Goal: Transaction & Acquisition: Purchase product/service

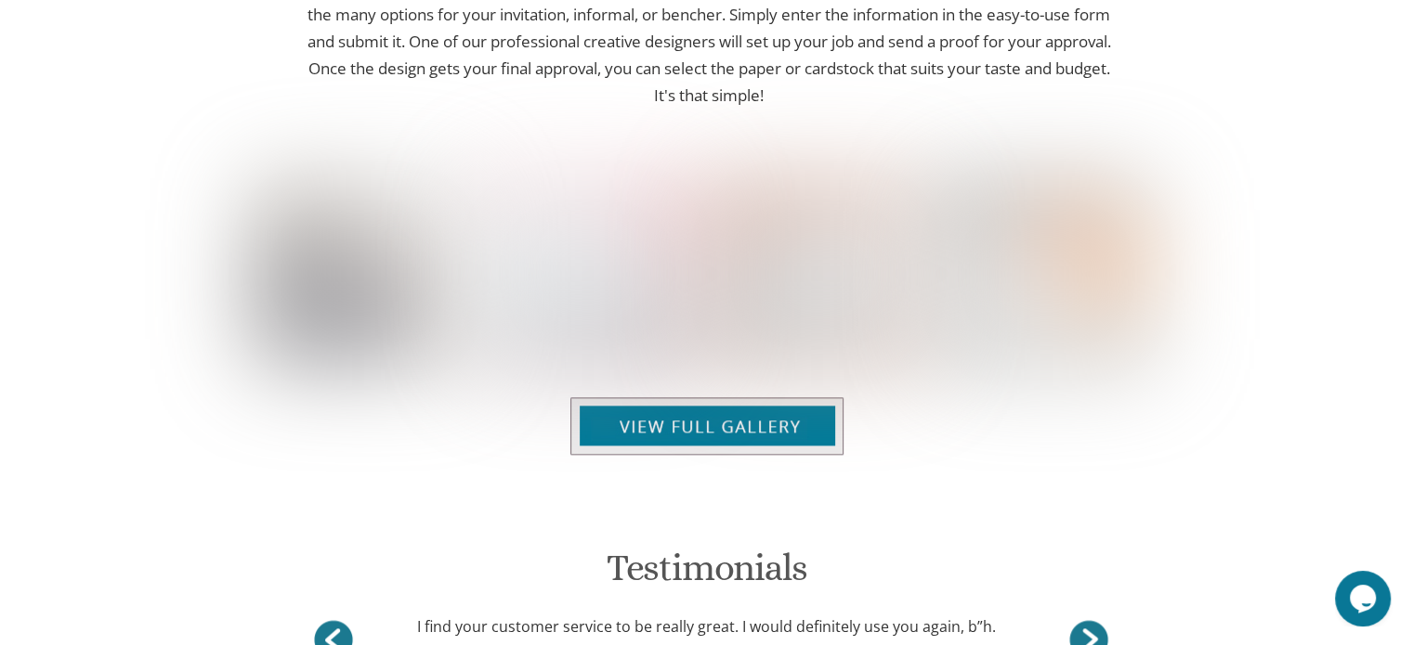
scroll to position [1877, 0]
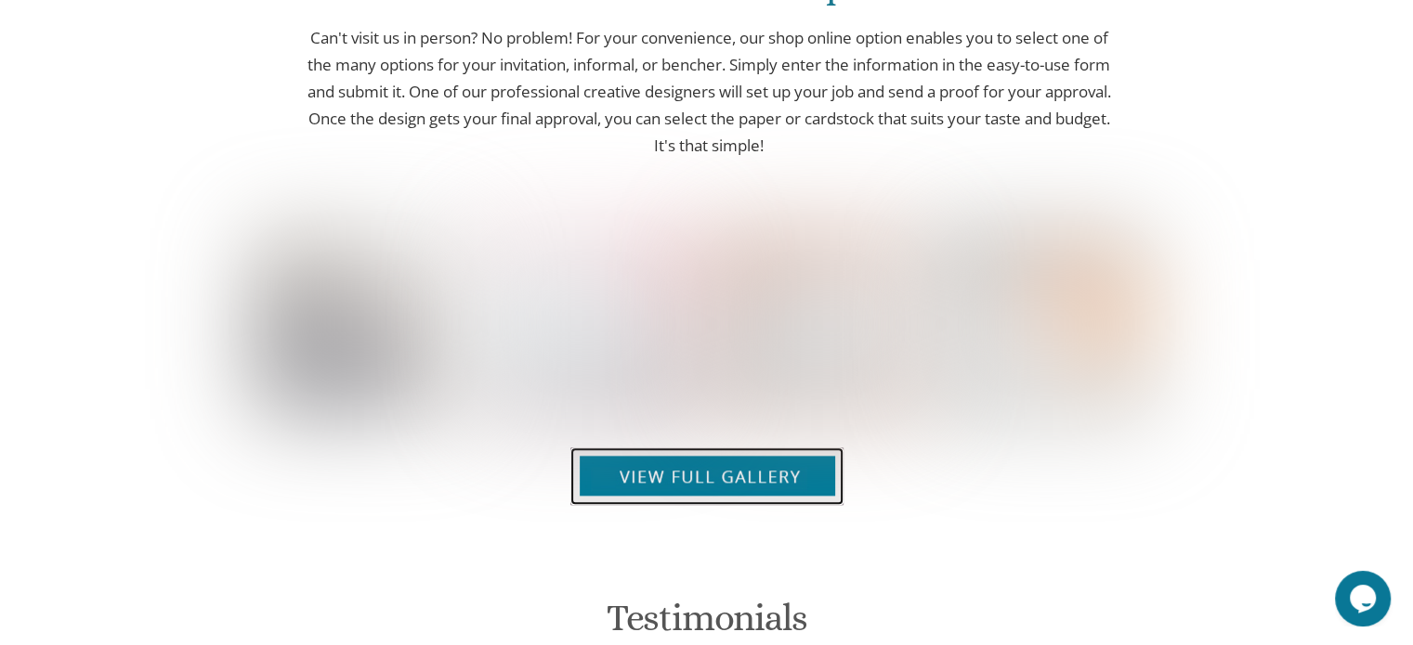
click at [717, 473] on img at bounding box center [706, 477] width 273 height 58
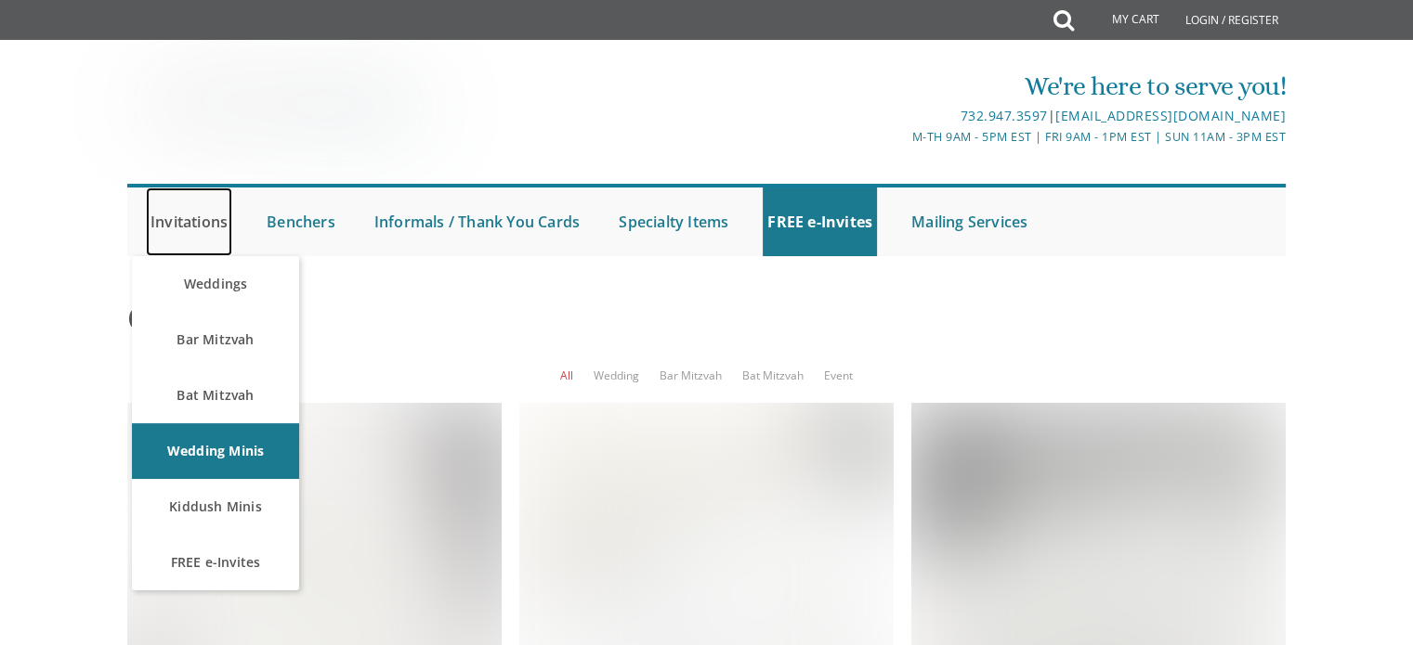
click at [162, 218] on link "Invitations" at bounding box center [189, 222] width 86 height 69
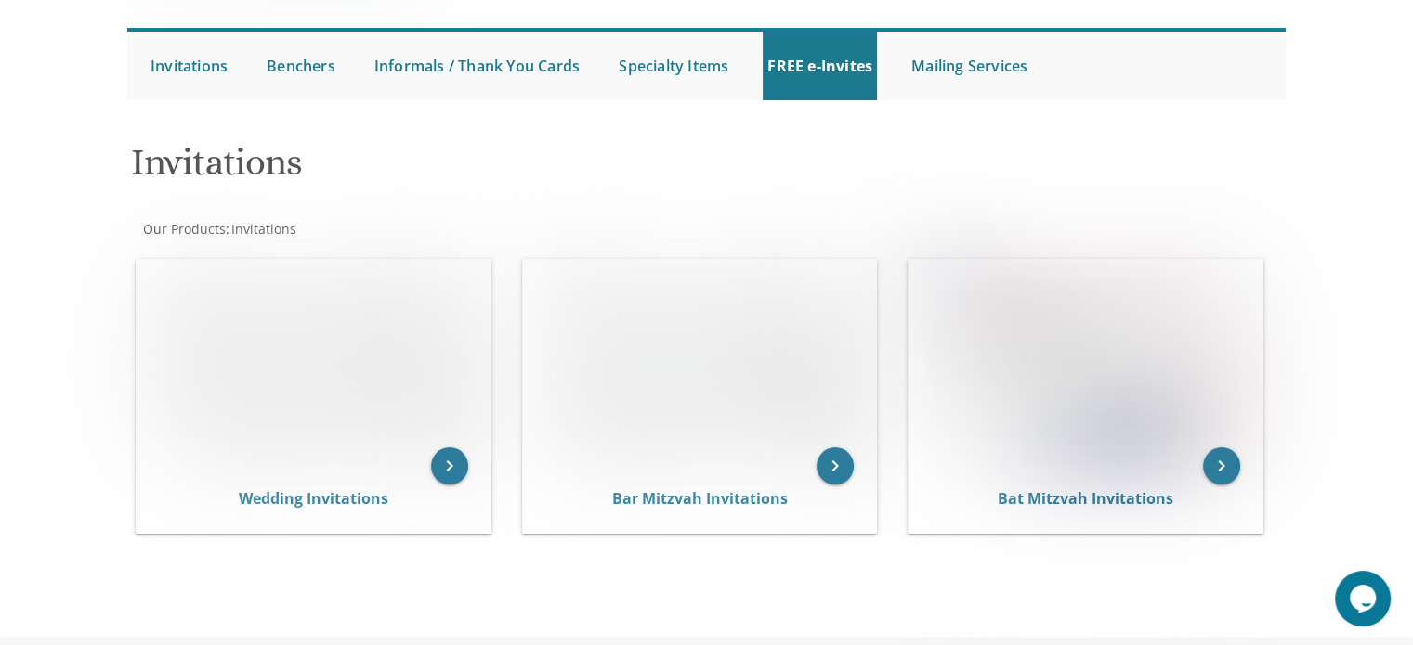
scroll to position [190, 0]
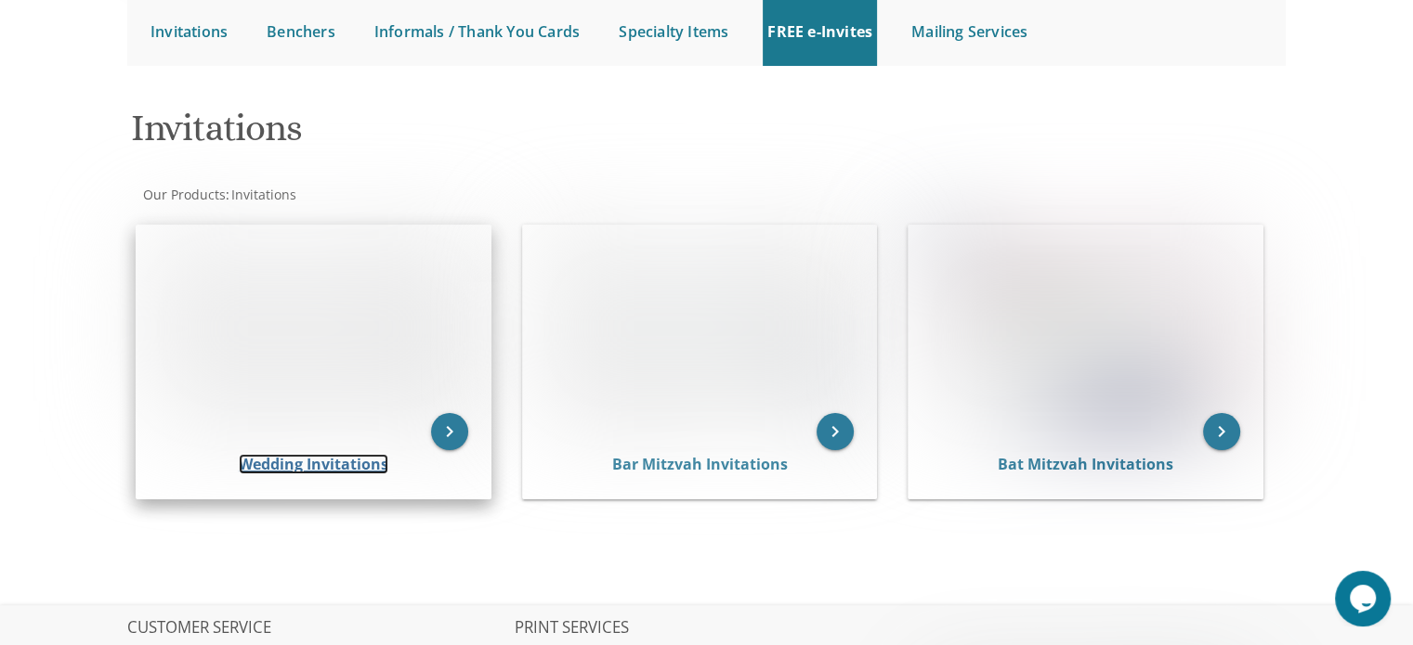
click at [272, 455] on link "Wedding Invitations" at bounding box center [314, 464] width 150 height 20
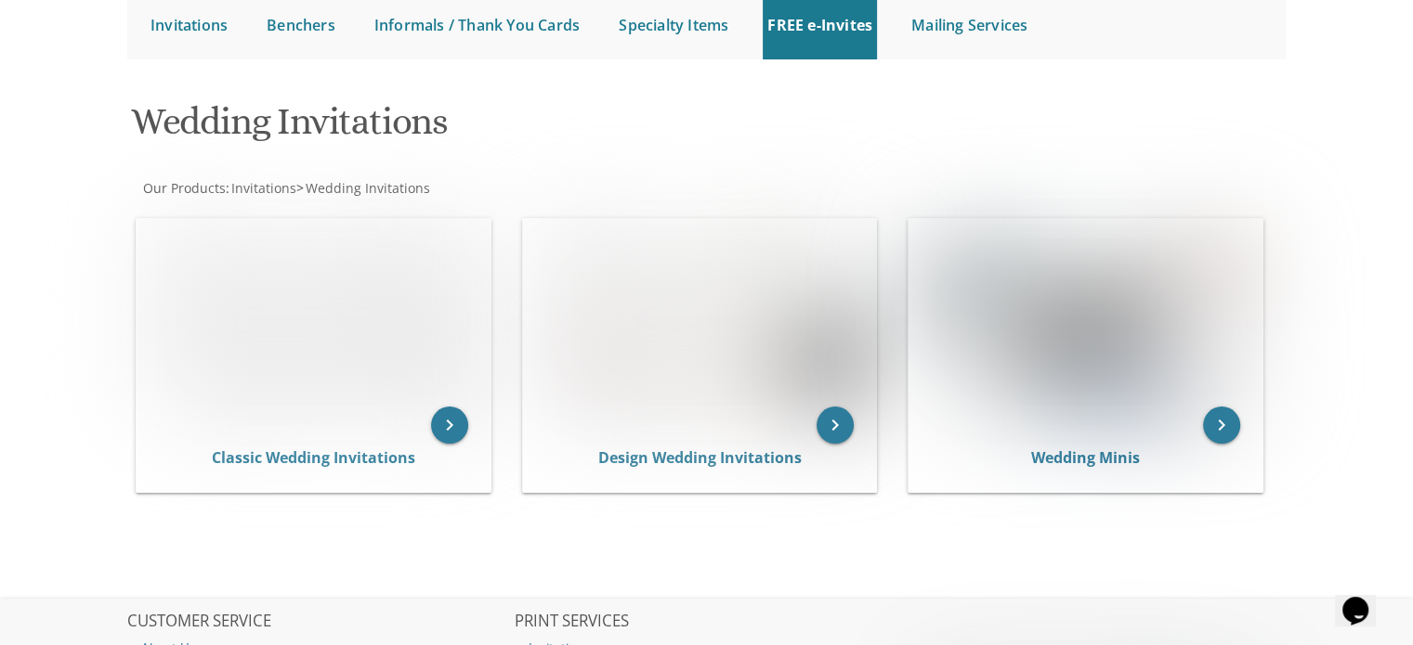
scroll to position [234, 0]
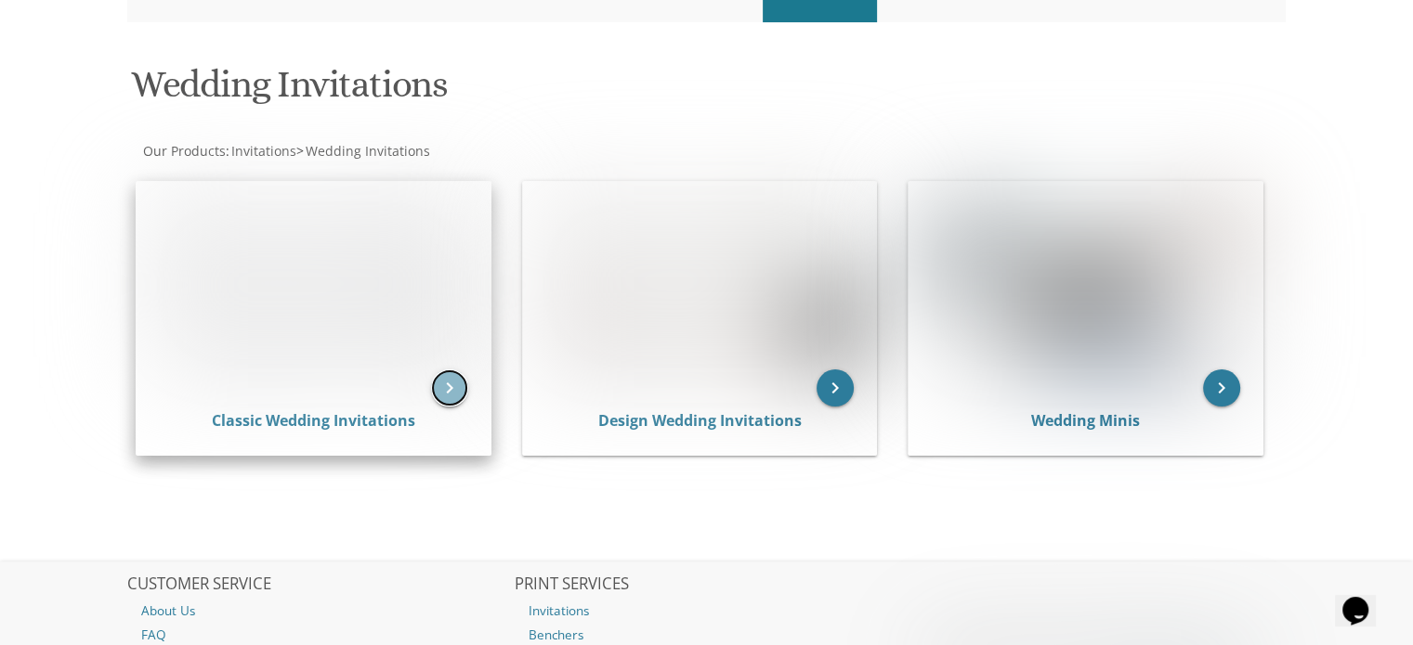
click at [454, 390] on icon "keyboard_arrow_right" at bounding box center [449, 388] width 37 height 37
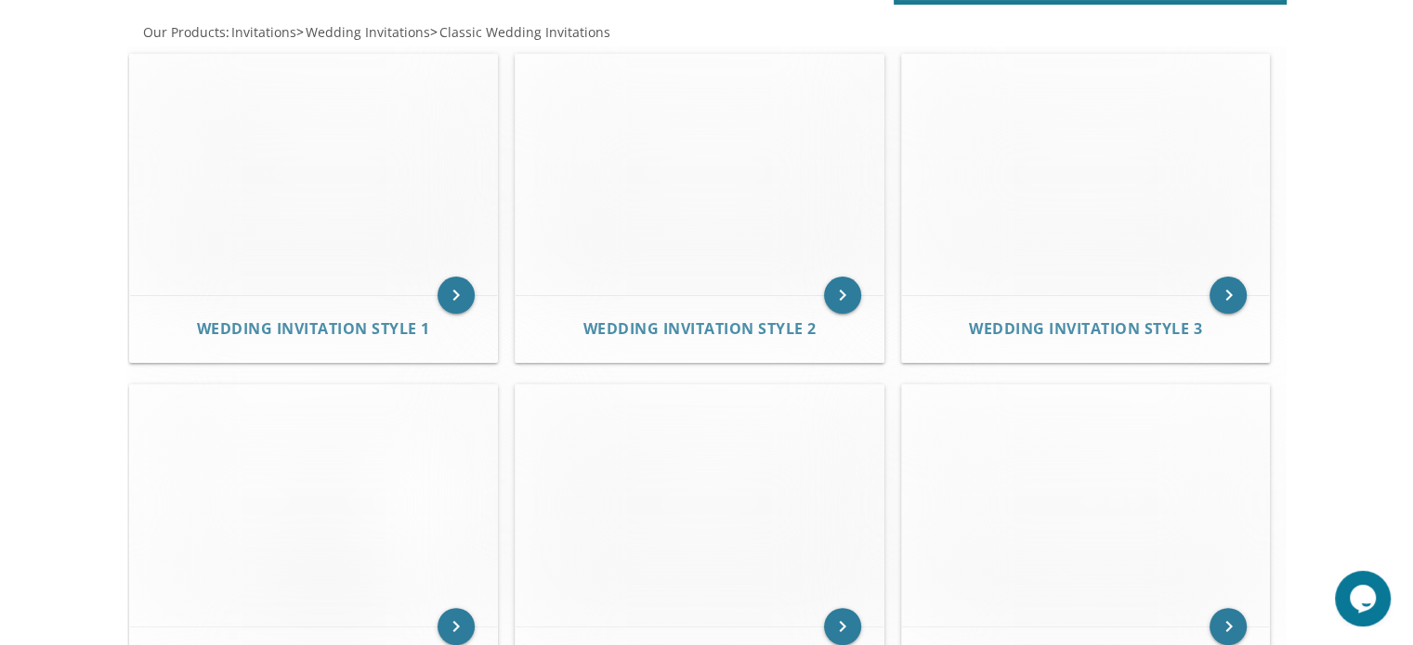
scroll to position [297, 0]
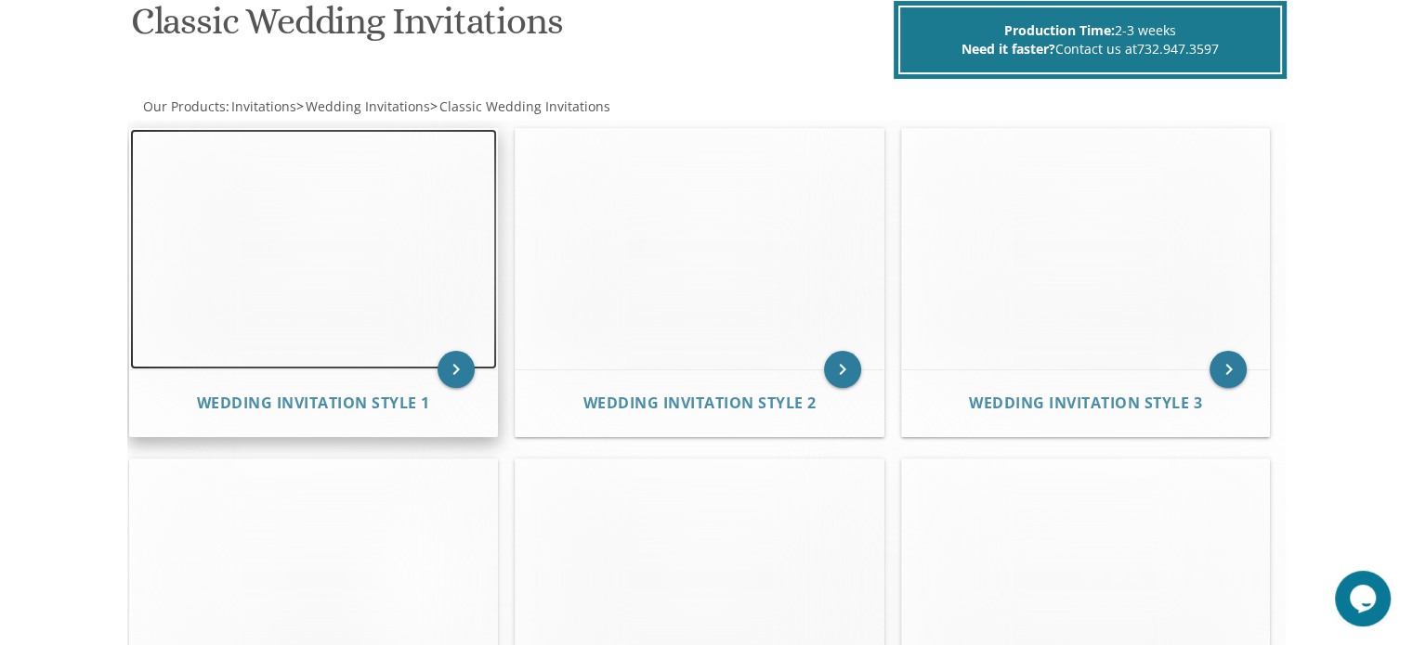
click at [369, 244] on img at bounding box center [314, 249] width 368 height 241
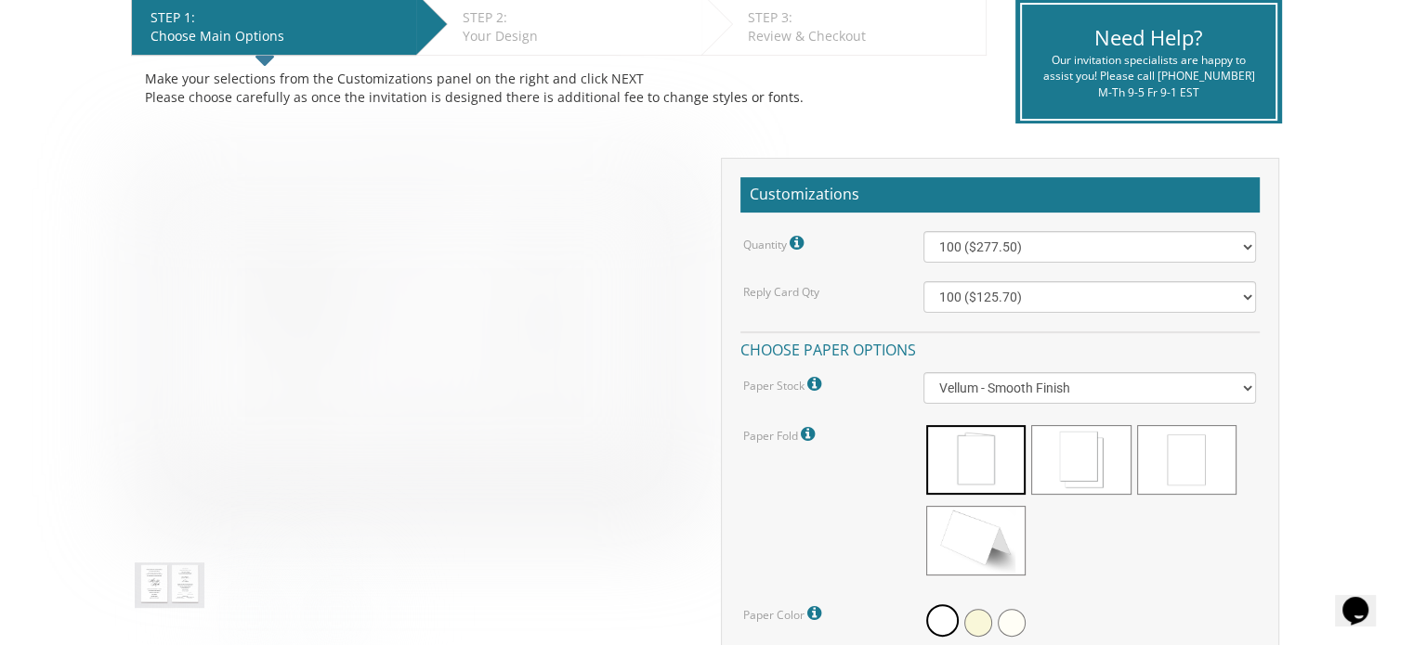
scroll to position [470, 0]
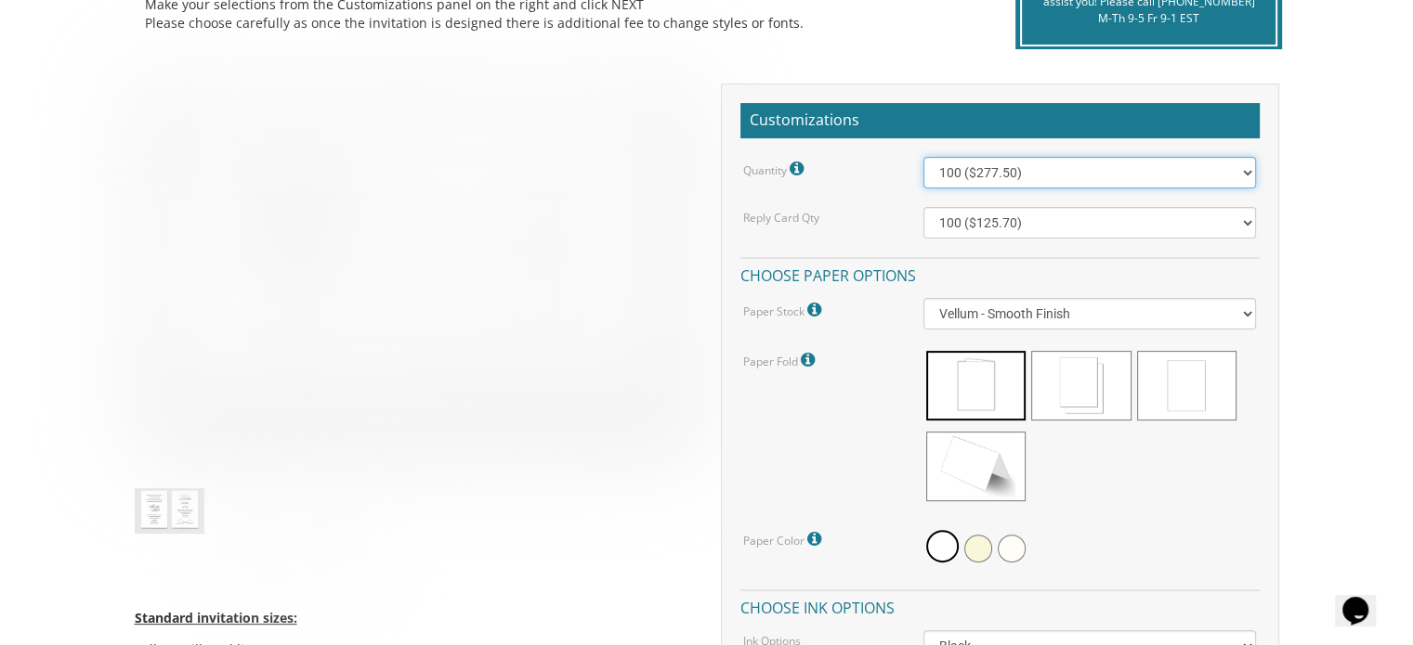
click at [1236, 171] on select "100 ($277.50) 200 ($330.45) 300 ($380.65) 400 ($432.70) 500 ($482.10) 600 ($534…" at bounding box center [1089, 173] width 332 height 32
select select "300"
click at [923, 157] on select "100 ($277.50) 200 ($330.45) 300 ($380.65) 400 ($432.70) 500 ($482.10) 600 ($534…" at bounding box center [1089, 173] width 332 height 32
click at [952, 167] on select "100 ($277.50) 200 ($330.45) 300 ($380.65) 400 ($432.70) 500 ($482.10) 600 ($534…" at bounding box center [1089, 173] width 332 height 32
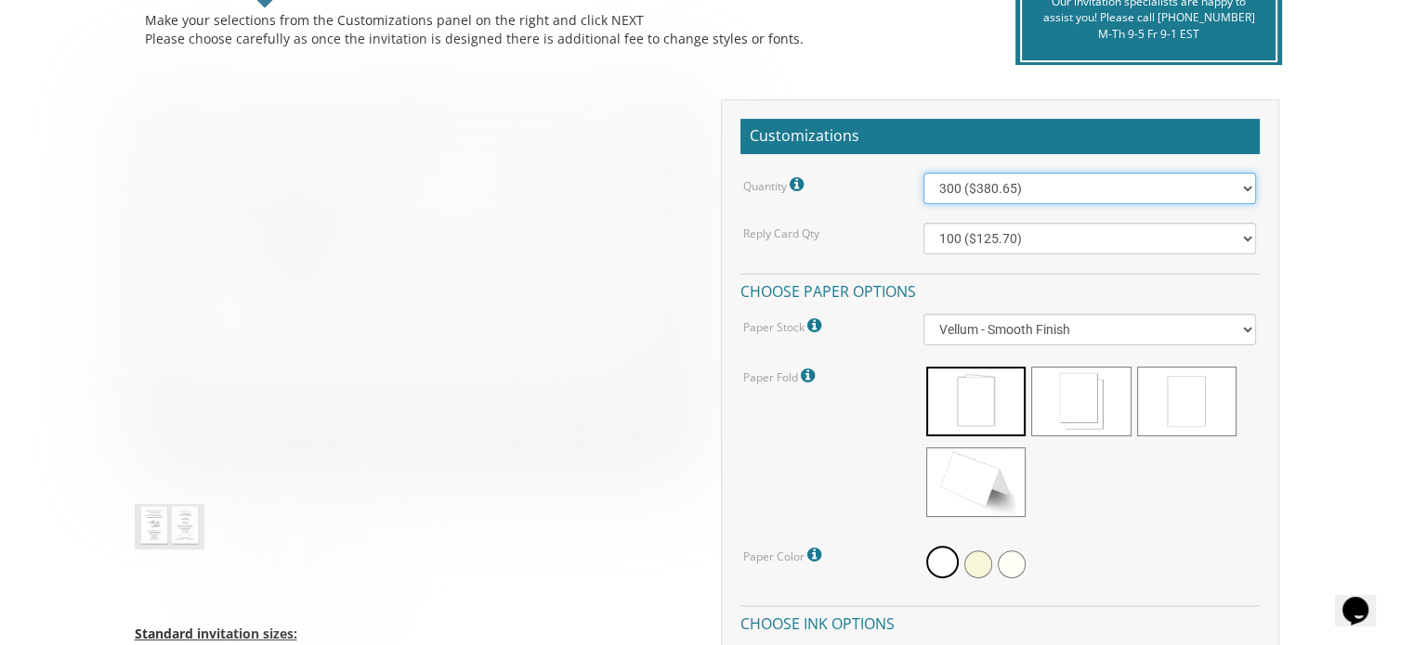
scroll to position [461, 0]
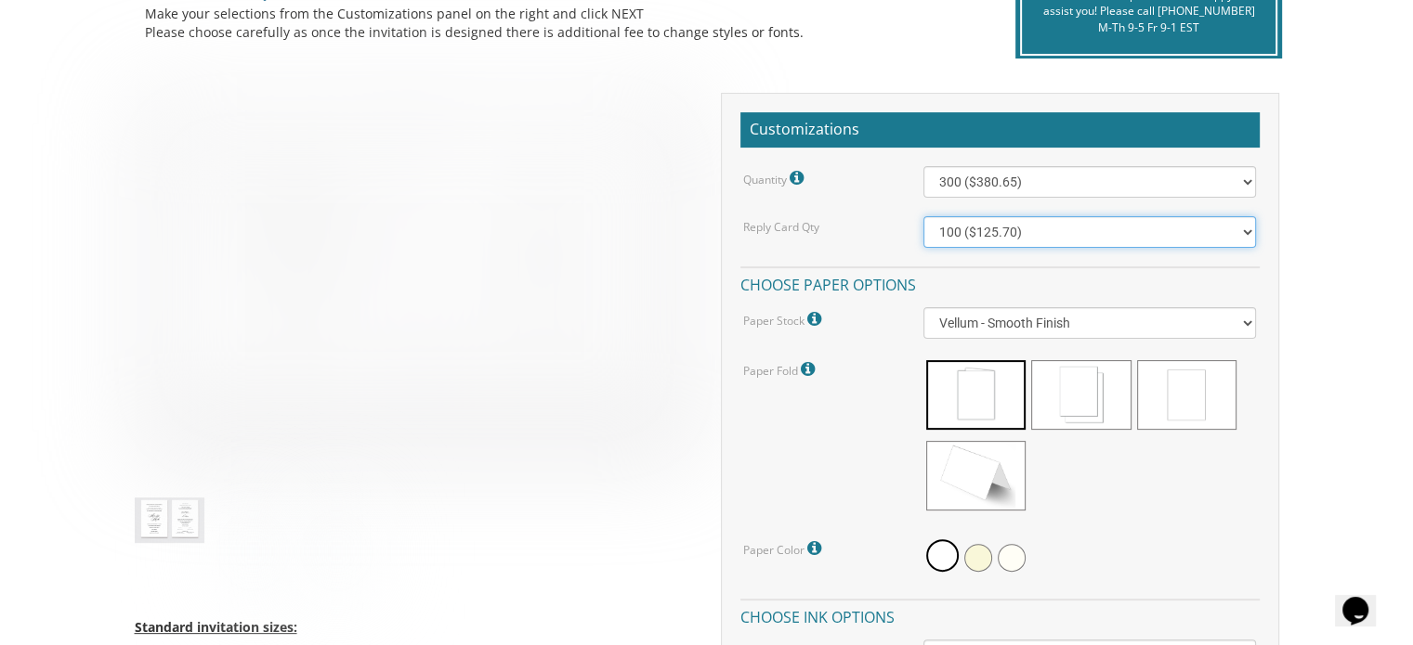
click at [1166, 225] on select "100 ($125.70) 200 ($150.60) 300 ($177.95) 400 ($270.70) 500 ($225.30) 600 ($249…" at bounding box center [1089, 232] width 332 height 32
select select "300"
click at [923, 216] on select "100 ($125.70) 200 ($150.60) 300 ($177.95) 400 ($270.70) 500 ($225.30) 600 ($249…" at bounding box center [1089, 232] width 332 height 32
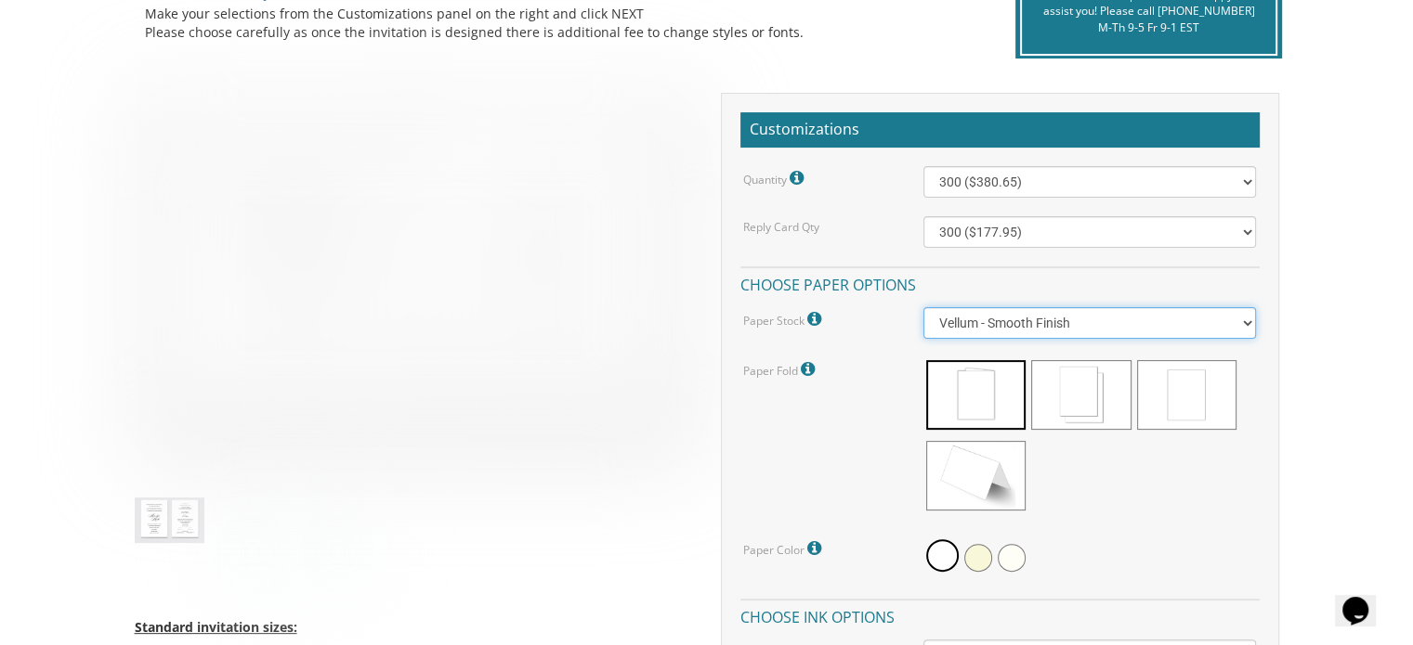
click at [1134, 319] on select "Vellum - Smooth Finish Linen - Subtle Embossed Crosshatch Texture Silk - Soft, …" at bounding box center [1089, 323] width 332 height 32
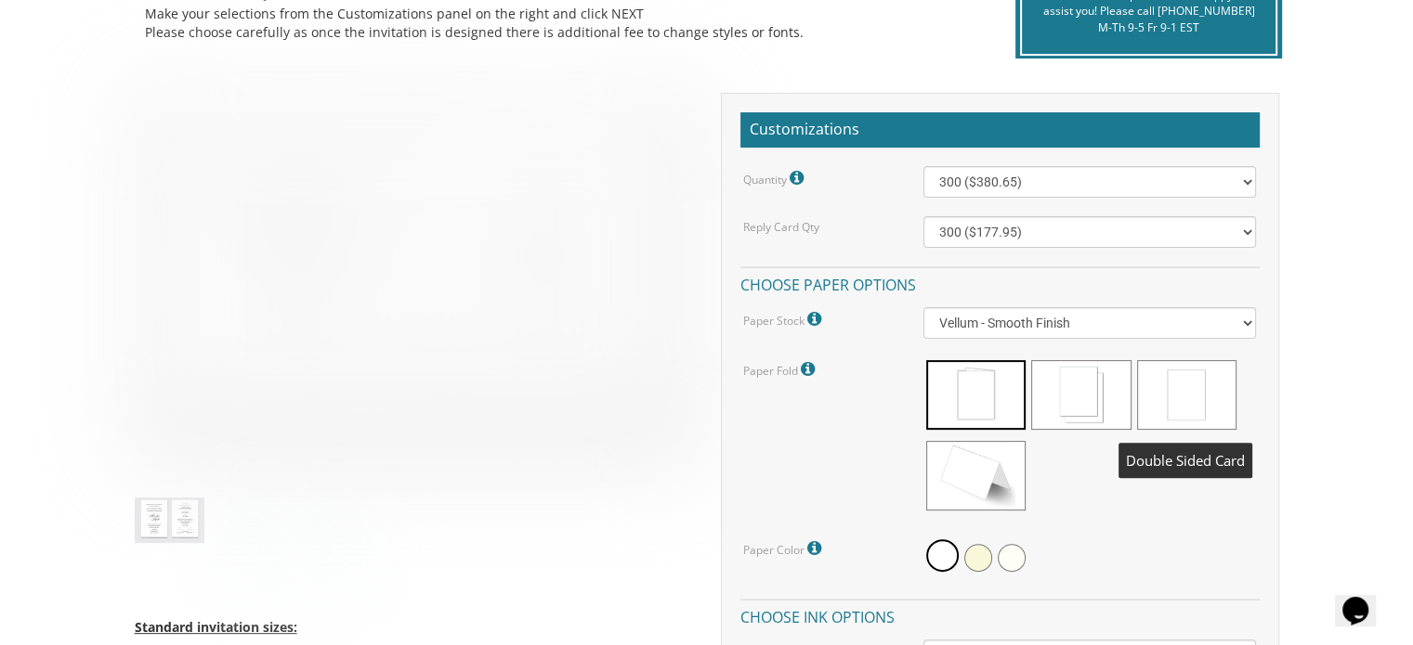
click at [1207, 402] on span at bounding box center [1186, 395] width 99 height 70
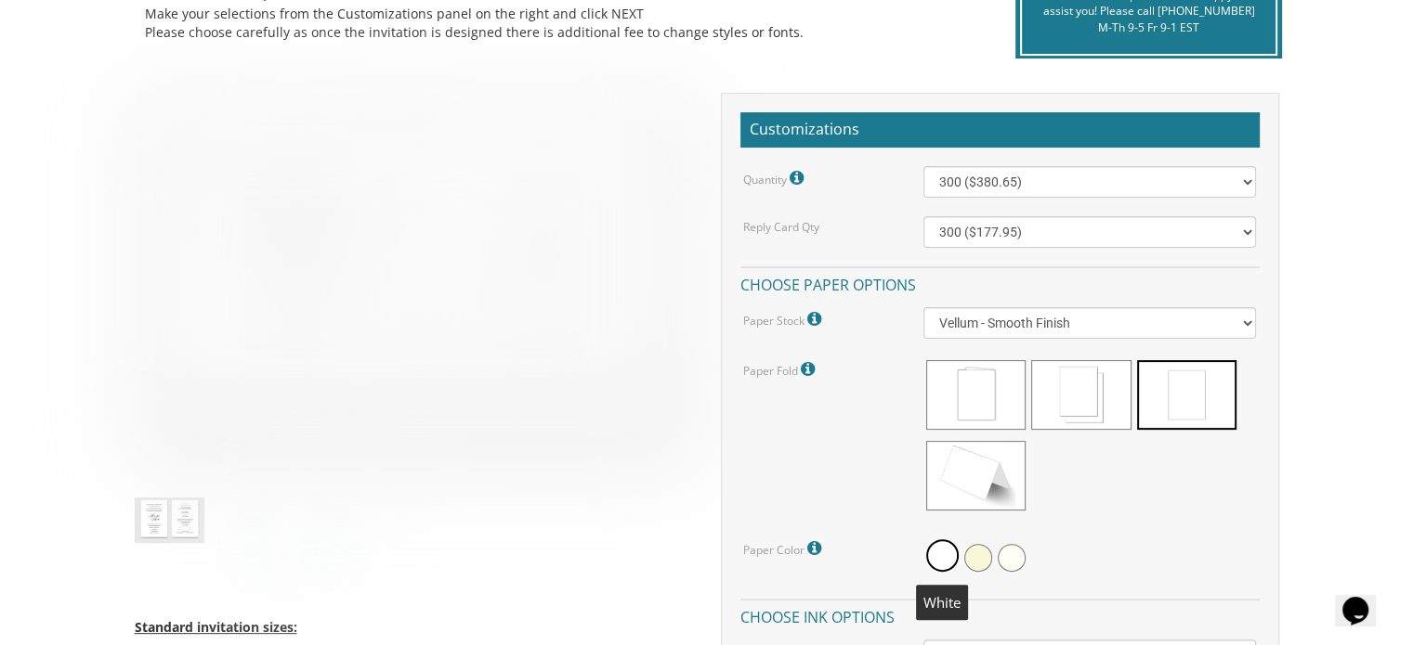
click at [932, 551] on span at bounding box center [942, 556] width 33 height 33
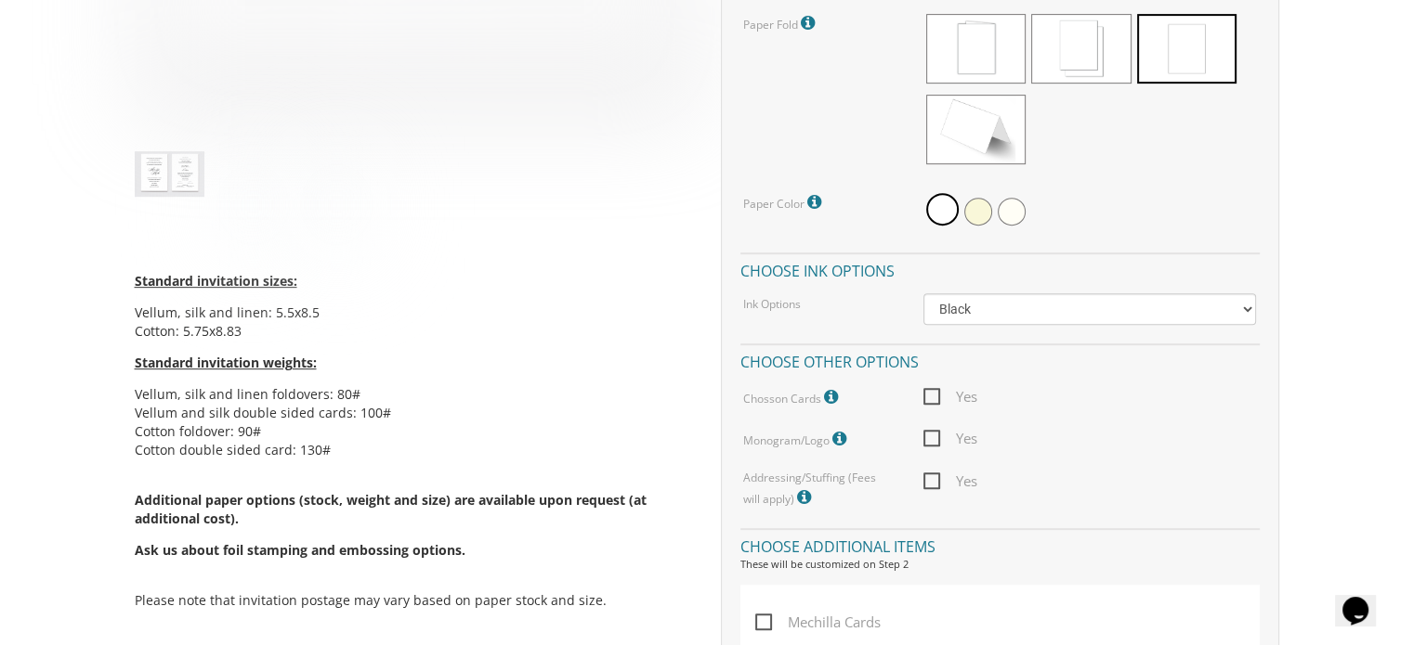
scroll to position [869, 0]
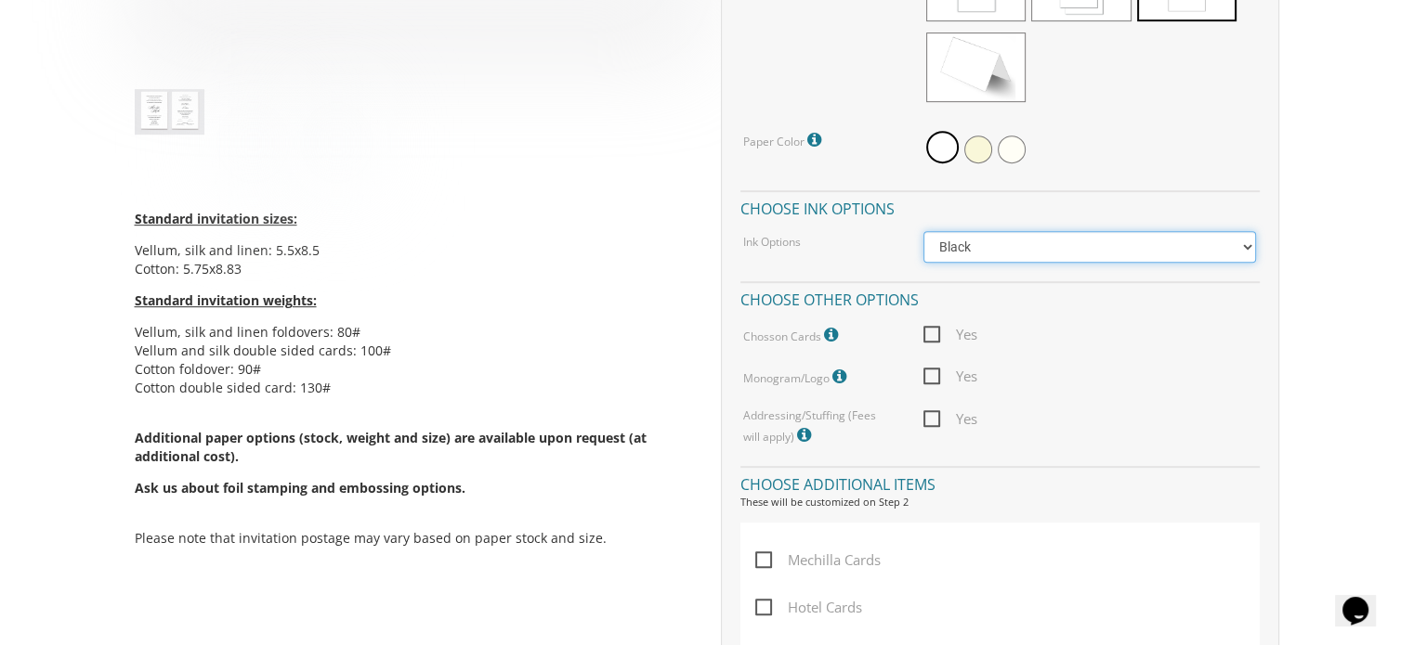
click at [1211, 237] on select "Black Colored Ink ($65.00) Black + One Color ($211.00) Two Colors ($265.00)" at bounding box center [1089, 247] width 332 height 32
click at [929, 336] on span "Yes" at bounding box center [950, 334] width 54 height 23
click at [929, 336] on input "Yes" at bounding box center [929, 333] width 12 height 12
checkbox input "true"
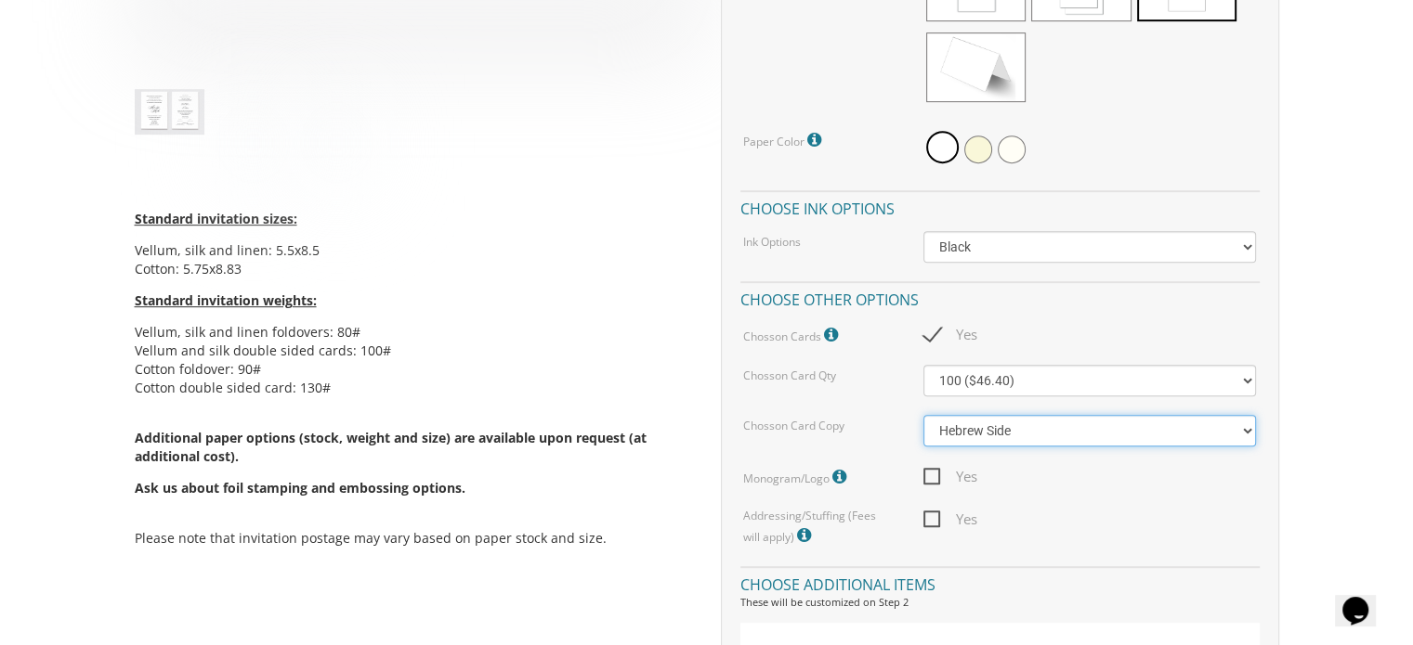
click at [968, 438] on select "Hebrew Side English Side" at bounding box center [1089, 431] width 332 height 32
select select "English Side"
click at [923, 415] on select "Hebrew Side English Side" at bounding box center [1089, 431] width 332 height 32
click at [835, 474] on icon at bounding box center [841, 477] width 19 height 17
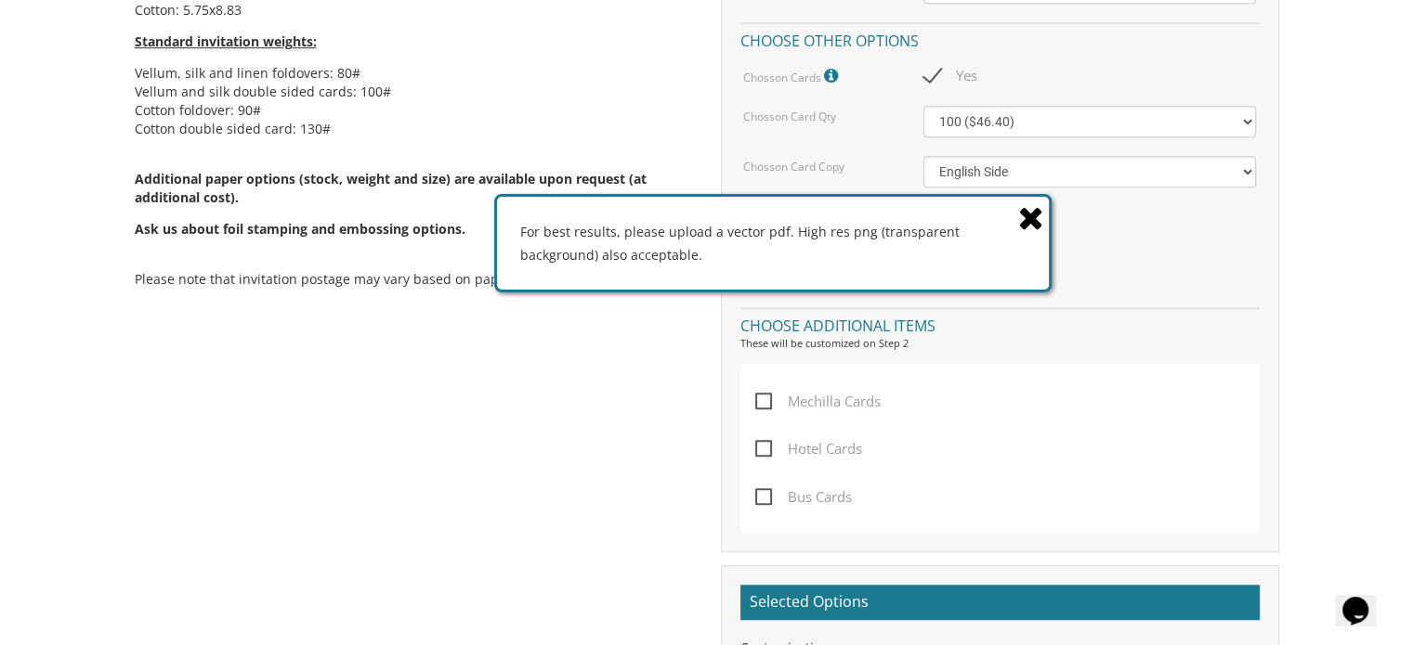
scroll to position [1129, 0]
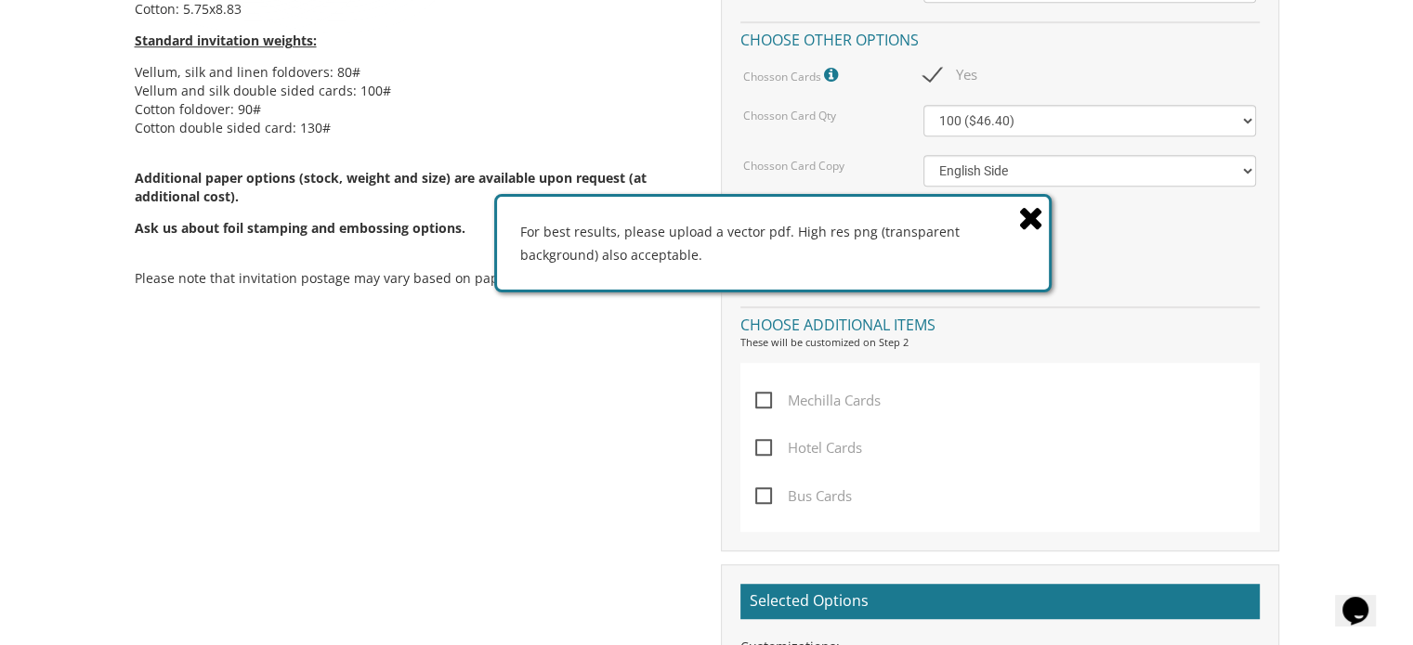
click at [759, 395] on span "Mechilla Cards" at bounding box center [817, 400] width 125 height 23
click at [759, 395] on input "Mechilla Cards" at bounding box center [761, 399] width 12 height 12
checkbox input "true"
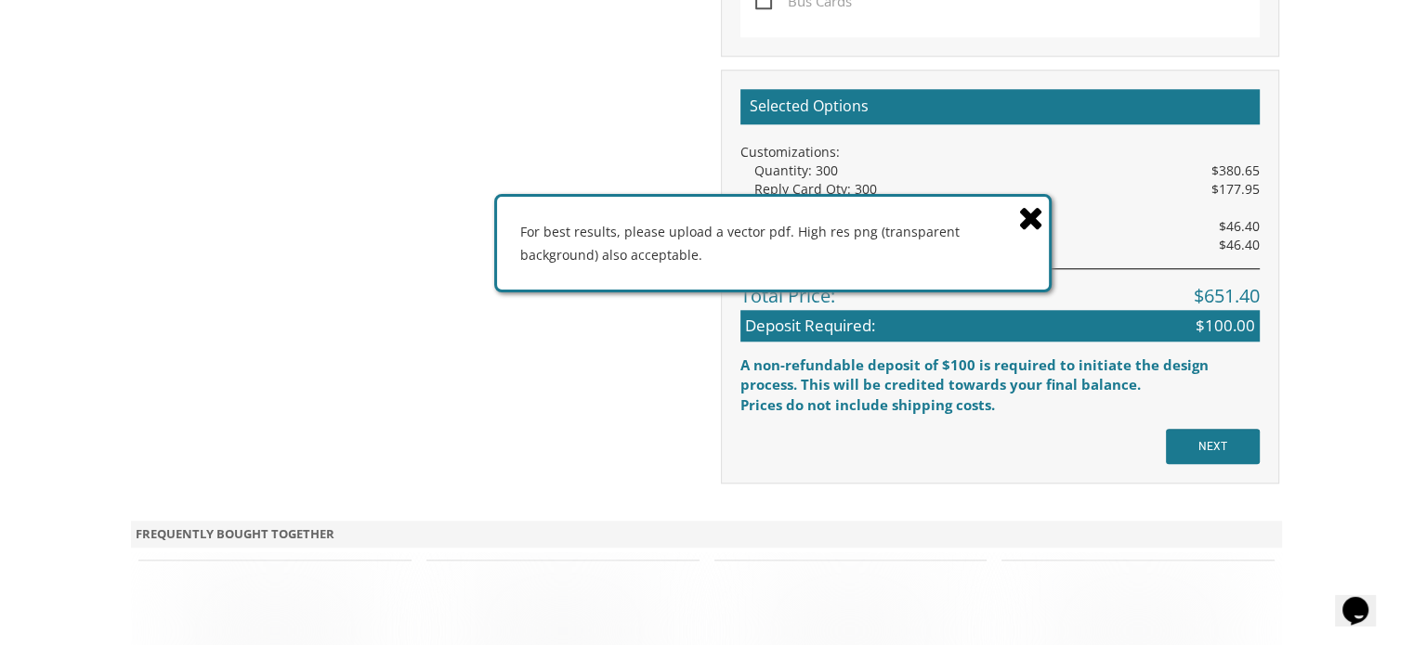
scroll to position [1717, 0]
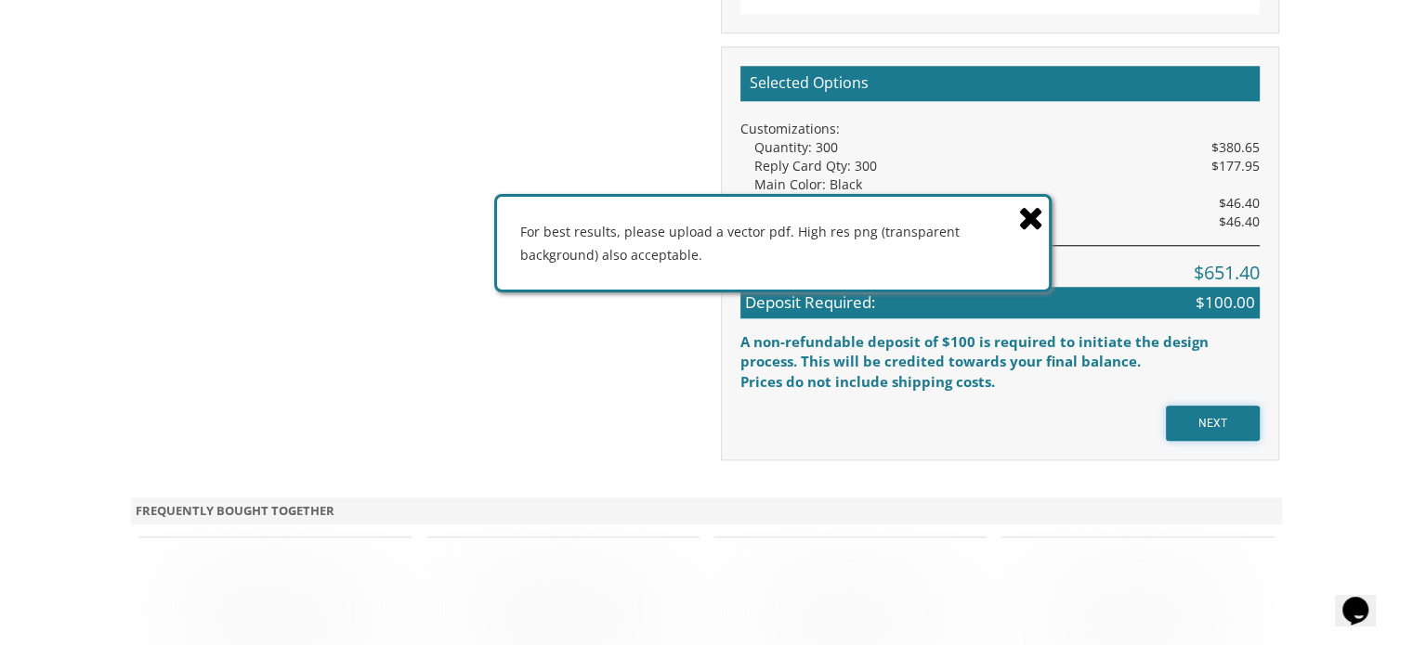
click at [1204, 413] on input "NEXT" at bounding box center [1213, 423] width 94 height 35
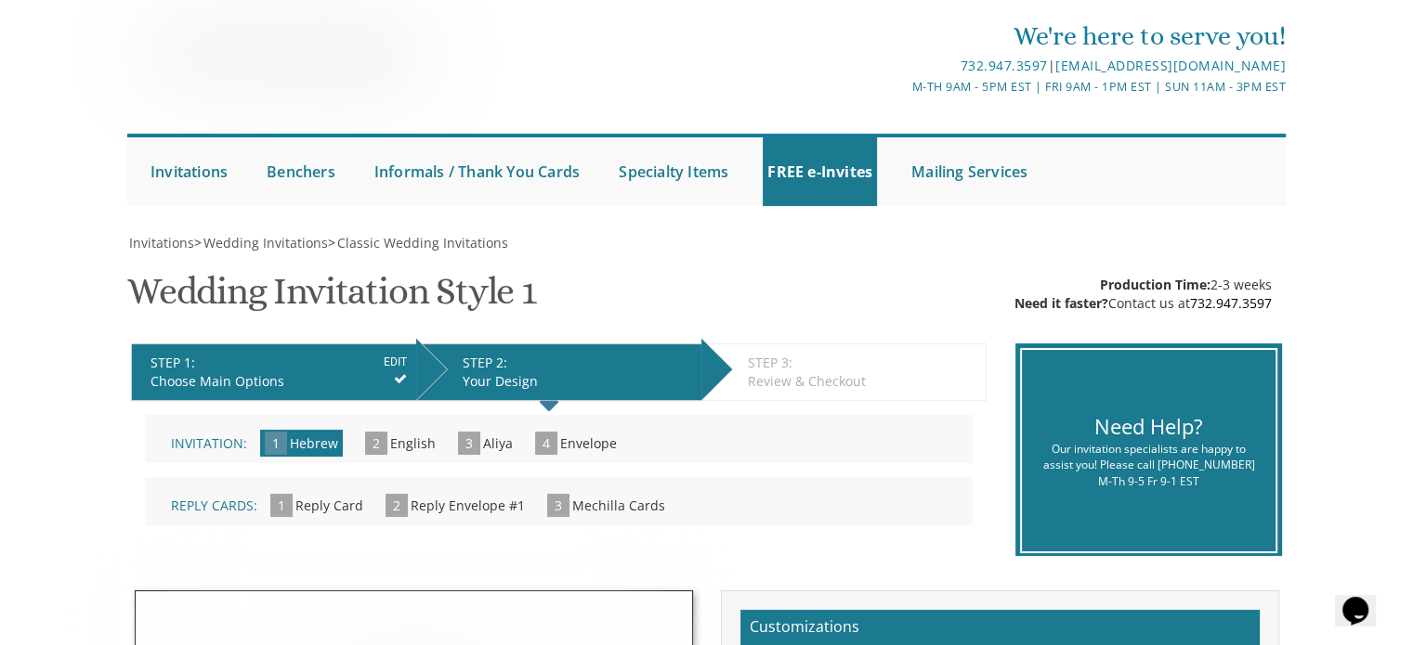
scroll to position [37, 0]
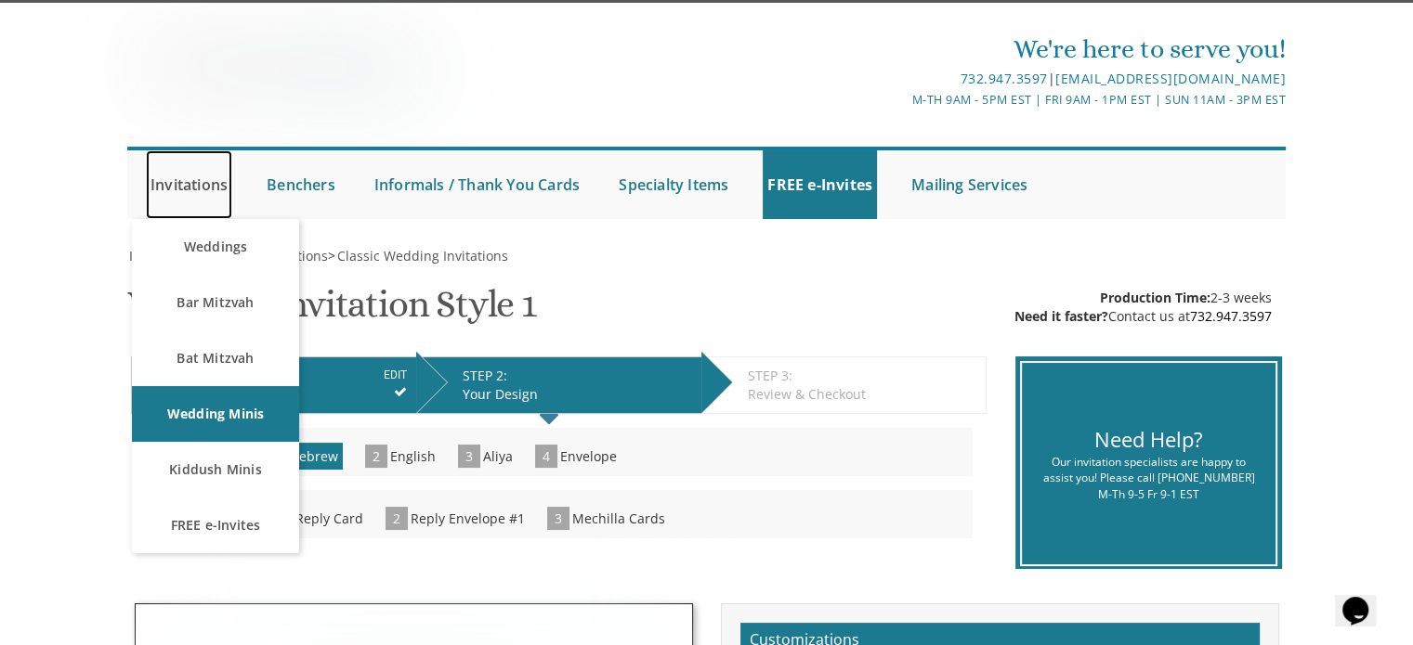
click at [191, 177] on link "Invitations" at bounding box center [189, 184] width 86 height 69
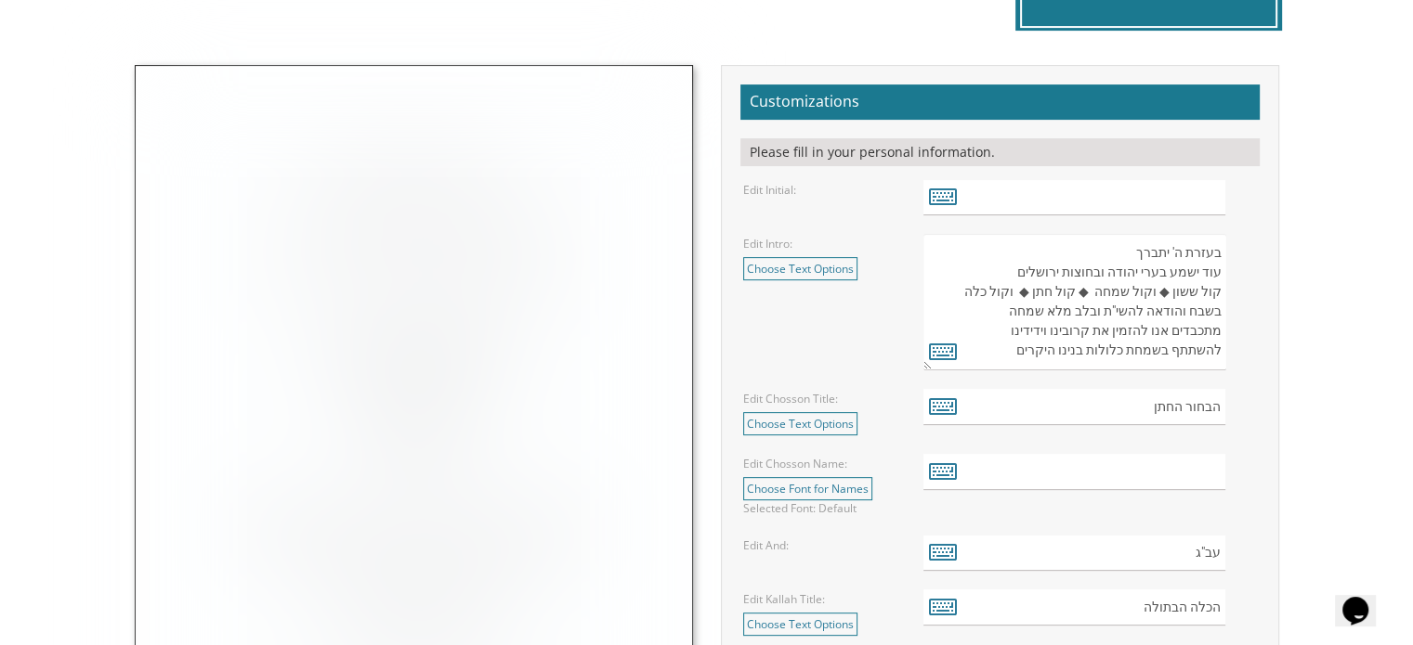
scroll to position [566, 0]
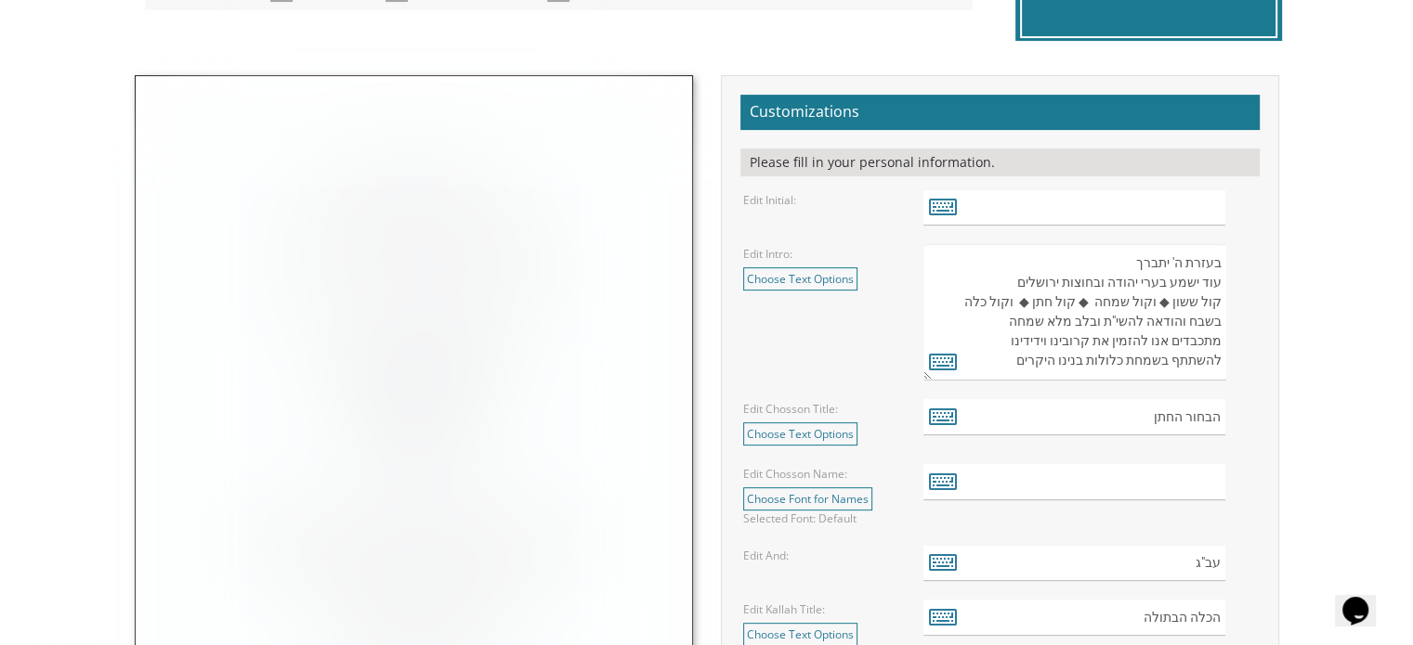
click at [1121, 266] on textarea "בעזרת ה' יתברך עוד ישמע בערי יהודה ובחוצות ירושלים קול ששון ◆ וקול שמחה ◆ קול ח…" at bounding box center [1074, 312] width 302 height 137
drag, startPoint x: 1086, startPoint y: 296, endPoint x: 1114, endPoint y: 334, distance: 47.7
click at [1114, 334] on textarea "בעזרת ה' יתברך עוד ישמע בערי יהודה ובחוצות ירושלים קול ששון ◆ וקול שמחה ◆ קול ח…" at bounding box center [1074, 312] width 302 height 137
click at [1220, 281] on textarea "בעזרת ה' יתברך עוד ישמע בערי יהודה ובחוצות ירושלים קול ששון ◆ וקול שמחה ◆ קול ח…" at bounding box center [1074, 312] width 302 height 137
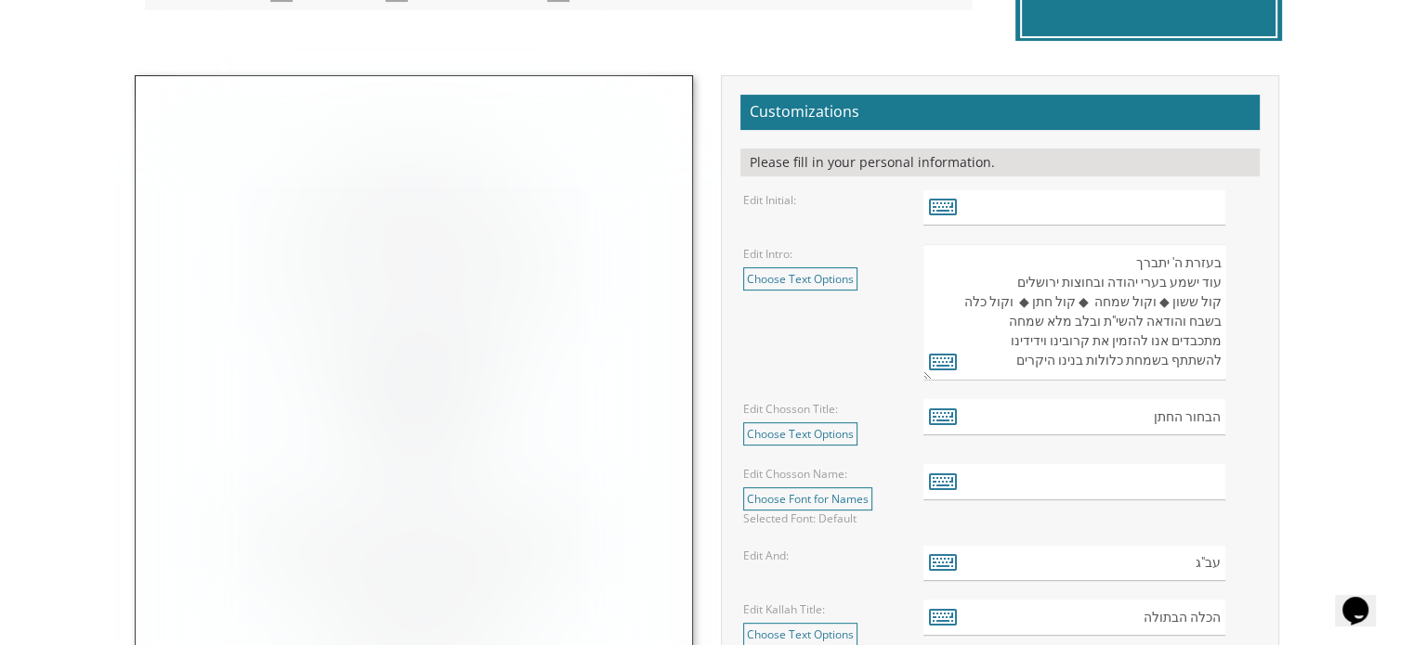
drag, startPoint x: 1220, startPoint y: 281, endPoint x: 949, endPoint y: 297, distance: 271.6
click at [949, 297] on textarea "בעזרת ה' יתברך עוד ישמע בערי יהודה ובחוצות ירושלים קול ששון ◆ וקול שמחה ◆ קול ח…" at bounding box center [1074, 312] width 302 height 137
type textarea "בעזרת ה' יתברך נעלה את ירושלים על ראש שמחתינו בשבח והודאה להשי"ת ובלב מלא שמחה …"
drag, startPoint x: 1187, startPoint y: 417, endPoint x: 1204, endPoint y: 419, distance: 16.8
click at [1204, 419] on input "הבחור החתן" at bounding box center [1074, 417] width 302 height 36
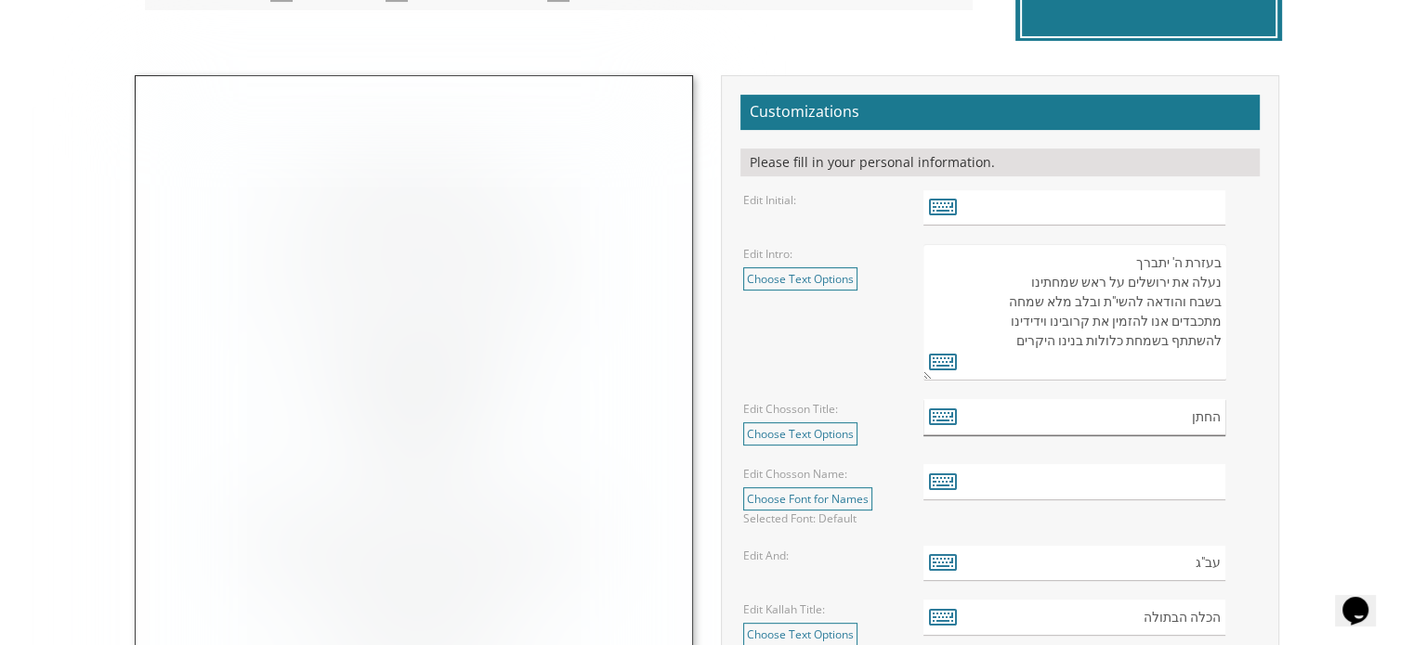
click at [1155, 421] on input "החתן" at bounding box center [1074, 417] width 302 height 36
paste input "יצחק בנימין וחוה דבורה ברנשטיין"
click at [1054, 419] on input "החתן יצחק בנימין וחוה דבורה ברנשטיין" at bounding box center [1074, 417] width 302 height 36
drag, startPoint x: 1052, startPoint y: 419, endPoint x: 1114, endPoint y: 419, distance: 62.2
click at [1114, 419] on input "החתן יצחק בנימין וחוה דבורה ברנשטיין" at bounding box center [1074, 417] width 302 height 36
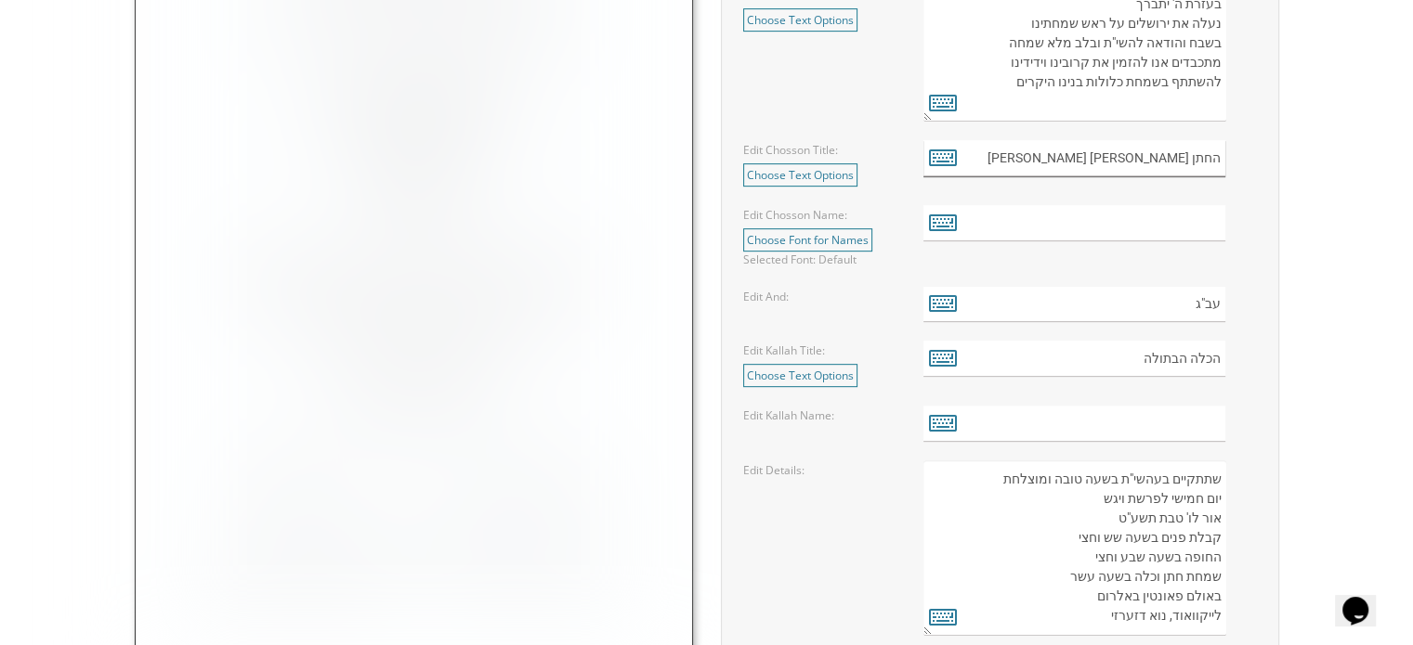
scroll to position [806, 0]
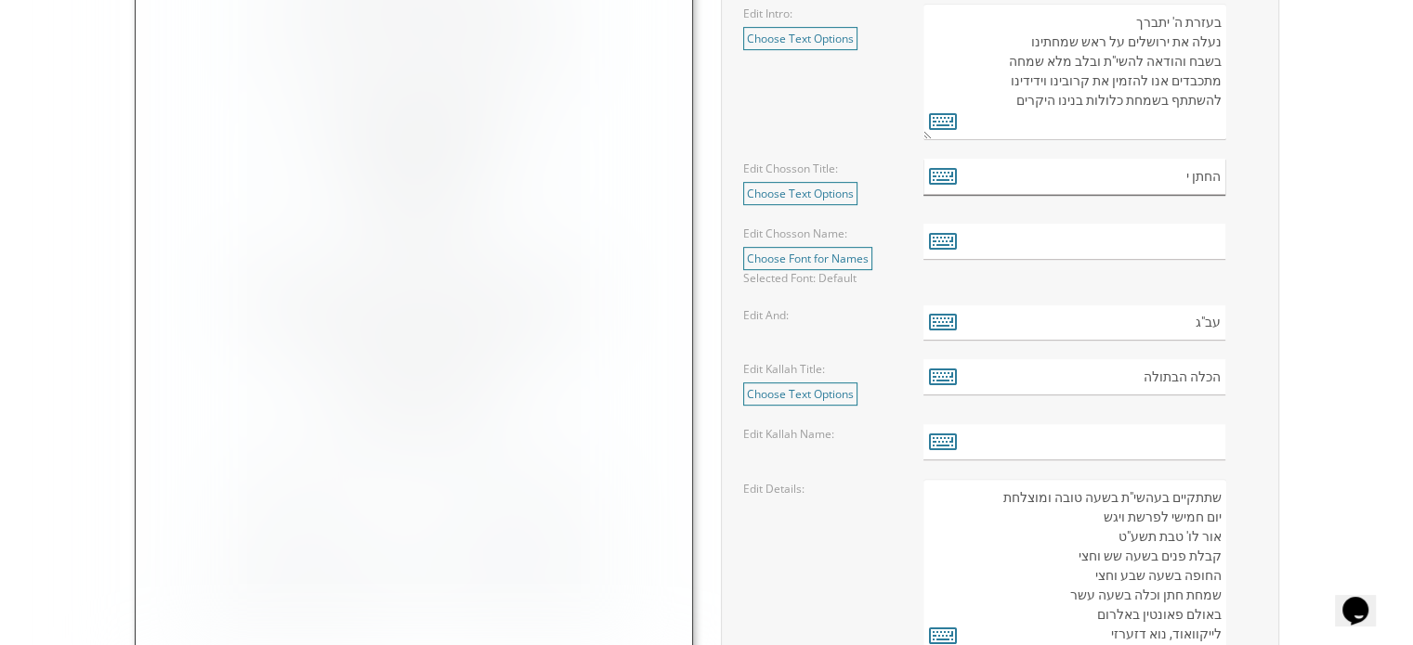
type input "החתן"
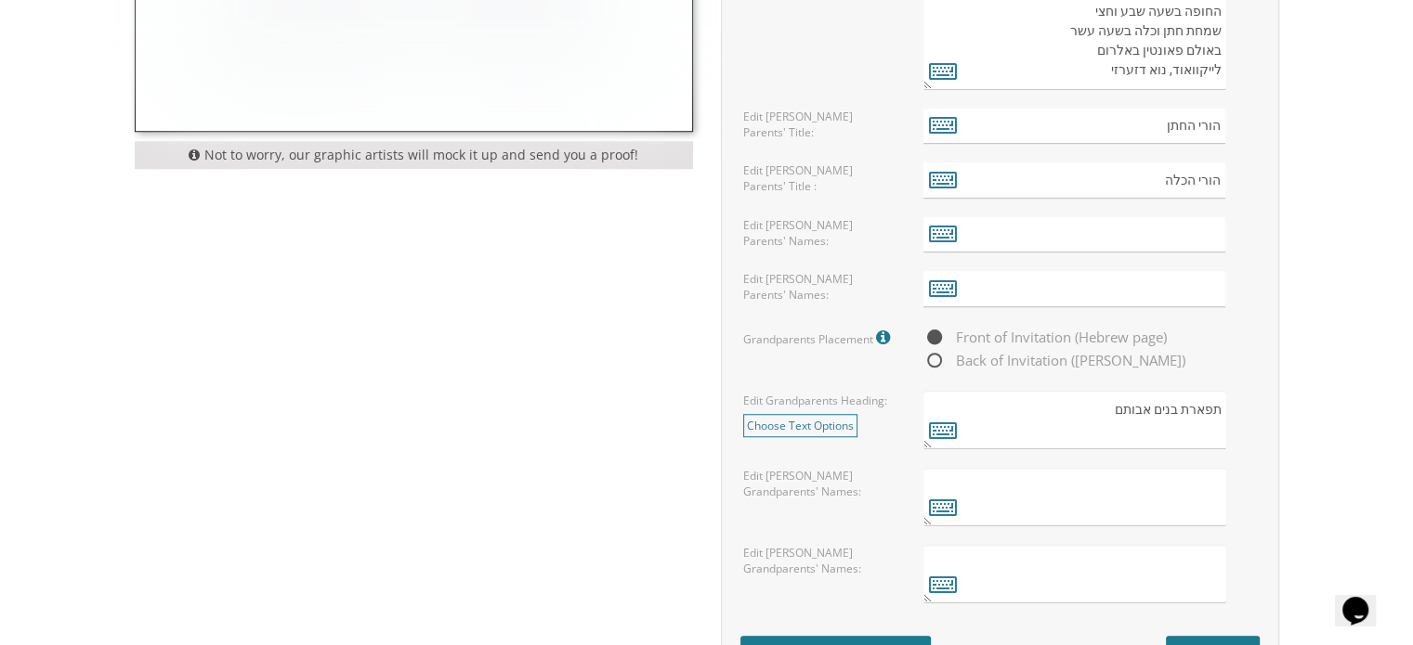
click at [1103, 422] on textarea "תפארת בנים אבותם" at bounding box center [1074, 420] width 302 height 59
click at [1114, 231] on input "text" at bounding box center [1074, 235] width 302 height 36
paste input "יצחק בנימין וחוה דבורה ברנשטיין"
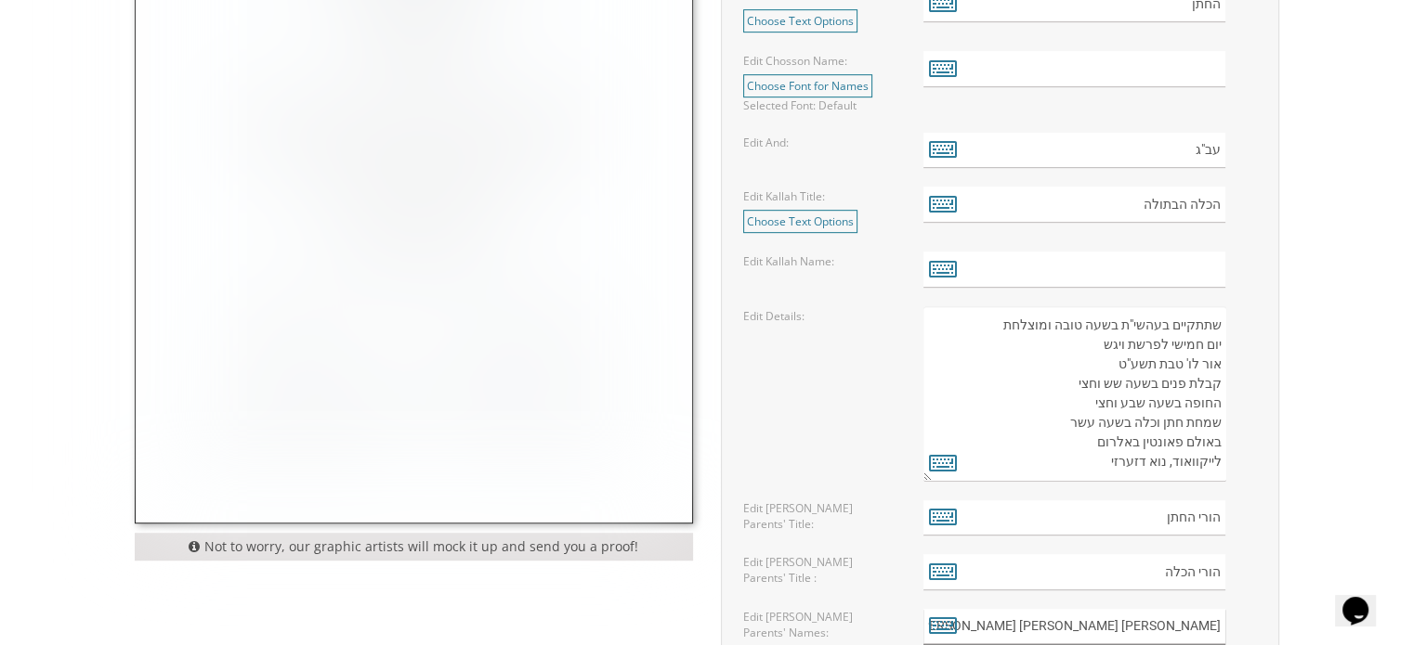
scroll to position [975, 0]
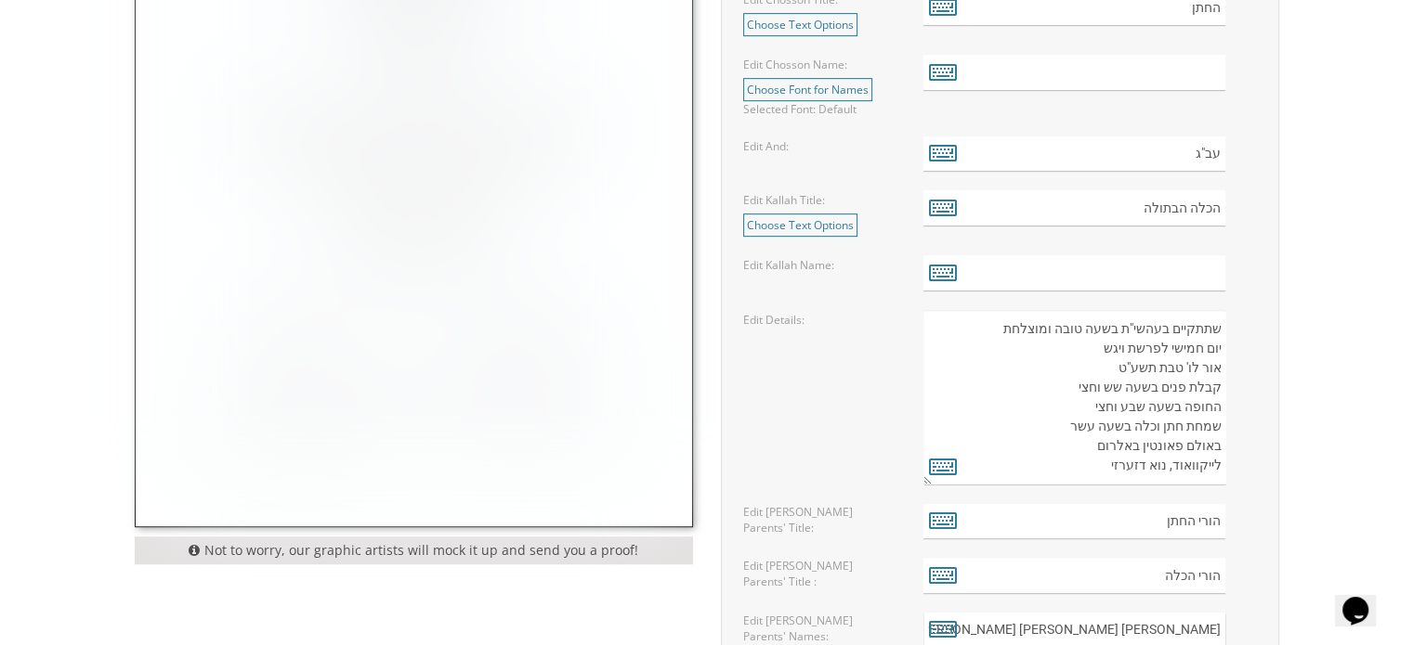
type input "יצחק בנימין וחוה דבורה ברנשטיין"
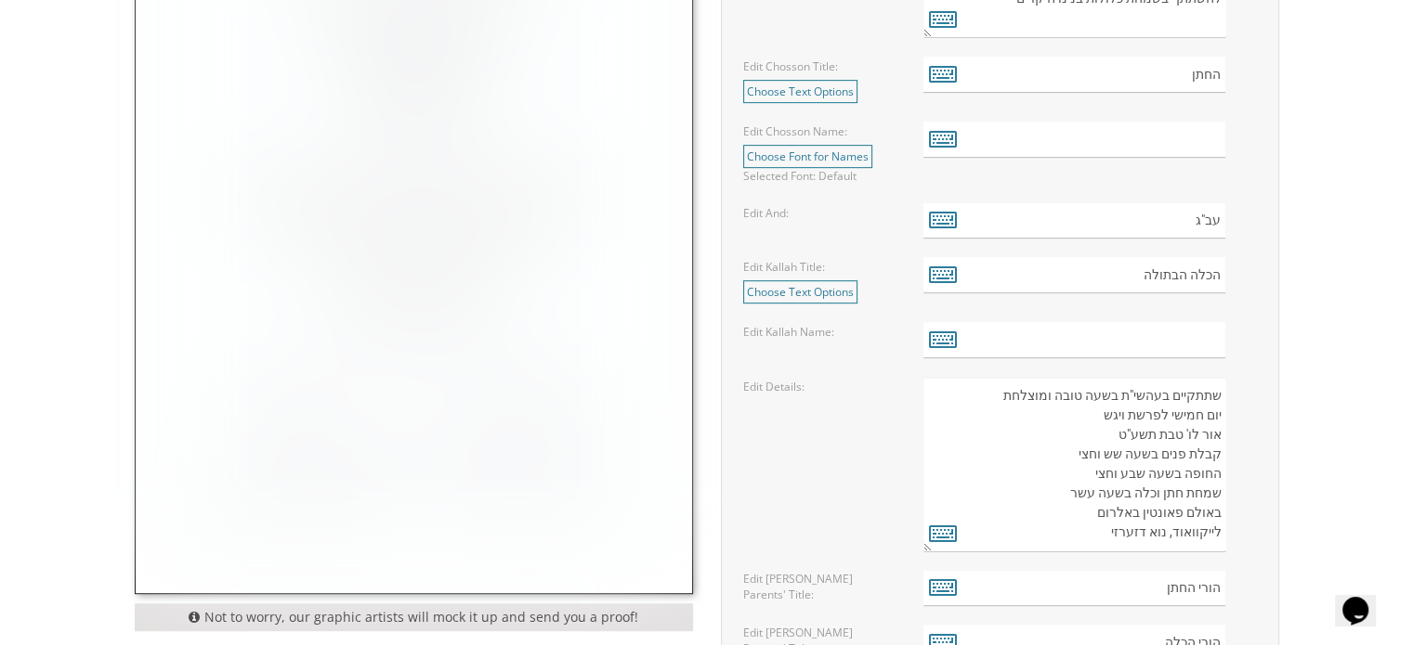
scroll to position [901, 0]
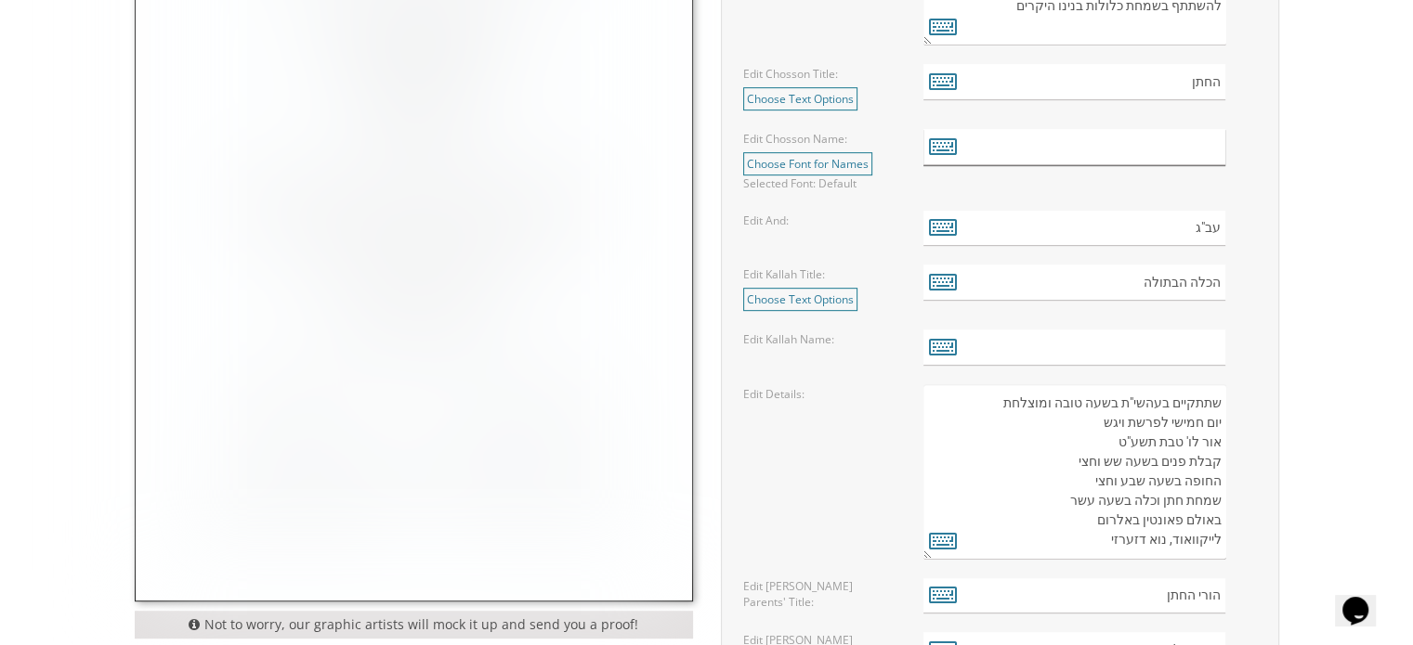
click at [1155, 142] on input "text" at bounding box center [1074, 147] width 302 height 36
click at [1171, 148] on input "text" at bounding box center [1074, 147] width 302 height 36
paste input "משה מרדכי הלוי"
type input "משה מרדכי הלוי"
click at [846, 159] on link "Choose Font for Names" at bounding box center [807, 163] width 129 height 23
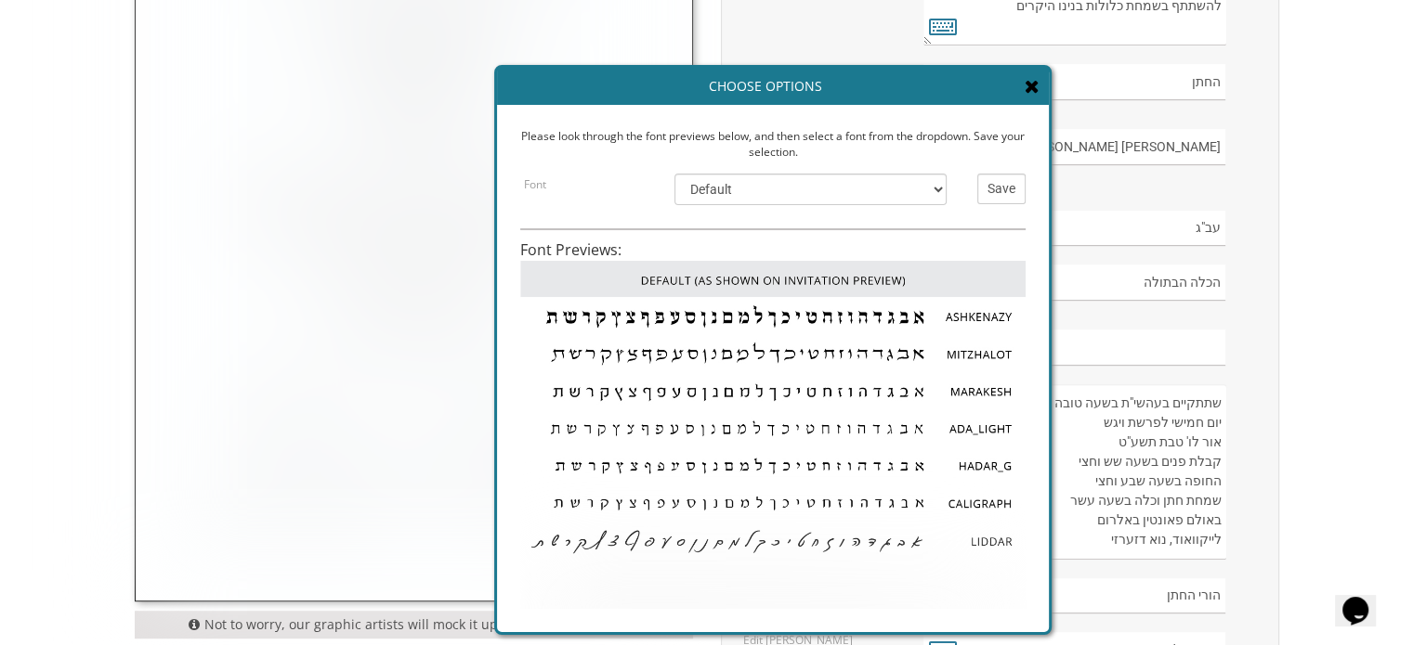
click at [839, 311] on img at bounding box center [772, 315] width 505 height 37
click at [936, 184] on select "Default Ashkenazy Mitzhalot Marakesh Ada_Light Hadar_G Caligraph Liddar EgoTrip…" at bounding box center [810, 190] width 272 height 32
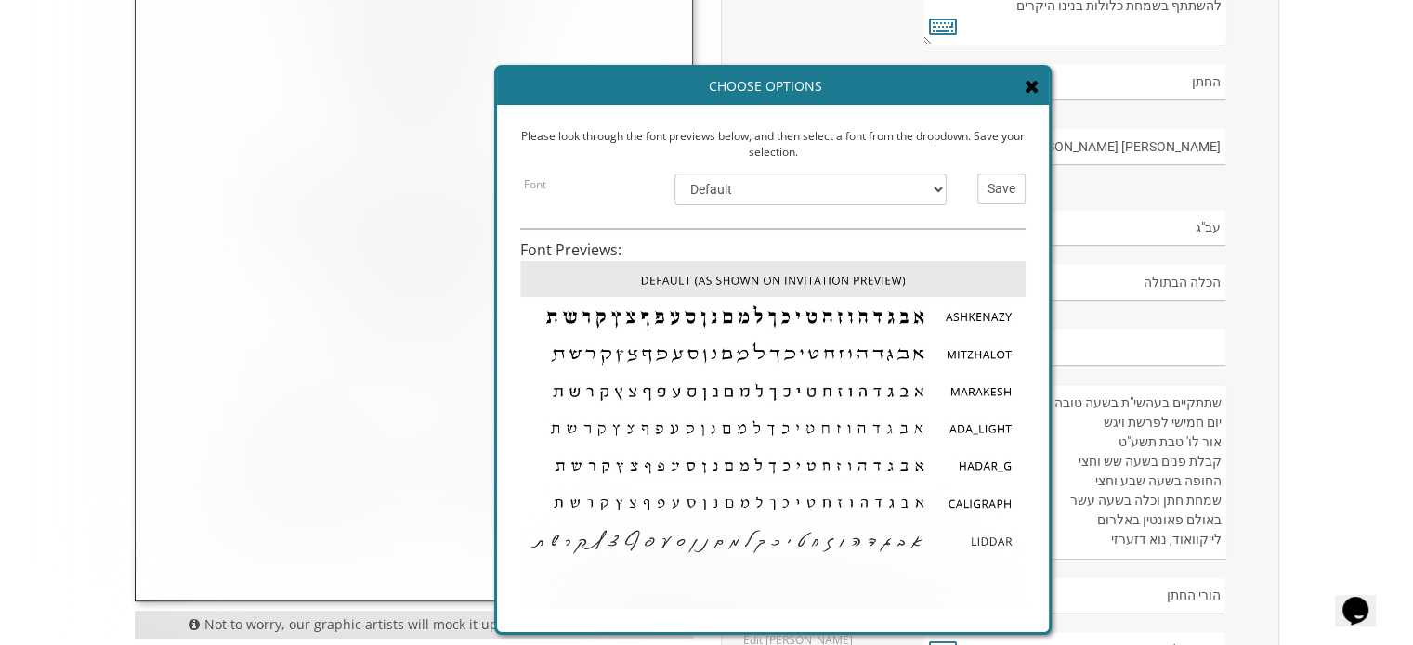
click at [1094, 373] on form "Customizations Please fill in your personal information. Edit Initial: Edit Int…" at bounding box center [999, 450] width 519 height 1382
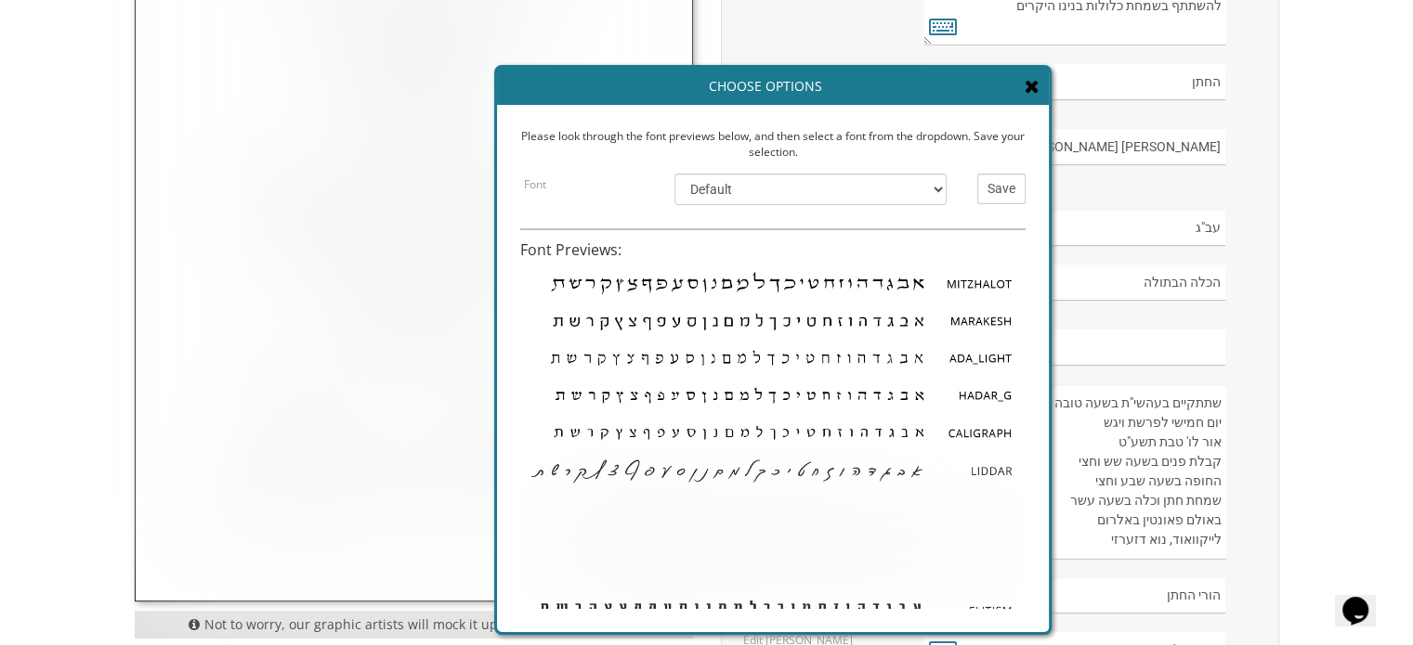
scroll to position [0, 0]
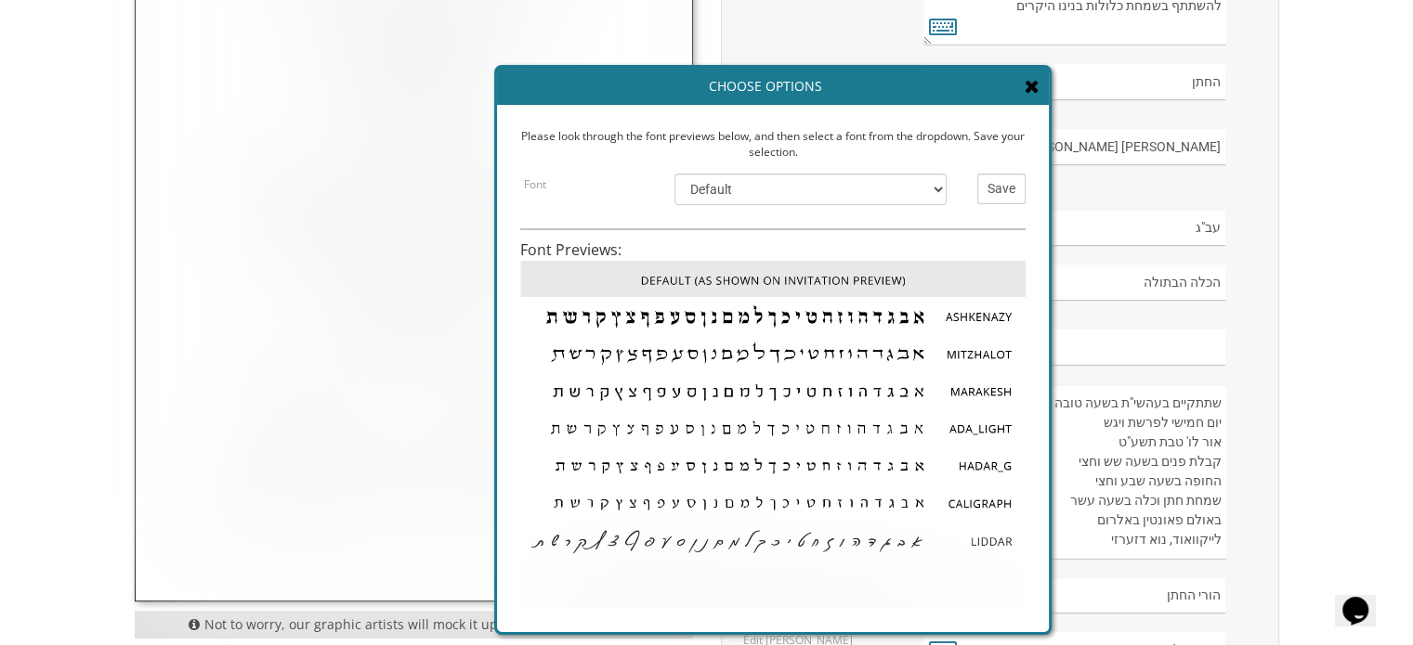
click at [866, 307] on img at bounding box center [772, 315] width 505 height 37
click at [932, 186] on select "Default Ashkenazy Mitzhalot Marakesh Ada_Light Hadar_G Caligraph Liddar EgoTrip…" at bounding box center [810, 190] width 272 height 32
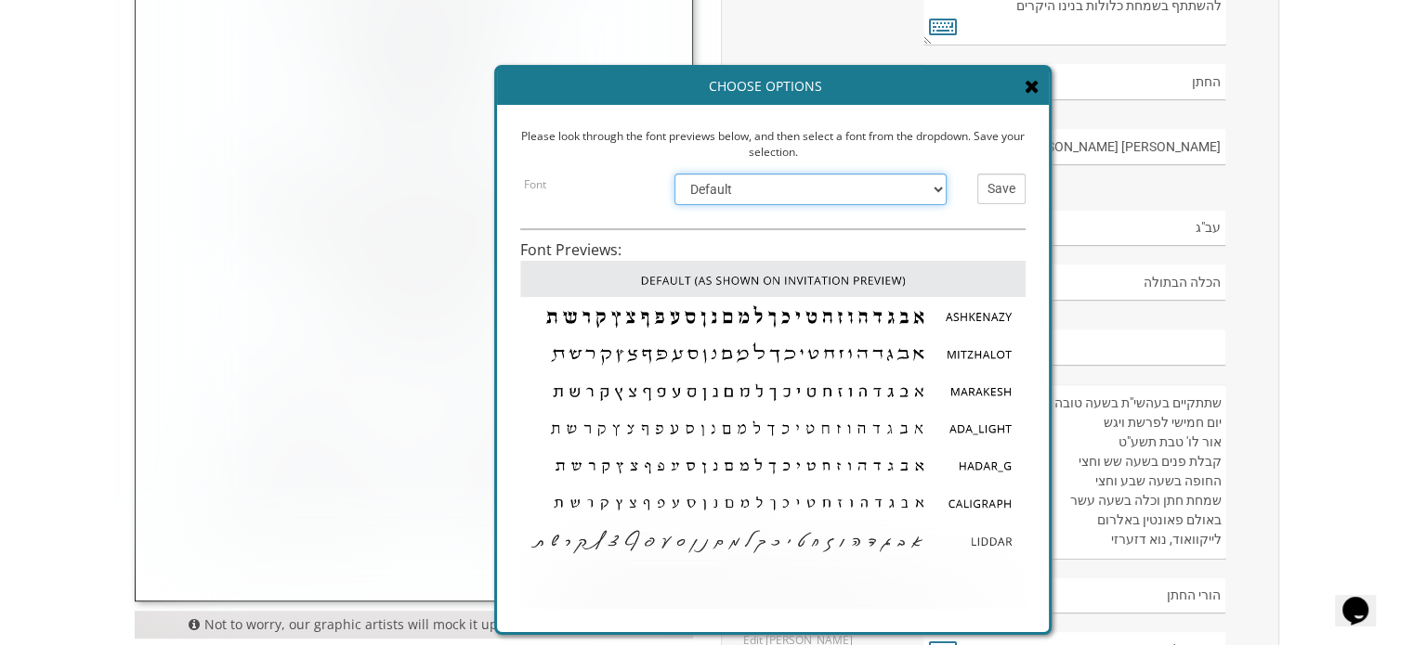
select select "/store/pc/invitations/FontPreviews/hebfonts-23.jpg"
click at [674, 174] on select "Default Ashkenazy Mitzhalot Marakesh Ada_Light Hadar_G Caligraph Liddar EgoTrip…" at bounding box center [810, 190] width 272 height 32
click at [1003, 190] on input "Save" at bounding box center [1001, 189] width 48 height 31
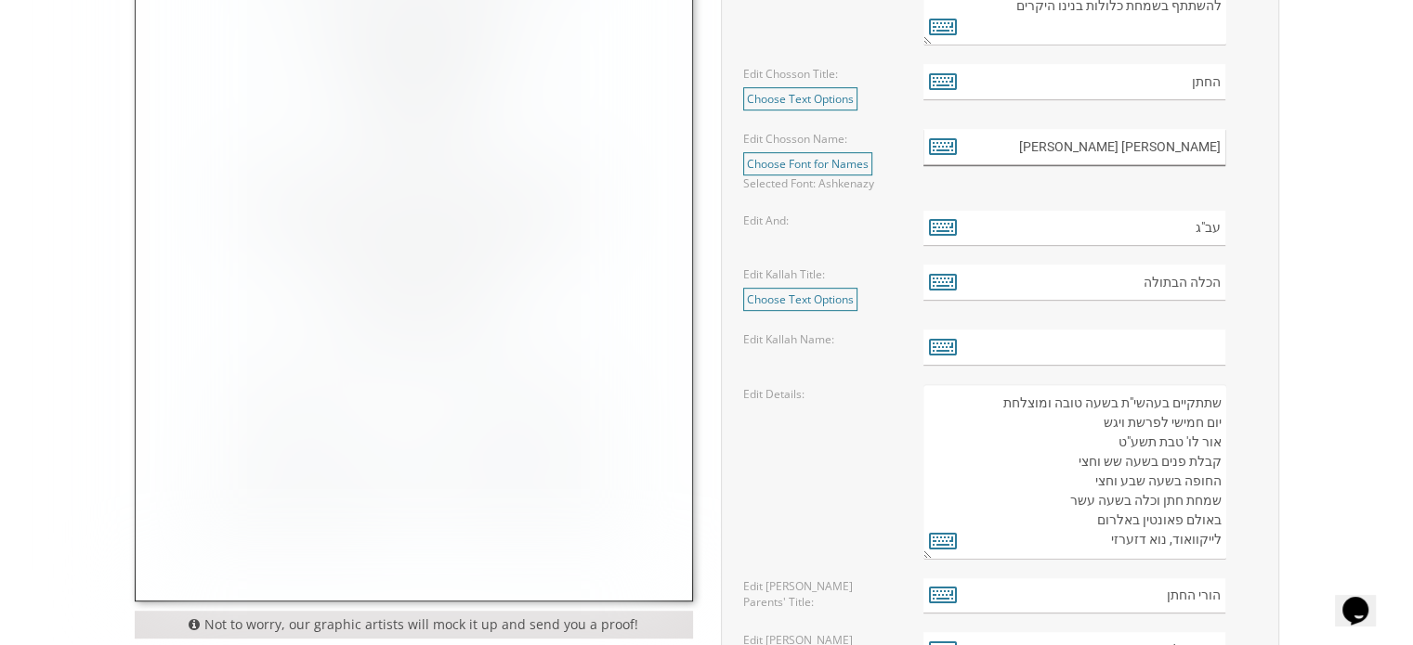
click at [1101, 143] on input "משה מרדכי הלוי" at bounding box center [1074, 147] width 302 height 36
click at [1189, 228] on input "עב"ג" at bounding box center [1074, 229] width 302 height 36
click at [1114, 283] on input "הכלה הבתולה" at bounding box center [1074, 283] width 302 height 36
click at [1166, 228] on input "עב"ג" at bounding box center [1074, 229] width 302 height 36
click at [1117, 143] on input "משה מרדכי הלוי" at bounding box center [1074, 147] width 302 height 36
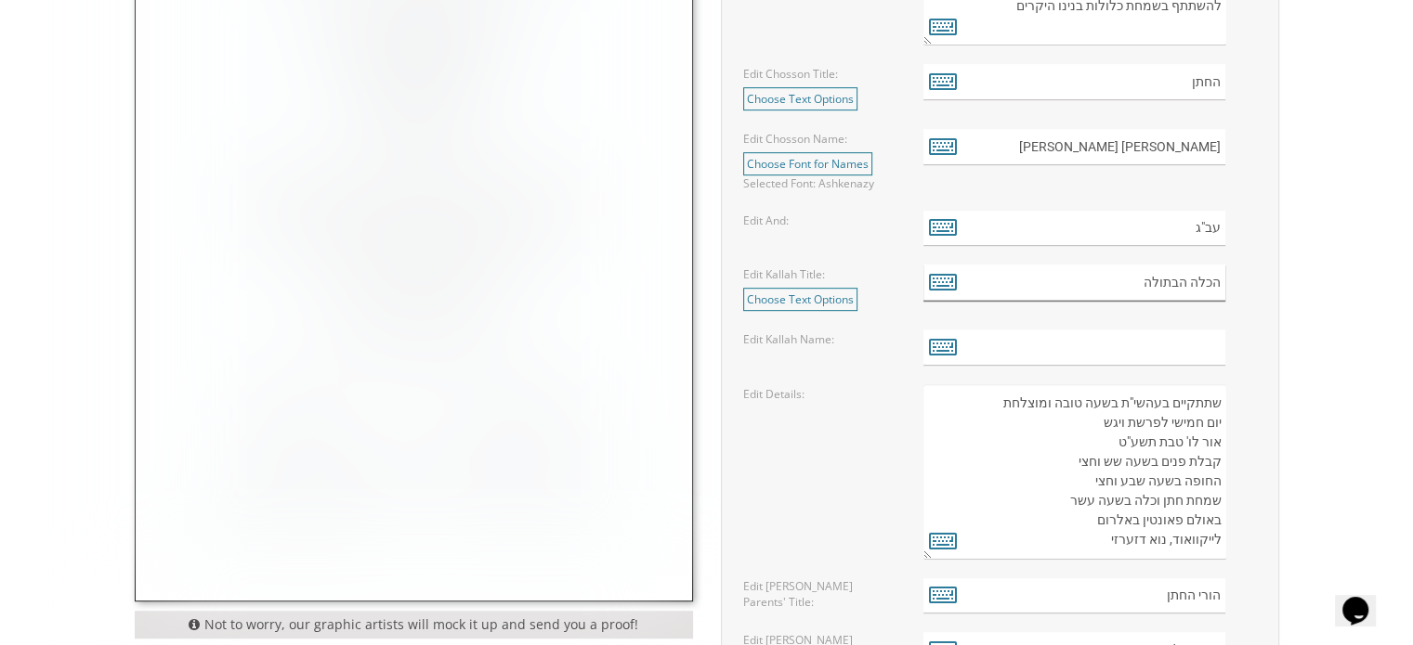
click at [1096, 283] on input "הכלה הבתולה" at bounding box center [1074, 283] width 302 height 36
click at [1151, 225] on input "עב"ג" at bounding box center [1074, 229] width 302 height 36
drag, startPoint x: 1121, startPoint y: 283, endPoint x: 1184, endPoint y: 281, distance: 63.2
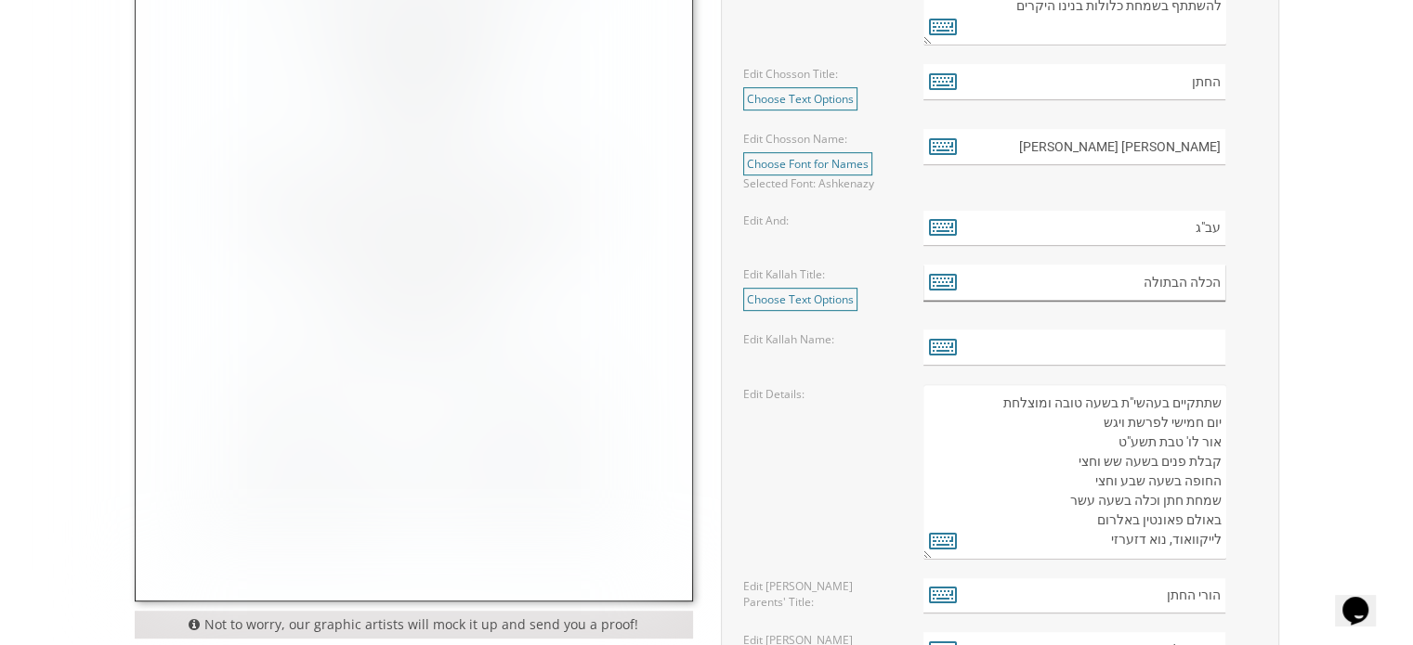
click at [1184, 281] on input "הכלה הבתולה" at bounding box center [1074, 283] width 302 height 36
type input "הכלה"
click at [941, 281] on icon at bounding box center [943, 281] width 28 height 26
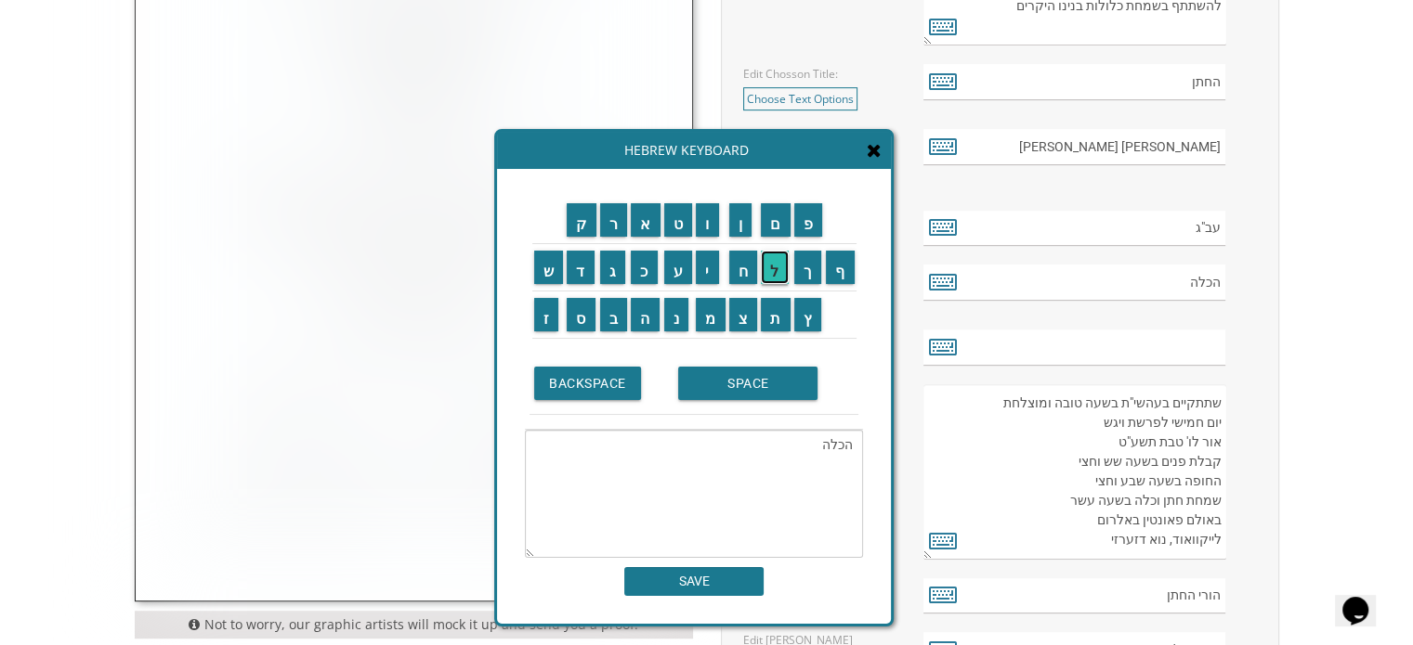
click at [777, 278] on input "ל" at bounding box center [775, 267] width 28 height 33
click at [635, 223] on input "א" at bounding box center [646, 219] width 30 height 33
click at [648, 326] on input "ה" at bounding box center [645, 314] width 29 height 33
type textarea "הכלה לאה"
click at [690, 593] on input "SAVE" at bounding box center [693, 581] width 139 height 29
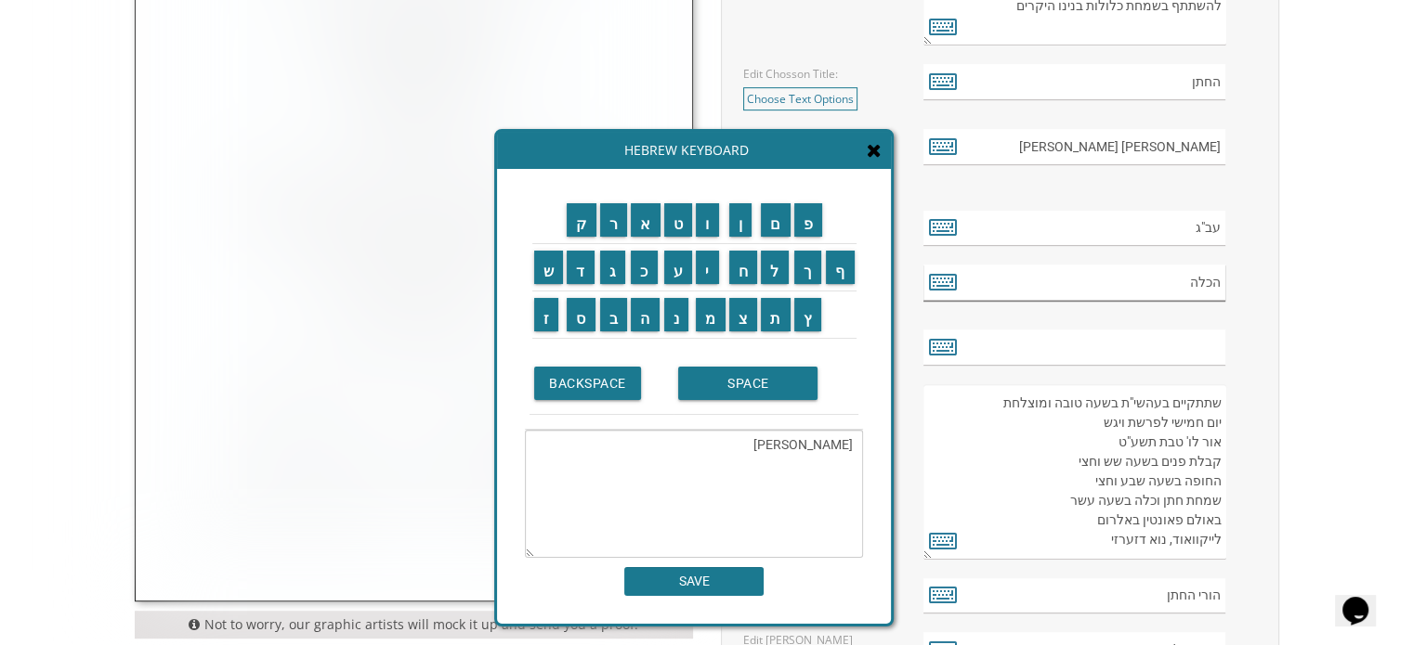
type input "הכלה לאה"
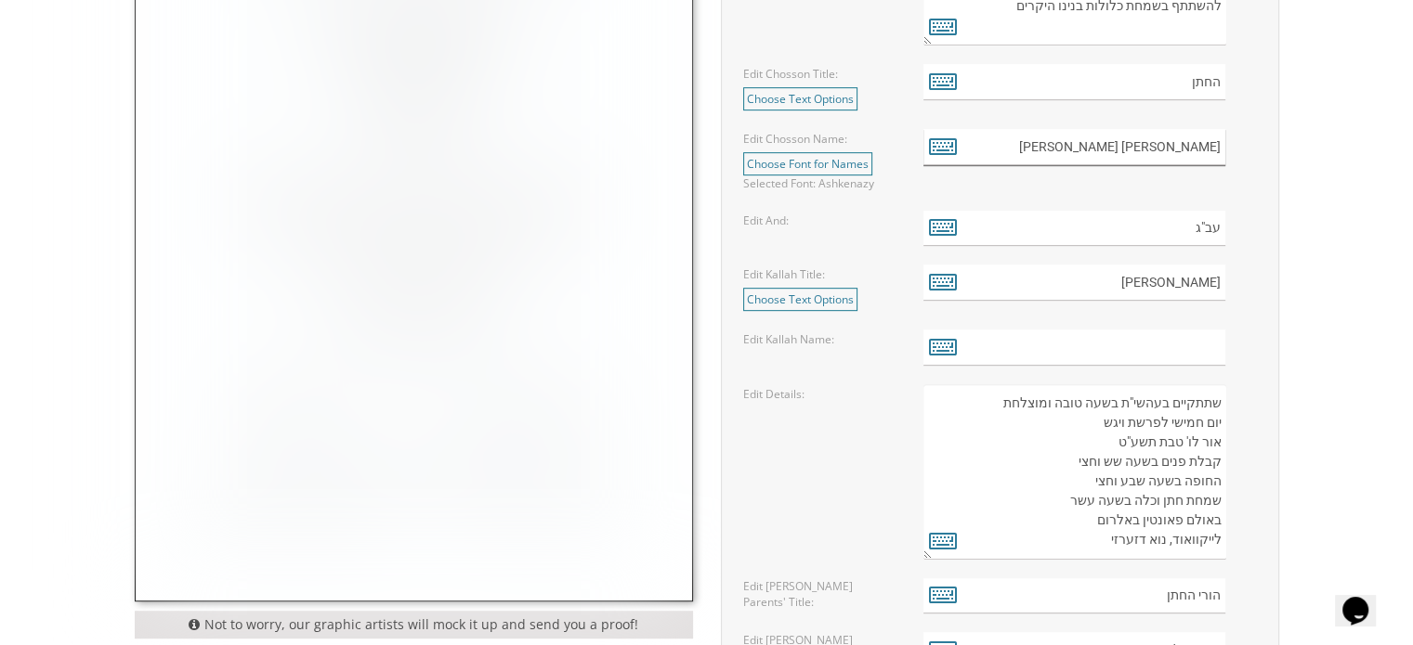
click at [1092, 145] on input "משה מרדכי הלוי" at bounding box center [1074, 147] width 302 height 36
type input "משה מרדכי הלוי"
click at [941, 143] on icon at bounding box center [943, 146] width 28 height 26
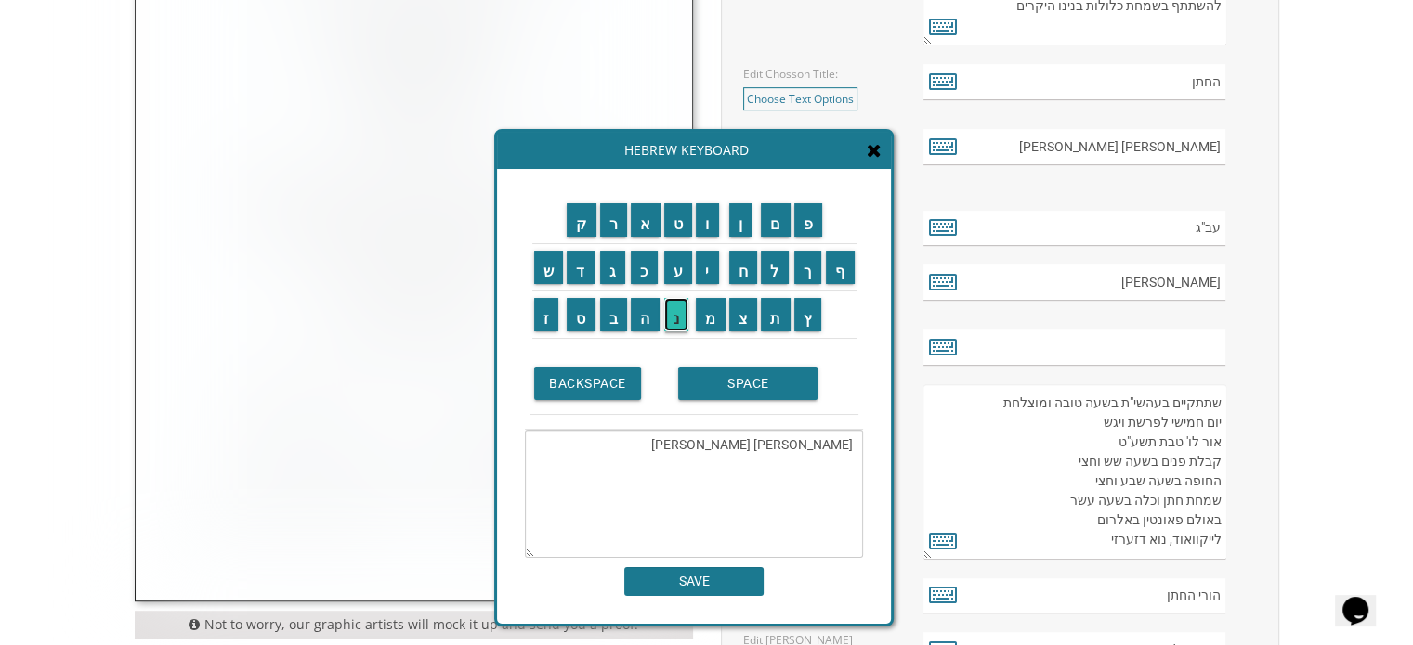
click at [677, 328] on input "נ" at bounding box center [676, 314] width 25 height 33
type textarea "משה מרדכי הלוי נ"
click at [876, 146] on icon at bounding box center [873, 150] width 15 height 19
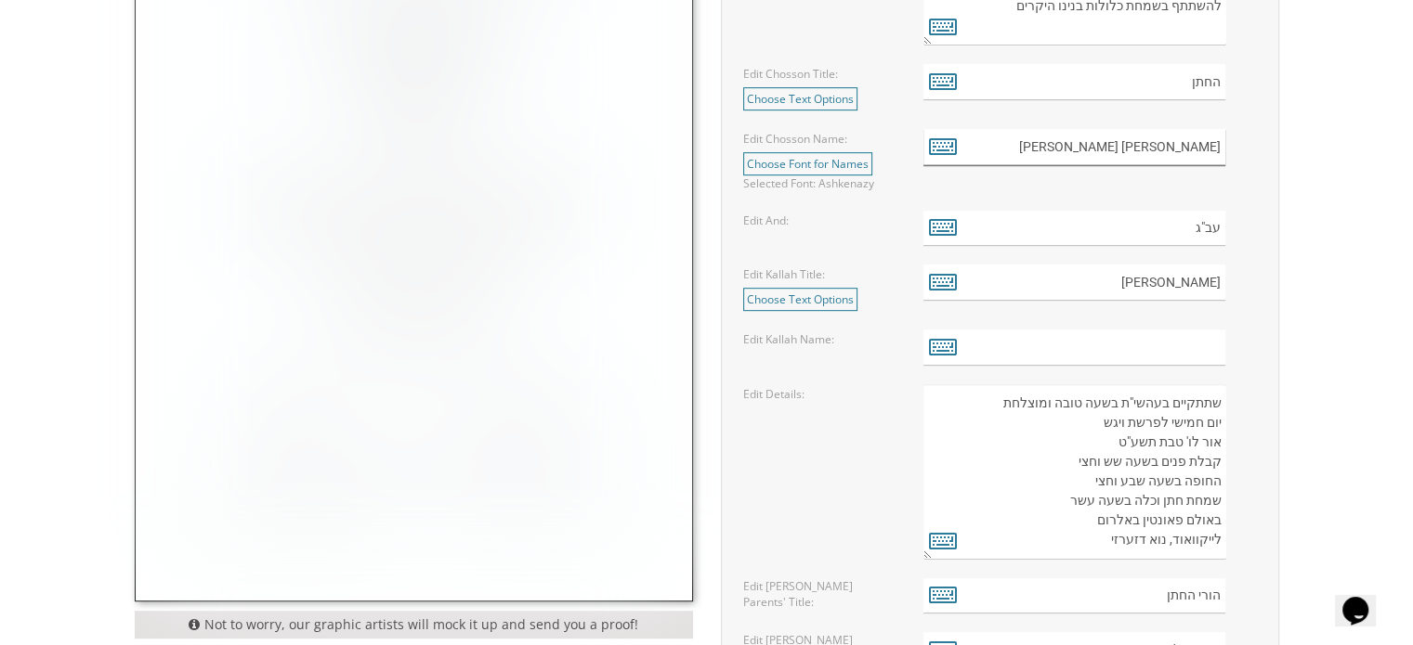
click at [1083, 150] on input "משה מרדכי הלוי" at bounding box center [1074, 147] width 302 height 36
type input "משה מרדכי הלוי נ"י"
click at [1118, 280] on input "הכלה לאה" at bounding box center [1074, 283] width 302 height 36
drag, startPoint x: 1186, startPoint y: 280, endPoint x: 1129, endPoint y: 281, distance: 56.7
click at [1129, 281] on input "הכלה לאה תחי'" at bounding box center [1074, 283] width 302 height 36
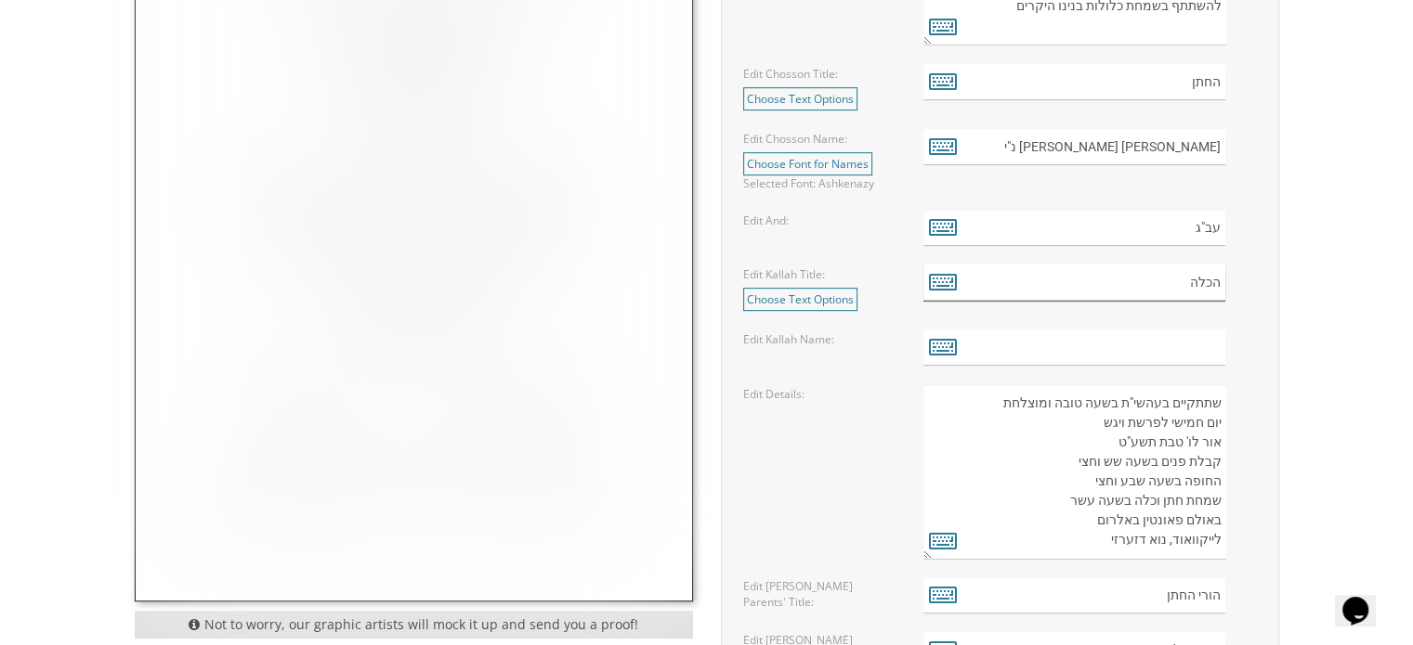
type input "הכלה"
click at [1101, 340] on input "text" at bounding box center [1074, 348] width 302 height 36
paste input "לאה תחי'"
type input "לאה תחי'"
click at [1106, 423] on textarea "שתתקיים בעהשי"ת בשעה טובה ומוצלחת יום חמישי לפרשת ויגש אור לו' טבת תשע"ט קבלת פ…" at bounding box center [1074, 472] width 302 height 176
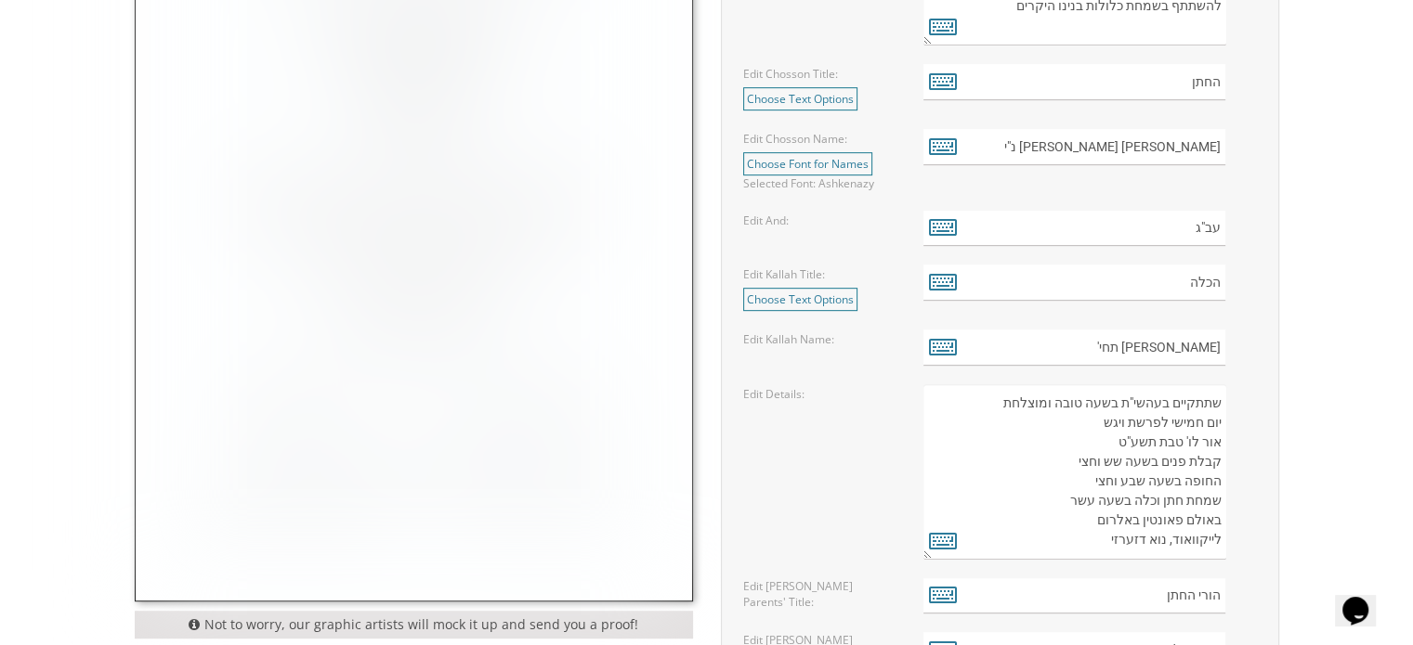
click at [1106, 423] on textarea "שתתקיים בעהשי"ת בשעה טובה ומוצלחת יום חמישי לפרשת ויגש אור לו' טבת תשע"ט קבלת פ…" at bounding box center [1074, 472] width 302 height 176
click at [1186, 426] on textarea "שתתקיים בעהשי"ת בשעה טובה ומוצלחת יום חמישי לפרשת ויגש אור לו' טבת תשע"ט קבלת פ…" at bounding box center [1074, 472] width 302 height 176
click at [1188, 441] on textarea "שתתקיים בעהשי"ת בשעה טובה ומוצלחת יום חמישי לפרשת ויגש אור לו' טבת תשע"ט קבלת פ…" at bounding box center [1074, 472] width 302 height 176
click at [1165, 442] on textarea "שתתקיים בעהשי"ת בשעה טובה ומוצלחת יום חמישי לפרשת ויגש אור לו' טבת תשע"ט קבלת פ…" at bounding box center [1074, 472] width 302 height 176
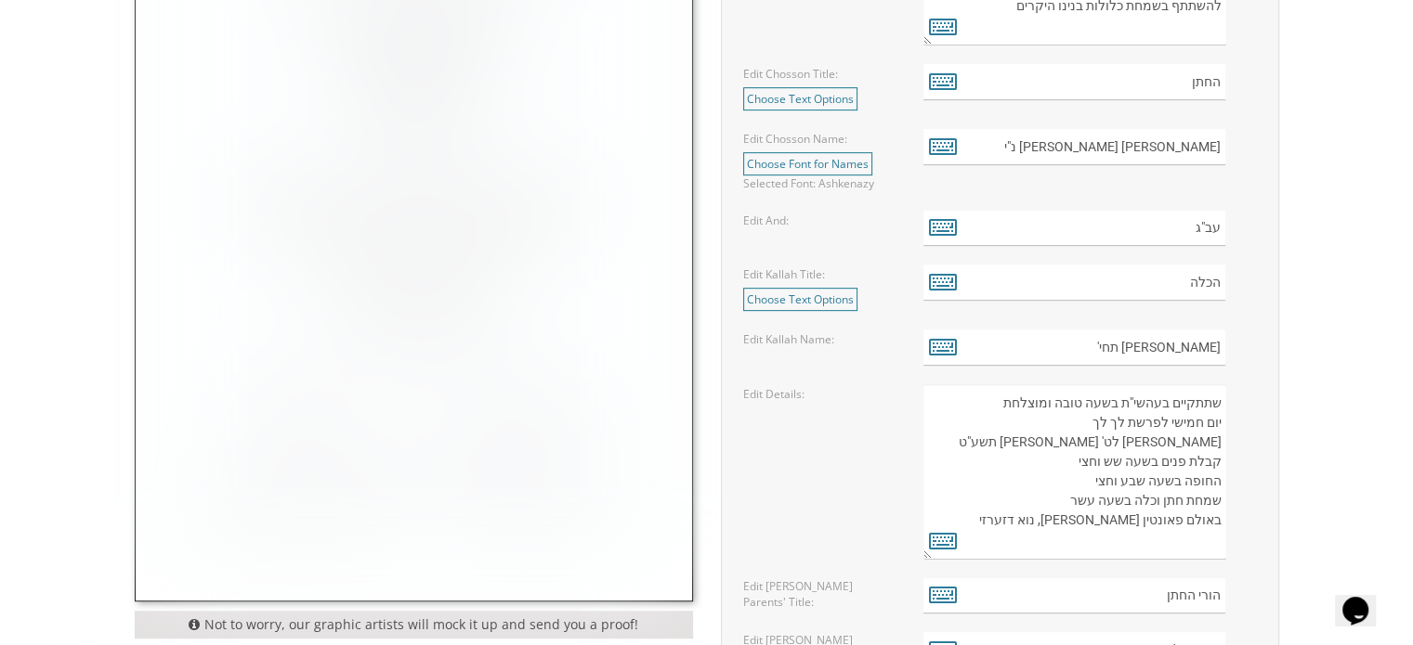
click at [1165, 442] on textarea "שתתקיים בעהשי"ת בשעה טובה ומוצלחת יום חמישי לפרשת ויגש אור לו' טבת תשע"ט קבלת פ…" at bounding box center [1074, 472] width 302 height 176
click at [1104, 441] on textarea "שתתקיים בעהשי"ת בשעה טובה ומוצלחת יום חמישי לפרשת ויגש אור לו' טבת תשע"ט קבלת פ…" at bounding box center [1074, 472] width 302 height 176
click at [1087, 463] on textarea "שתתקיים בעהשי"ת בשעה טובה ומוצלחת יום חמישי לפרשת ויגש אור לו' טבת תשע"ט קבלת פ…" at bounding box center [1074, 472] width 302 height 176
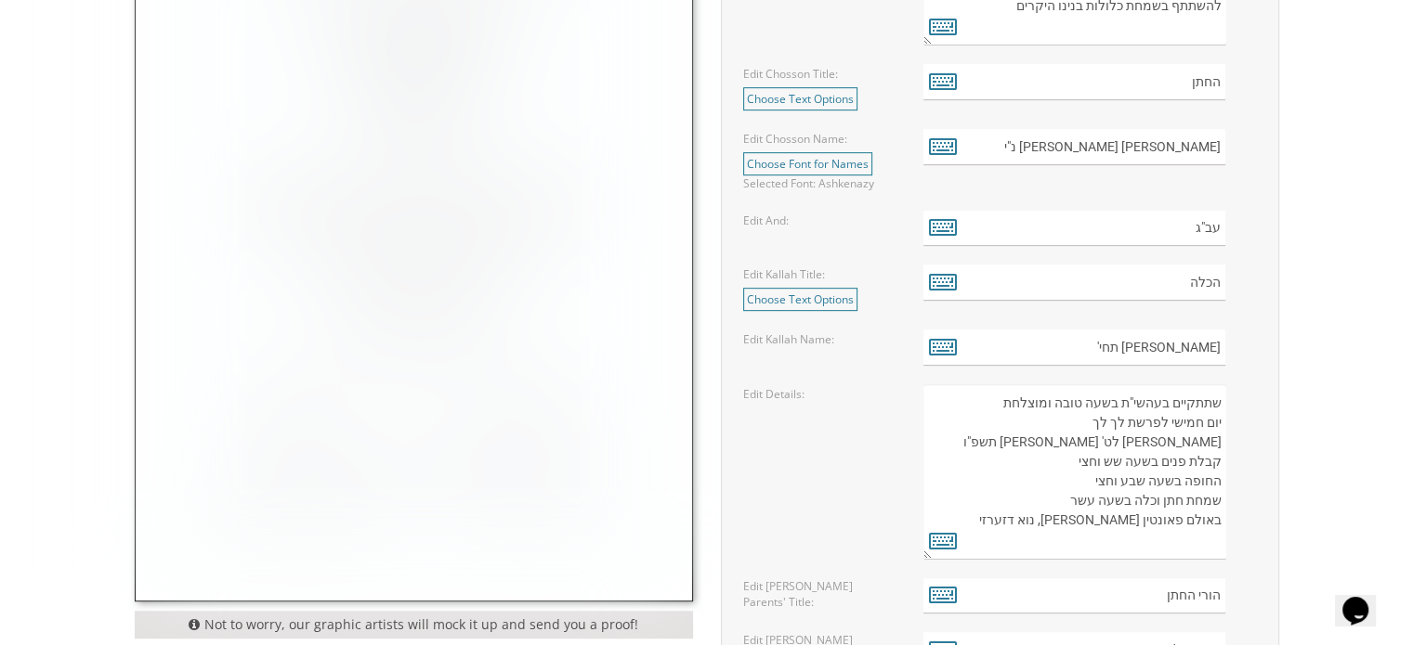
click at [1087, 463] on textarea "שתתקיים בעהשי"ת בשעה טובה ומוצלחת יום חמישי לפרשת ויגש אור לו' טבת תשע"ט קבלת פ…" at bounding box center [1074, 472] width 302 height 176
click at [1097, 480] on textarea "שתתקיים בעהשי"ת בשעה טובה ומוצלחת יום חמישי לפרשת ויגש אור לו' טבת תשע"ט קבלת פ…" at bounding box center [1074, 472] width 302 height 176
click at [1062, 499] on textarea "שתתקיים בעהשי"ת בשעה טובה ומוצלחת יום חמישי לפרשת ויגש אור לו' טבת תשע"ט קבלת פ…" at bounding box center [1074, 472] width 302 height 176
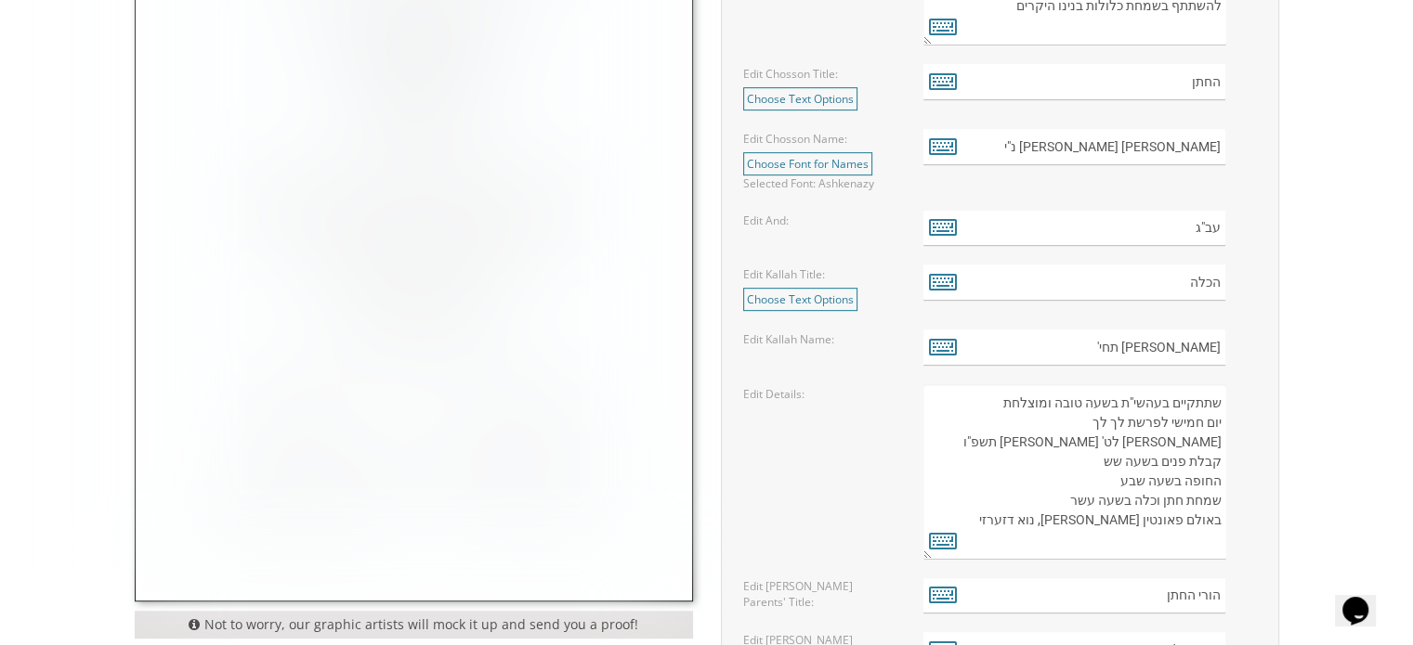
click at [1085, 519] on textarea "שתתקיים בעהשי"ת בשעה טובה ומוצלחת יום חמישי לפרשת ויגש אור לו' טבת תשע"ט קבלת פ…" at bounding box center [1074, 472] width 302 height 176
click at [1192, 538] on textarea "שתתקיים בעהשי"ת בשעה טובה ומוצלחת יום חמישי לפרשת ויגש אור לו' טבת תשע"ט קבלת פ…" at bounding box center [1074, 472] width 302 height 176
click at [1155, 531] on textarea "שתתקיים בעהשי"ת בשעה טובה ומוצלחת יום חמישי לפרשת ויגש אור לו' טבת תשע"ט קבלת פ…" at bounding box center [1074, 472] width 302 height 176
click at [1222, 536] on textarea "שתתקיים בעהשי"ת בשעה טובה ומוצלחת יום חמישי לפרשת ויגש אור לו' טבת תשע"ט קבלת פ…" at bounding box center [1074, 472] width 302 height 176
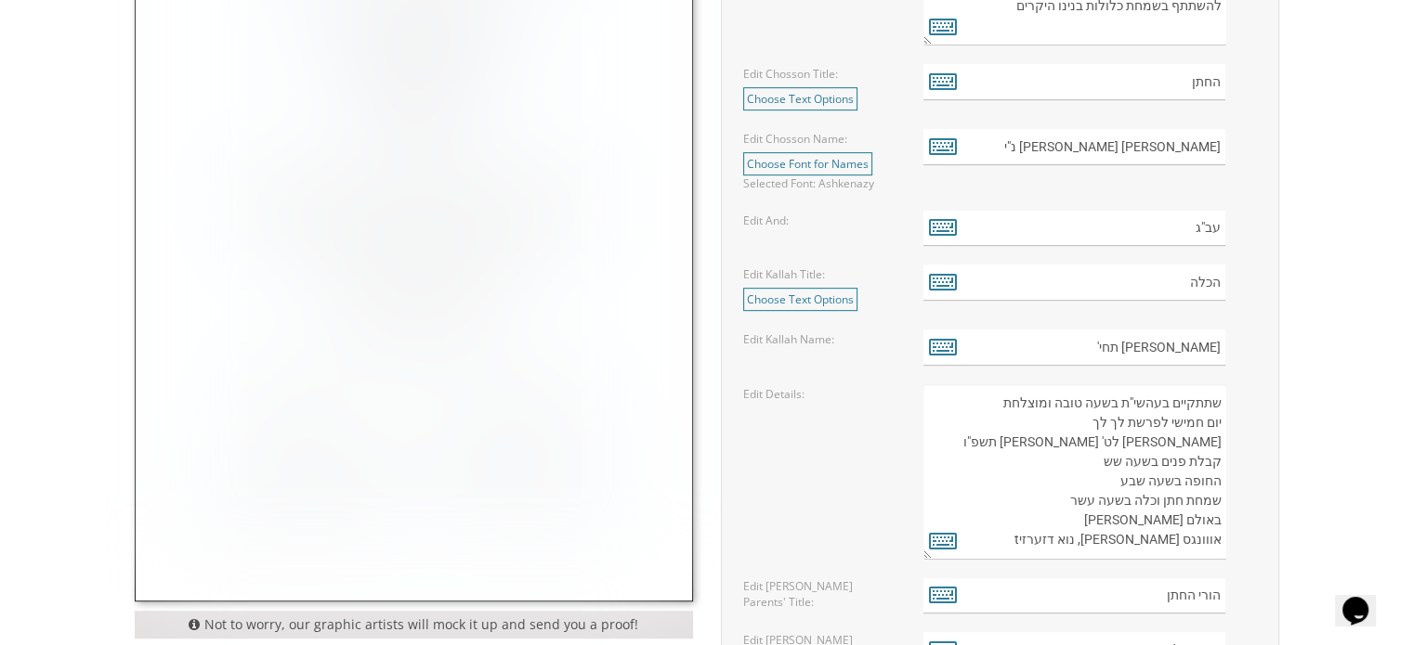
drag, startPoint x: 1087, startPoint y: 536, endPoint x: 1147, endPoint y: 542, distance: 60.7
click at [1147, 542] on textarea "שתתקיים בעהשי"ת בשעה טובה ומוצלחת יום חמישי לפרשת ויגש אור לו' טבת תשע"ט קבלת פ…" at bounding box center [1074, 472] width 302 height 176
click at [1074, 448] on textarea "שתתקיים בעהשי"ת בשעה טובה ומוצלחת יום חמישי לפרשת ויגש אור לו' טבת תשע"ט קבלת פ…" at bounding box center [1074, 472] width 302 height 176
click at [1131, 540] on textarea "שתתקיים בעהשי"ת בשעה טובה ומוצלחת יום חמישי לפרשת ויגש אור לו' טבת תשע"ט קבלת פ…" at bounding box center [1074, 472] width 302 height 176
click at [996, 475] on textarea "שתתקיים בעהשי"ת בשעה טובה ומוצלחת יום חמישי לפרשת ויגש אור לו' טבת תשע"ט קבלת פ…" at bounding box center [1074, 472] width 302 height 176
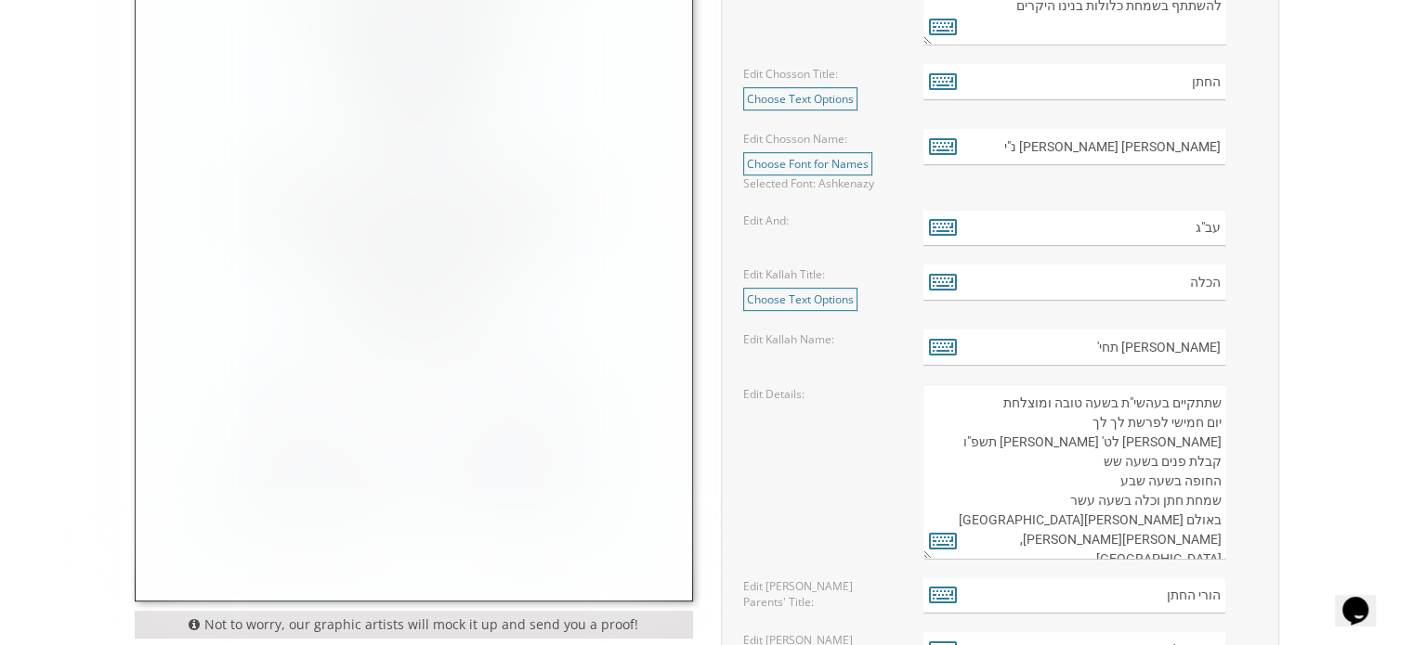
type textarea "שתתקיים בעהשי"ת בשעה טובה ומוצלחת יום חמישי לפרשת לך לך אור לט' חשון תשפ"ו קבלת…"
click at [1159, 606] on input "הורי החתן" at bounding box center [1074, 597] width 302 height 36
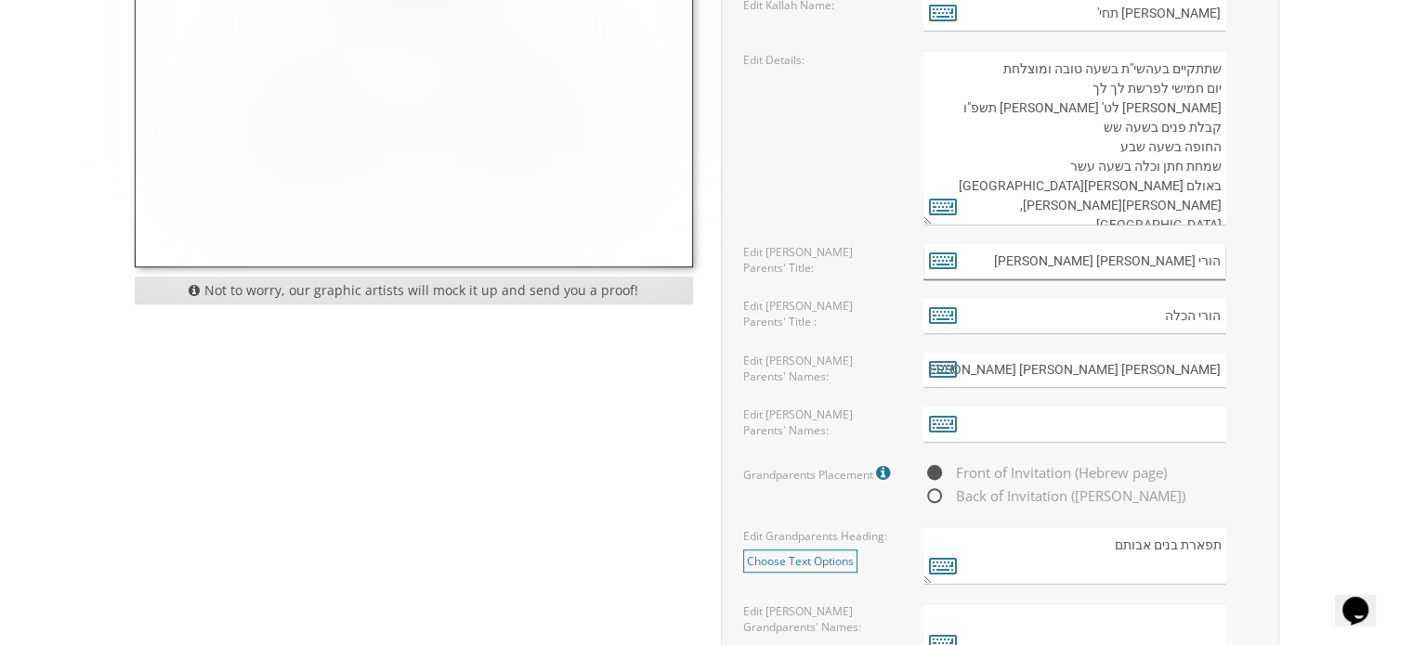
scroll to position [1260, 0]
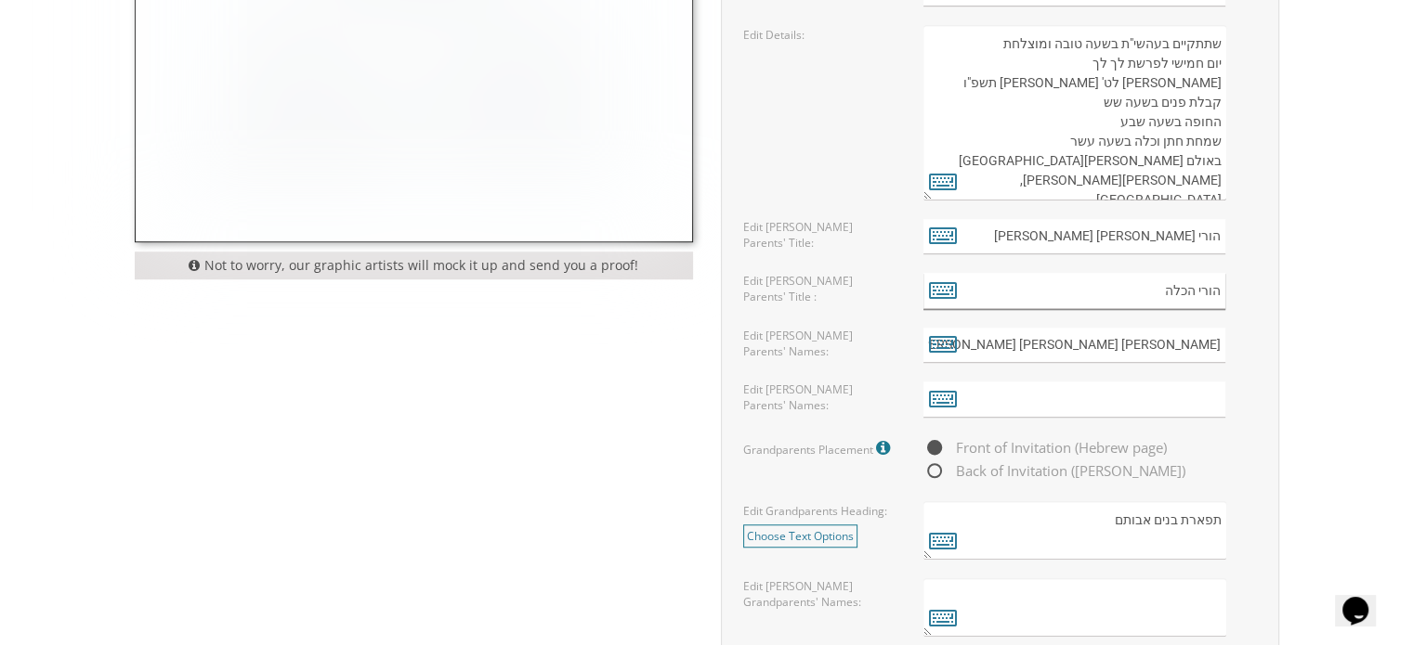
click at [1132, 284] on input "הורי הכלה" at bounding box center [1074, 291] width 302 height 36
click at [1040, 311] on form "Customizations Please fill in your personal information. Edit Initial: Edit Int…" at bounding box center [999, 91] width 519 height 1382
click at [873, 222] on label "Edit [PERSON_NAME] Parents' Title:" at bounding box center [819, 235] width 152 height 32
drag, startPoint x: 977, startPoint y: 234, endPoint x: 1163, endPoint y: 234, distance: 185.7
click at [1163, 234] on input "הורי החתן שמשון אפרים ואסתר שטיינבערג" at bounding box center [1074, 237] width 302 height 36
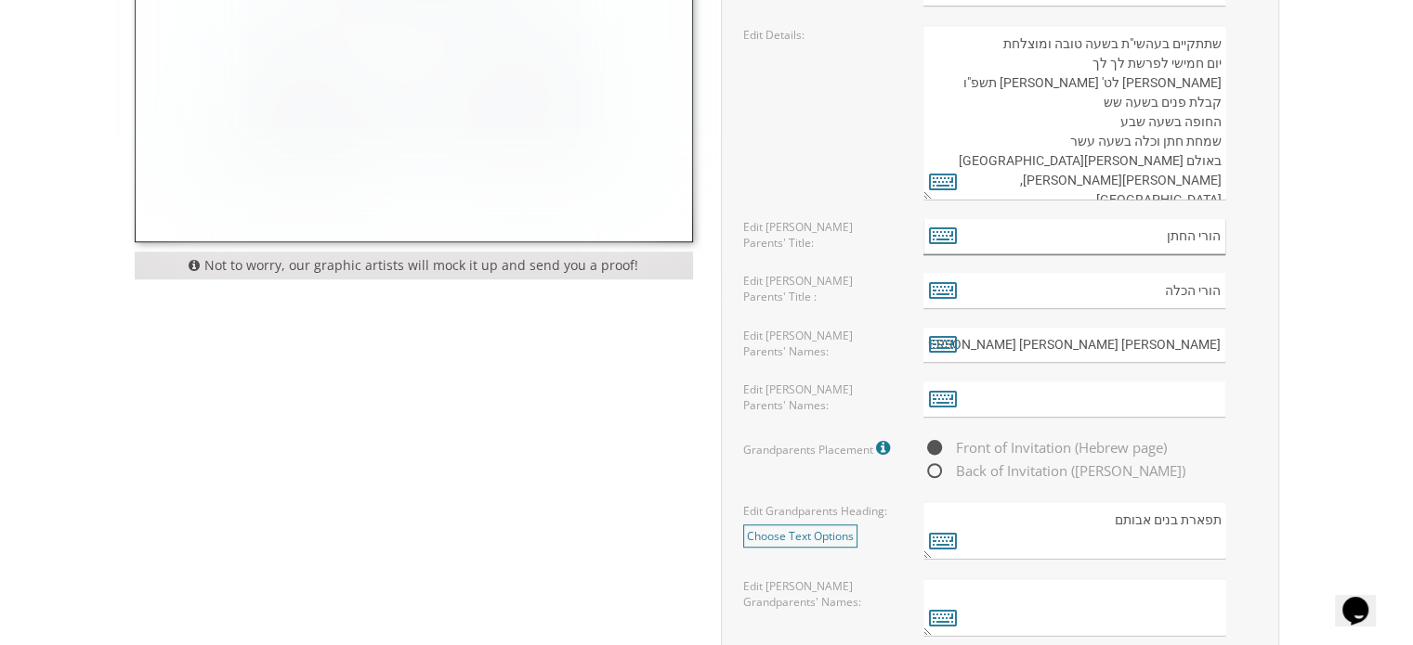
type input "הורי החתן"
click at [1290, 248] on div "Customizations Please fill in your personal information. Edit Initial: select" at bounding box center [1000, 91] width 586 height 1421
click at [1139, 390] on input "text" at bounding box center [1074, 400] width 302 height 36
paste input "שמשון אפרים ואסתר שטיינבערג"
type input "שמשון אפרים ואסתר שטיינבערג"
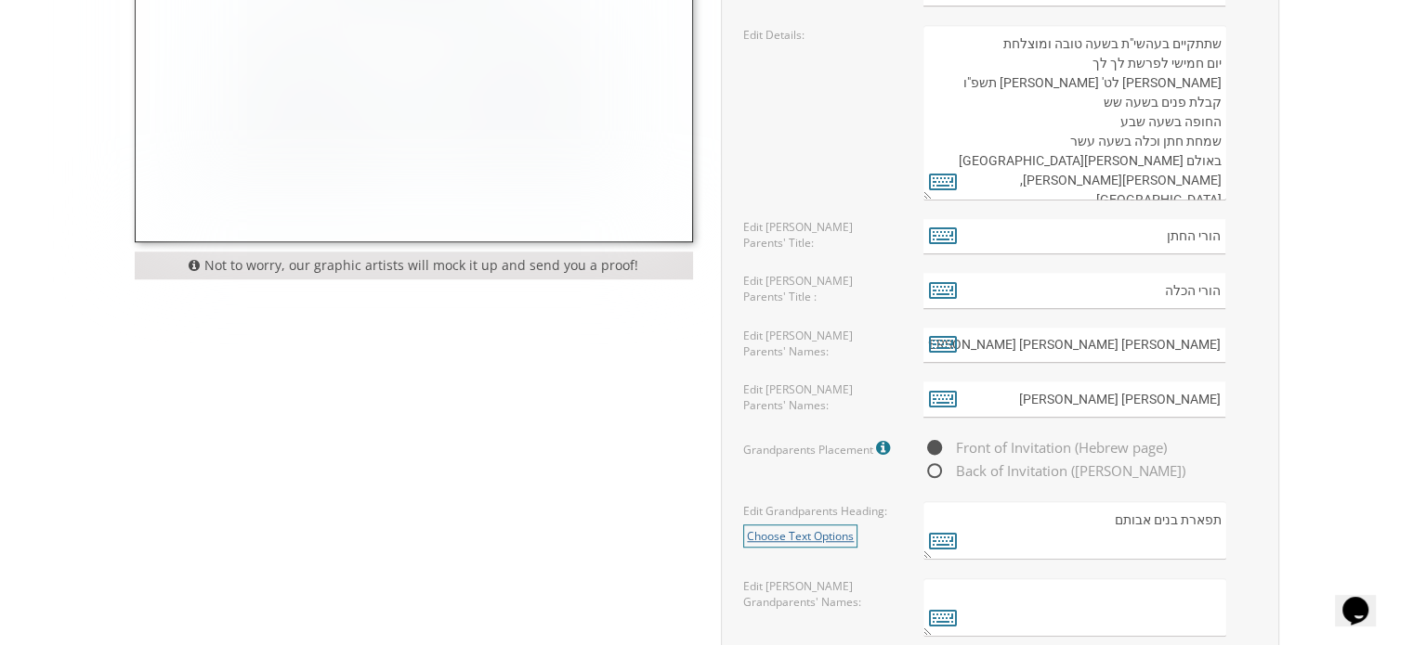
click at [770, 534] on link "Choose Text Options" at bounding box center [800, 536] width 114 height 23
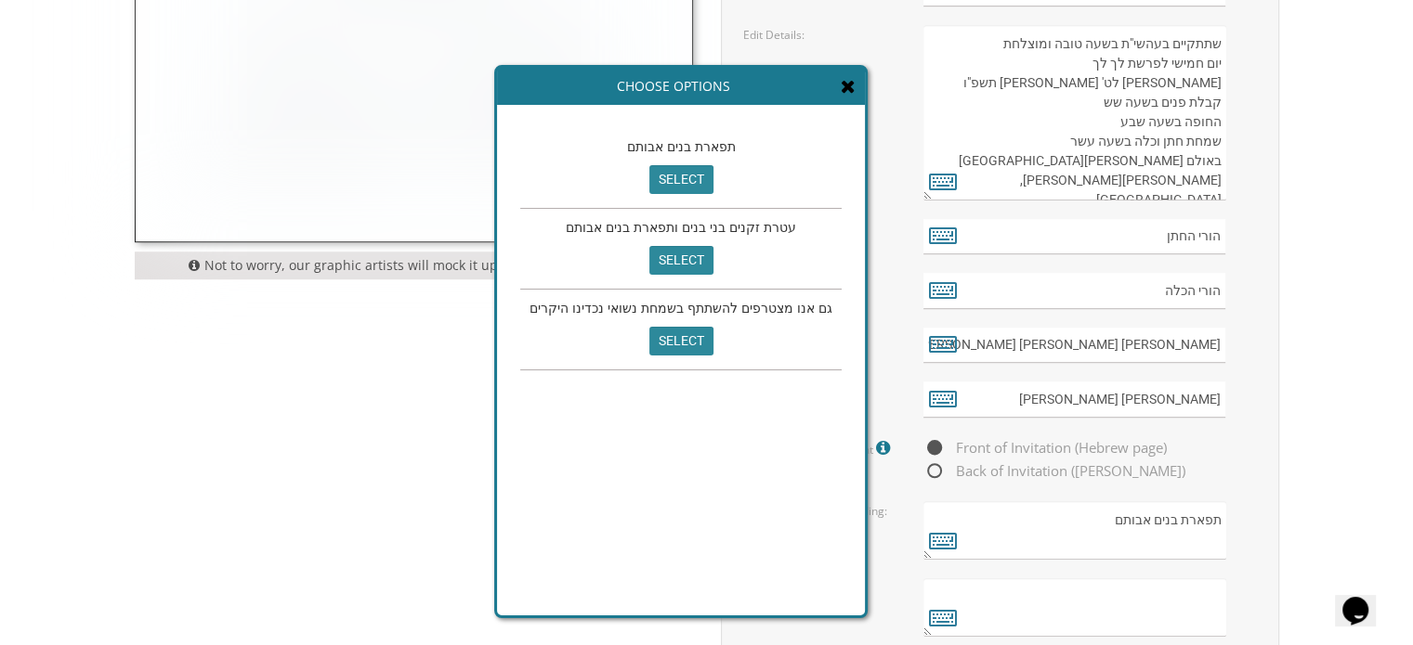
click at [840, 85] on icon at bounding box center [847, 86] width 15 height 19
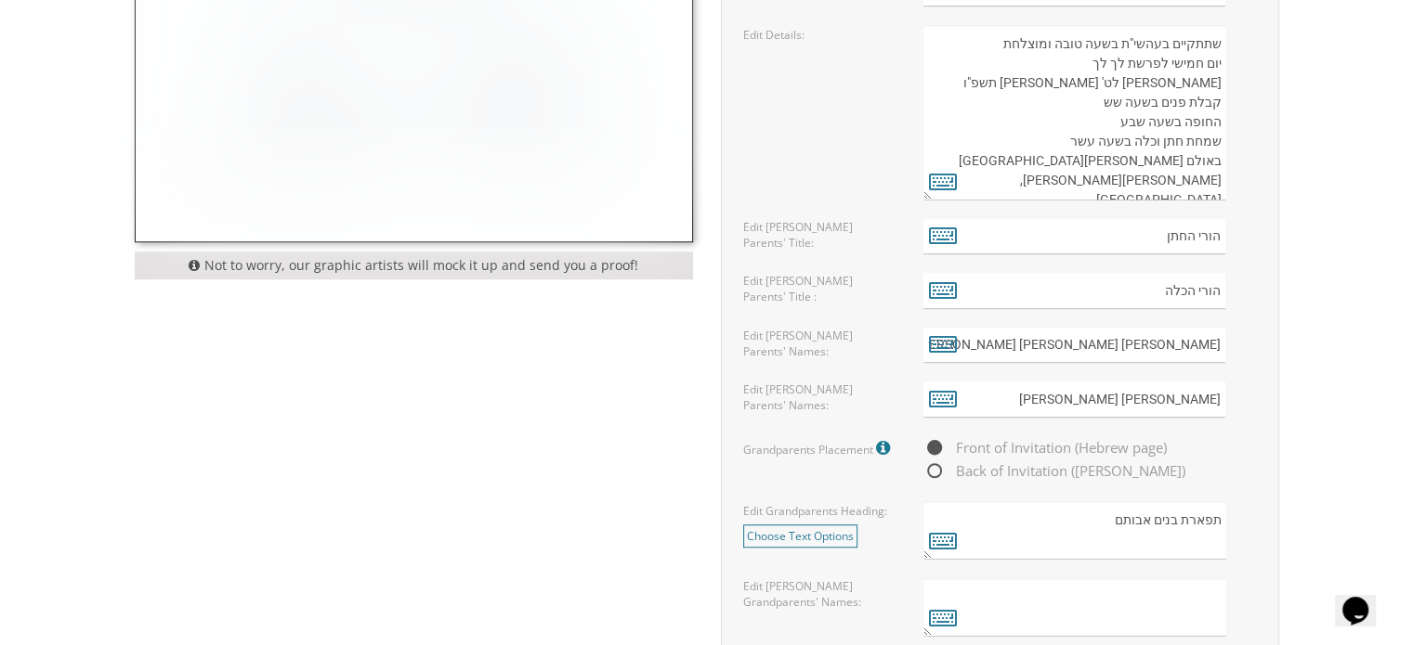
click at [1045, 612] on textarea at bounding box center [1074, 608] width 302 height 59
click at [1126, 611] on textarea at bounding box center [1074, 608] width 302 height 59
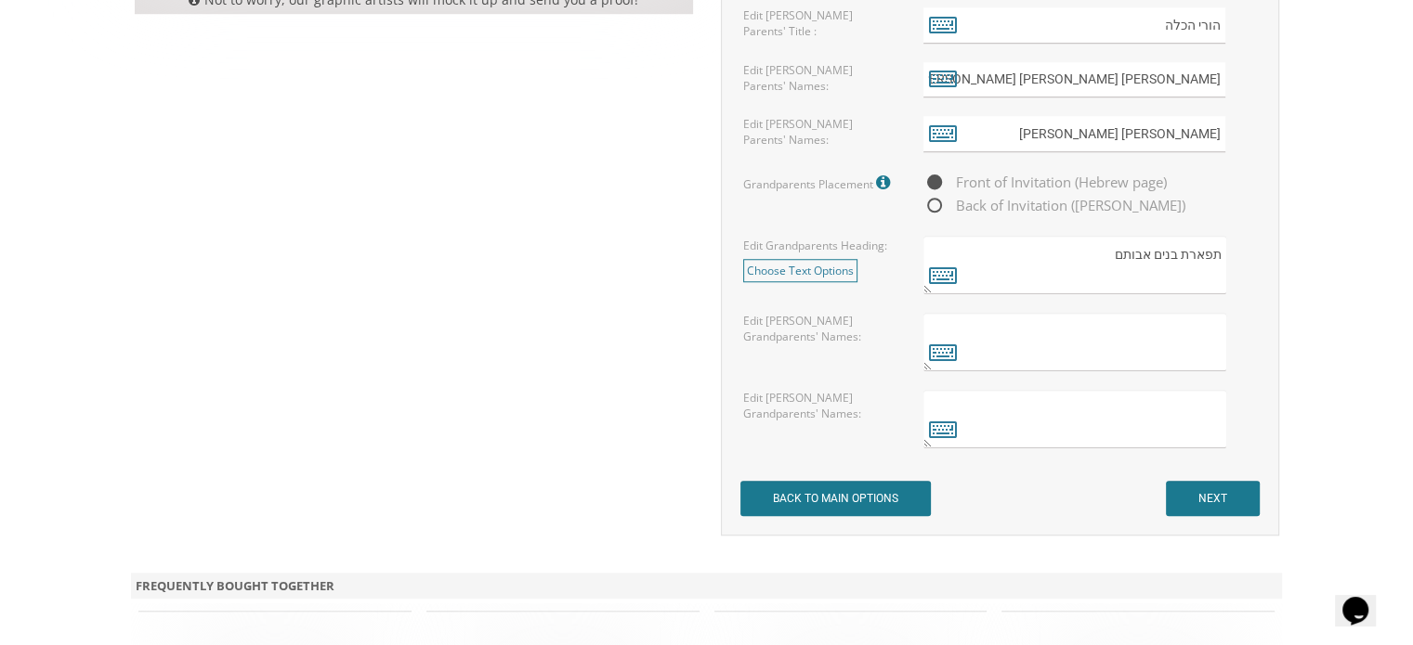
scroll to position [1549, 0]
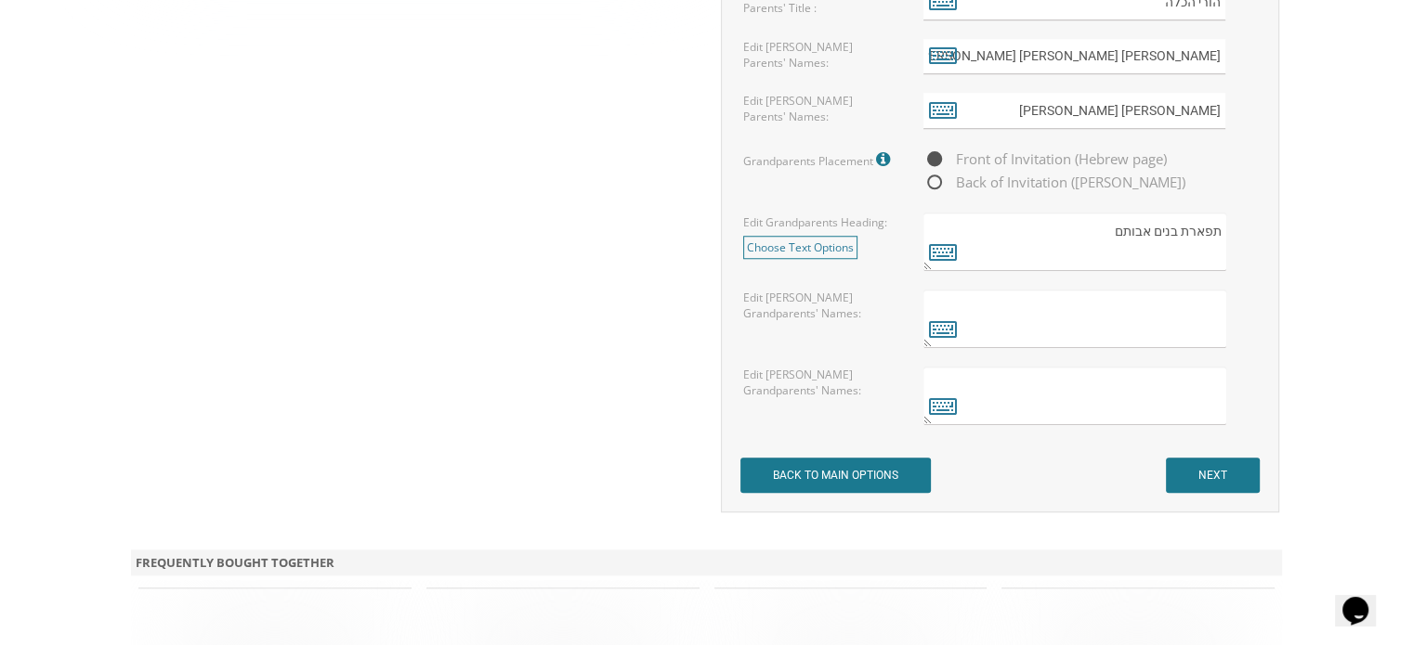
click at [1189, 312] on textarea at bounding box center [1074, 319] width 302 height 59
click at [1008, 312] on textarea at bounding box center [1074, 319] width 302 height 59
click at [1060, 323] on textarea at bounding box center [1074, 319] width 302 height 59
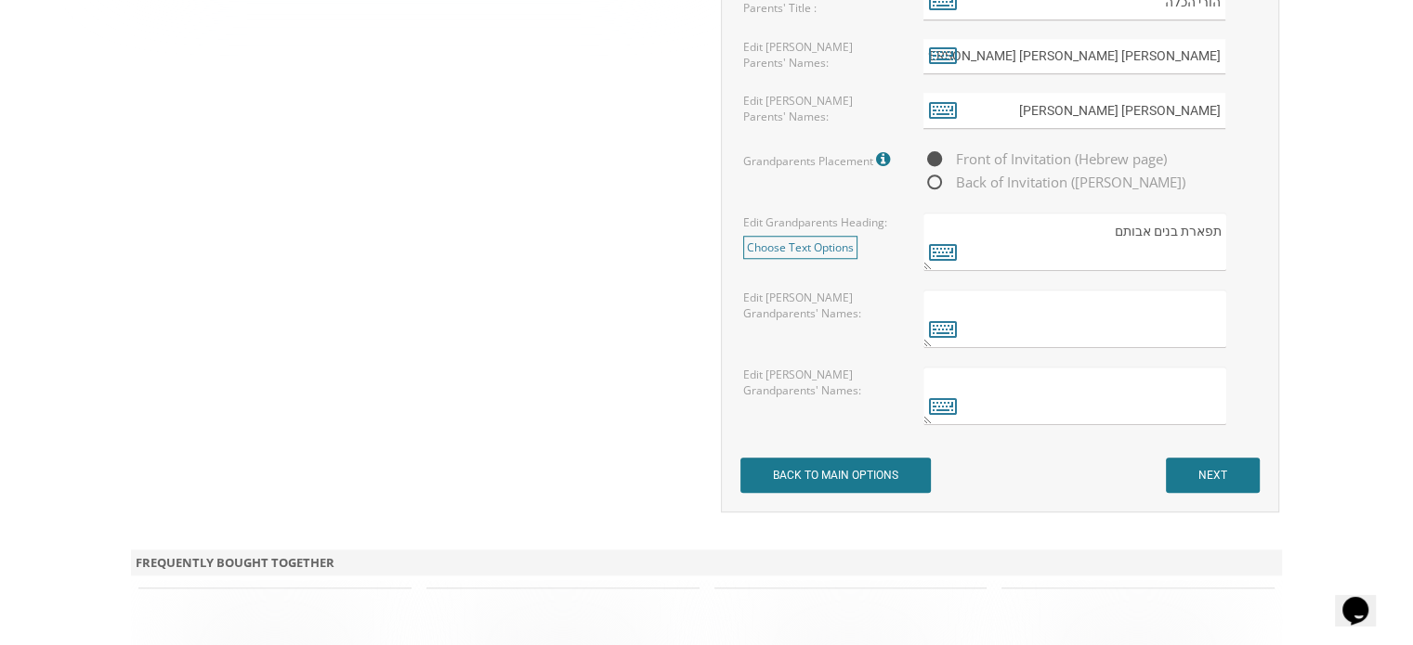
click at [1060, 323] on textarea at bounding box center [1074, 319] width 302 height 59
paste textarea "יעקב חיים ברנשטיין ע"ה רחל חנה ברנשטיין דוד בנימין דימונד לאה בסן"
click at [1003, 397] on textarea at bounding box center [1074, 396] width 302 height 59
click at [1144, 331] on textarea "יעקב חיים ברנשטיין ע"ה רחל חנה ברנשטיין דוד בנימין דימונד לאה בסן" at bounding box center [1074, 319] width 302 height 59
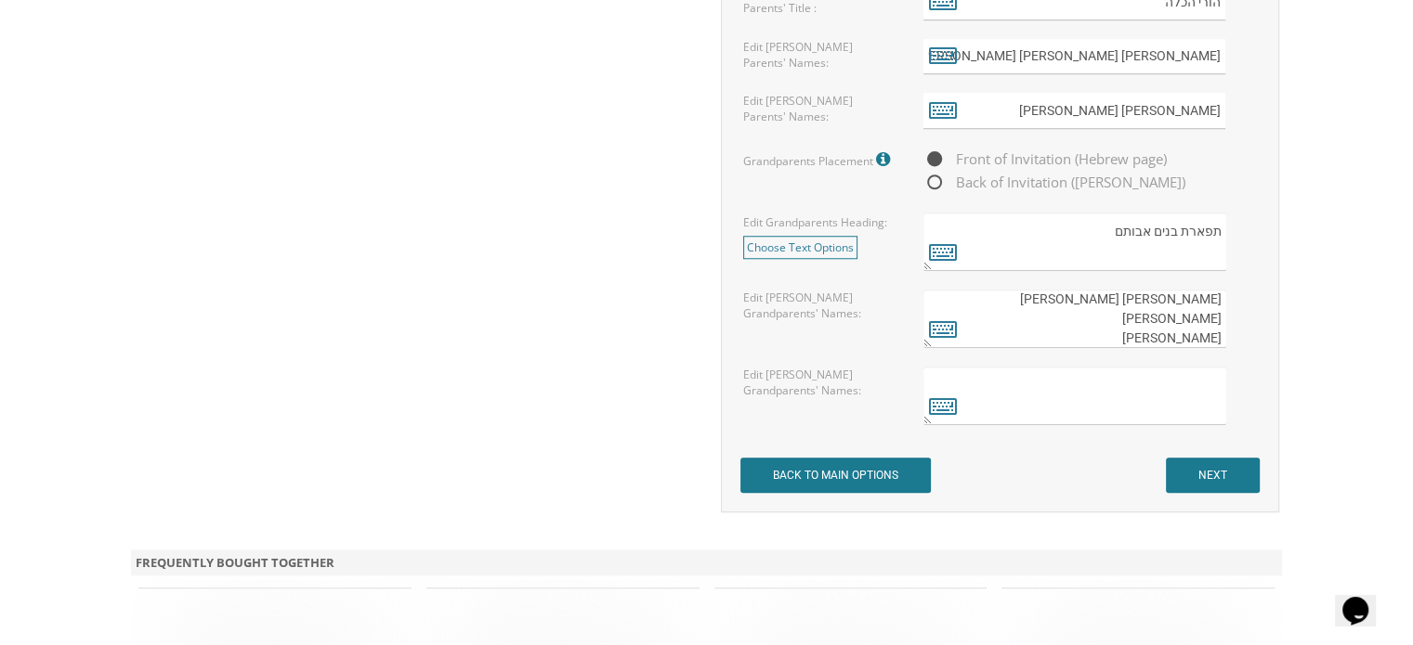
scroll to position [9, 0]
type textarea "יעקב חיים ברנשטיין ע"ה מרת רחל חנה ברנשטיין דוד בנימין דימונד לאה בסן"
click at [1215, 384] on textarea at bounding box center [1074, 396] width 302 height 59
type textarea "N"
click at [1079, 103] on input "שמשון אפרים ואסתר שטיינבערג" at bounding box center [1074, 111] width 302 height 36
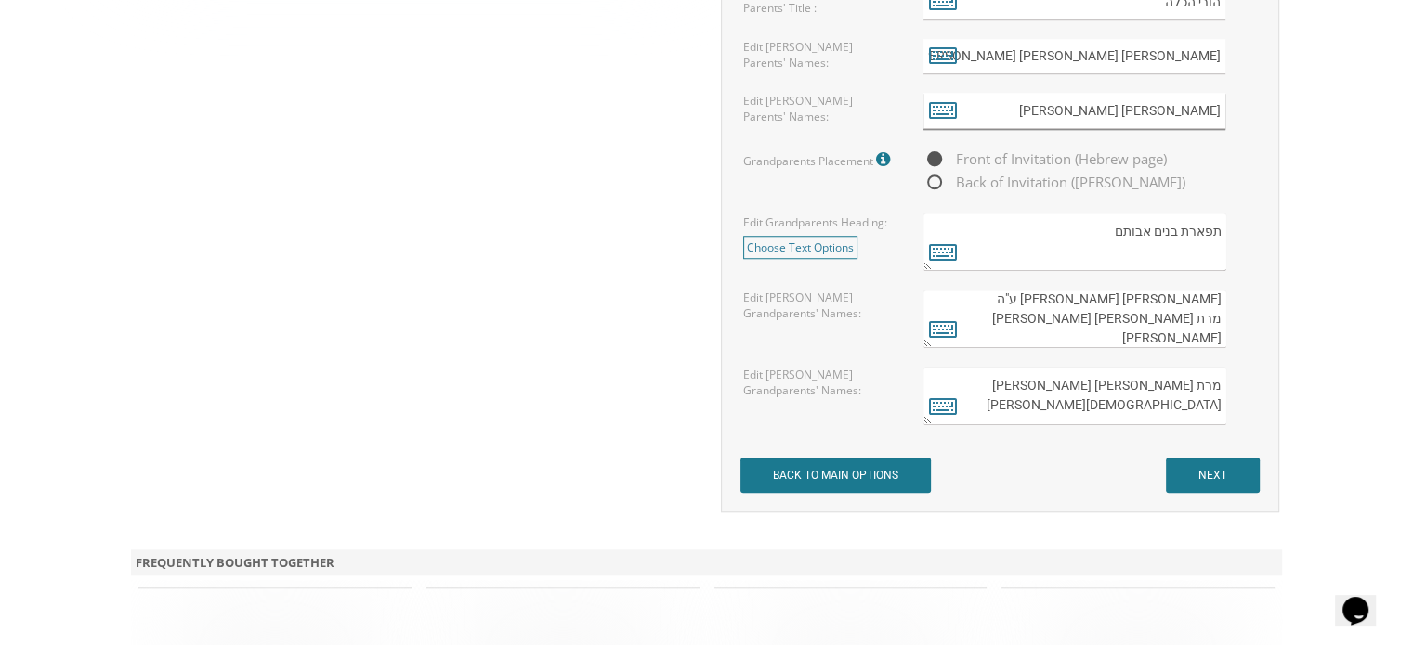
click at [1079, 103] on input "שמשון אפרים ואסתר שטיינבערג" at bounding box center [1074, 111] width 302 height 36
click at [1144, 399] on textarea "מרת שרה רחל פאללאק הרב בנימין" at bounding box center [1074, 396] width 302 height 59
paste textarea "שטיינבערג"
drag, startPoint x: 1074, startPoint y: 378, endPoint x: 1077, endPoint y: 405, distance: 27.2
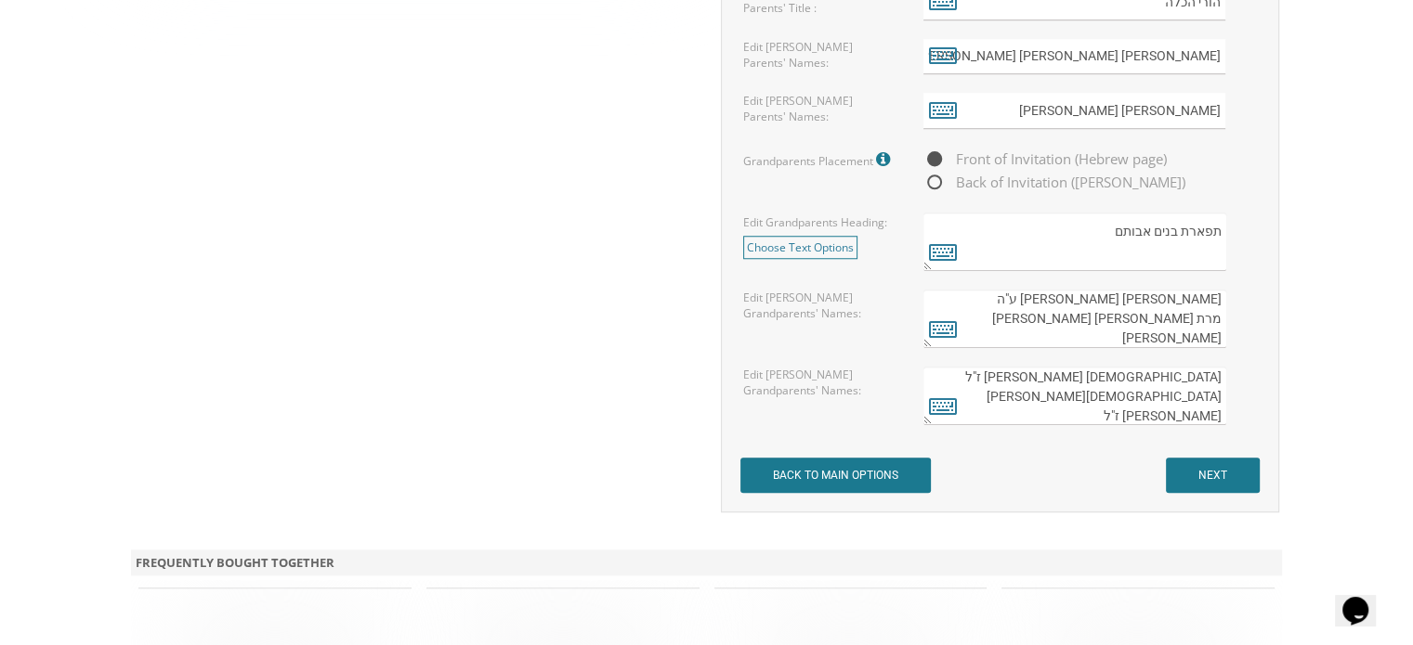
click at [1077, 405] on textarea "מרת שרה רחל פאללאק הרב בנימין שטיינבערג ז"ל הרב טוביה יעקב פאללאק ז"ל" at bounding box center [1074, 396] width 302 height 59
click at [1159, 403] on textarea "מרת שרה רחל פאללאק הרב בנימין שטיינבערג ז"ל הרב טוביה יעקב פאללאק ז"ל" at bounding box center [1074, 396] width 302 height 59
drag, startPoint x: 1061, startPoint y: 408, endPoint x: 1078, endPoint y: 382, distance: 31.4
click at [1078, 382] on textarea "מרת שרה רחל פאללאק הרב בנימין שטיינבערג ז"ל הרב טוביה יעקב פאללאק ז"ל" at bounding box center [1074, 396] width 302 height 59
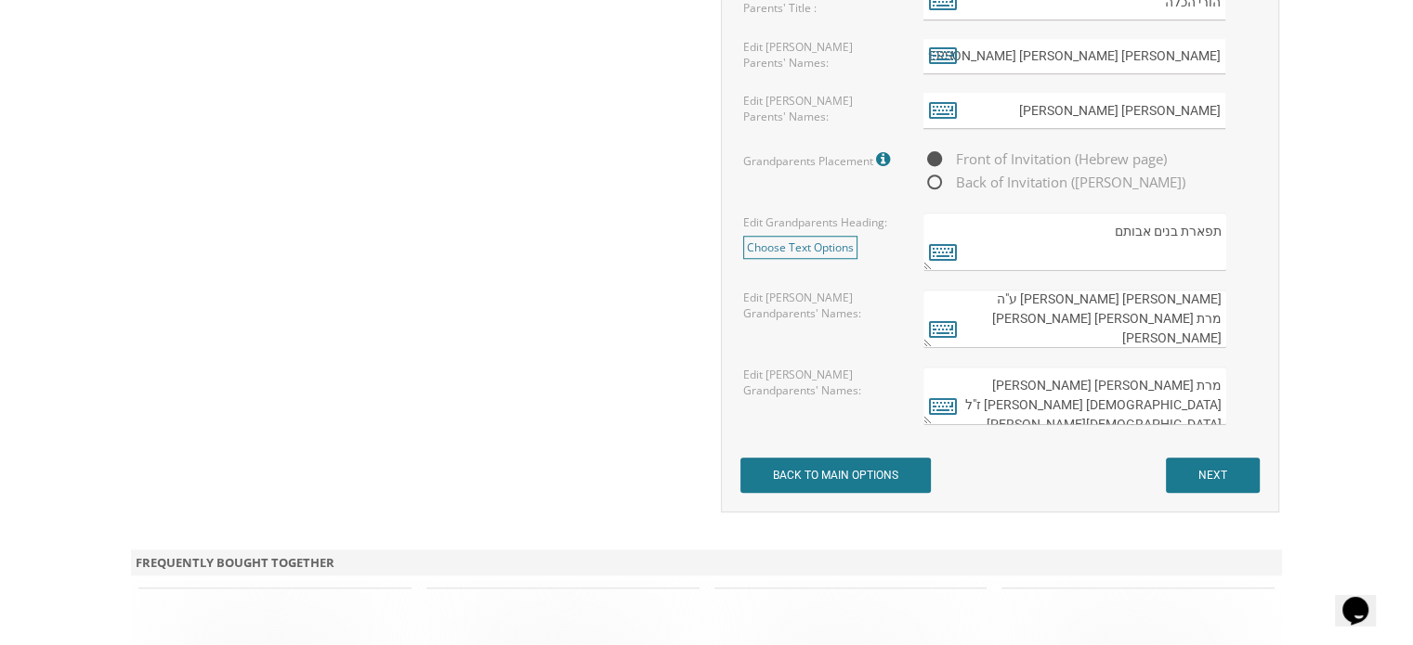
click at [1121, 407] on textarea "מרת שרה רחל פאללאק הרב בנימין שטיינבערג ז"ל הרב טוביה יעקב פאללאק ז"ל" at bounding box center [1074, 396] width 302 height 59
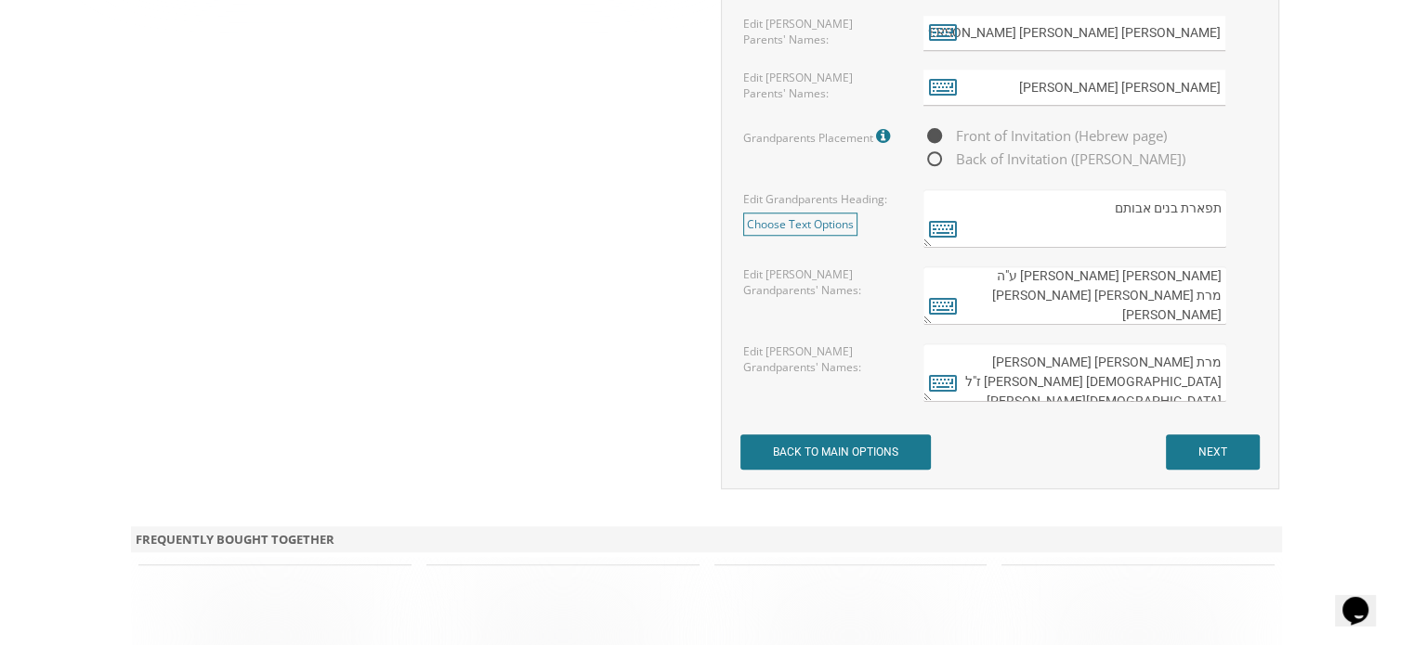
scroll to position [1563, 0]
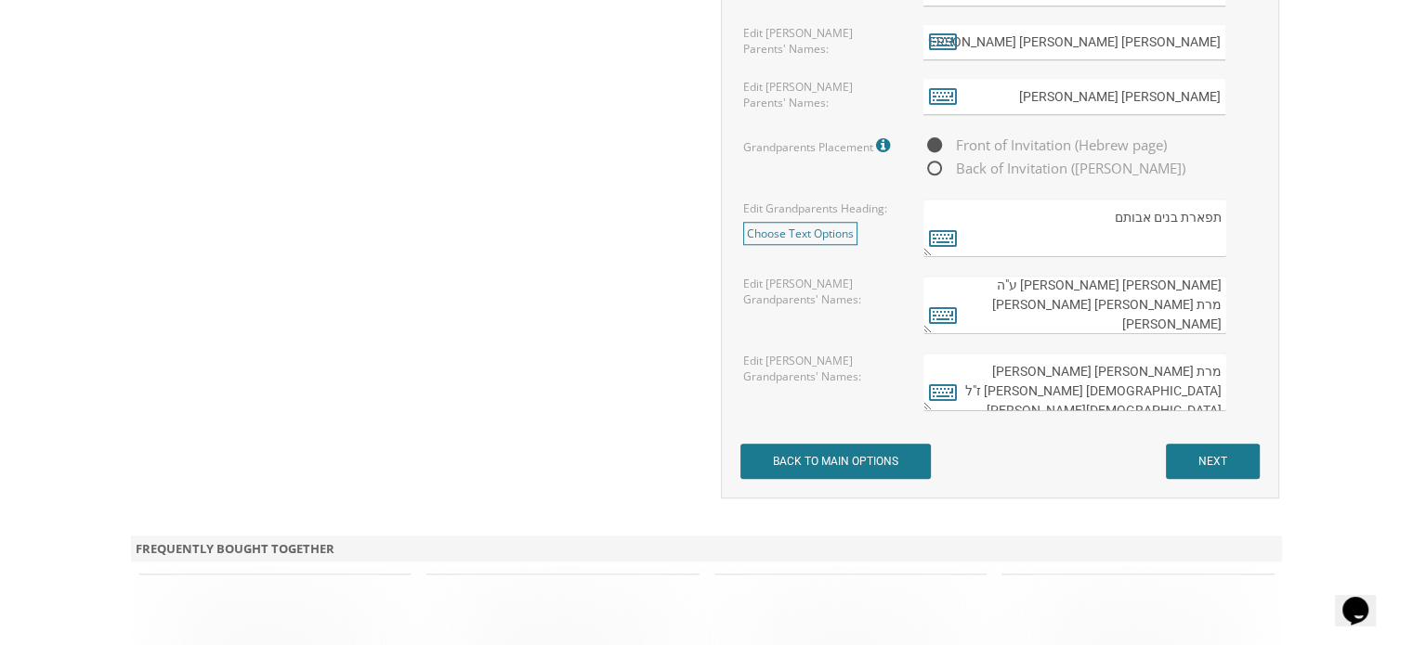
click at [1127, 365] on textarea "מרת שרה רחל פאללאק הרב בנימין שטיינבערג ז"ל הרב טוביה יעקב פאללאק ז"ל" at bounding box center [1074, 382] width 302 height 59
type textarea "מרת שרה רחל פאללאק הרב בנימין שטיינבערג ז"ל הרב טוביה יעקב פאללאק ז"ל"
click at [930, 382] on icon at bounding box center [943, 392] width 28 height 26
type textarea "מרת שרה רחל פאללאק הרב בנימין שטיינבערג ז"ל הרב טוביה יעקב פאללאק ז"ל"
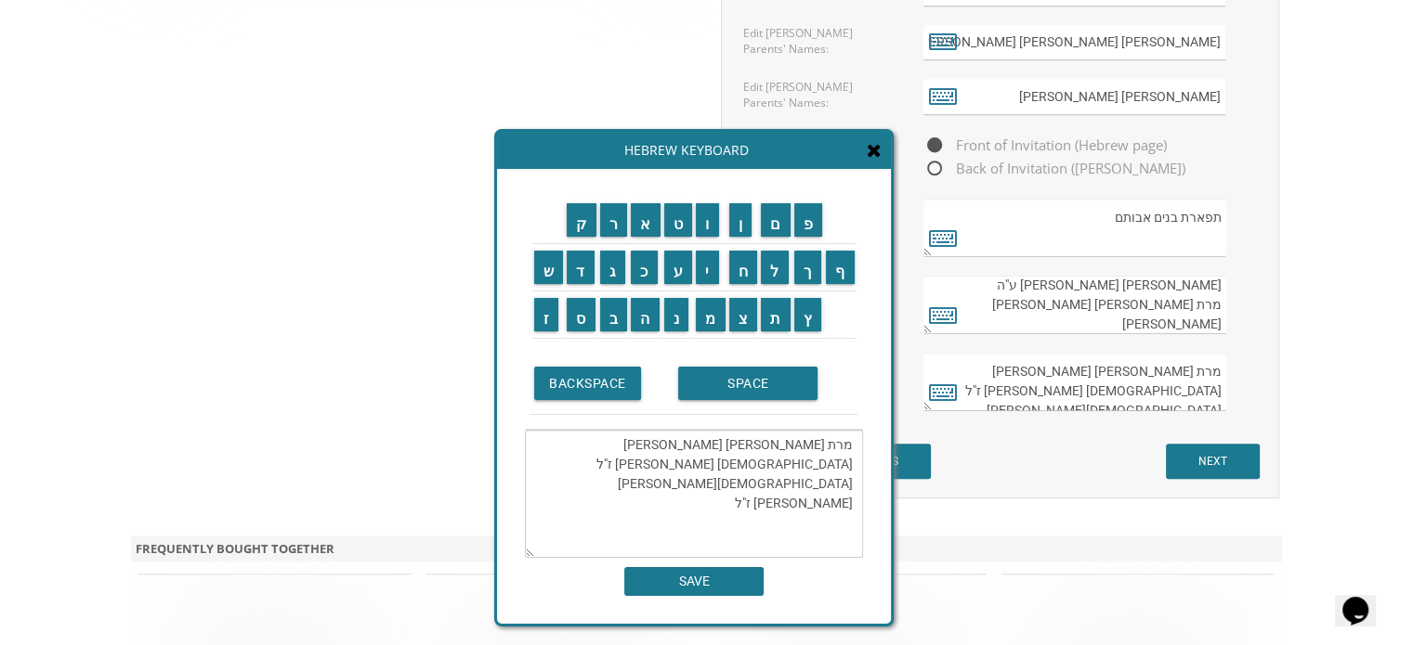
click at [1157, 371] on textarea "מרת שרה רחל פאללאק הרב בנימין שטיינבערג ז"ל הרב טוביה יעקב פאללאק ז"ל" at bounding box center [1074, 382] width 302 height 59
click at [876, 151] on icon at bounding box center [873, 150] width 15 height 19
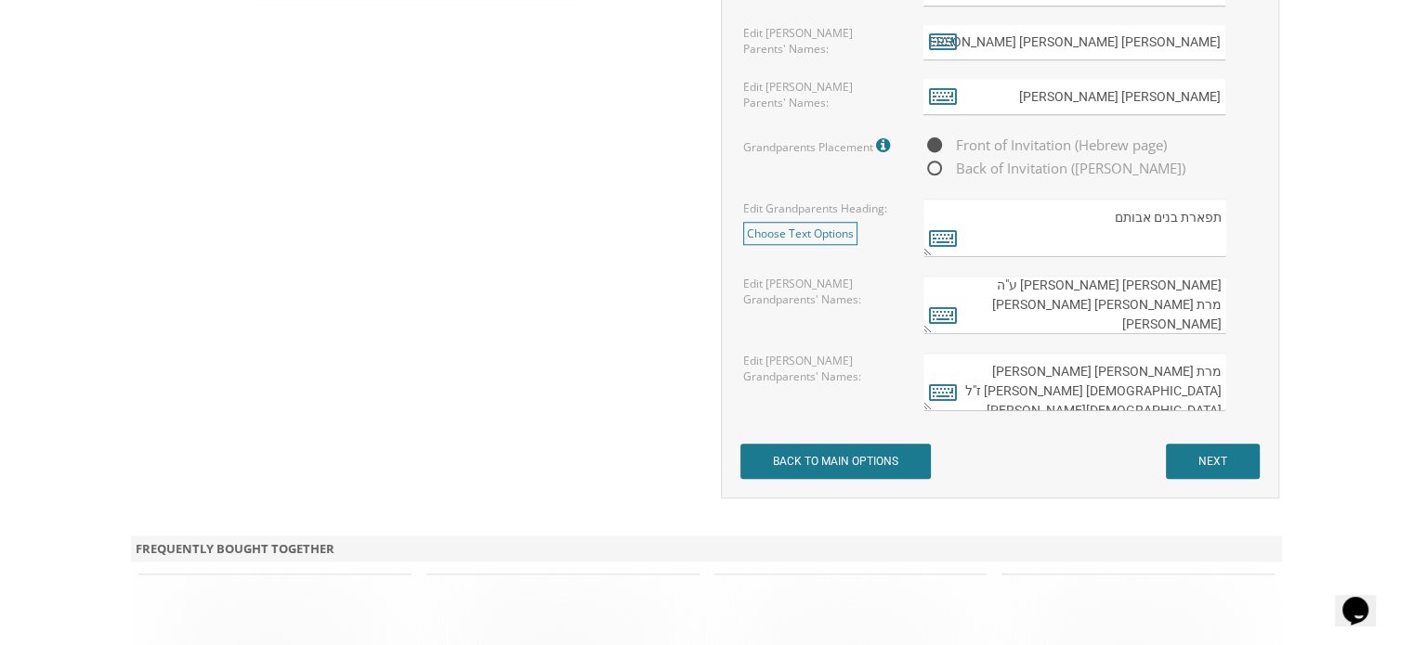
click at [1135, 385] on textarea "מרת שרה רחל פאללאק הרב בנימין שטיינבערג ז"ל הרב טוביה יעקב פאללאק ז"ל" at bounding box center [1074, 382] width 302 height 59
click at [1126, 376] on textarea "מרת שרה רחל פאללאק הרב בנימין שטיינבערג ז"ל הרב טוביה יעקב פאללאק ז"ל הרב שמחה …" at bounding box center [1074, 382] width 302 height 59
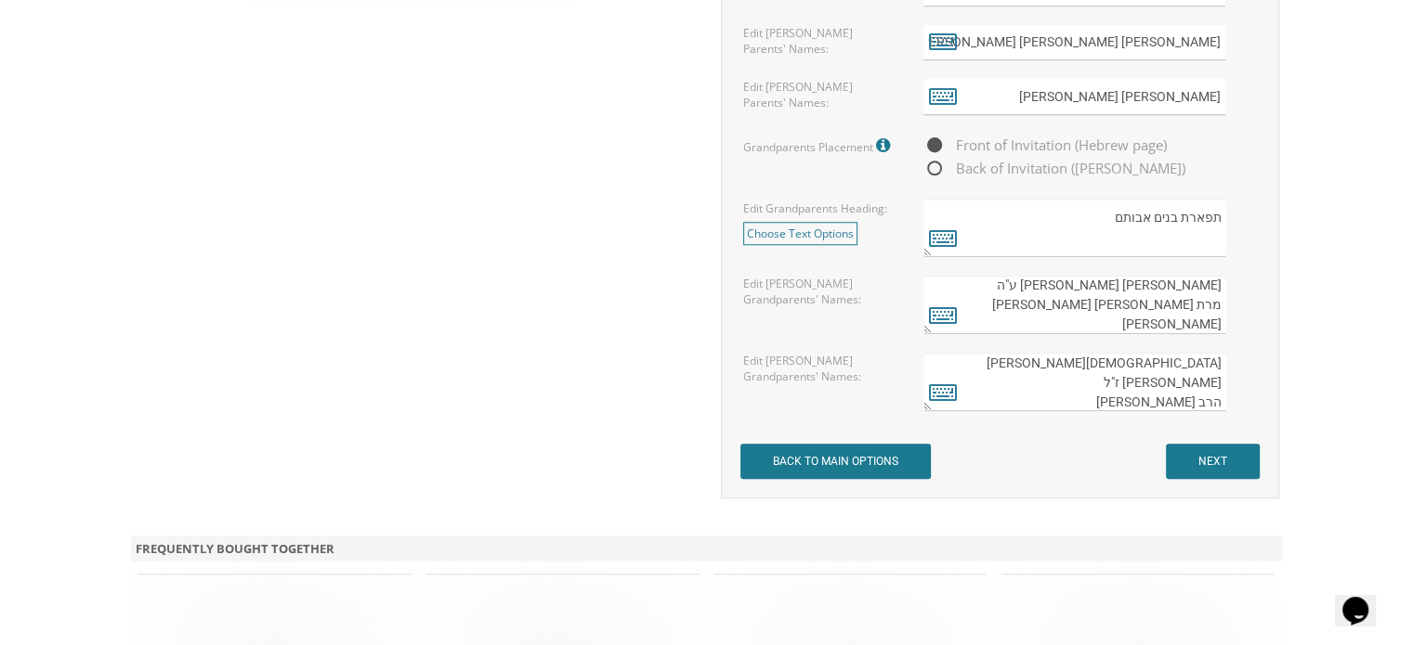
click at [1134, 404] on textarea "מרת שרה רחל פאללאק הרב בנימין שטיינבערג ז"ל הרב טוביה יעקב פאללאק ז"ל הרב שמחה …" at bounding box center [1074, 382] width 302 height 59
paste textarea "קויפמאן"
click at [1130, 397] on textarea "מרת שרה רחל פאללאק הרב בנימין שטיינבערג ז"ל הרב טוביה יעקב פאללאק ז"ל הרב שמחה …" at bounding box center [1074, 382] width 302 height 59
type textarea "מרת שרה רחל פאללאק הרב בנימין שטיינבערג ז"ל הרב טוביה יעקב פאללאק ז"ל הרב שמחה …"
click at [1204, 452] on input "NEXT" at bounding box center [1213, 461] width 94 height 35
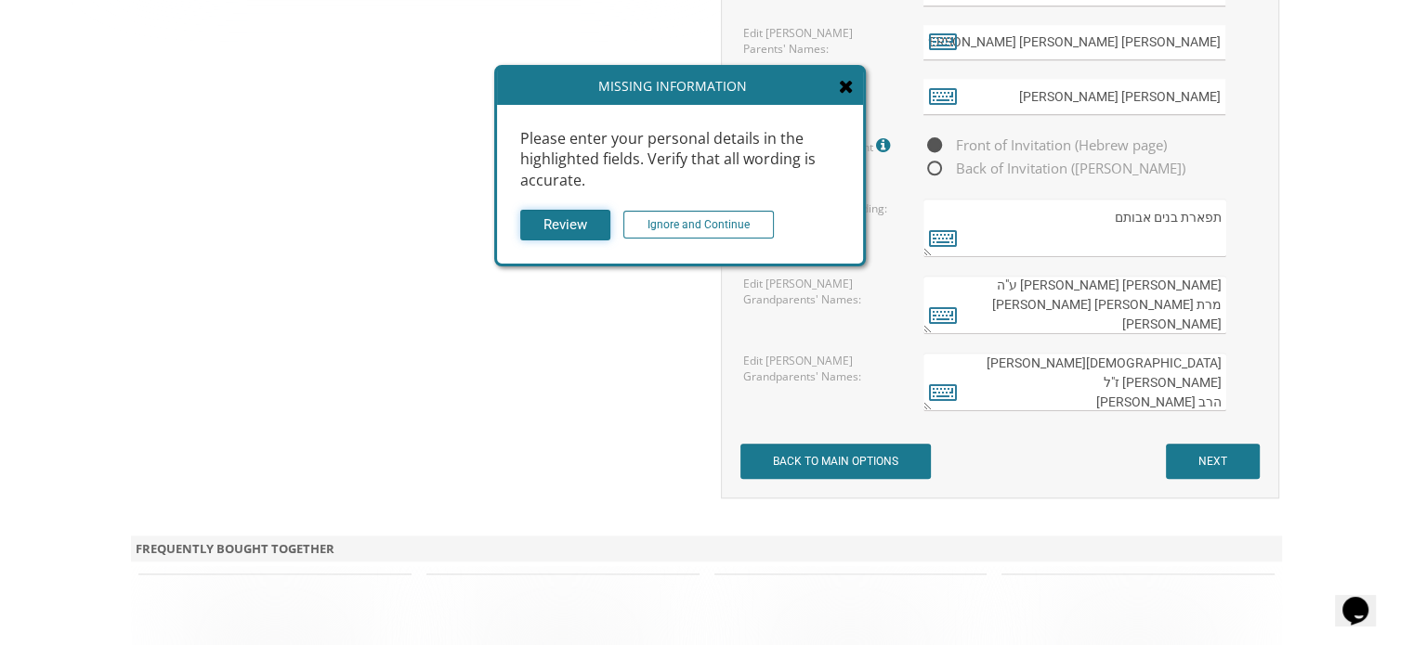
click at [567, 225] on input "Review" at bounding box center [565, 225] width 90 height 31
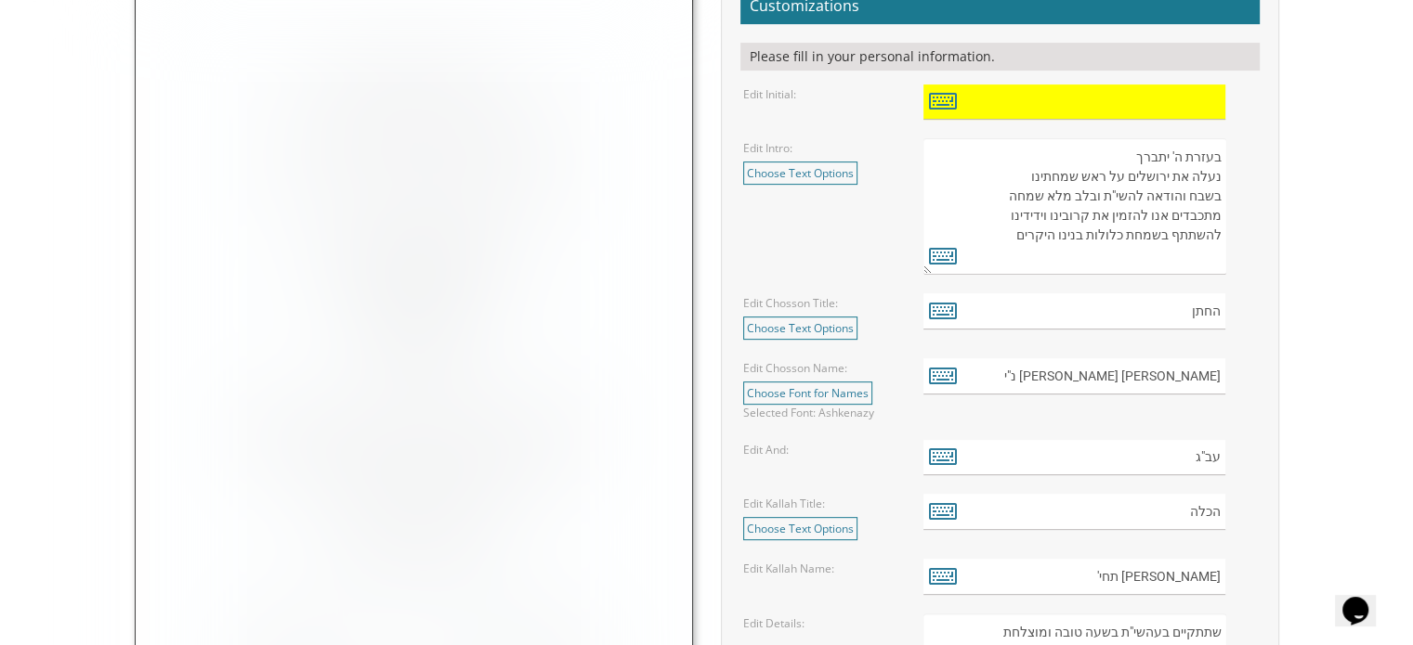
scroll to position [665, 0]
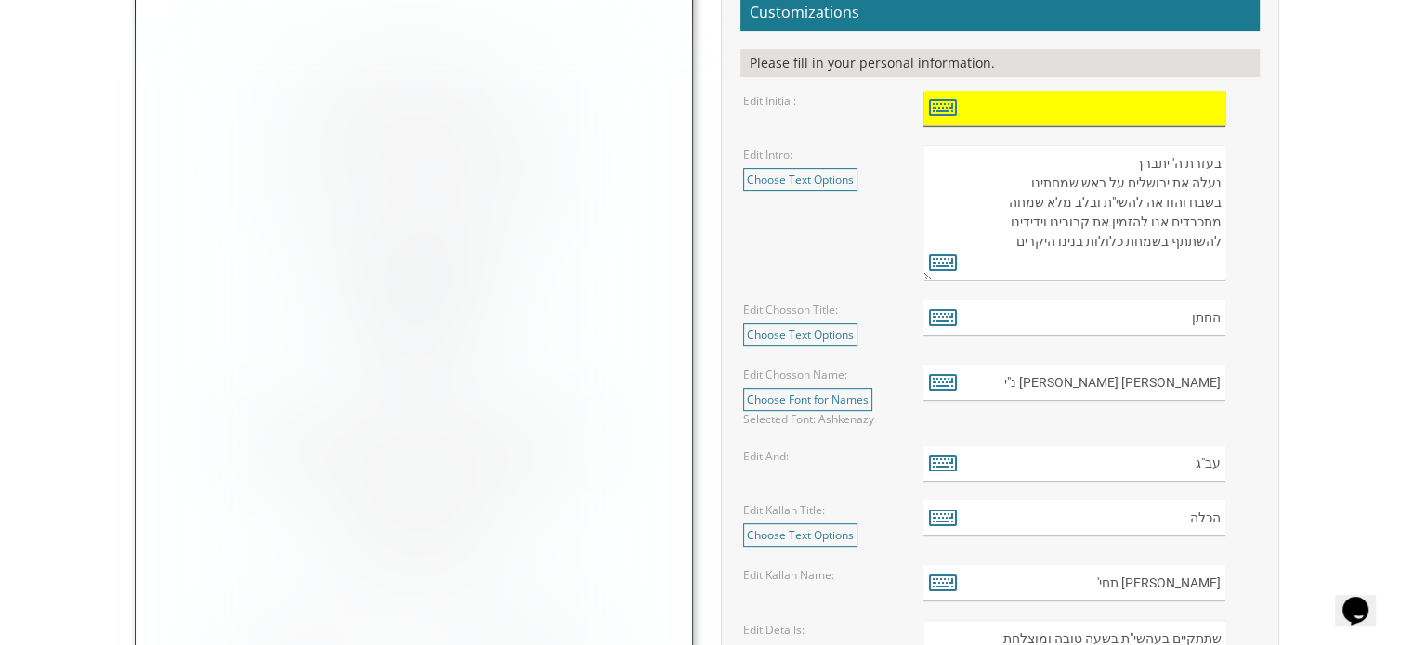
click at [1053, 98] on input "text" at bounding box center [1074, 109] width 302 height 36
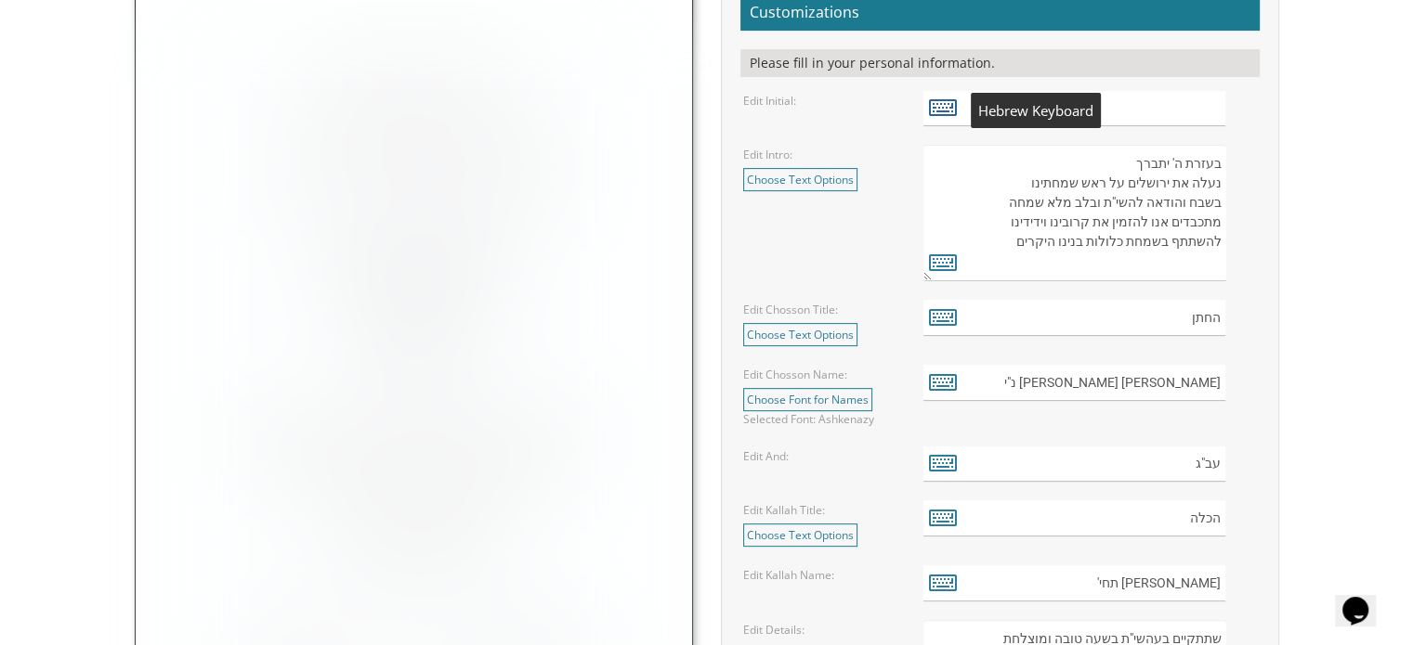
click at [942, 108] on icon at bounding box center [943, 107] width 28 height 26
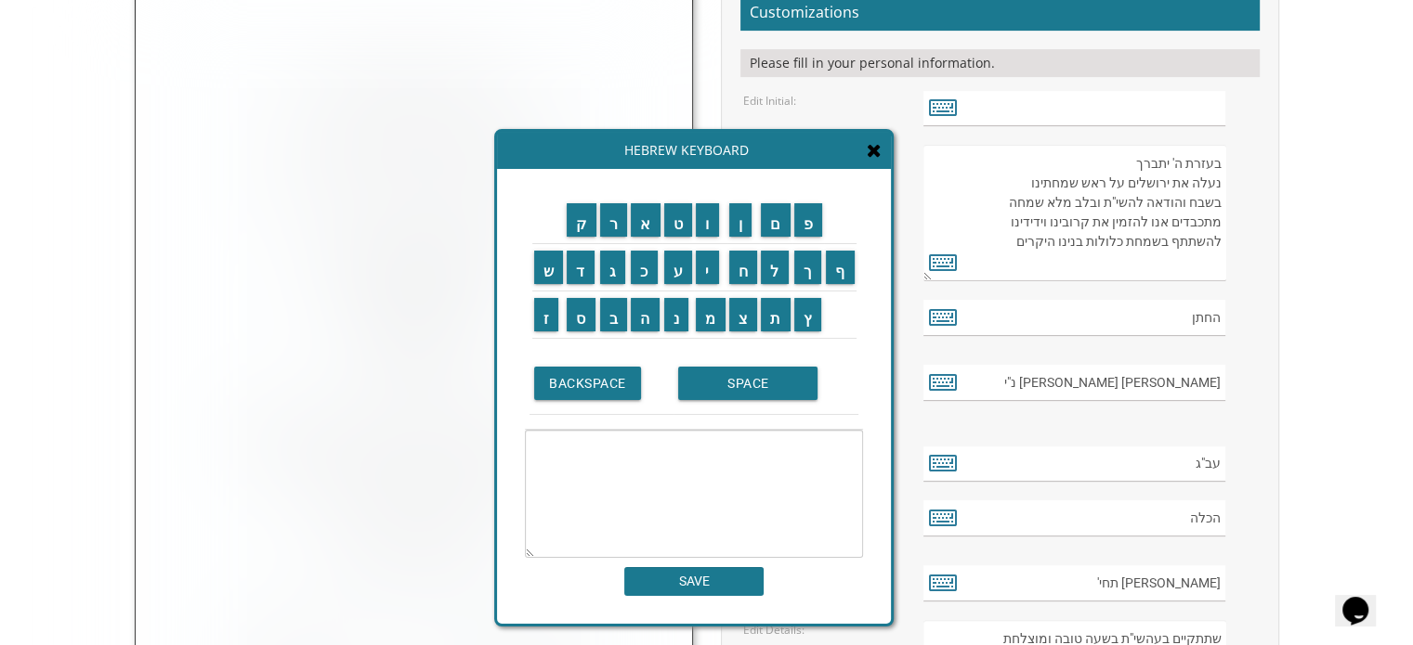
click at [877, 141] on icon at bounding box center [873, 150] width 15 height 19
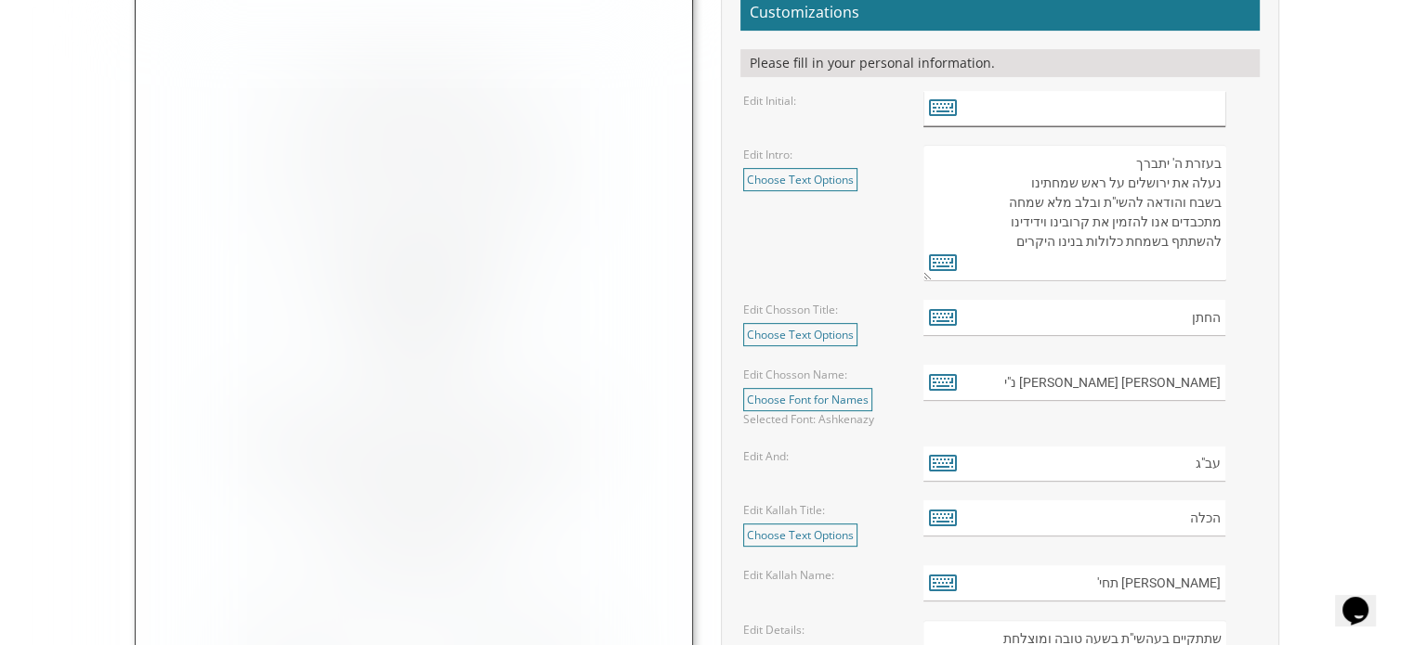
click at [1044, 112] on input "text" at bounding box center [1074, 109] width 302 height 36
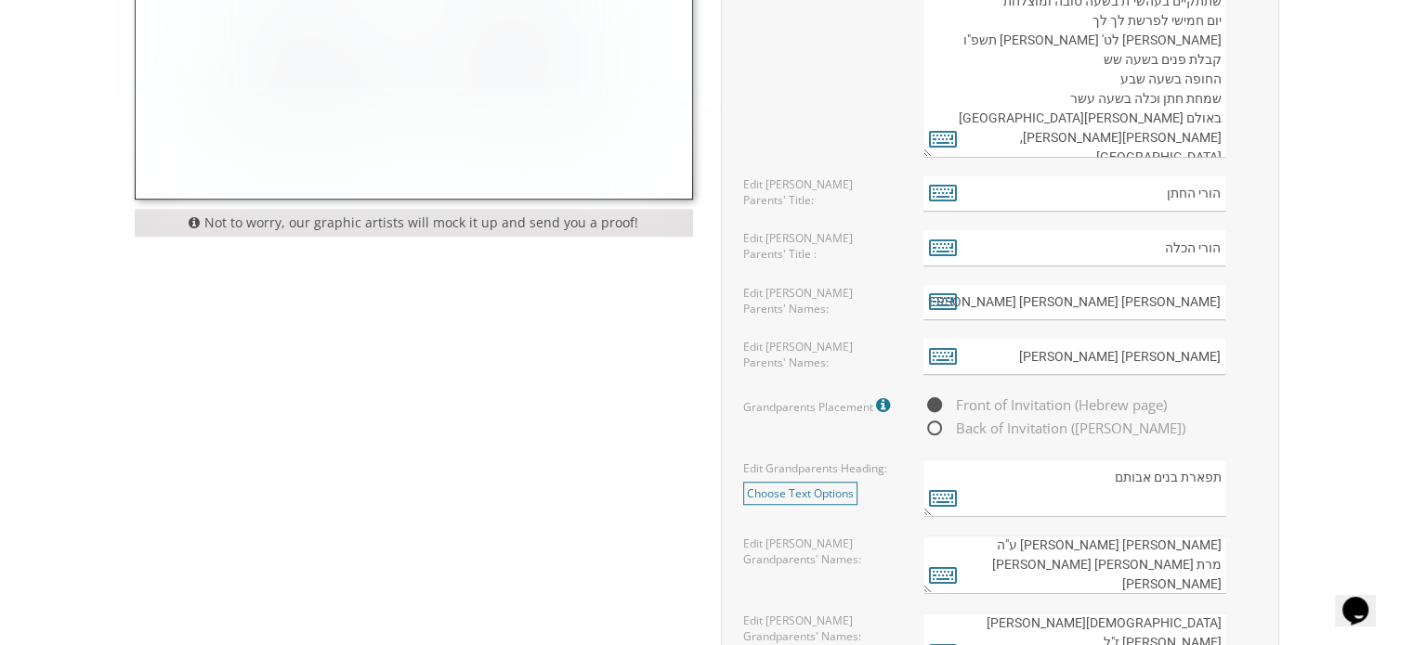
scroll to position [1417, 0]
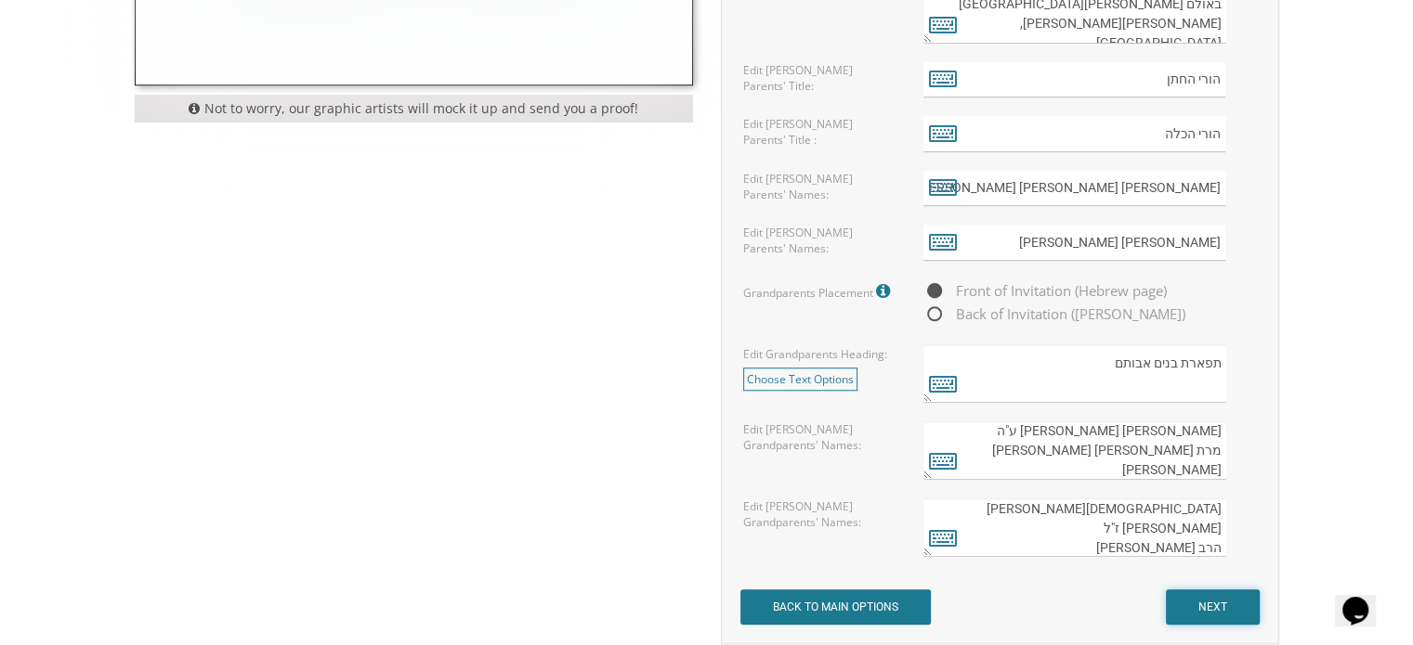
click at [1231, 592] on input "NEXT" at bounding box center [1213, 607] width 94 height 35
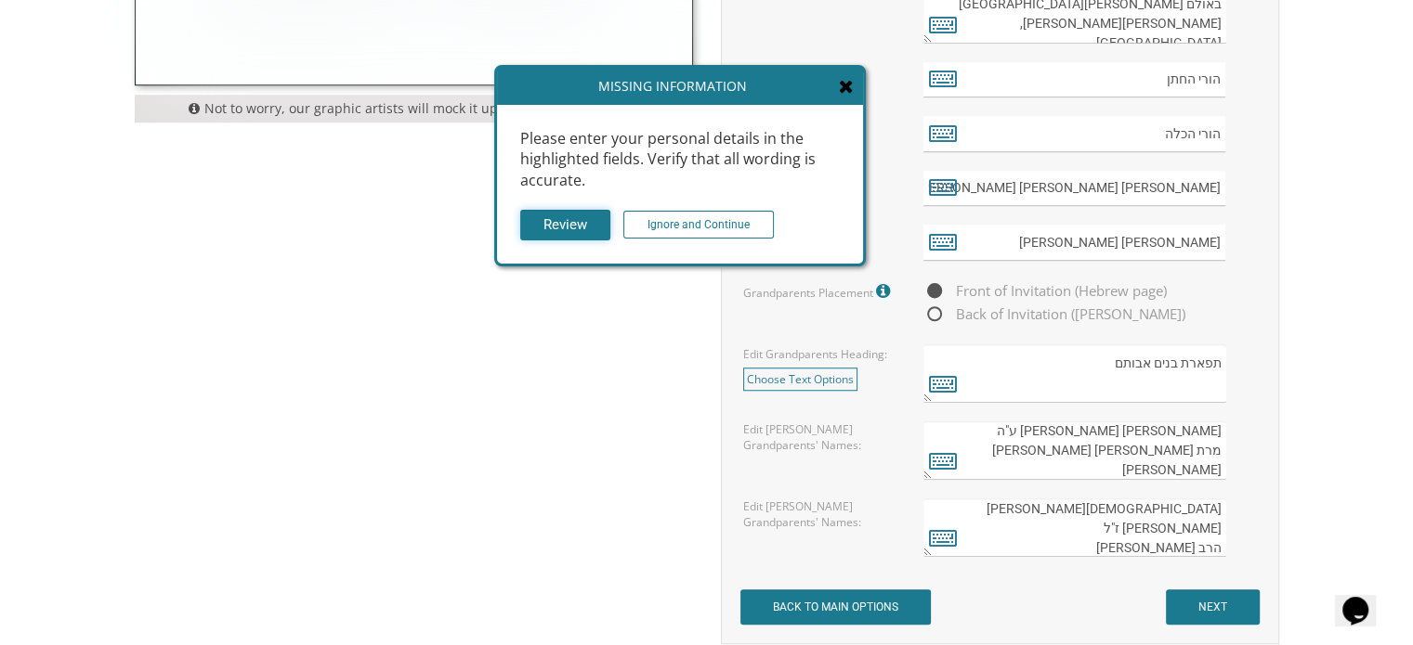
click at [580, 231] on input "Review" at bounding box center [565, 225] width 90 height 31
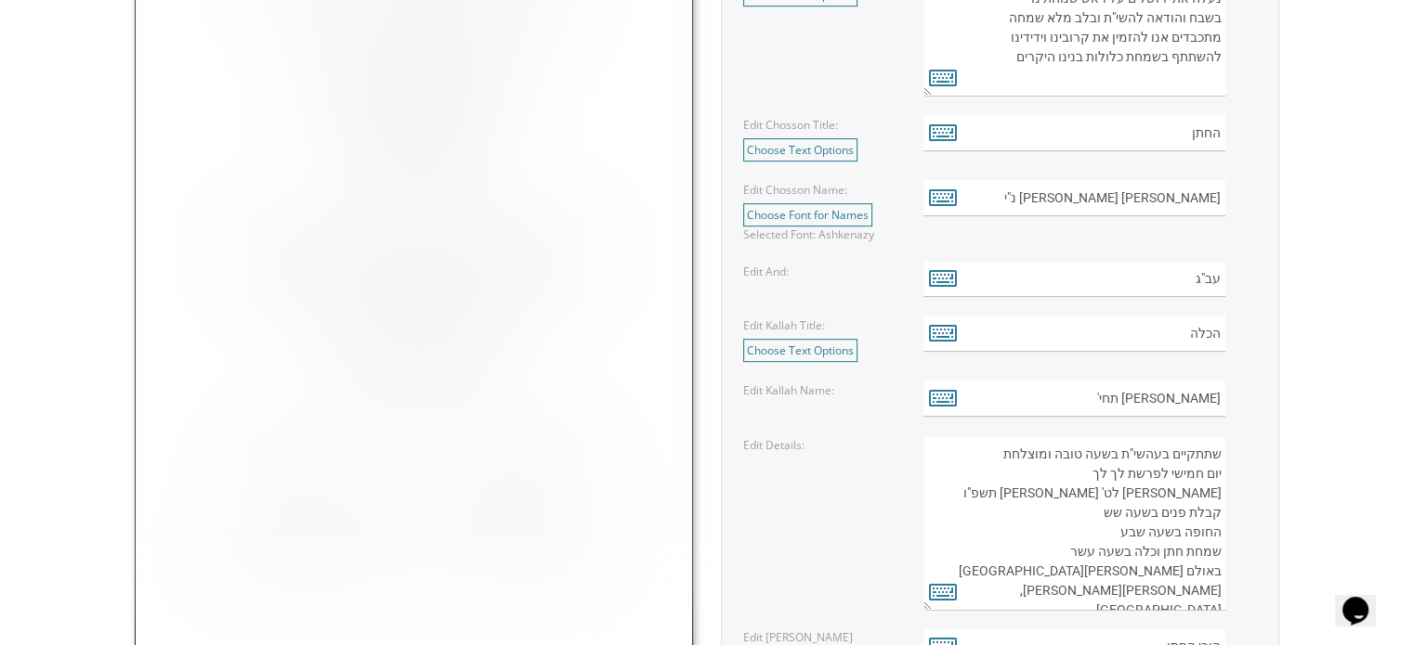
scroll to position [814, 0]
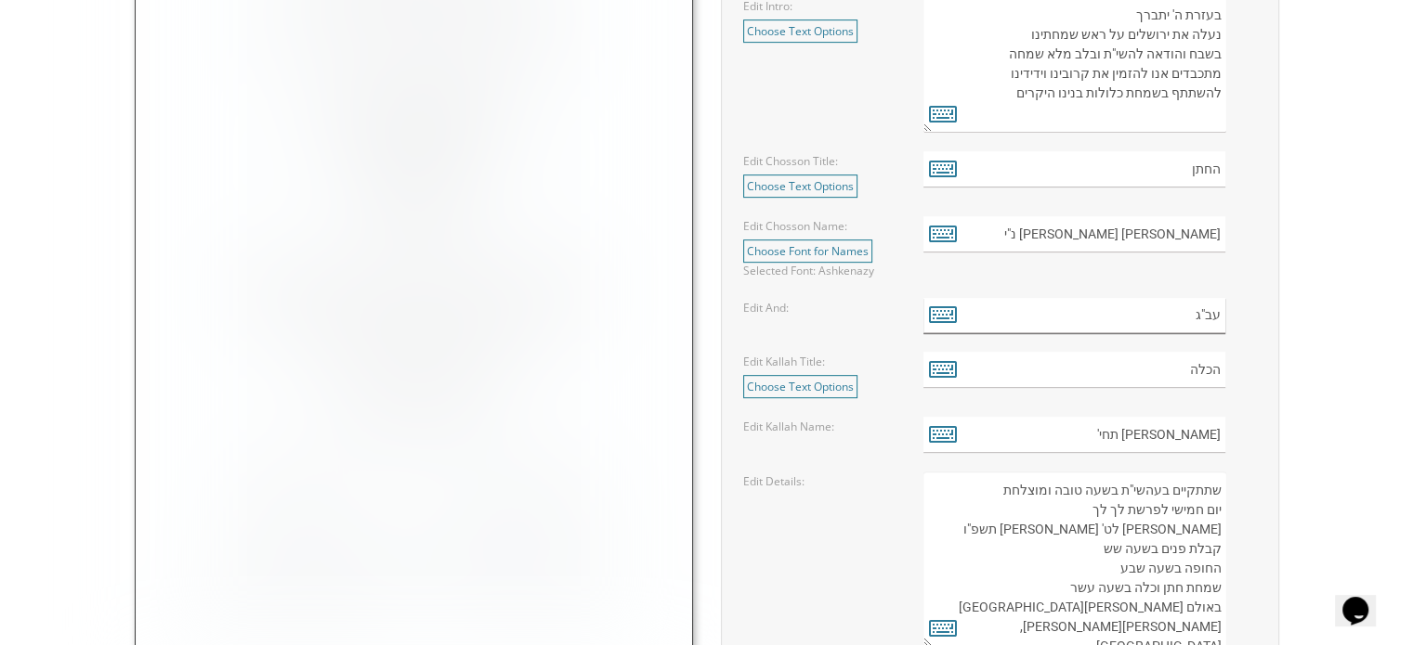
click at [985, 305] on input "עב"ג" at bounding box center [1074, 316] width 302 height 36
click at [984, 360] on input "הכלה" at bounding box center [1074, 370] width 302 height 36
click at [1084, 370] on input "הכלה" at bounding box center [1074, 370] width 302 height 36
click at [1085, 427] on input "לאה תחי'" at bounding box center [1074, 435] width 302 height 36
click at [1116, 371] on input "הכלה" at bounding box center [1074, 370] width 302 height 36
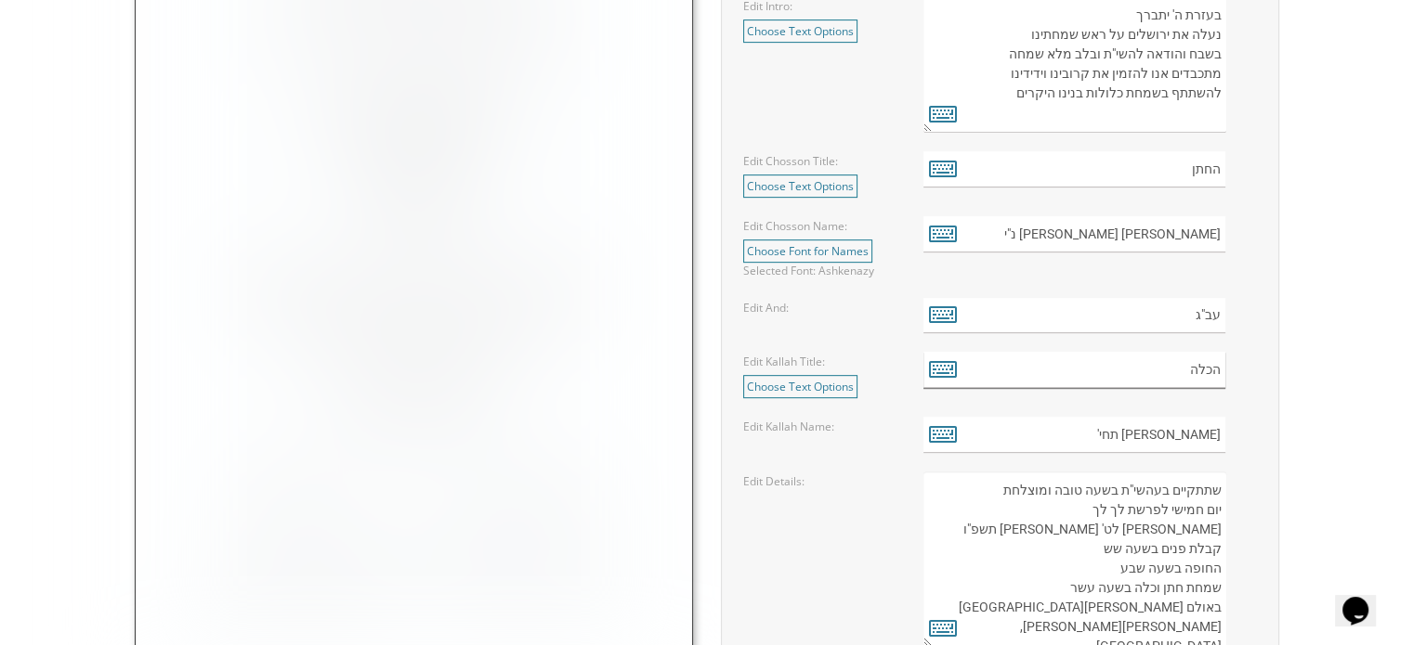
type input "הכלה"
click at [1140, 306] on input "עב"ג" at bounding box center [1074, 316] width 302 height 36
type input "עב"ג"
click at [1153, 168] on input "החתן" at bounding box center [1074, 169] width 302 height 36
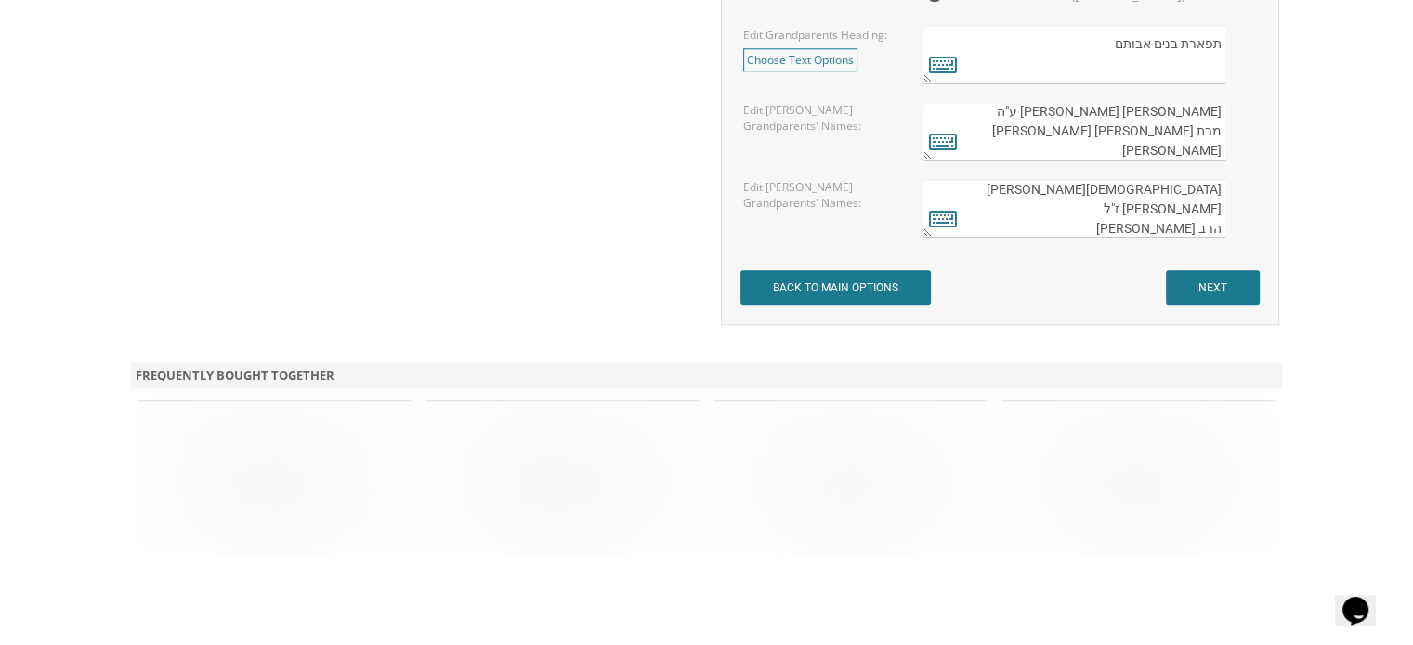
scroll to position [1698, 0]
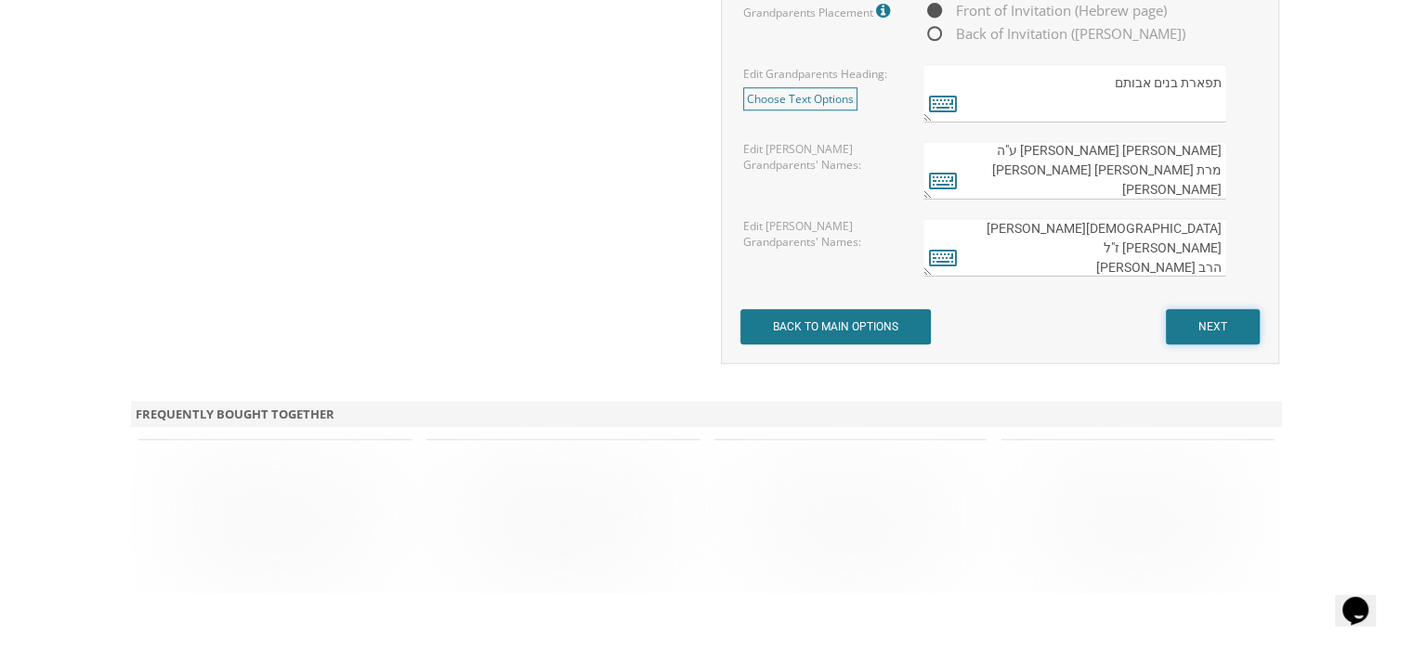
click at [1203, 330] on input "NEXT" at bounding box center [1213, 326] width 94 height 35
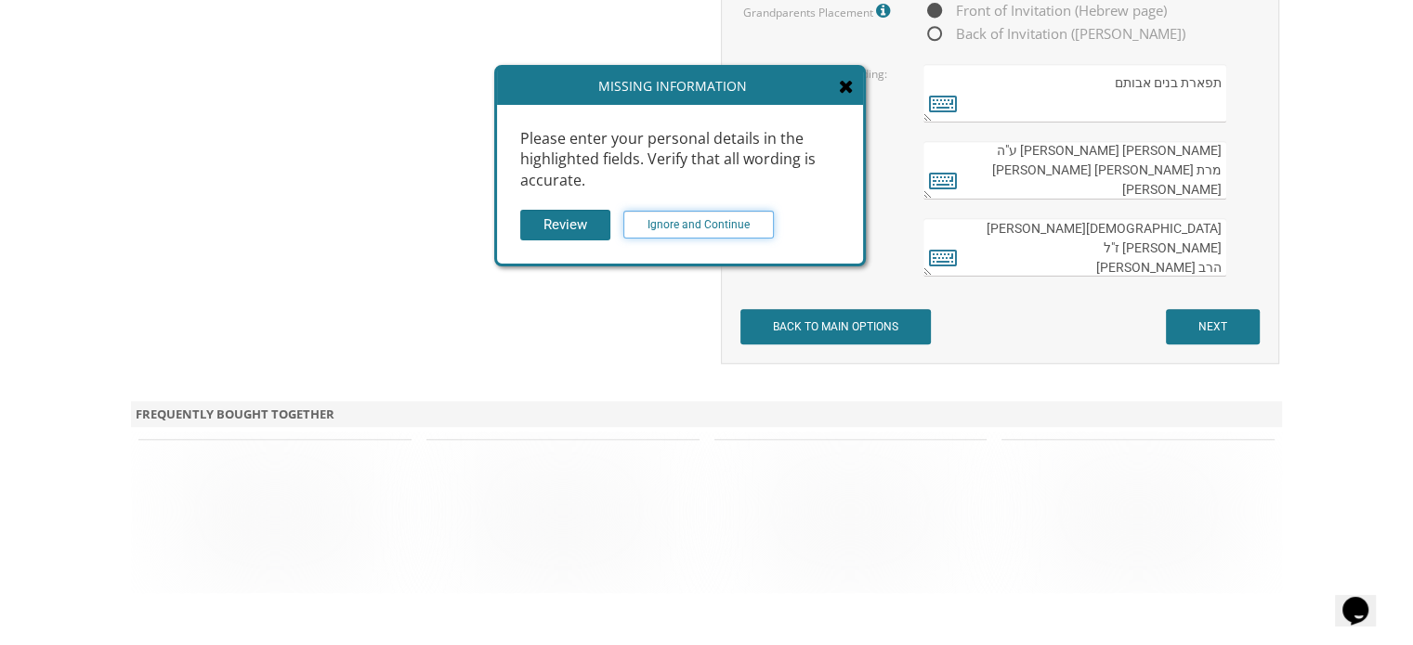
click at [662, 228] on input "Ignore and Continue" at bounding box center [698, 225] width 150 height 28
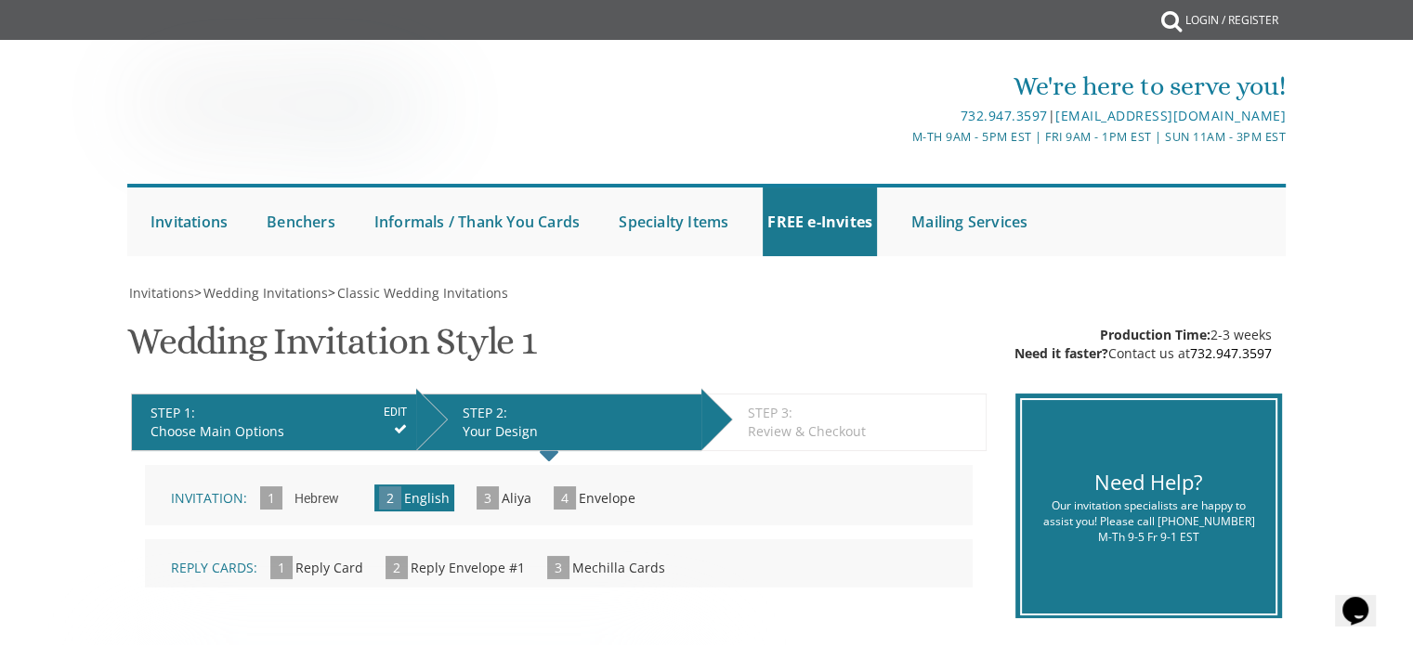
click at [734, 131] on div "M-Th 9am - 5pm EST | Fri 9am - 1pm EST | Sun 11am - 3pm EST" at bounding box center [900, 137] width 771 height 20
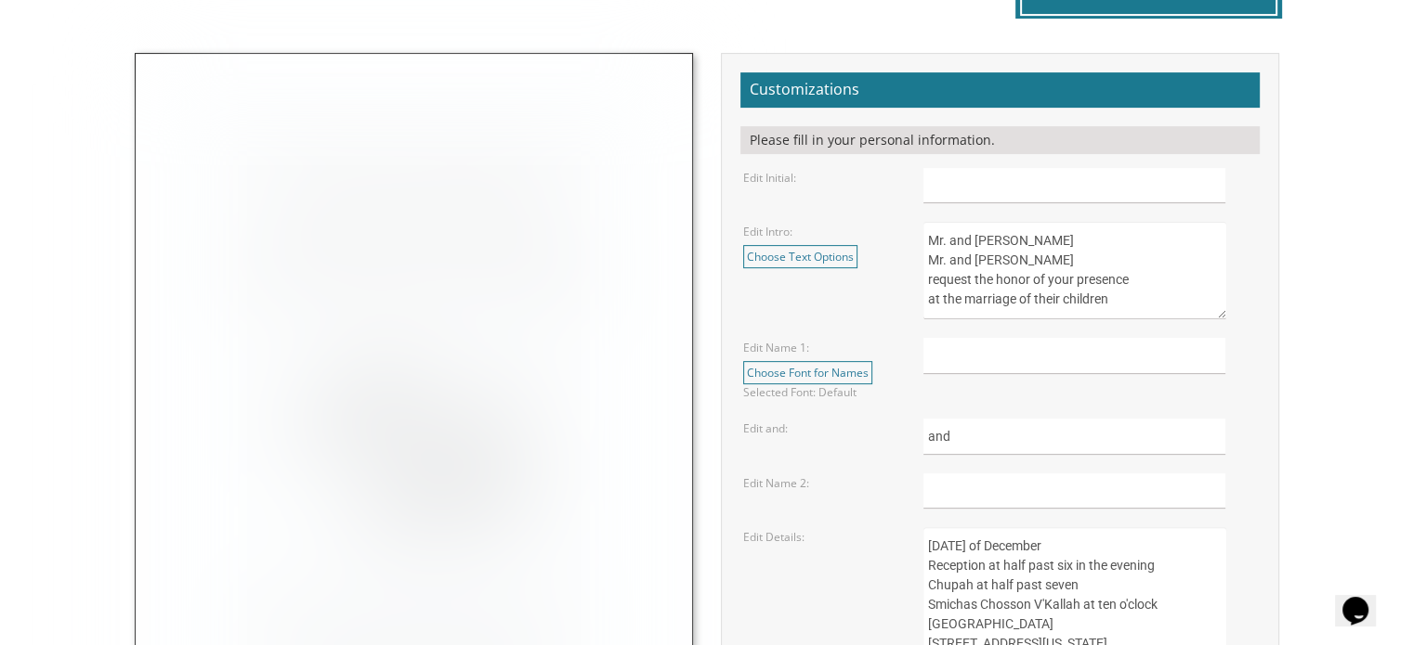
scroll to position [635, 0]
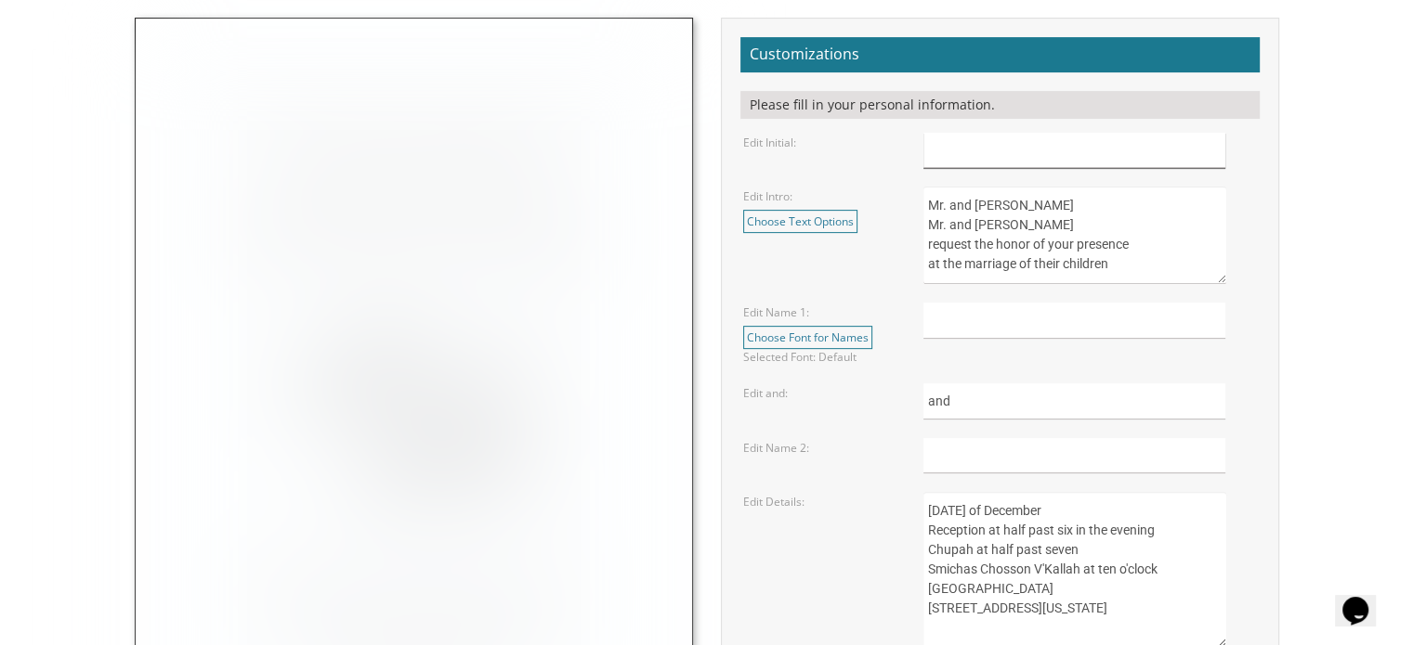
click at [1151, 162] on input "text" at bounding box center [1074, 151] width 302 height 36
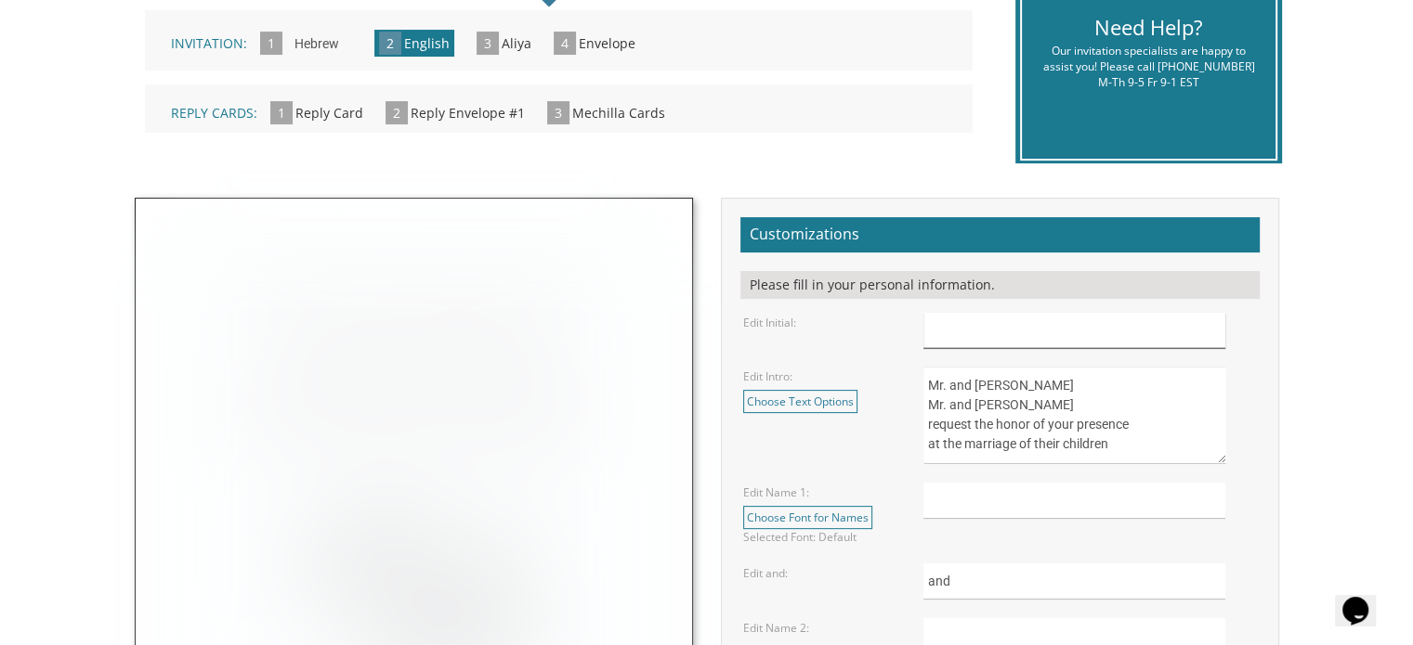
scroll to position [447, 0]
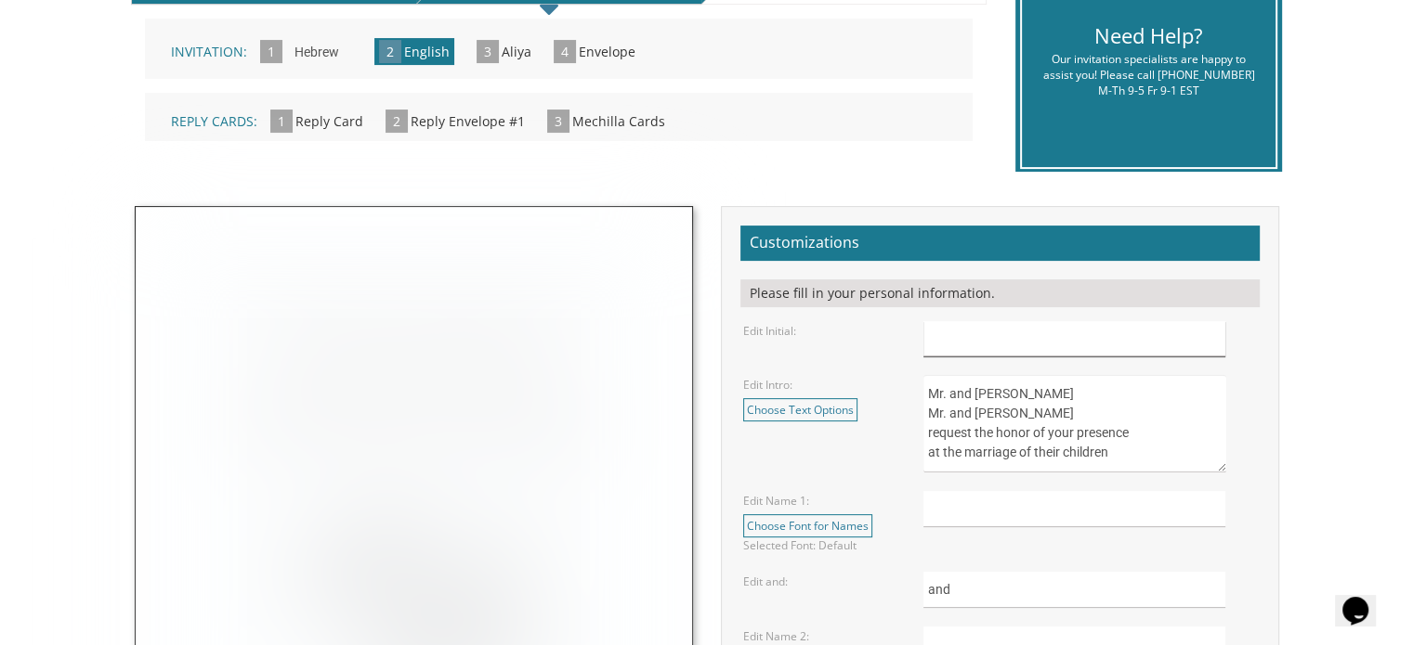
drag, startPoint x: 1418, startPoint y: 178, endPoint x: 951, endPoint y: 339, distance: 494.0
click at [951, 339] on input "text" at bounding box center [1074, 339] width 302 height 36
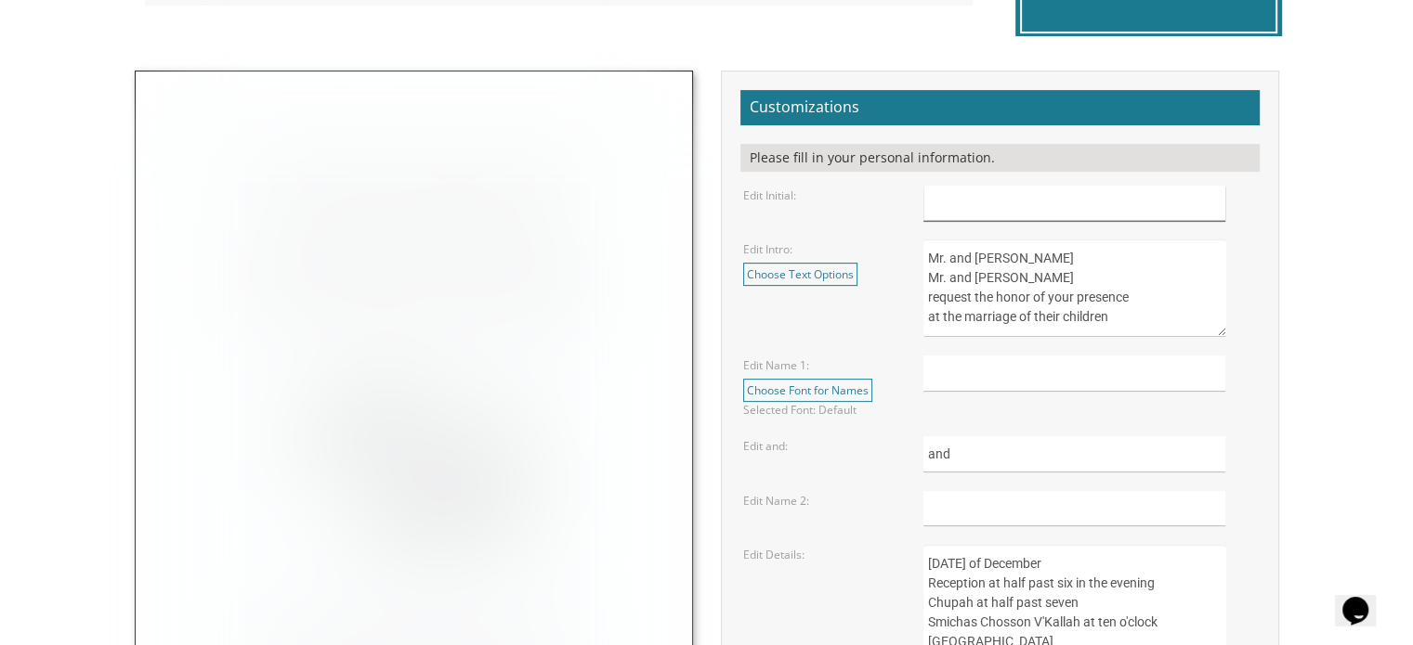
scroll to position [622, 0]
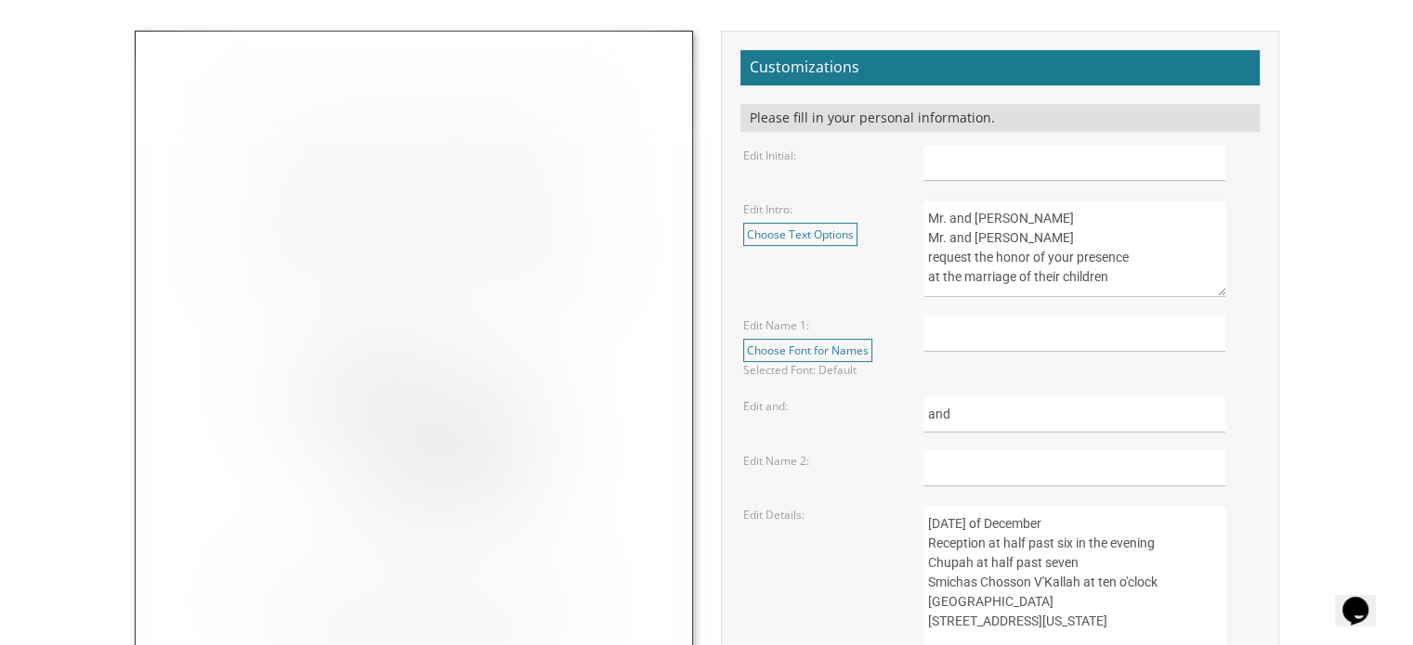
click at [1056, 218] on textarea "Mr. and Mrs. Yossi Schwartz Mr. and Mrs. Yaakov Friedman request the honor of y…" at bounding box center [1074, 249] width 302 height 98
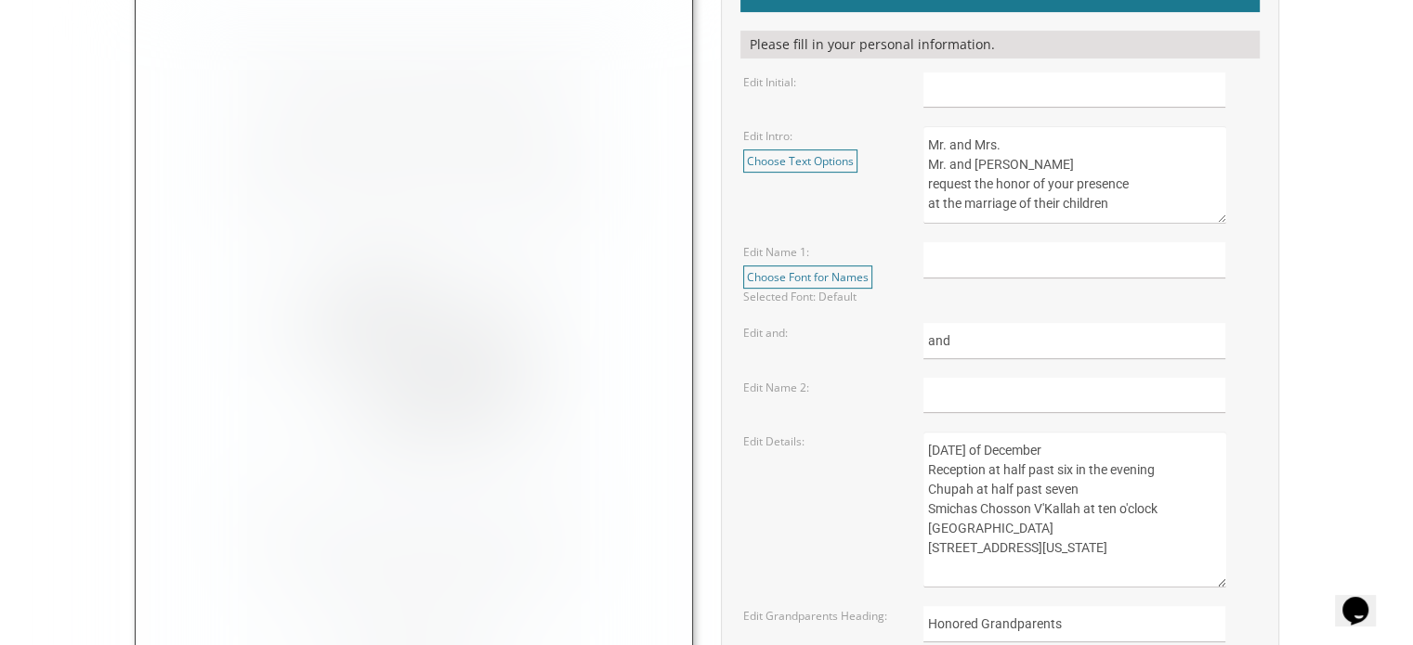
scroll to position [658, 0]
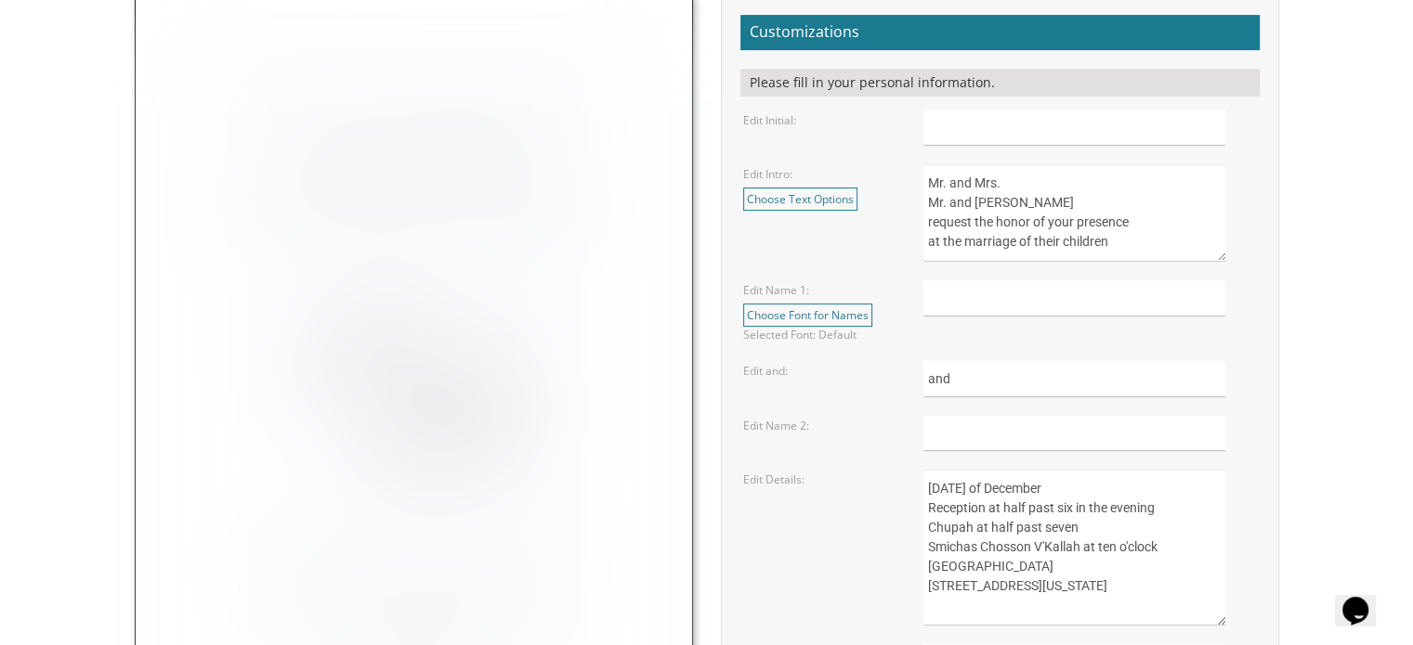
paste textarea "Yitzchok Binyomin and Chava Bernstein"
click at [1177, 185] on textarea "Mr. and Mrs. Yossi Schwartz Mr. and Mrs. Yaakov Friedman request the honor of y…" at bounding box center [1074, 213] width 302 height 98
click at [935, 200] on textarea "Mr. and Mrs. Yossi Schwartz Mr. and Mrs. Yaakov Friedman request the honor of y…" at bounding box center [1074, 213] width 302 height 98
click at [925, 181] on textarea "Mr. and Mrs. Yossi Schwartz Mr. and Mrs. Yaakov Friedman request the honor of y…" at bounding box center [1074, 213] width 302 height 98
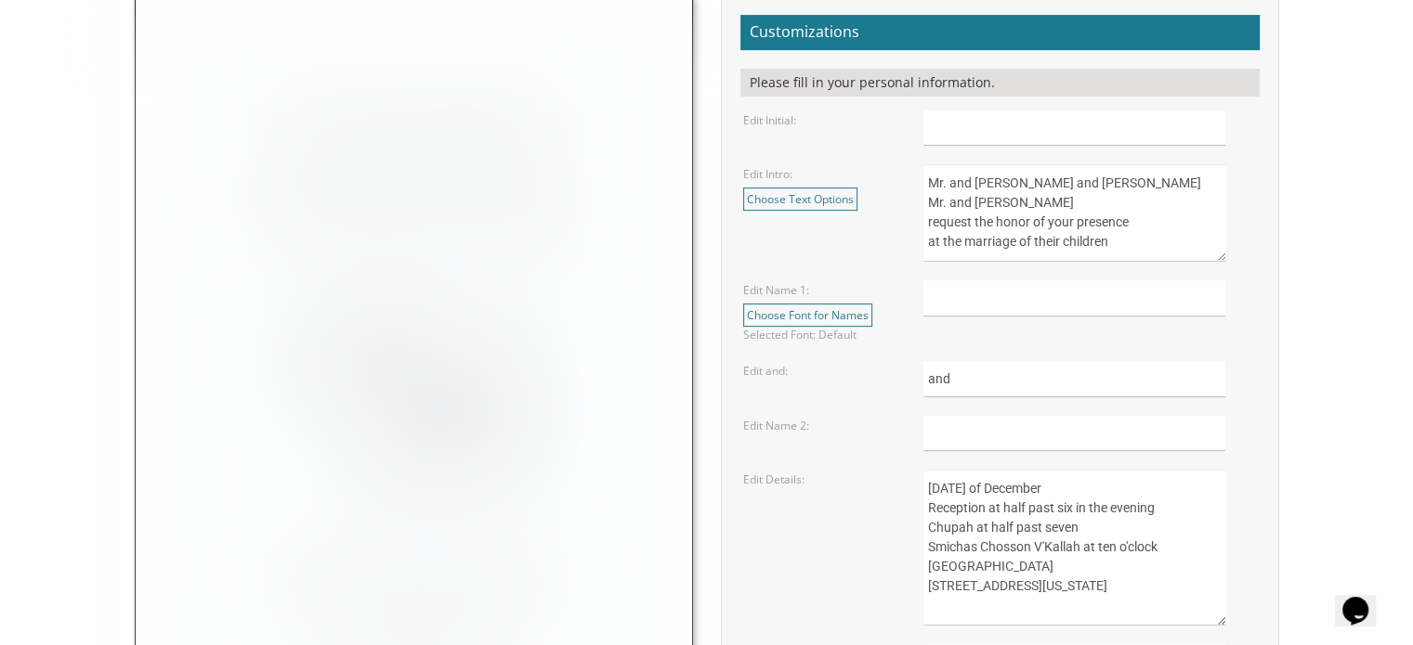
drag, startPoint x: 1114, startPoint y: 215, endPoint x: 914, endPoint y: 180, distance: 202.6
click at [914, 180] on div "Mr. and Mrs. Yossi Schwartz Mr. and Mrs. Yaakov Friedman request the honor of y…" at bounding box center [1089, 213] width 360 height 98
paste textarea "Bernstein Rabbi and Mrs. Shimshon Steinberg"
type textarea "Mr. and Mrs. Yitzchok Binyomin Bernstein Rabbi and Mrs. Shimshon Steinberg requ…"
click at [974, 304] on input "text" at bounding box center [1074, 298] width 302 height 36
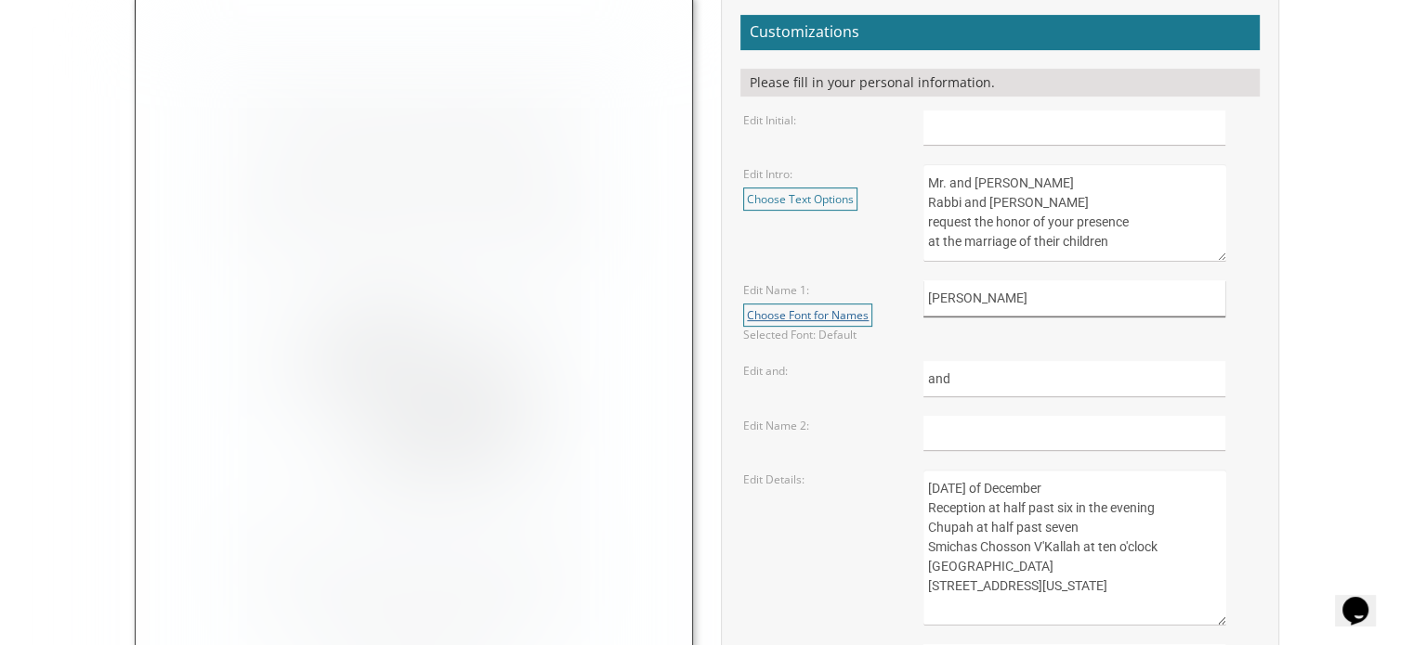
type input "Moshe Mordechai"
click at [827, 311] on link "Choose Font for Names" at bounding box center [807, 315] width 129 height 23
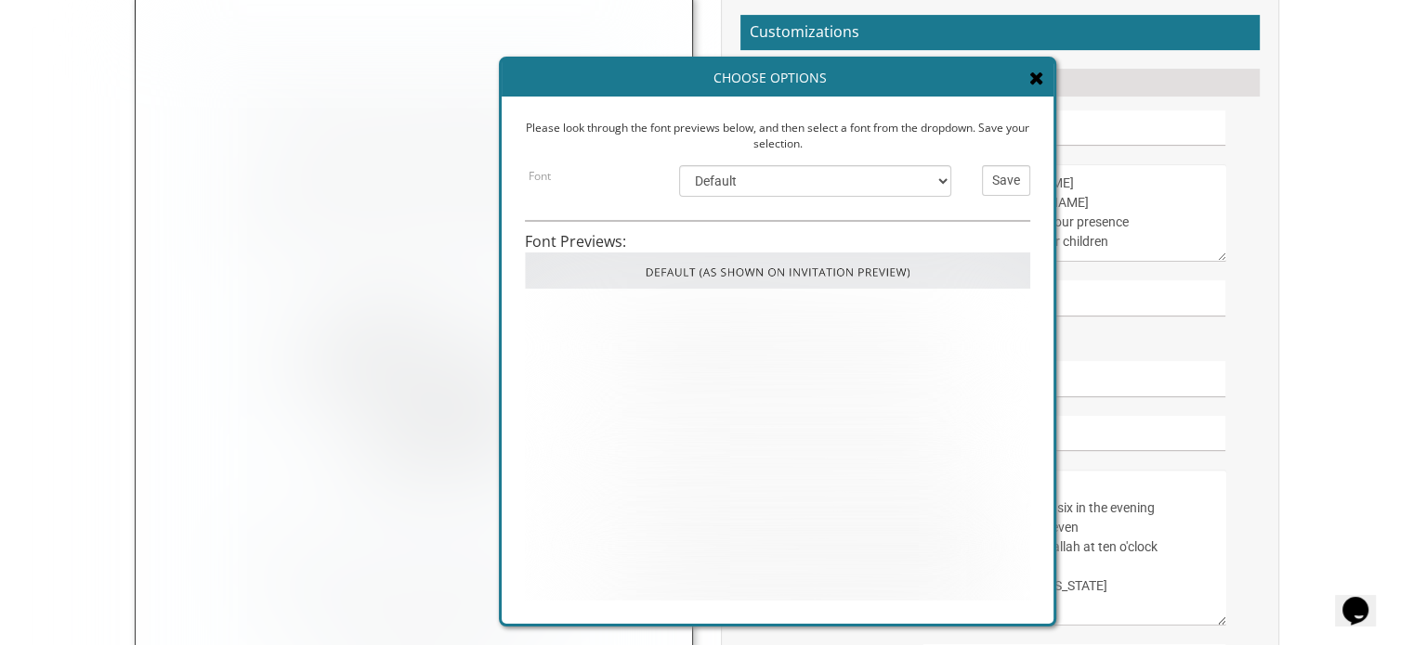
drag, startPoint x: 824, startPoint y: 356, endPoint x: 826, endPoint y: 340, distance: 15.9
click at [826, 340] on img at bounding box center [777, 346] width 505 height 115
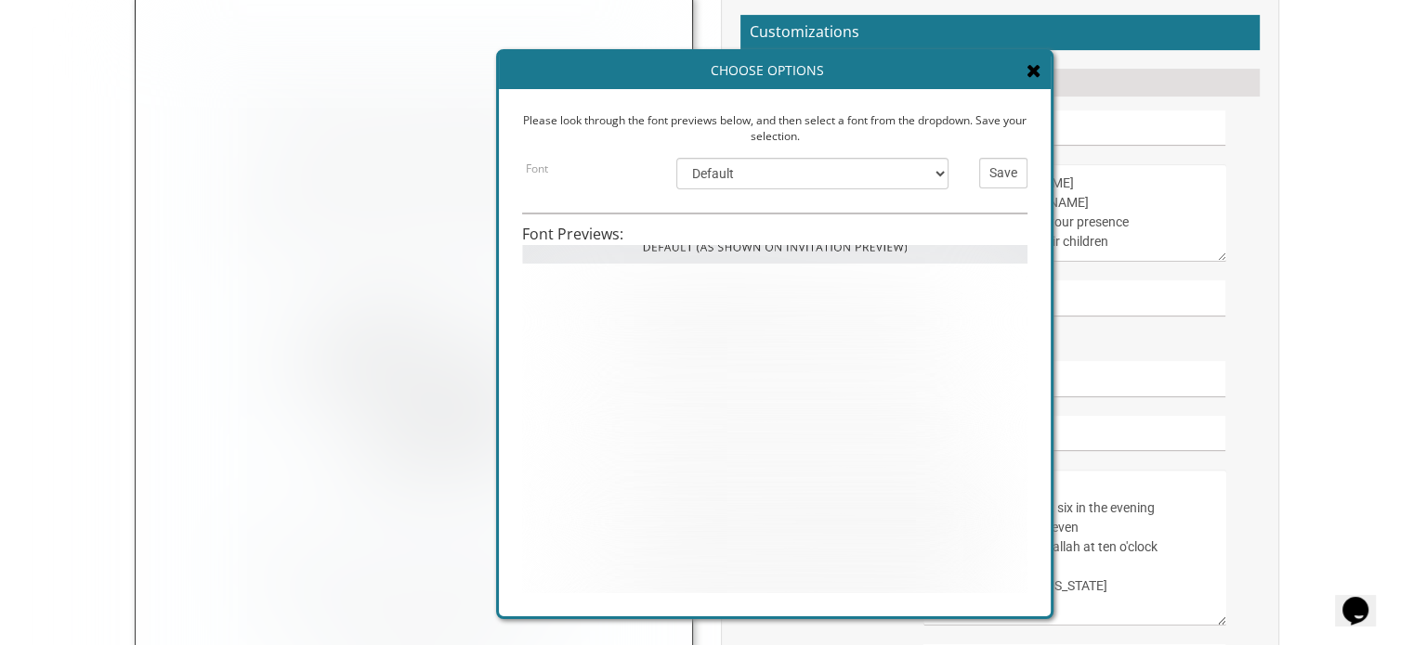
scroll to position [19, 0]
click at [814, 419] on img at bounding box center [774, 426] width 505 height 95
click at [818, 421] on img at bounding box center [774, 426] width 505 height 95
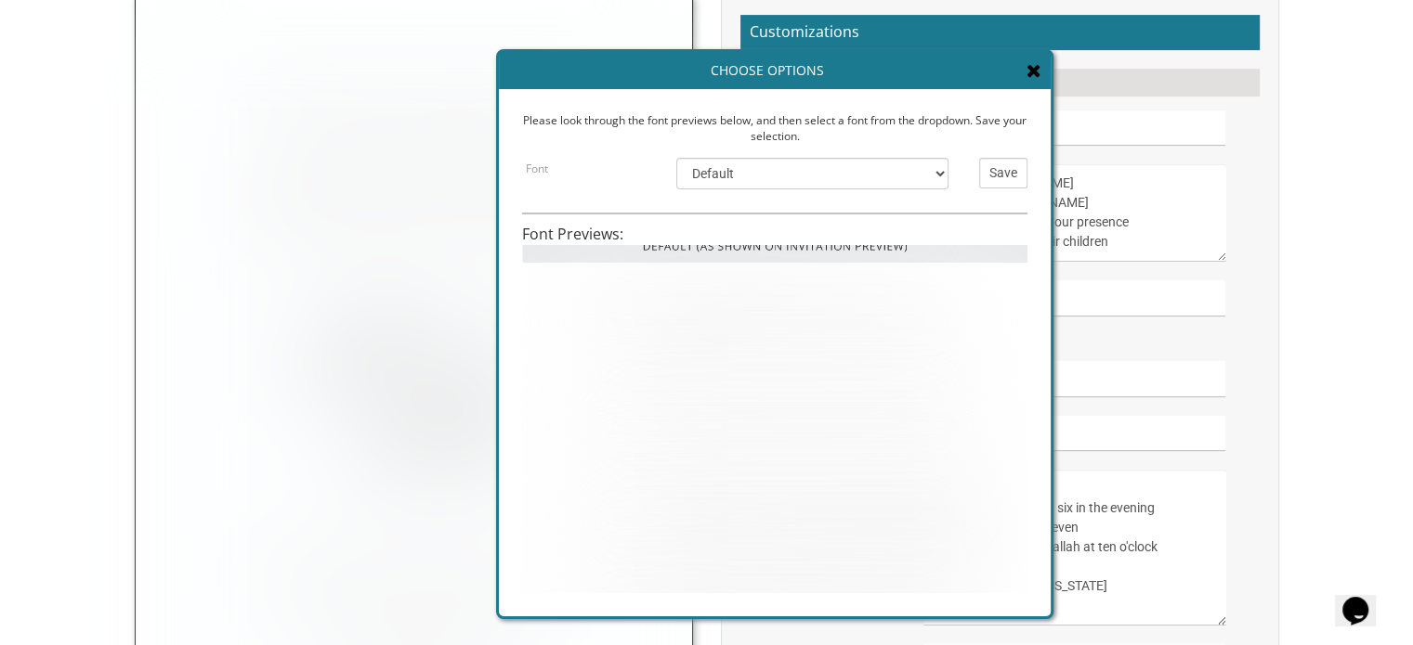
click at [818, 421] on img at bounding box center [774, 426] width 505 height 95
click at [810, 437] on img at bounding box center [774, 444] width 505 height 95
click at [583, 430] on img at bounding box center [774, 444] width 505 height 95
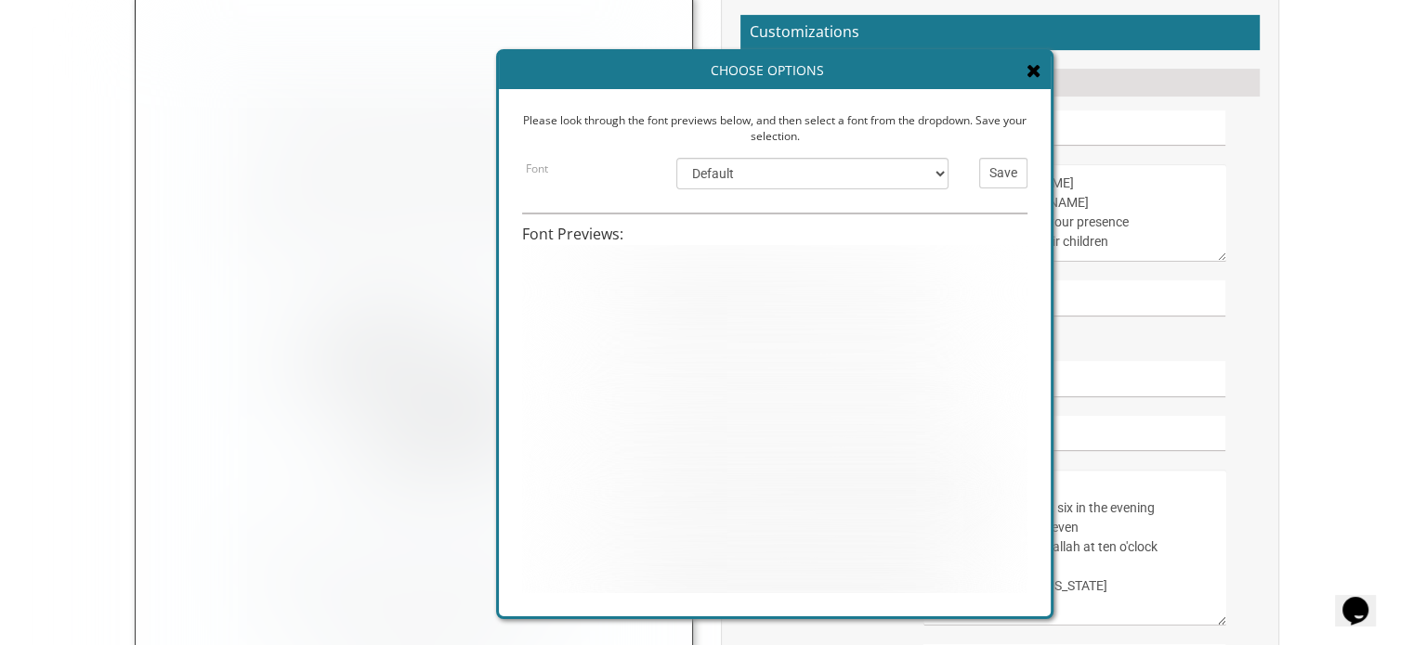
scroll to position [24, 0]
click at [827, 404] on img at bounding box center [774, 420] width 505 height 95
click at [745, 400] on img at bounding box center [774, 420] width 505 height 95
click at [896, 163] on select "Default Bickham Nautica Mozart Flemish Chopin Burgues Empire" at bounding box center [812, 174] width 272 height 32
select select "/store/pc/invitations/FontPreviews/engfonts-15.jpg"
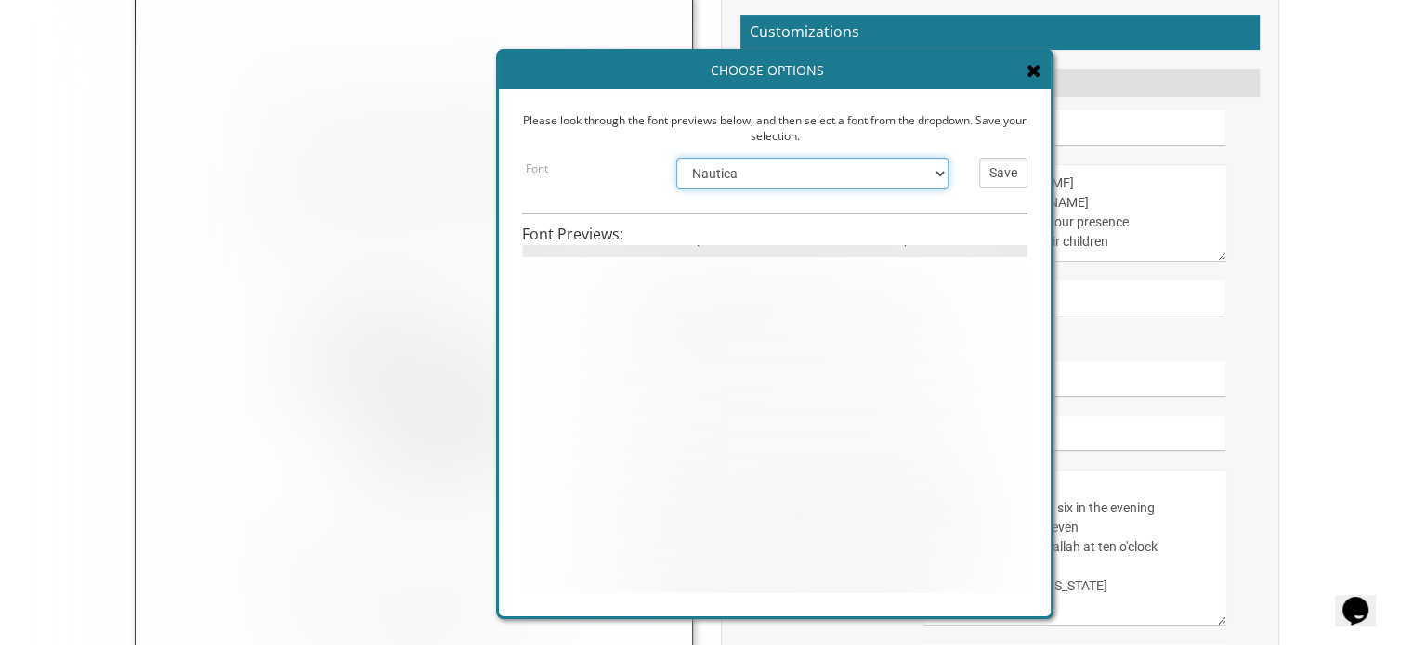
click at [676, 158] on select "Default Bickham Nautica Mozart Flemish Chopin Burgues Empire" at bounding box center [812, 174] width 272 height 32
click at [915, 164] on select "Default Bickham Nautica Mozart Flemish Chopin Burgues Empire" at bounding box center [812, 174] width 272 height 32
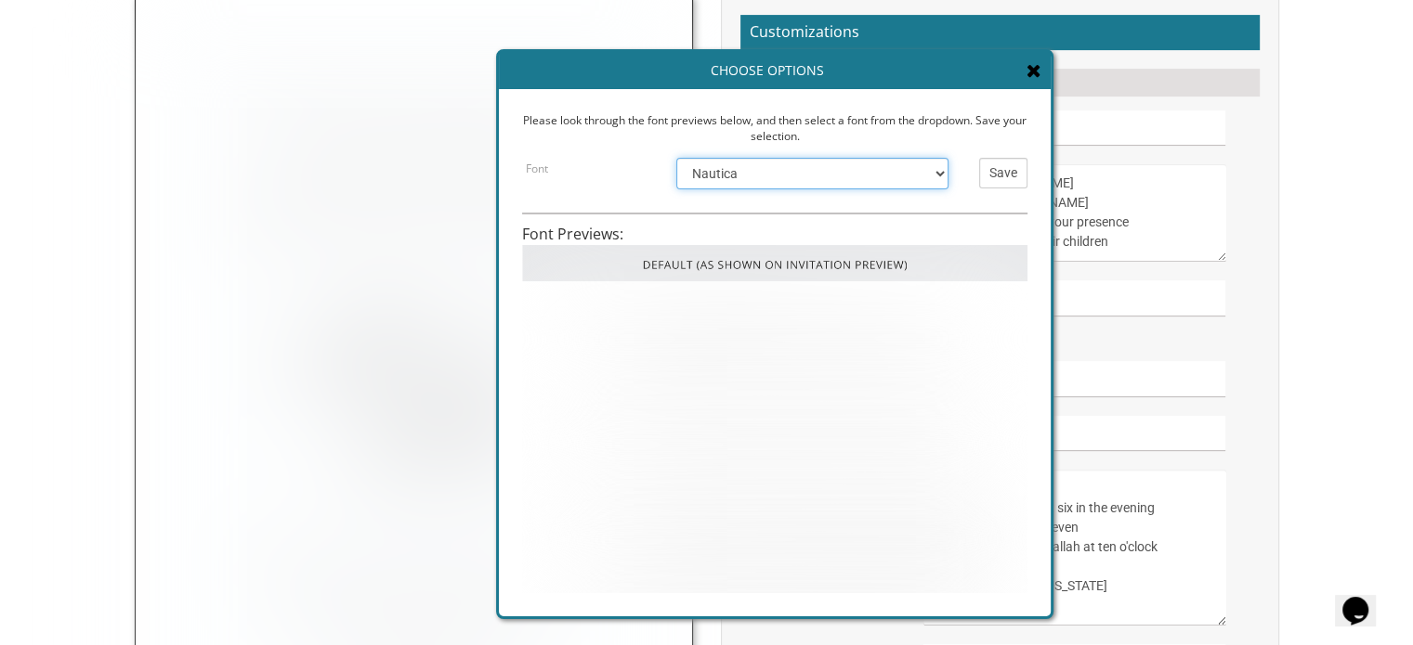
click at [903, 176] on select "Default Bickham Nautica Mozart Flemish Chopin Burgues Empire" at bounding box center [812, 174] width 272 height 32
click at [561, 345] on img at bounding box center [774, 338] width 505 height 115
click at [988, 170] on input "Save" at bounding box center [1003, 173] width 48 height 31
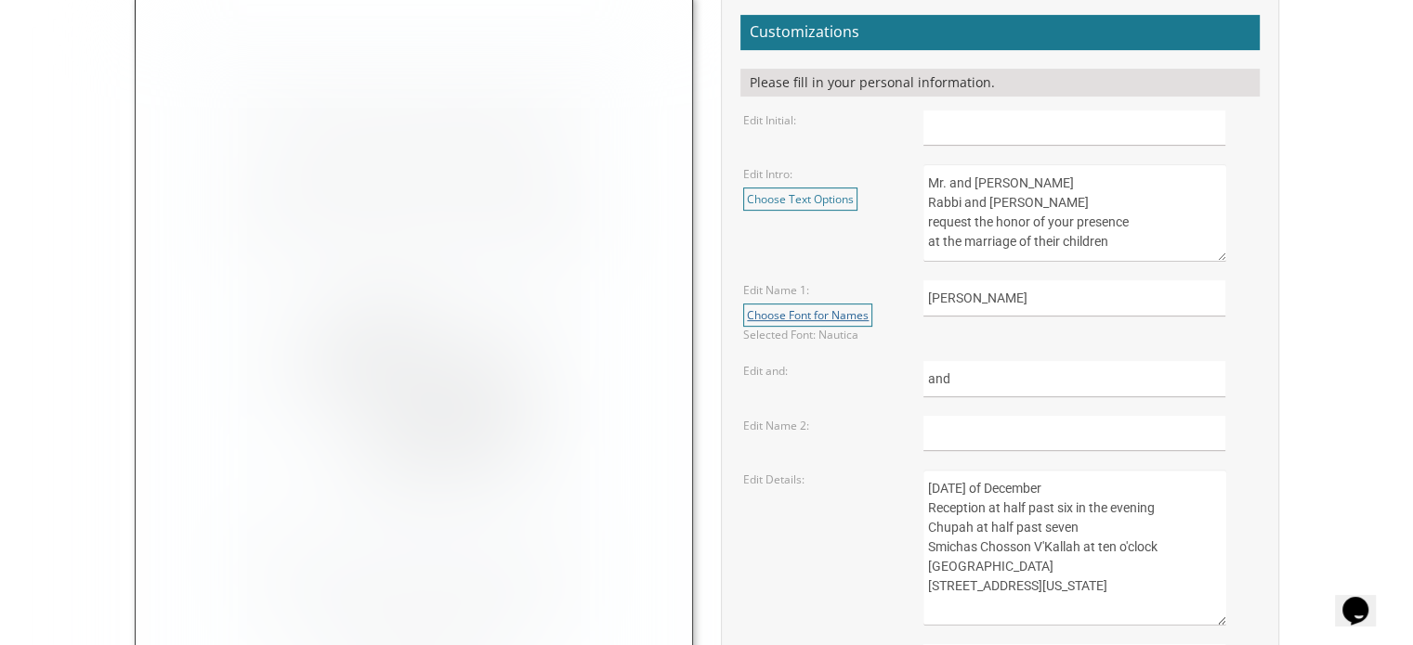
click at [855, 311] on link "Choose Font for Names" at bounding box center [807, 315] width 129 height 23
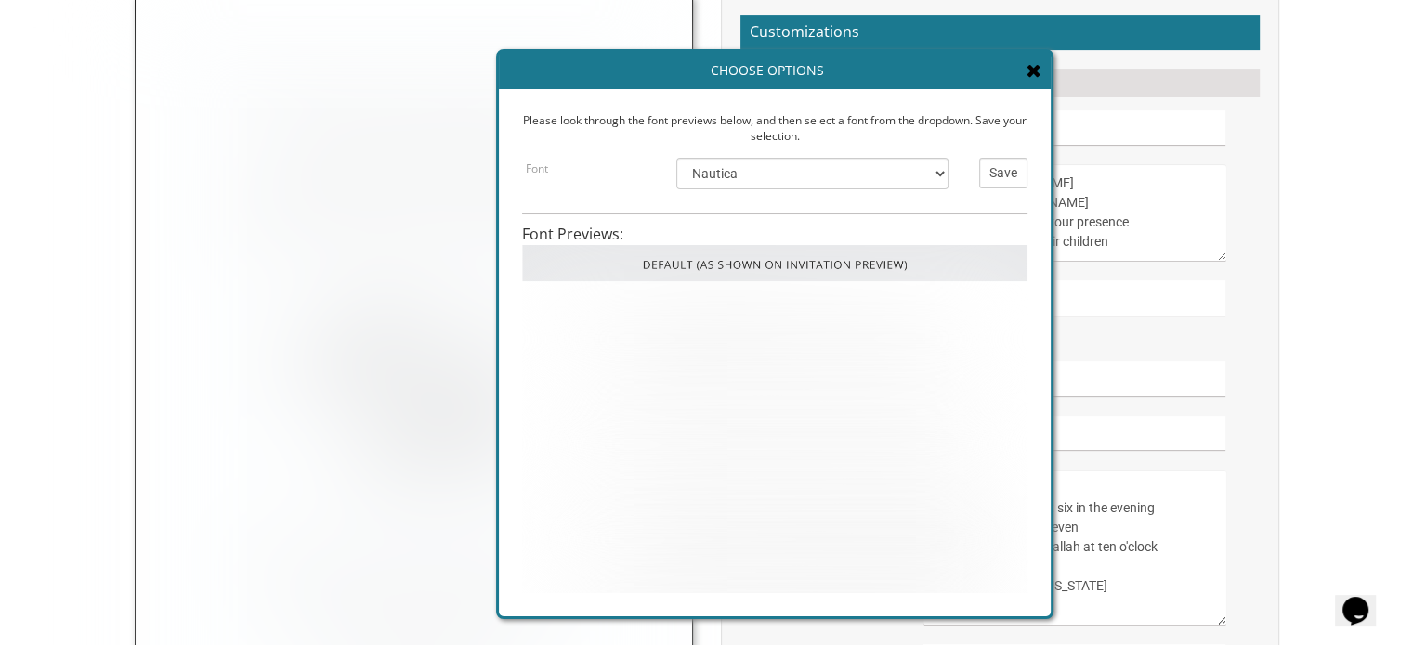
click at [855, 311] on img at bounding box center [774, 338] width 505 height 115
click at [1011, 173] on input "Save" at bounding box center [1003, 173] width 48 height 31
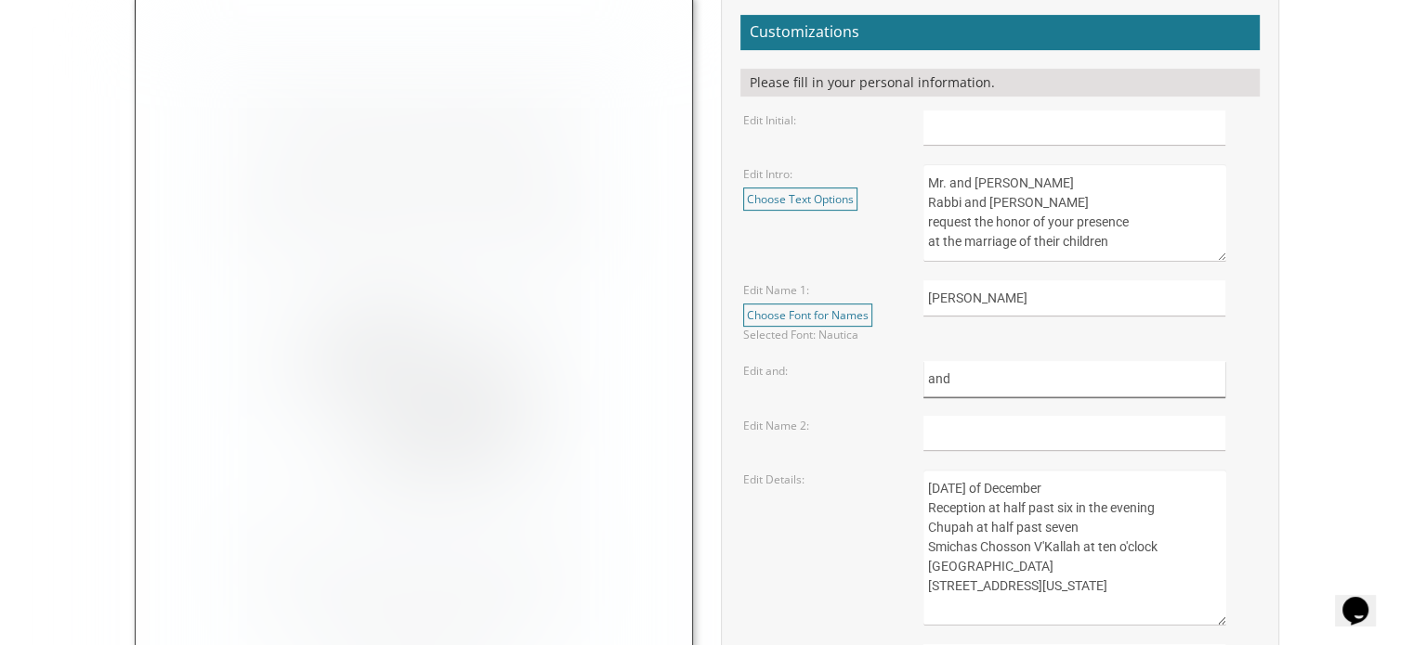
click at [982, 373] on input "and" at bounding box center [1074, 379] width 302 height 36
drag, startPoint x: 1012, startPoint y: 376, endPoint x: 960, endPoint y: 384, distance: 52.5
click at [960, 384] on input "and Leah" at bounding box center [1074, 379] width 302 height 36
type input "and"
click at [955, 424] on input "text" at bounding box center [1074, 434] width 302 height 36
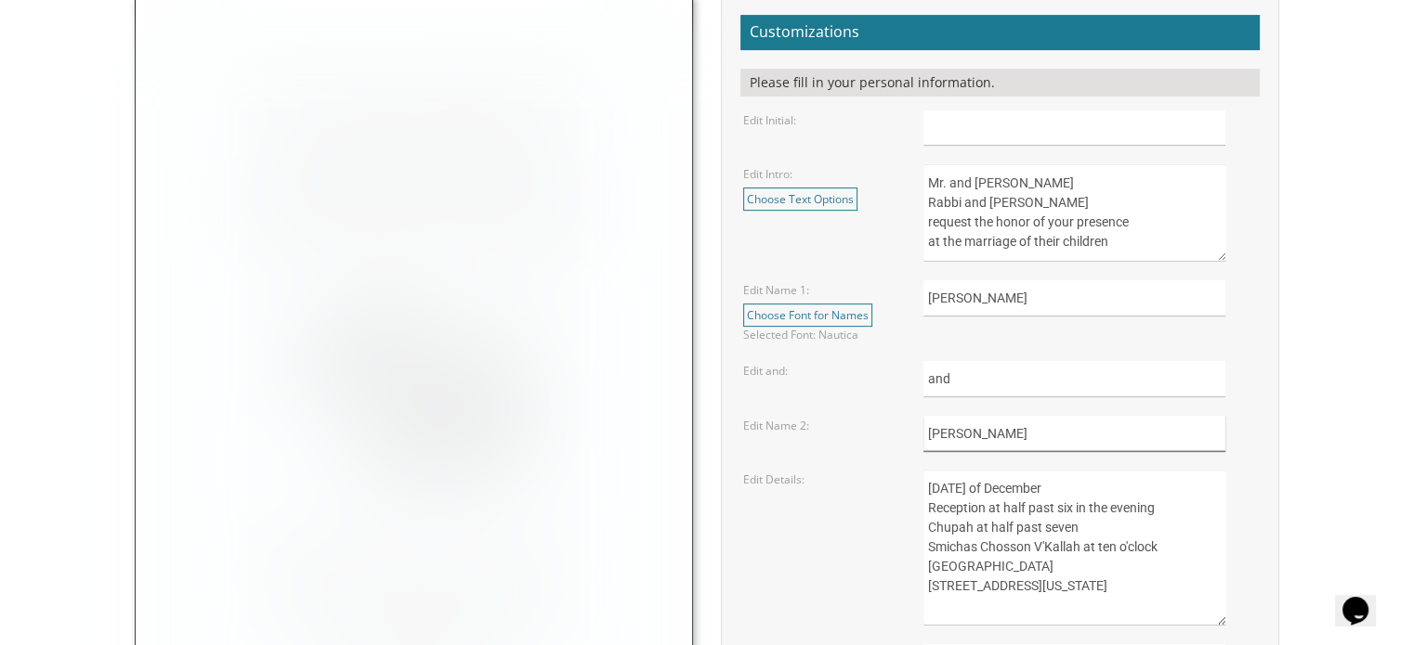
type input "Leah"
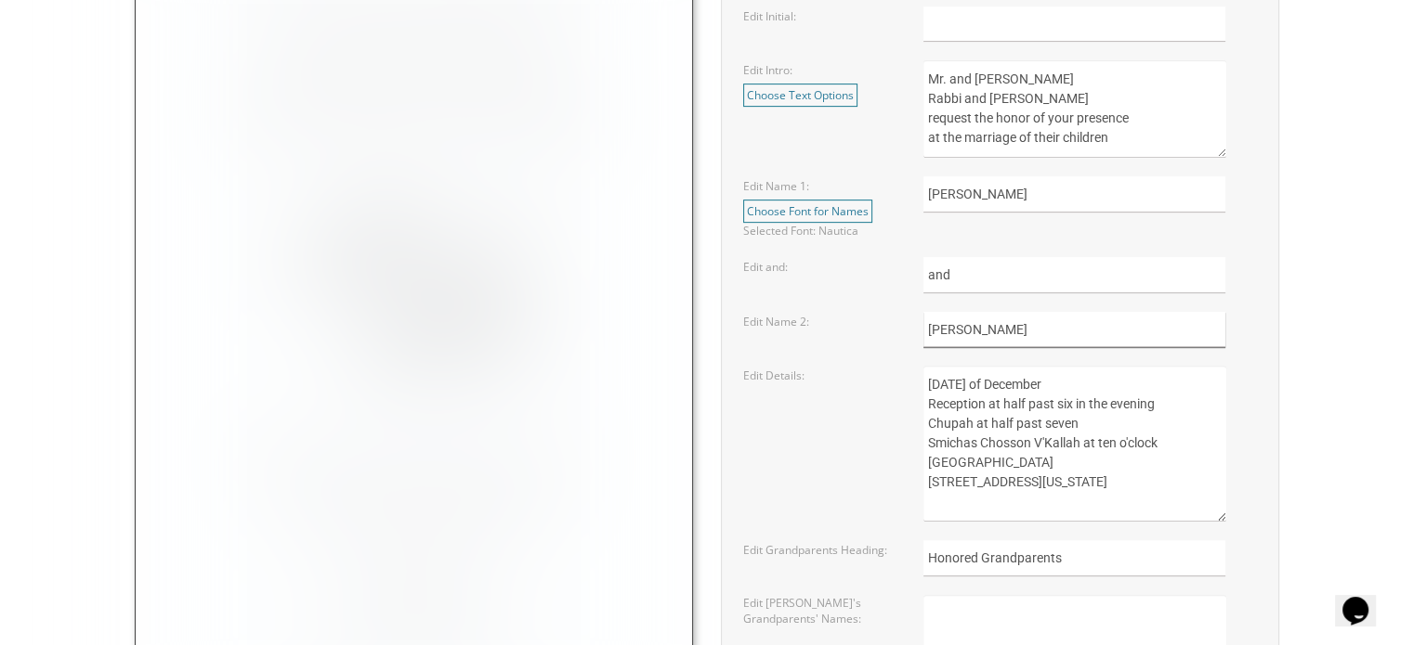
scroll to position [769, 0]
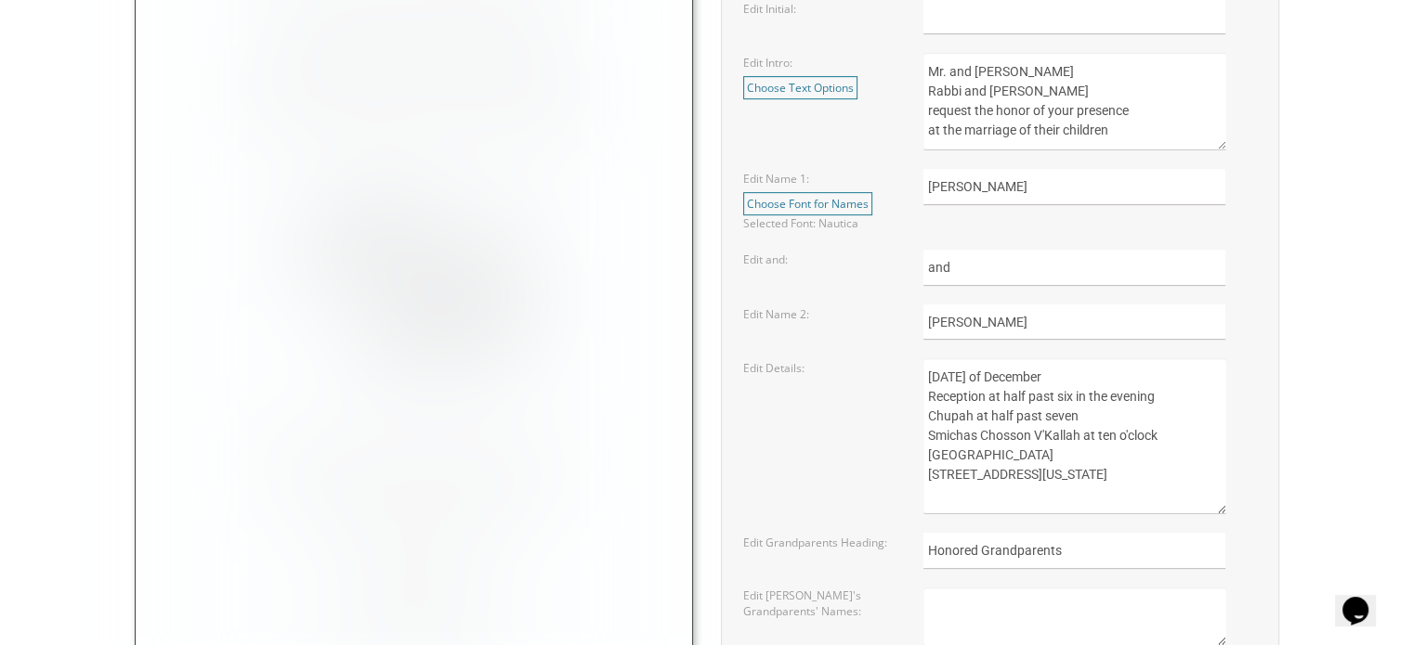
click at [1030, 428] on textarea "Tuesday, the seventeenth of December Reception at half past six in the evening …" at bounding box center [1074, 436] width 302 height 156
click at [926, 373] on textarea "Tuesday, the seventeenth of December Reception at half past six in the evening …" at bounding box center [1074, 436] width 302 height 156
drag, startPoint x: 928, startPoint y: 373, endPoint x: 978, endPoint y: 377, distance: 50.3
click at [978, 377] on textarea "Tuesday, the seventeenth of December Reception at half past six in the evening …" at bounding box center [1074, 436] width 302 height 156
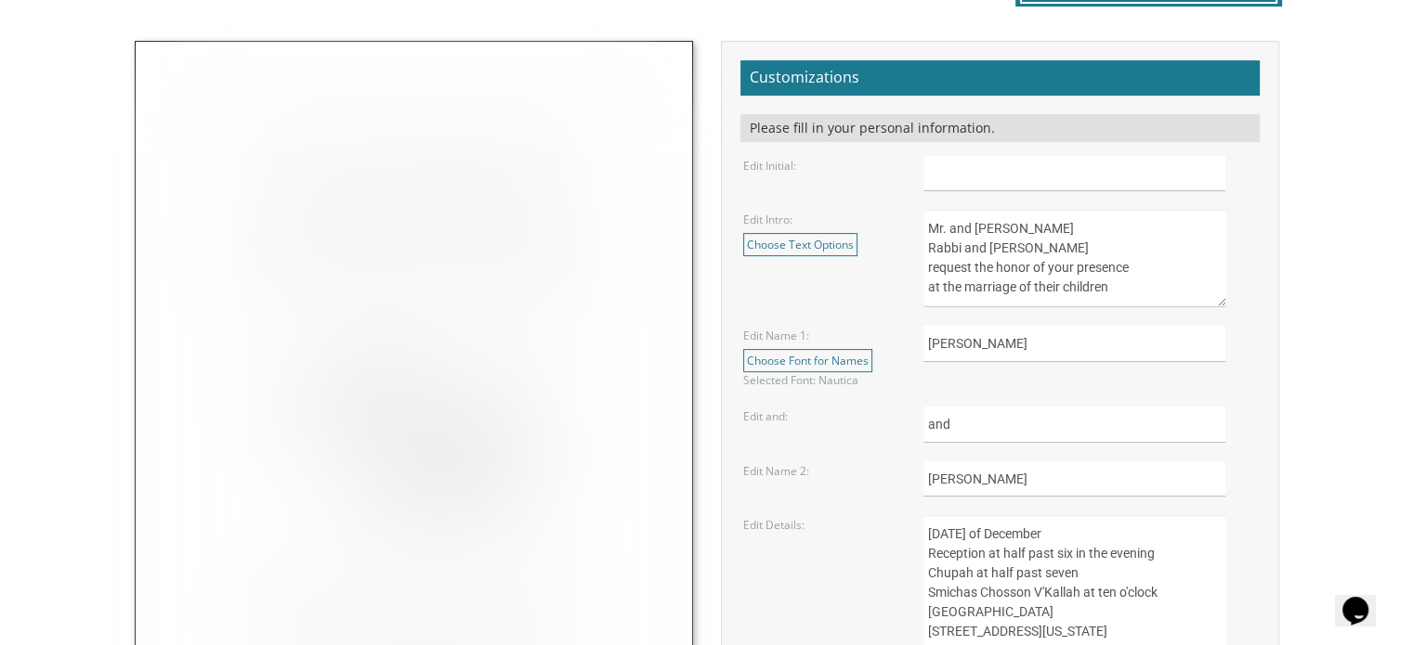
scroll to position [609, 0]
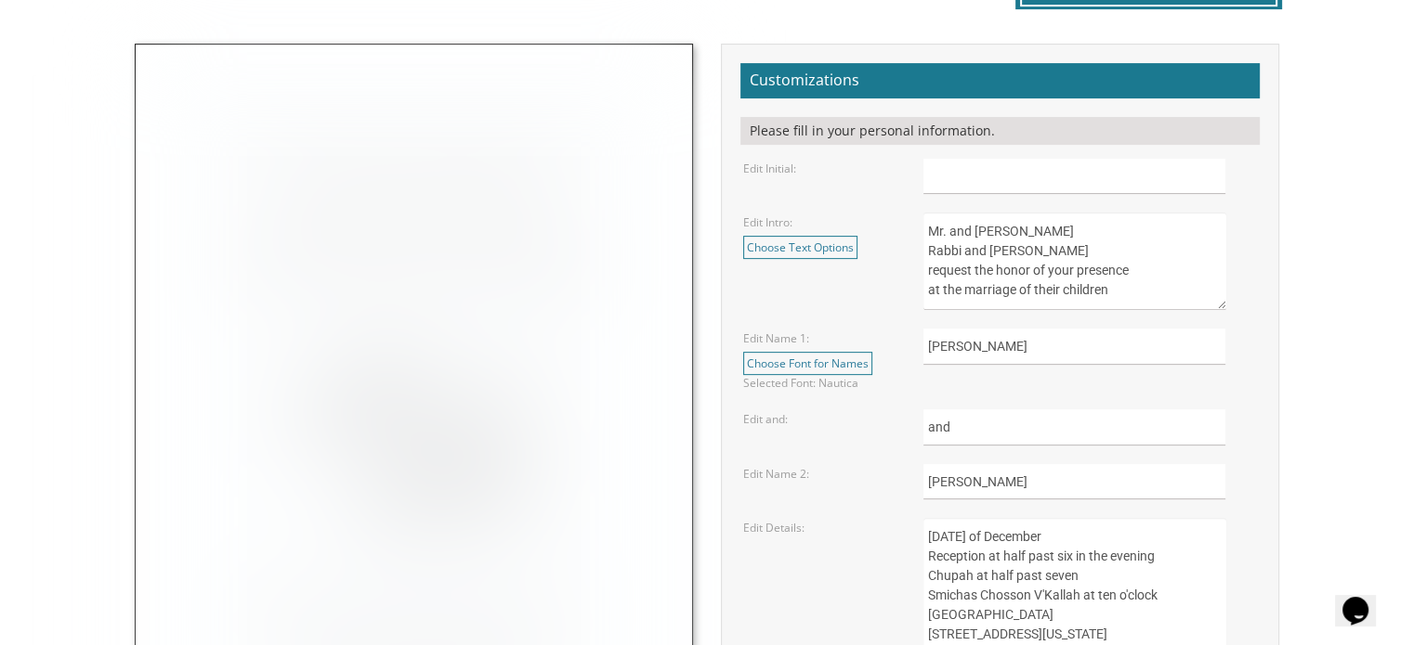
type textarea "Thursday, the seventeenth of December Reception at half past six in the evening…"
click at [961, 252] on textarea "Mr. and Mrs. Yossi Schwartz Mr. and Mrs. Yaakov Friedman request the honor of y…" at bounding box center [1074, 262] width 302 height 98
click at [801, 250] on link "Choose Text Options" at bounding box center [800, 247] width 114 height 23
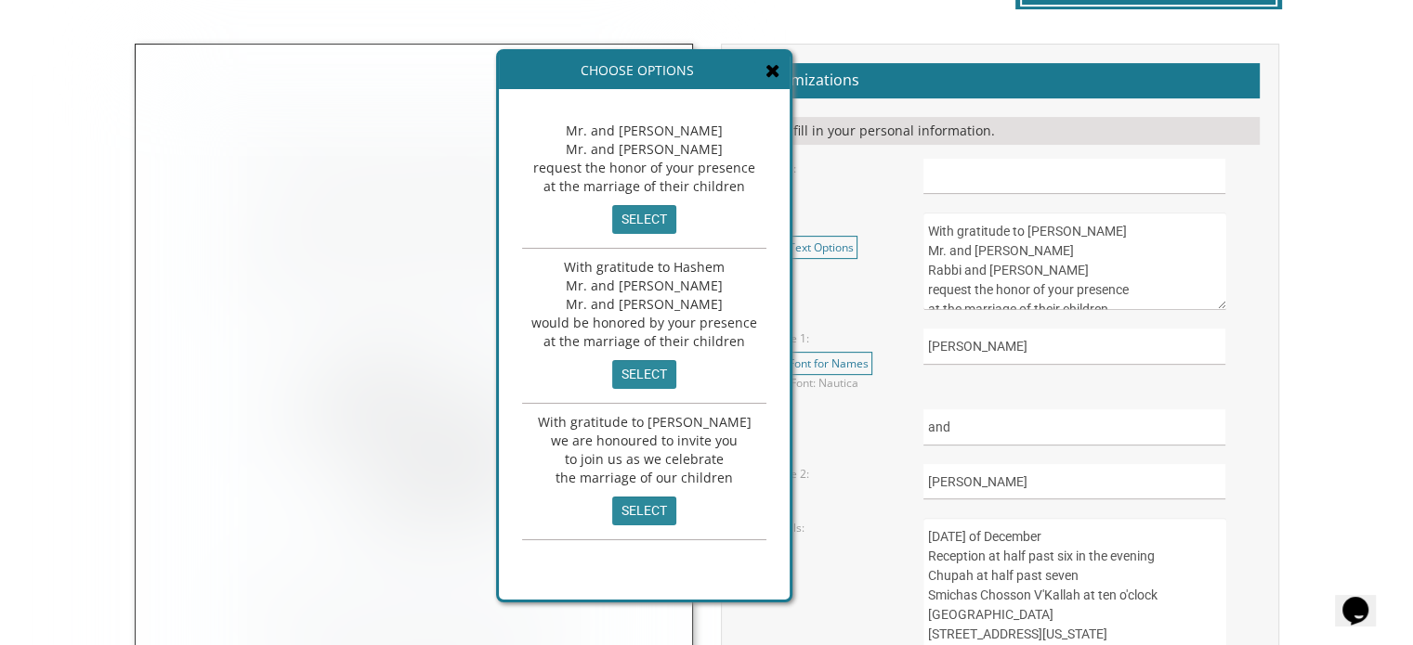
click at [400, 408] on img at bounding box center [414, 475] width 556 height 860
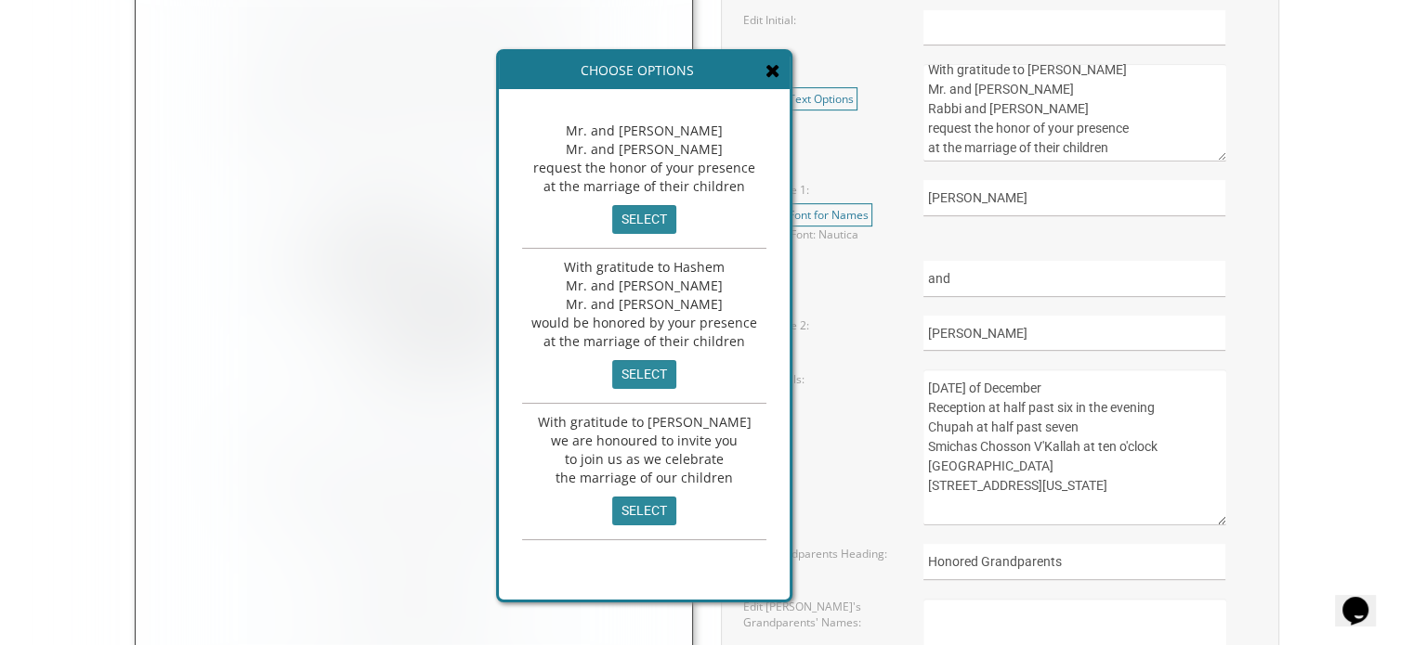
scroll to position [19, 0]
drag, startPoint x: 1139, startPoint y: 103, endPoint x: 916, endPoint y: 86, distance: 223.5
click at [916, 86] on div "Mr. and Mrs. Yossi Schwartz Mr. and Mrs. Yaakov Friedman request the honor of y…" at bounding box center [1089, 113] width 360 height 98
click at [635, 215] on input "select" at bounding box center [644, 219] width 64 height 29
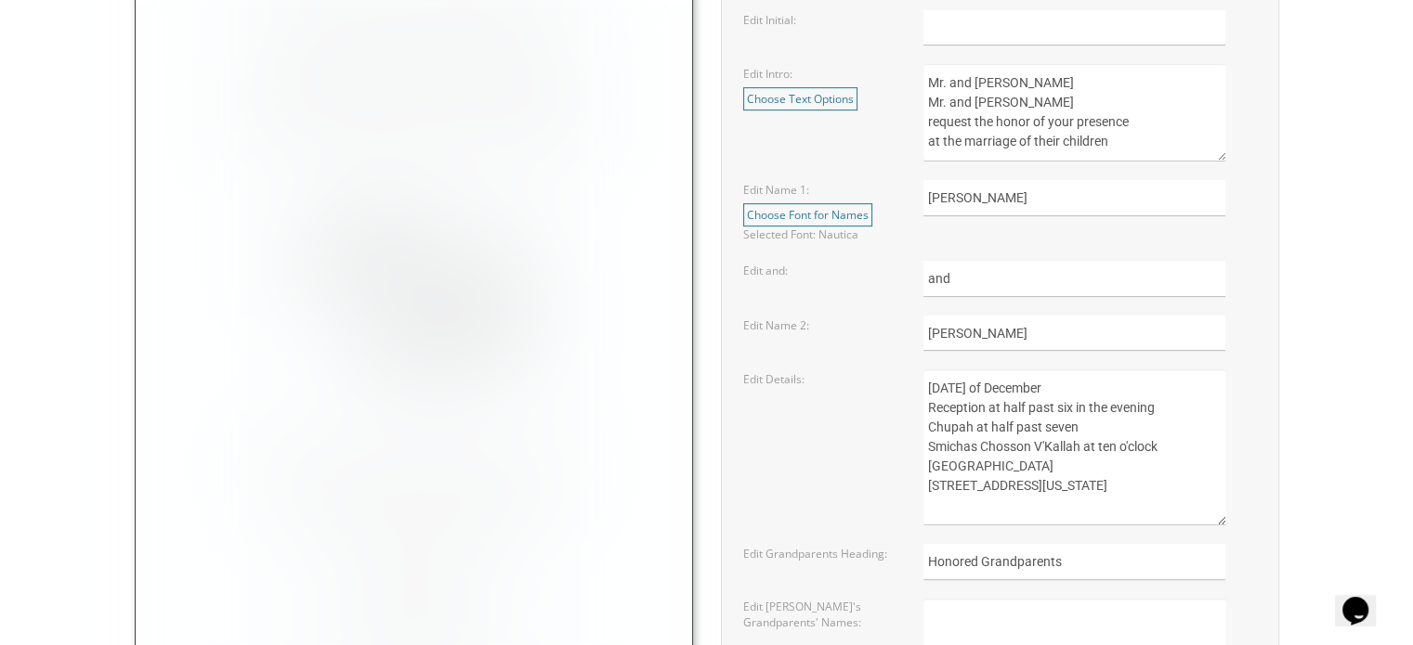
drag, startPoint x: 1105, startPoint y: 99, endPoint x: 925, endPoint y: 85, distance: 180.7
click at [925, 85] on textarea "Mr. and Mrs. Yossi Schwartz Mr. and Mrs. Yaakov Friedman request the honor of y…" at bounding box center [1074, 113] width 302 height 98
paste textarea "itzchok Binyomin Bernstein Rabbi and Mrs. Shimshon Steinberg"
click at [930, 85] on textarea "Mr. and Mrs. Yossi Schwartz Mr. and Mrs. Yaakov Friedman request the honor of y…" at bounding box center [1074, 113] width 302 height 98
click at [802, 99] on link "Choose Text Options" at bounding box center [800, 98] width 114 height 23
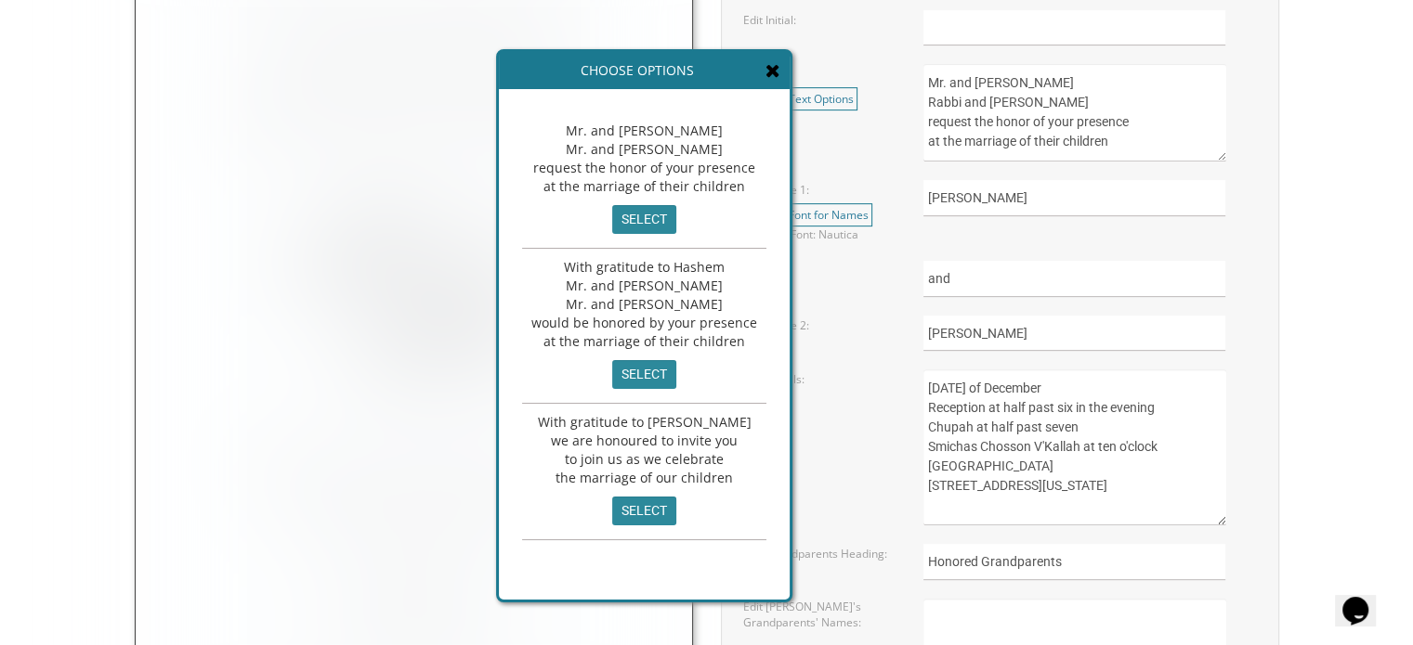
click at [929, 84] on textarea "Mr. and Mrs. Yossi Schwartz Mr. and Mrs. Yaakov Friedman request the honor of y…" at bounding box center [1074, 113] width 302 height 98
click at [931, 84] on textarea "Mr. and Mrs. Yossi Schwartz Mr. and Mrs. Yaakov Friedman request the honor of y…" at bounding box center [1074, 113] width 302 height 98
click at [766, 59] on div "Choose Options" at bounding box center [644, 70] width 291 height 37
click at [765, 63] on icon at bounding box center [772, 70] width 15 height 19
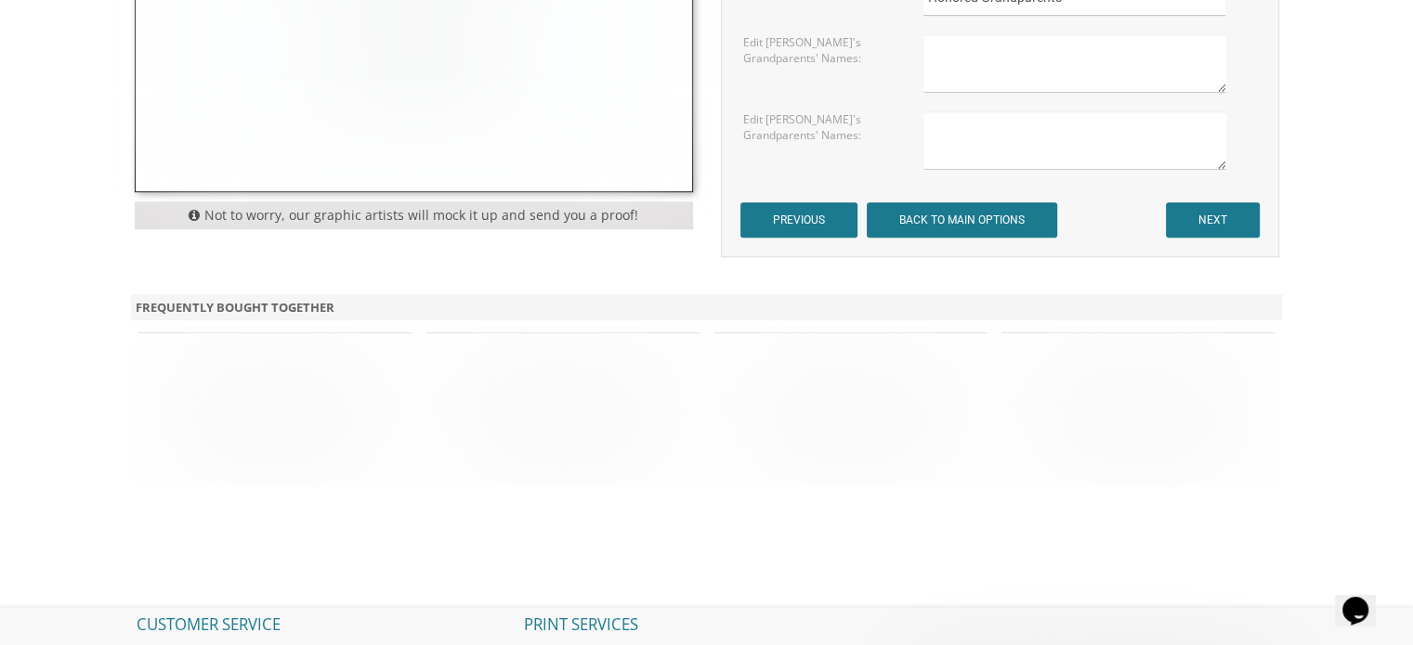
scroll to position [758, 0]
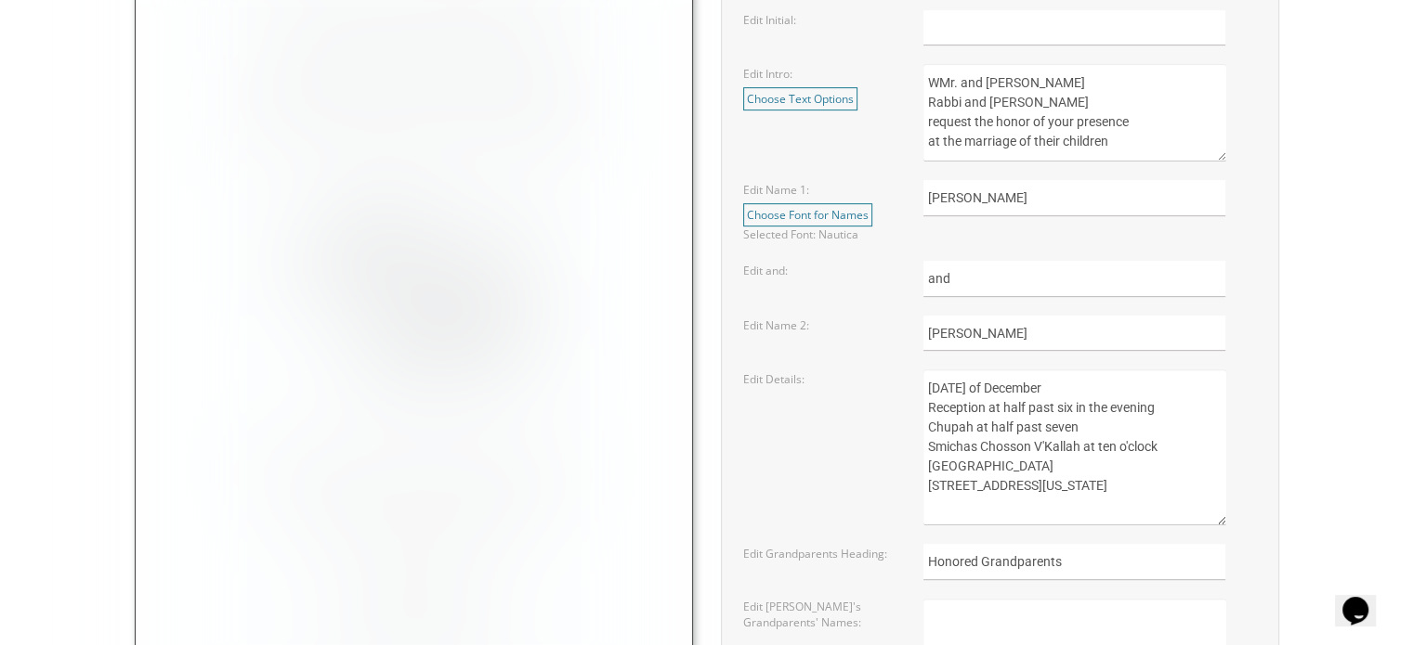
click at [944, 85] on textarea "Mr. and Mrs. Yossi Schwartz Mr. and Mrs. Yaakov Friedman request the honor of y…" at bounding box center [1074, 113] width 302 height 98
type textarea "With Gratitude to Hashem Yisborach Mr. and Mrs. Yitzchok Binyomin Bernstein Rab…"
click at [988, 287] on input "and" at bounding box center [1074, 279] width 302 height 36
click at [925, 384] on textarea "Tuesday, the seventeenth of December Reception at half past six in the evening …" at bounding box center [1074, 448] width 302 height 156
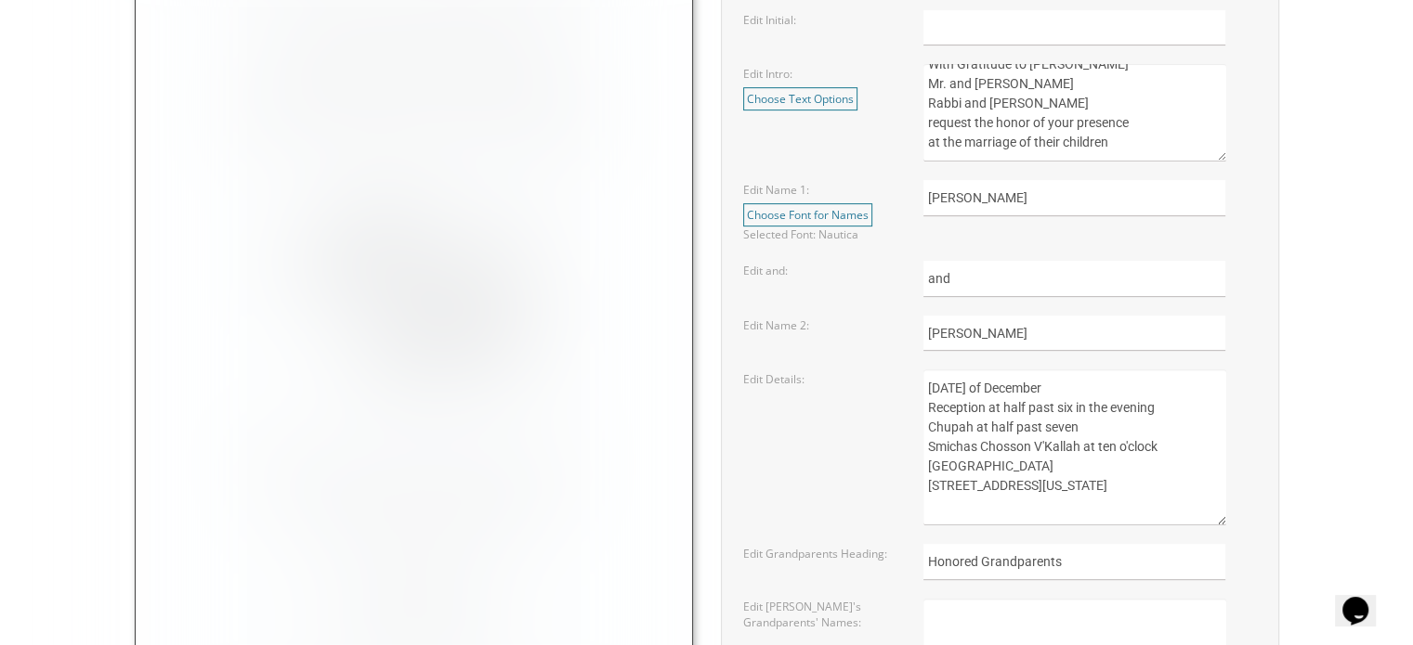
drag, startPoint x: 1010, startPoint y: 392, endPoint x: 1080, endPoint y: 389, distance: 69.7
click at [1080, 389] on textarea "Tuesday, the seventeenth of December Reception at half past six in the evening …" at bounding box center [1074, 448] width 302 height 156
click at [1093, 398] on textarea "Tuesday, the seventeenth of December Reception at half past six in the evening …" at bounding box center [1074, 448] width 302 height 156
click at [1092, 393] on textarea "Tuesday, the seventeenth of December Reception at half past six in the evening …" at bounding box center [1074, 448] width 302 height 156
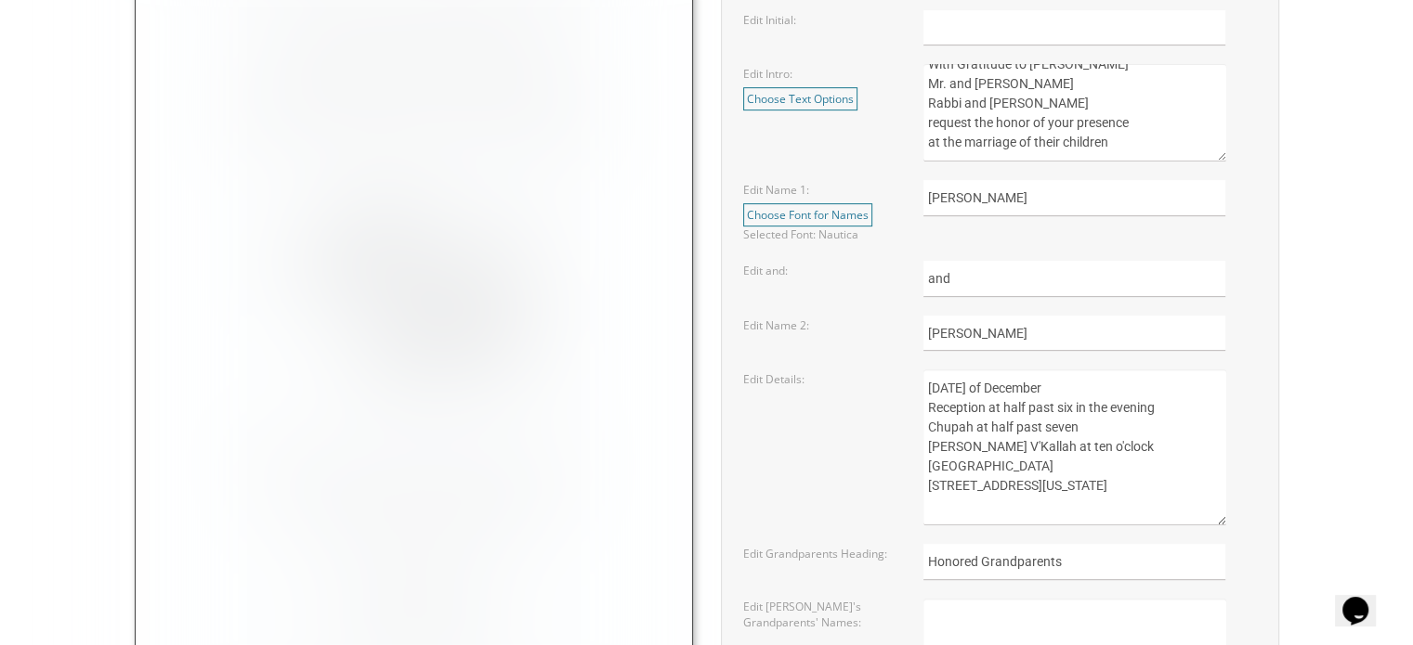
click at [1092, 393] on textarea "Tuesday, the seventeenth of December Reception at half past six in the evening …" at bounding box center [1074, 448] width 302 height 156
drag, startPoint x: 1002, startPoint y: 410, endPoint x: 1053, endPoint y: 408, distance: 51.1
click at [1053, 408] on textarea "Tuesday, the seventeenth of December Reception at half past six in the evening …" at bounding box center [1074, 448] width 302 height 156
drag, startPoint x: 988, startPoint y: 430, endPoint x: 1036, endPoint y: 426, distance: 48.4
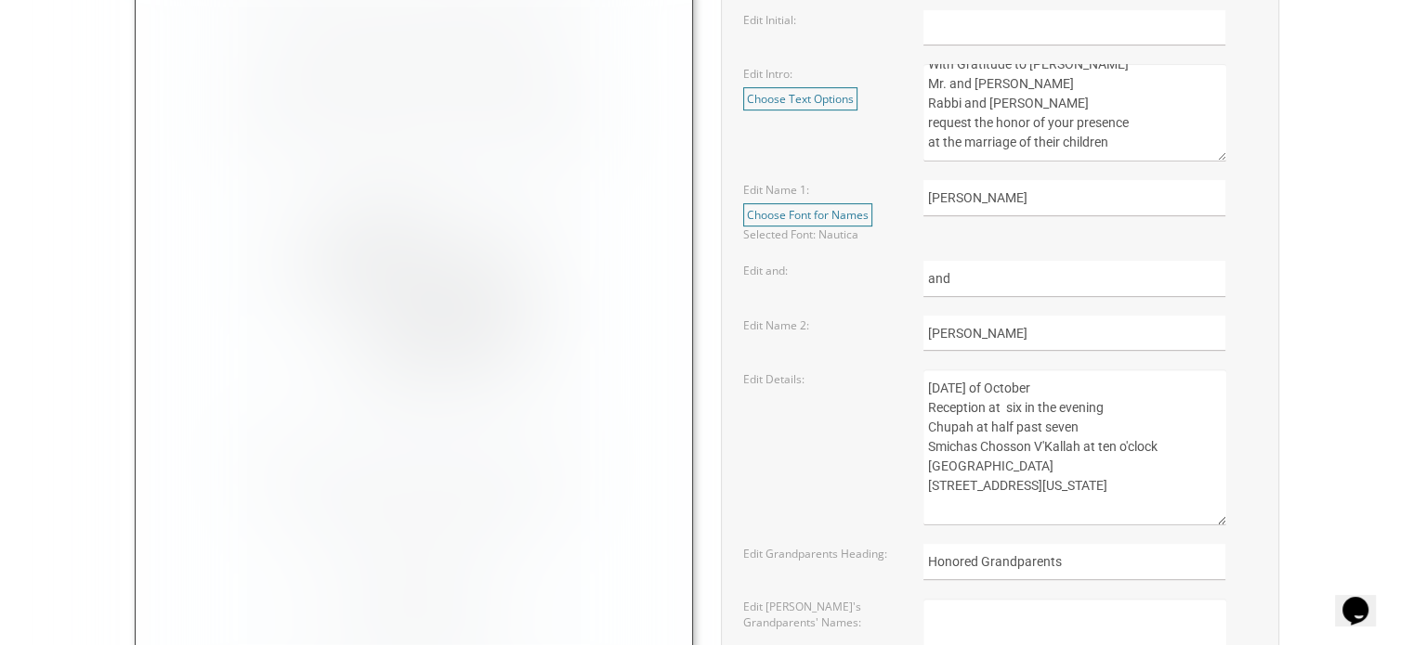
click at [1036, 426] on textarea "Tuesday, the seventeenth of December Reception at half past six in the evening …" at bounding box center [1074, 448] width 302 height 156
click at [1052, 431] on textarea "Tuesday, the seventeenth of December Reception at half past six in the evening …" at bounding box center [1074, 448] width 302 height 156
click at [1066, 423] on textarea "Tuesday, the seventeenth of December Reception at half past six in the evening …" at bounding box center [1074, 448] width 302 height 156
click at [951, 451] on textarea "Tuesday, the seventeenth of December Reception at half past six in the evening …" at bounding box center [1074, 448] width 302 height 156
drag, startPoint x: 929, startPoint y: 449, endPoint x: 1167, endPoint y: 441, distance: 238.8
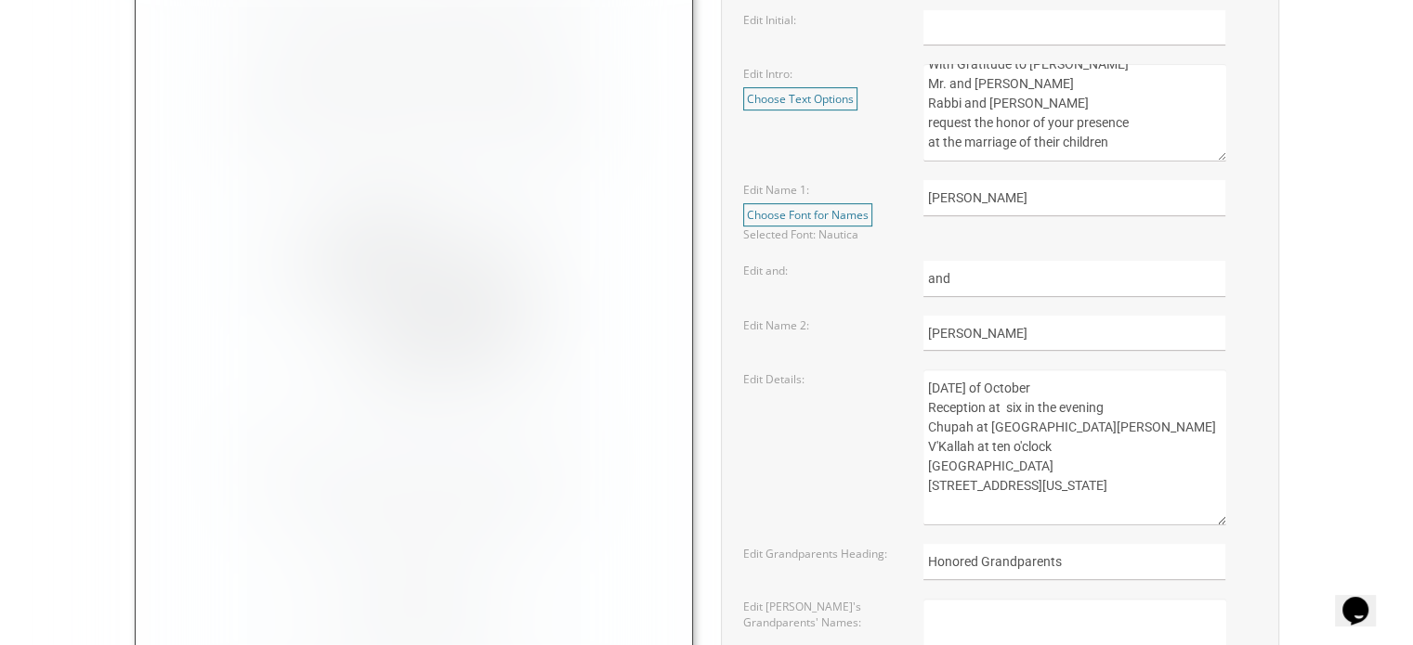
click at [1167, 441] on textarea "Tuesday, the seventeenth of December Reception at half past six in the evening …" at bounding box center [1074, 448] width 302 height 156
drag, startPoint x: 929, startPoint y: 464, endPoint x: 1037, endPoint y: 467, distance: 108.7
click at [1037, 467] on textarea "Tuesday, the seventeenth of December Reception at half past six in the evening …" at bounding box center [1074, 448] width 302 height 156
click at [1049, 485] on textarea "Tuesday, the seventeenth of December Reception at half past six in the evening …" at bounding box center [1074, 448] width 302 height 156
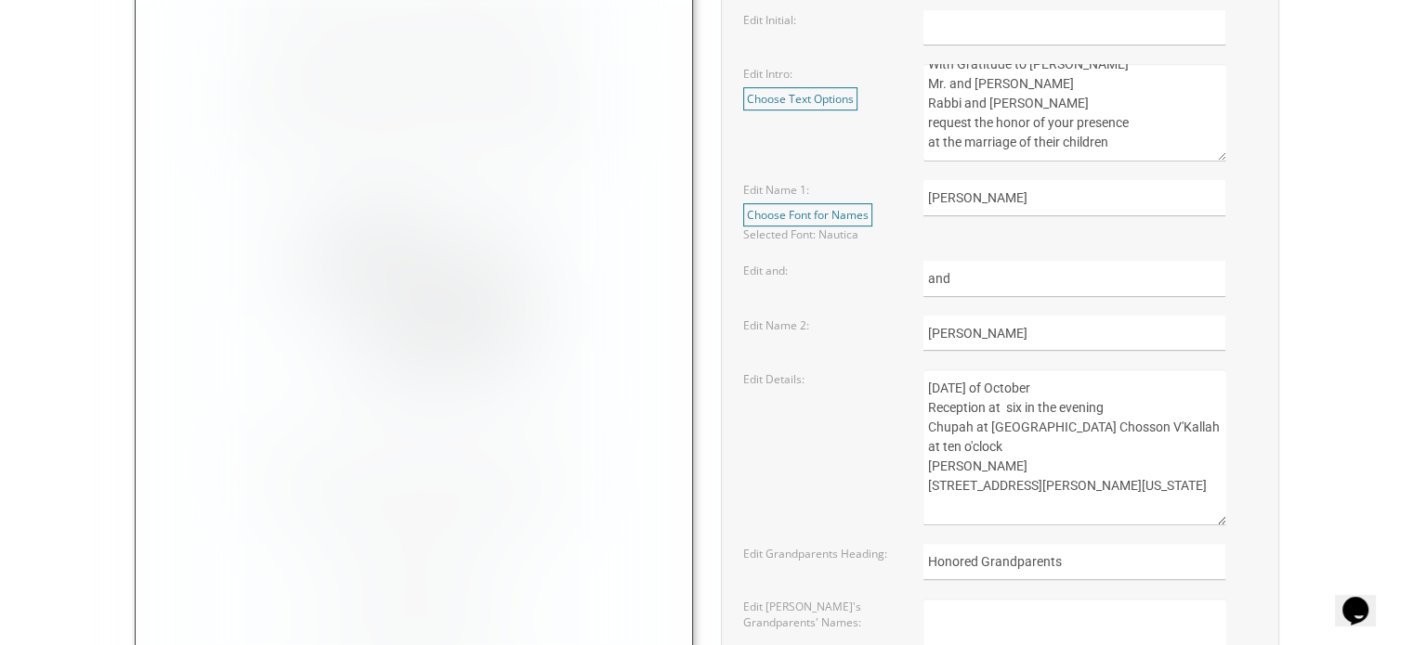
drag, startPoint x: 926, startPoint y: 489, endPoint x: 1045, endPoint y: 489, distance: 118.9
click at [1045, 489] on textarea "Tuesday, the seventeenth of December Reception at half past six in the evening …" at bounding box center [1074, 448] width 302 height 156
drag, startPoint x: 1070, startPoint y: 505, endPoint x: 917, endPoint y: 507, distance: 153.2
click at [917, 507] on div "Tuesday, the seventeenth of December Reception at half past six in the evening …" at bounding box center [1089, 448] width 360 height 156
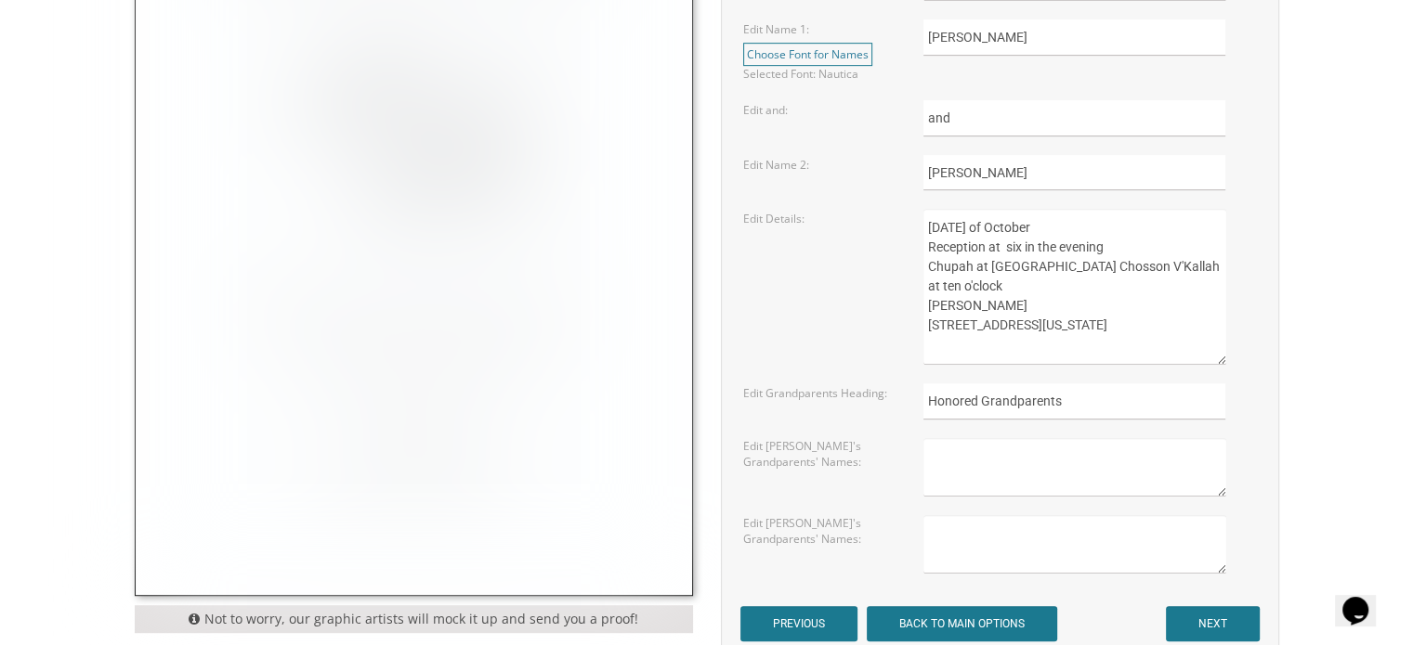
scroll to position [1092, 0]
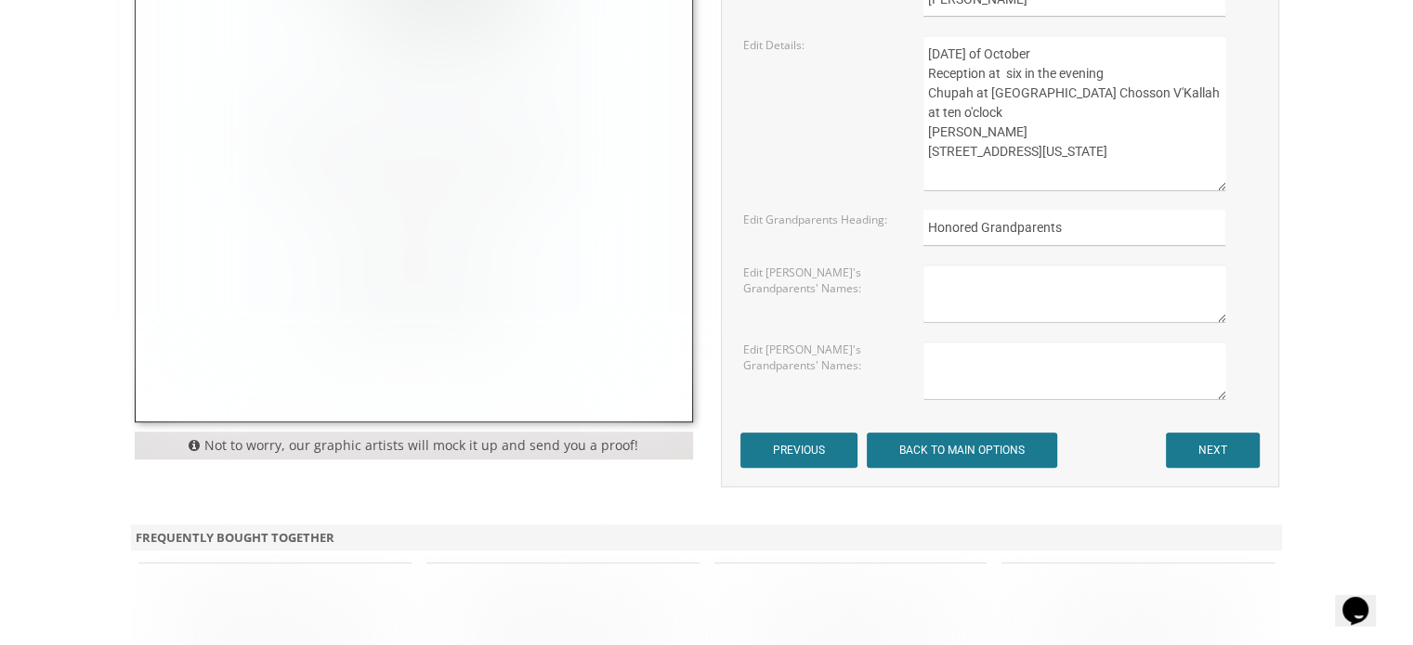
type textarea "Thursday, the thirtieth of October Reception at six in the evening Chupah at se…"
click at [1089, 226] on input "Honored Grandparents" at bounding box center [1074, 228] width 302 height 36
click at [1082, 221] on input "Honored Grandparents" at bounding box center [1074, 228] width 302 height 36
type input "H"
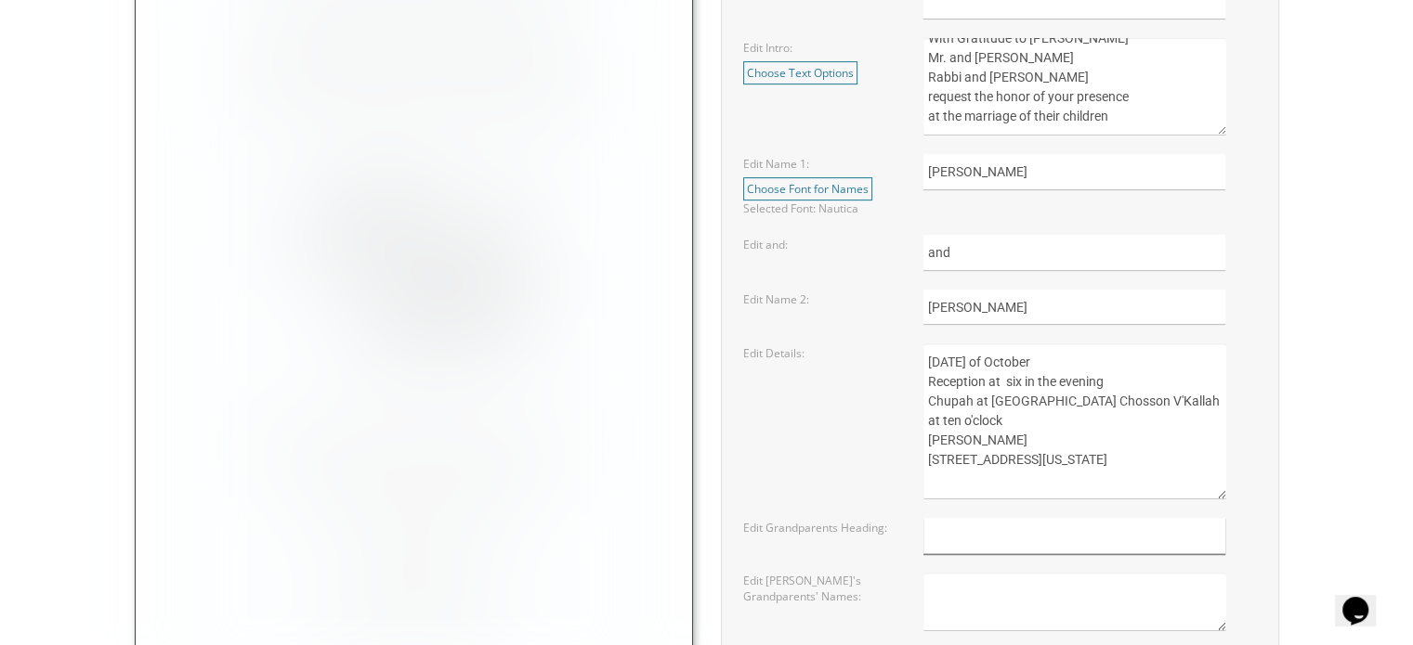
scroll to position [991, 0]
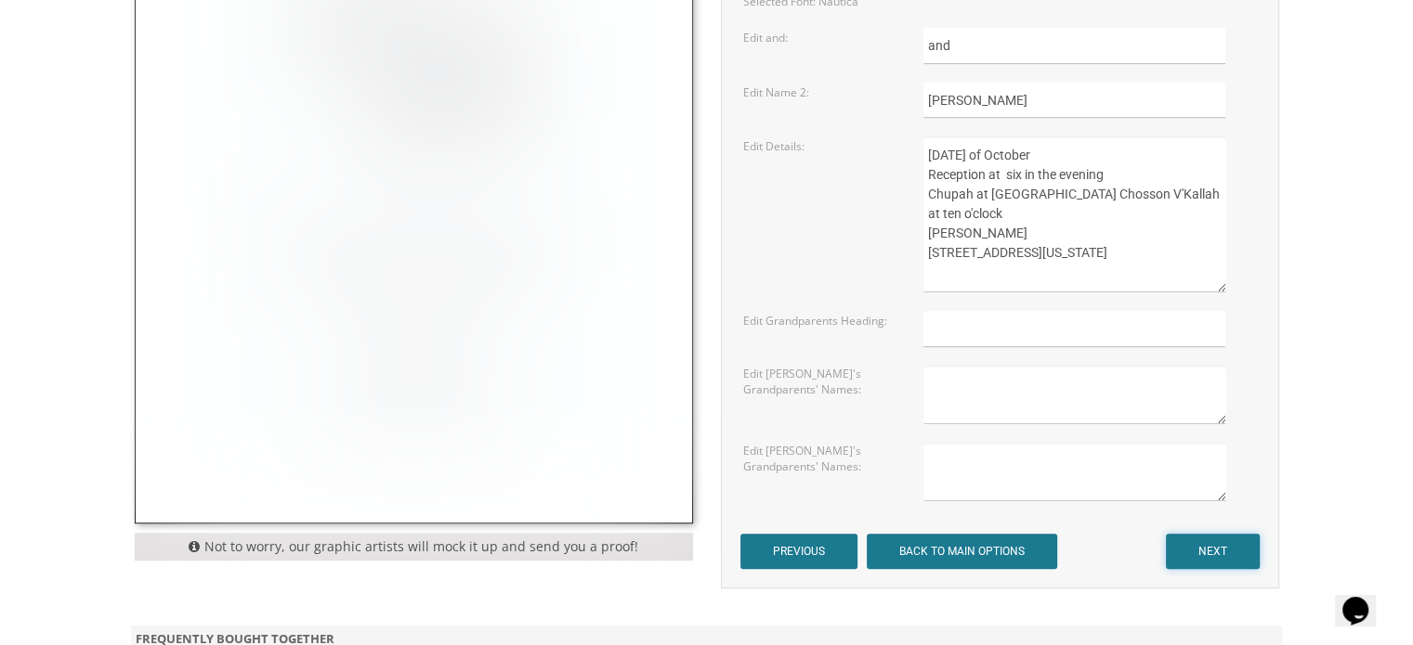
click at [1207, 534] on input "NEXT" at bounding box center [1213, 551] width 94 height 35
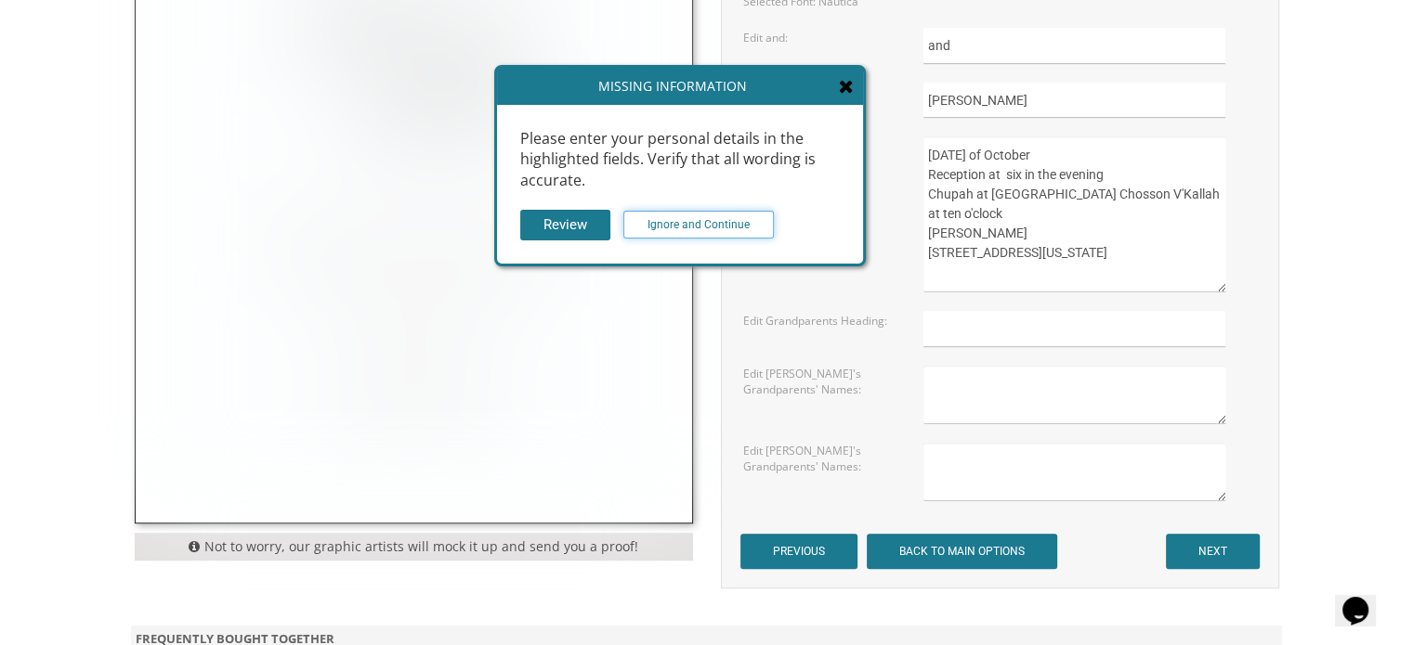
click at [676, 222] on input "Ignore and Continue" at bounding box center [698, 225] width 150 height 28
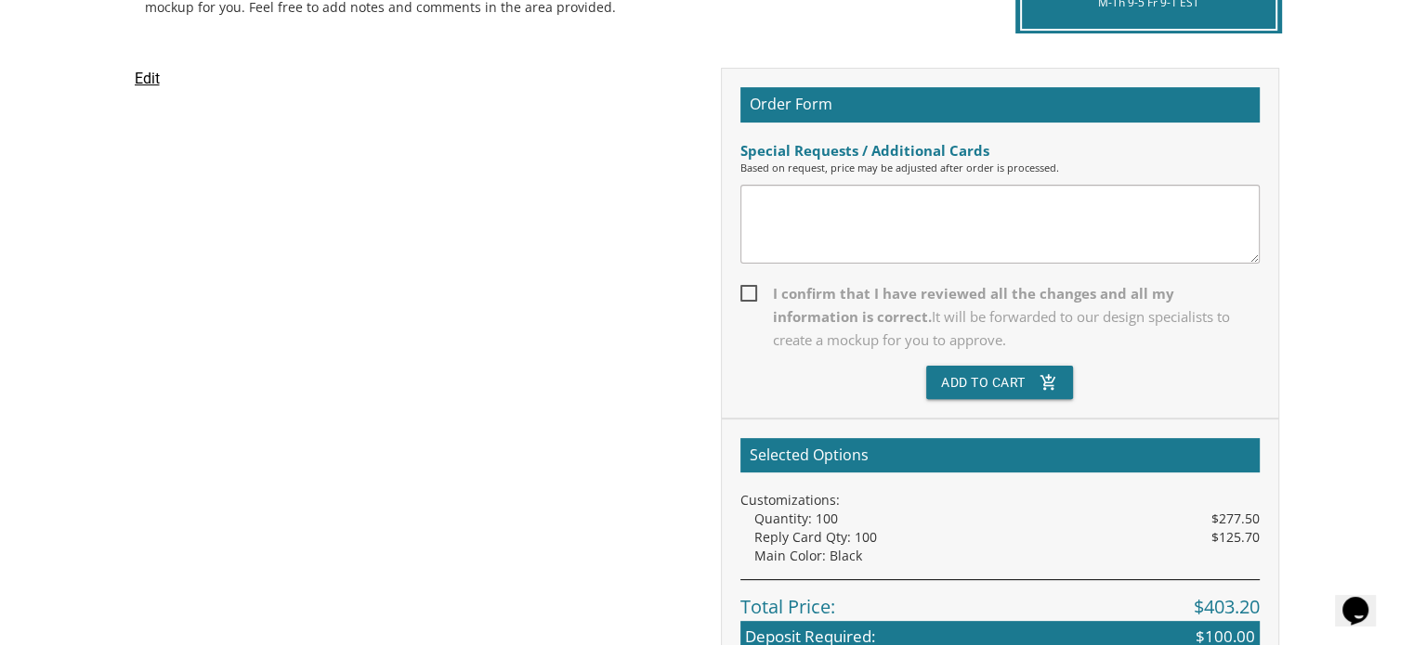
scroll to position [490, 0]
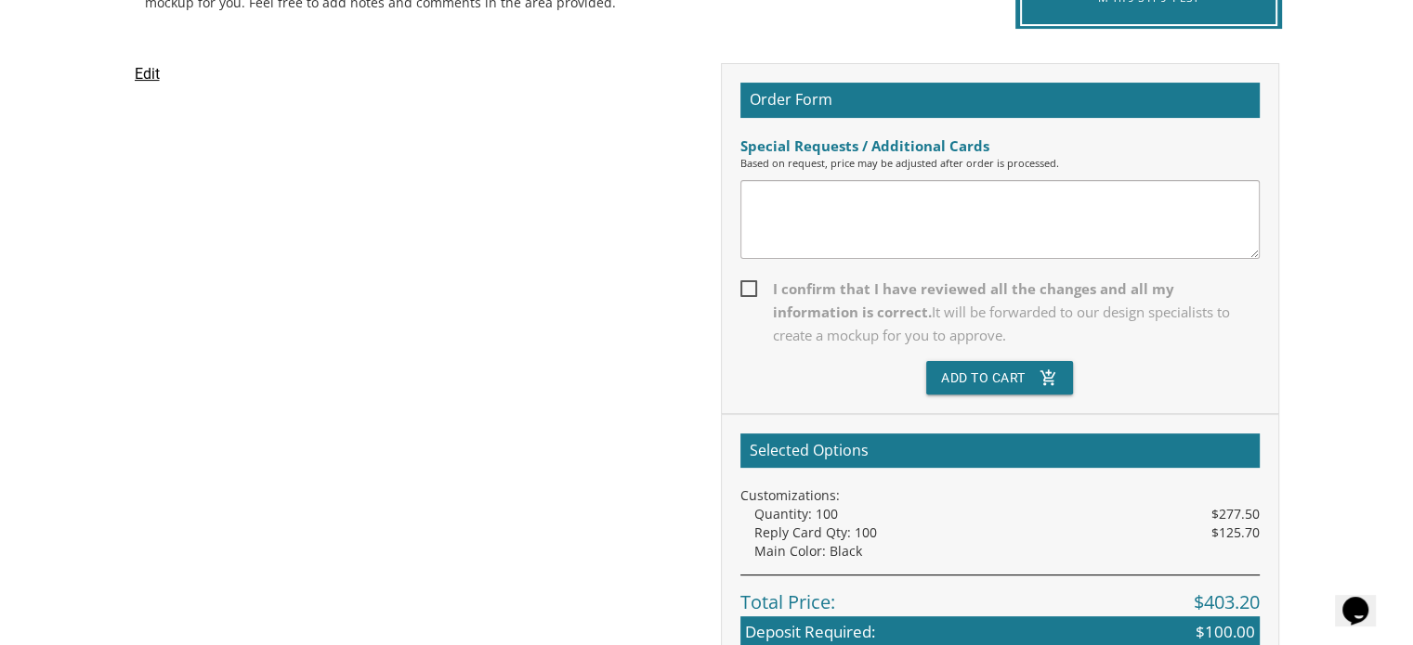
click at [809, 194] on textarea at bounding box center [999, 219] width 519 height 79
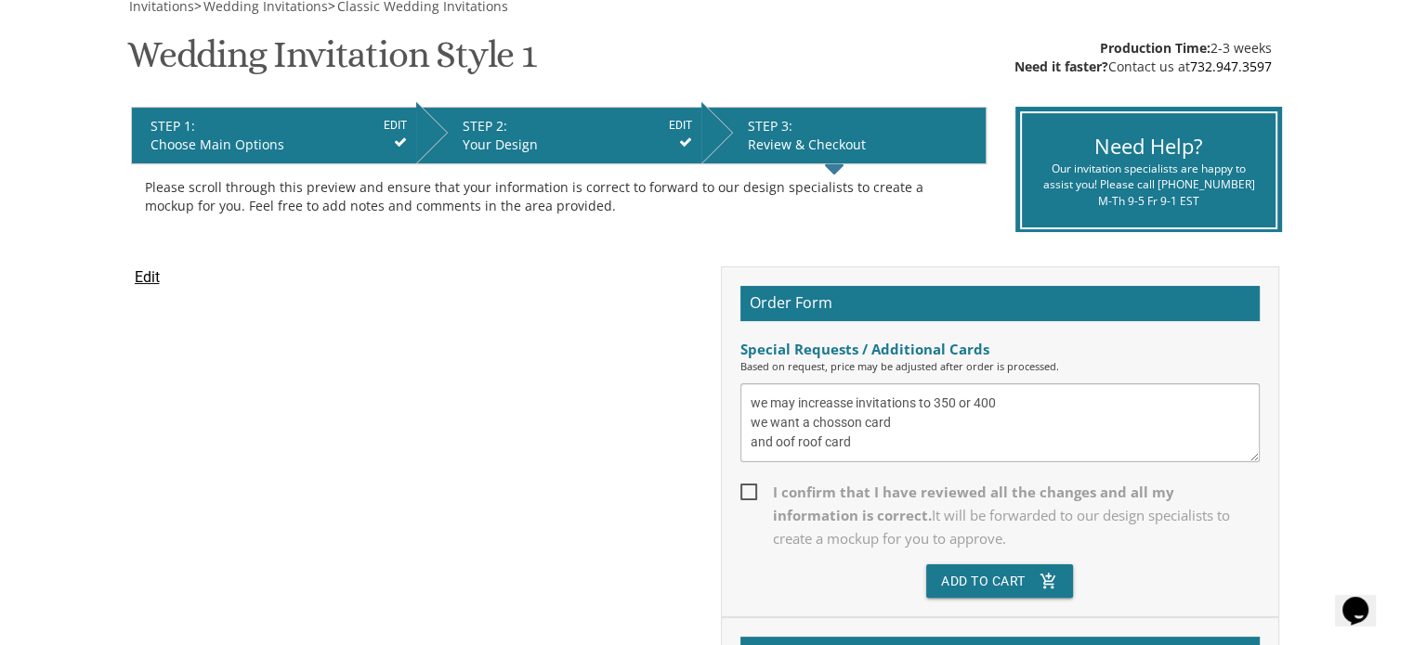
scroll to position [280, 0]
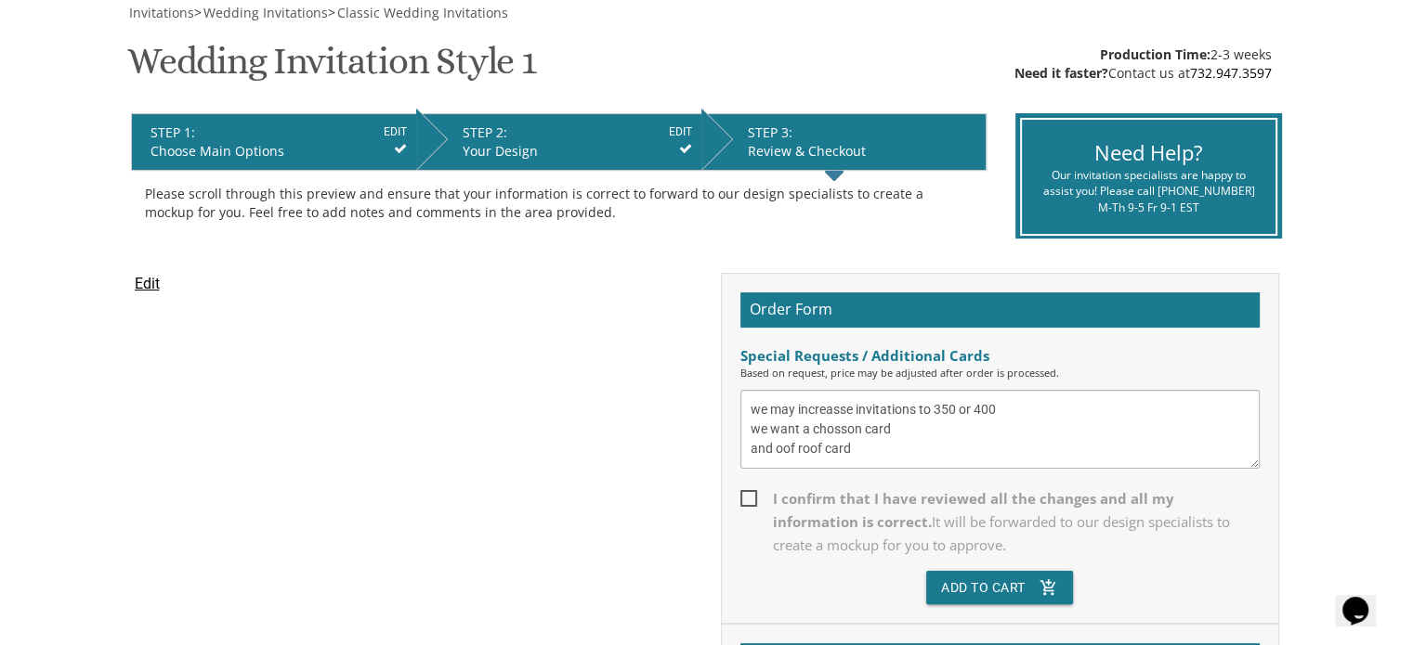
type textarea "we may increasse invitations to 350 or 400 we want a chosson card and oof roof …"
click at [679, 132] on input "EDIT" at bounding box center [680, 132] width 23 height 17
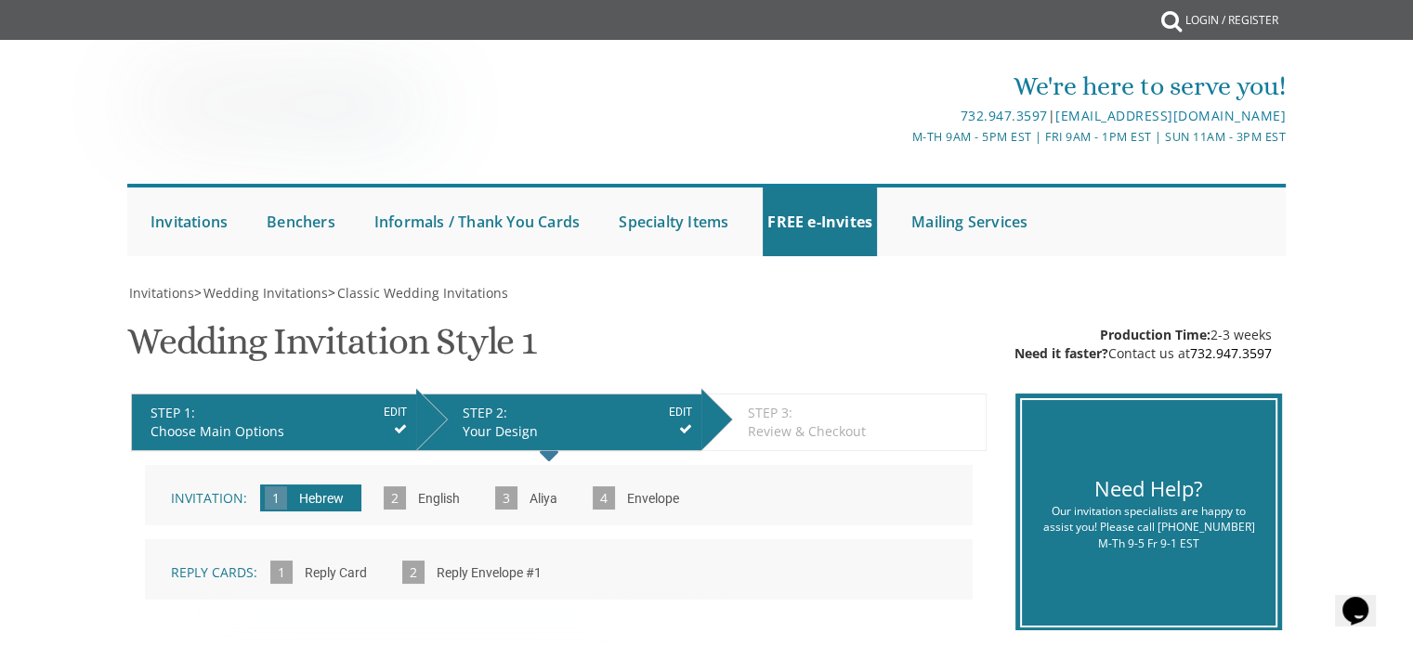
click at [394, 411] on input "EDIT" at bounding box center [395, 412] width 23 height 17
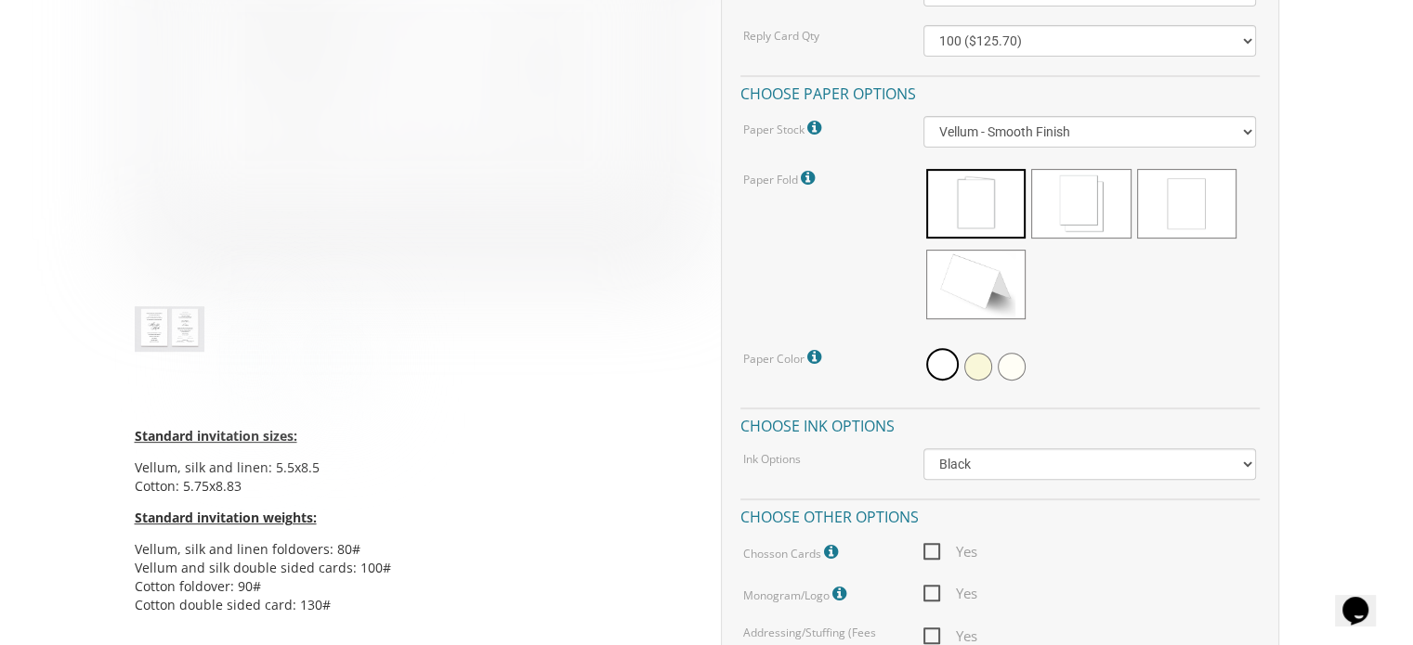
scroll to position [687, 0]
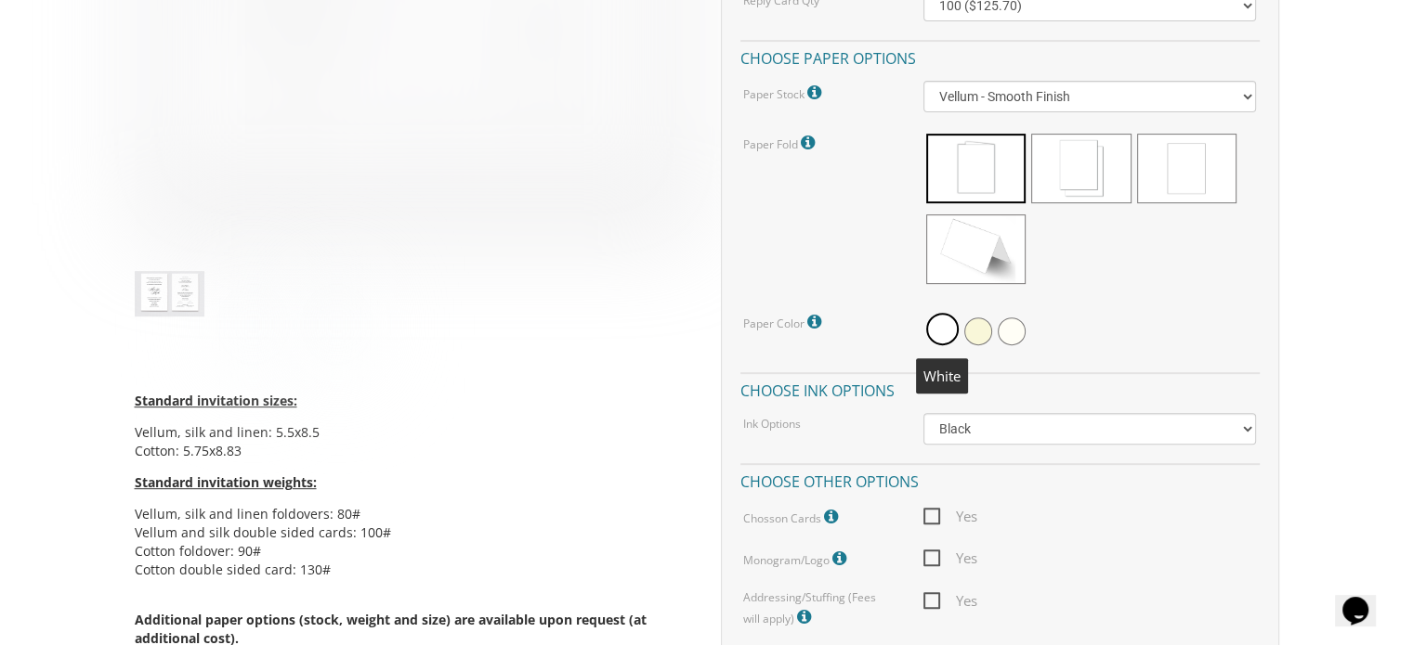
click at [938, 338] on span at bounding box center [942, 329] width 33 height 33
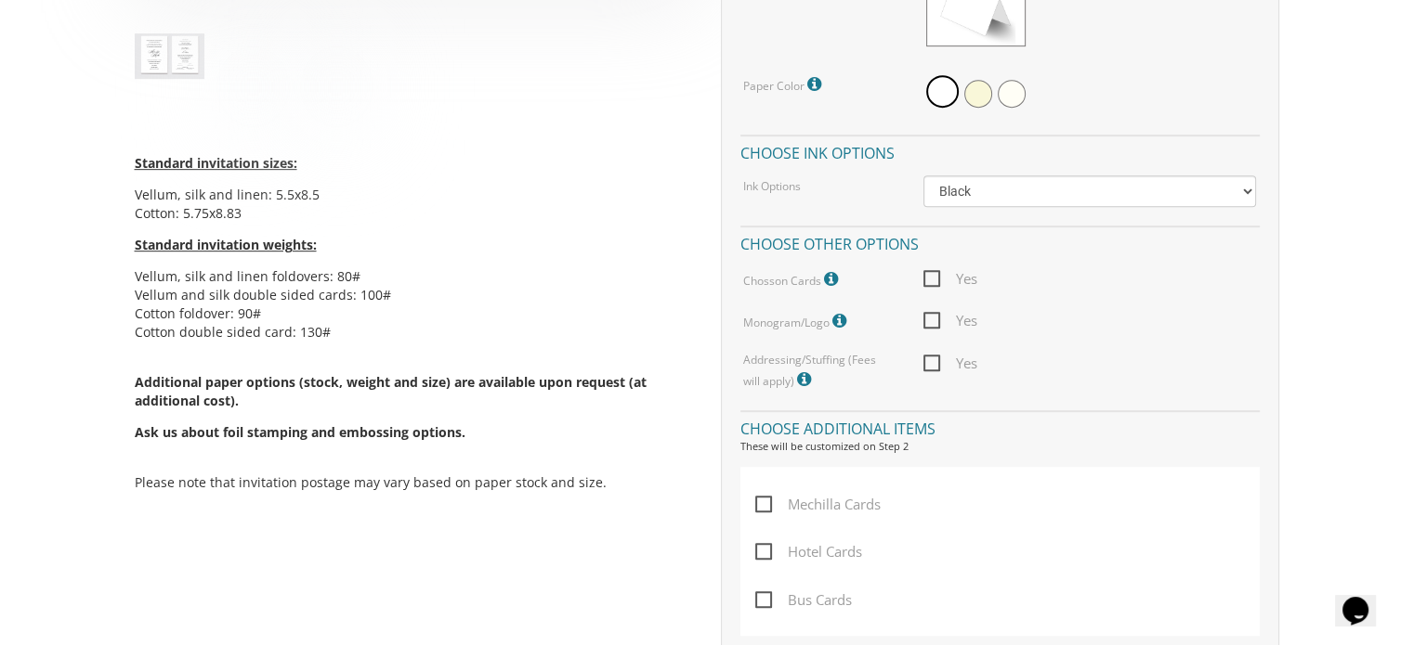
scroll to position [928, 0]
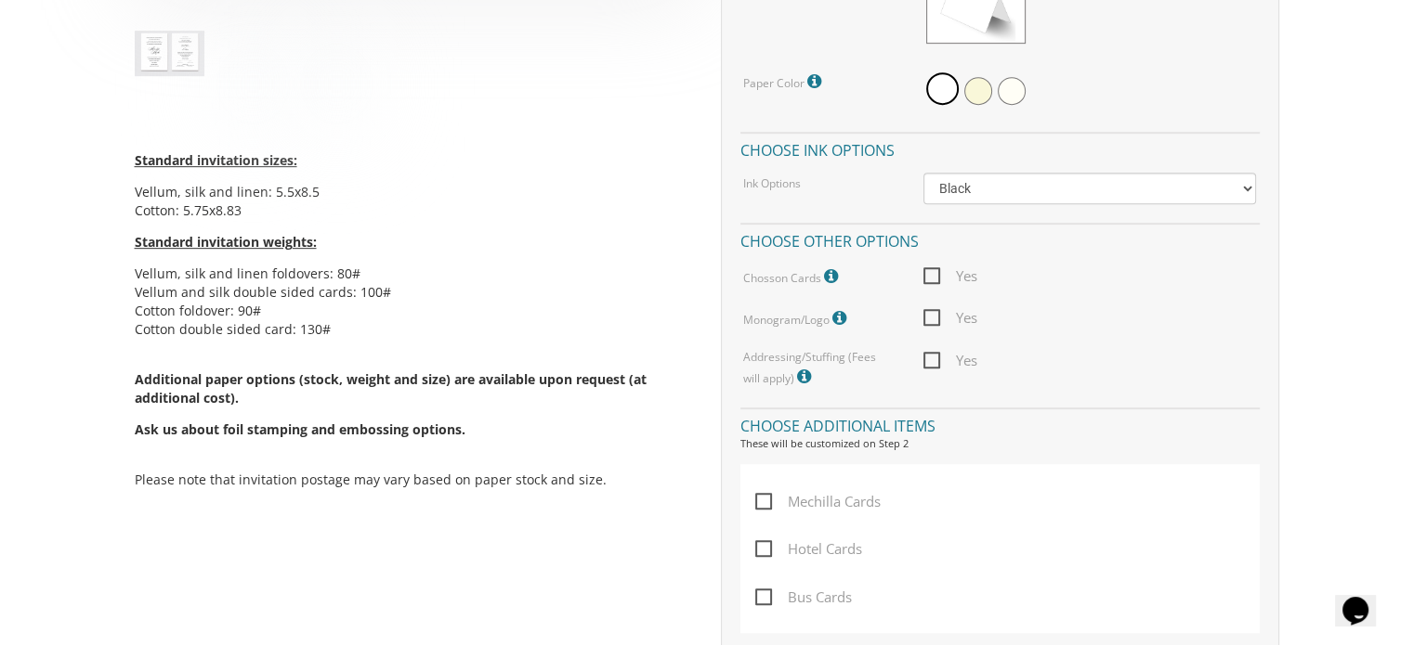
click at [926, 267] on span "Yes" at bounding box center [950, 276] width 54 height 23
click at [926, 268] on input "Yes" at bounding box center [929, 274] width 12 height 12
checkbox input "true"
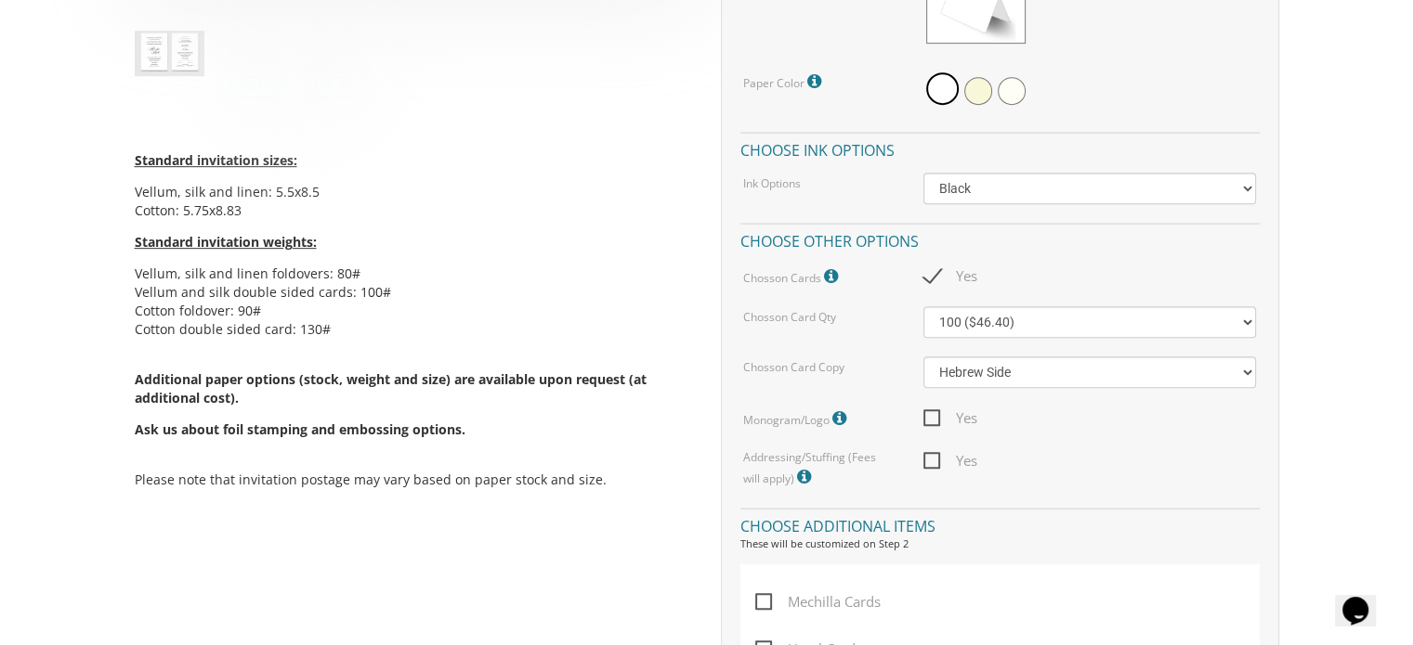
scroll to position [932, 0]
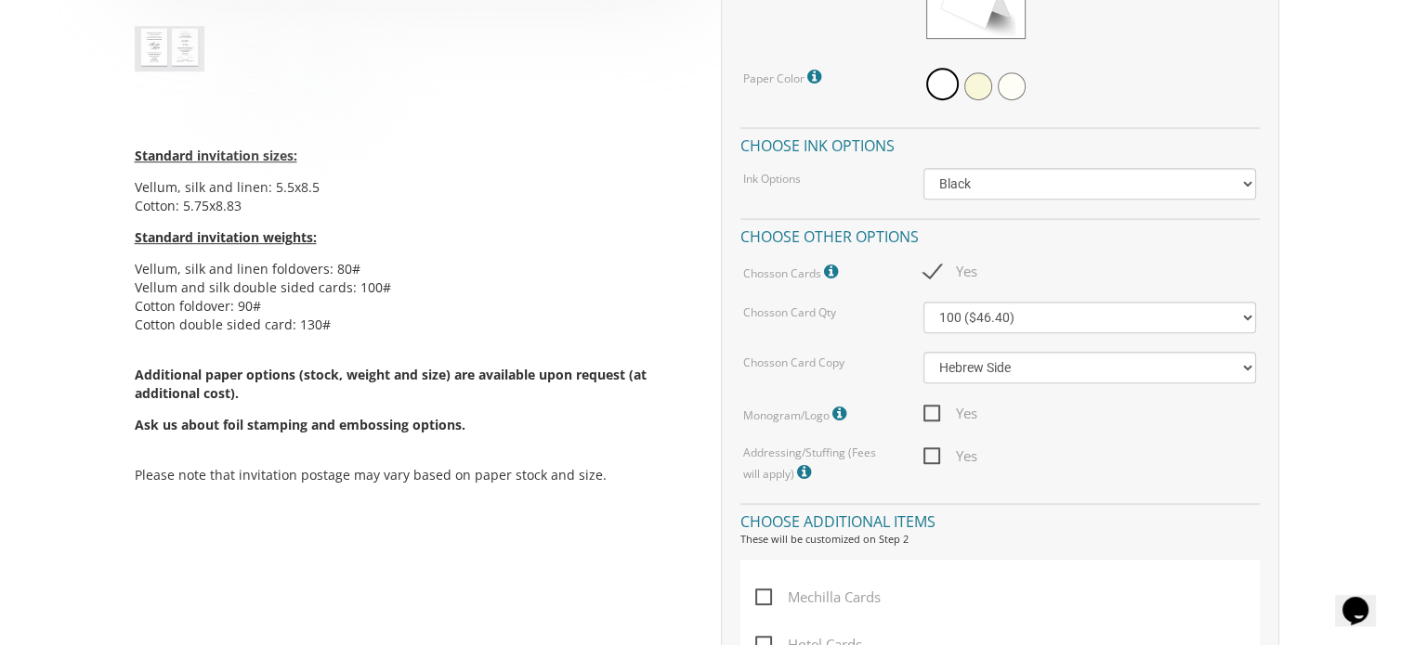
click at [1323, 450] on body "My Cart {{shoppingcart.totalQuantityDisplay}} Total: {{shoppingcart.subtotal}} …" at bounding box center [706, 430] width 1413 height 2725
click at [764, 590] on span "Mechilla Cards" at bounding box center [817, 597] width 125 height 23
click at [764, 590] on input "Mechilla Cards" at bounding box center [761, 596] width 12 height 12
checkbox input "true"
drag, startPoint x: 1417, startPoint y: 343, endPoint x: 1397, endPoint y: 496, distance: 154.6
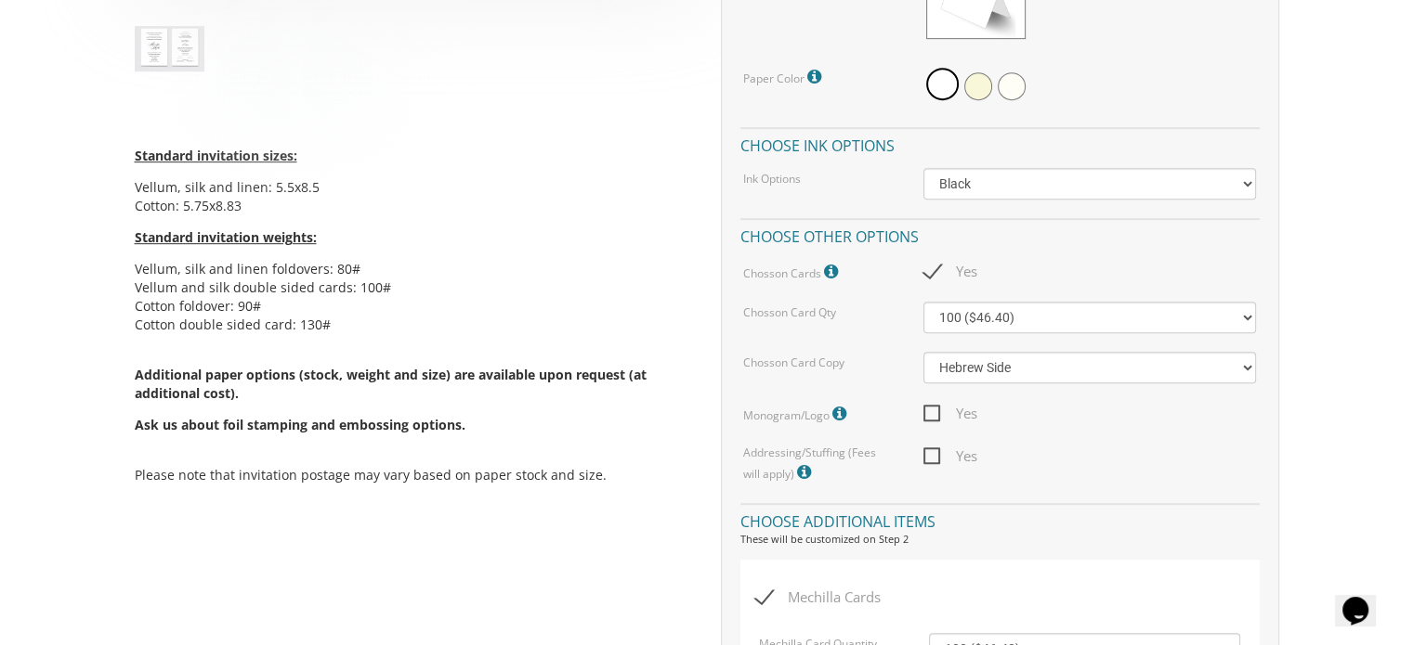
click at [1397, 496] on body "My Cart {{shoppingcart.totalQuantityDisplay}} Total: {{shoppingcart.subtotal}} …" at bounding box center [706, 475] width 1413 height 2814
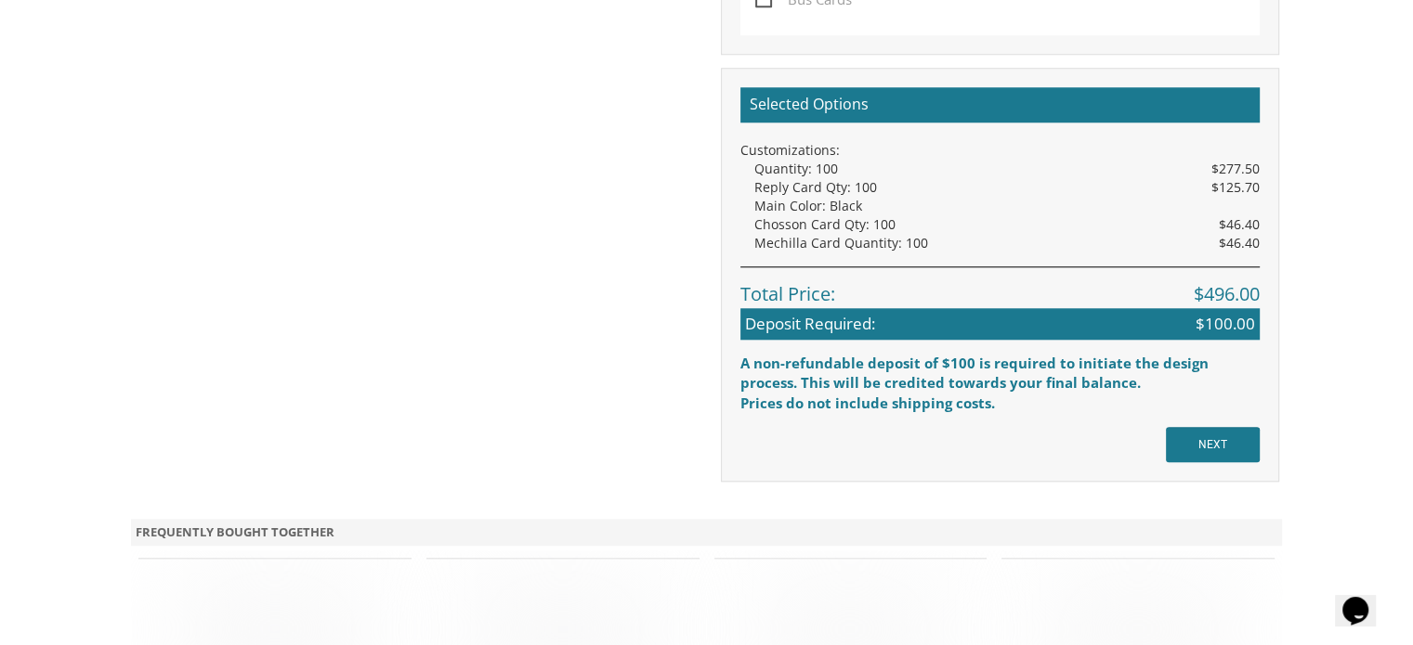
scroll to position [1720, 0]
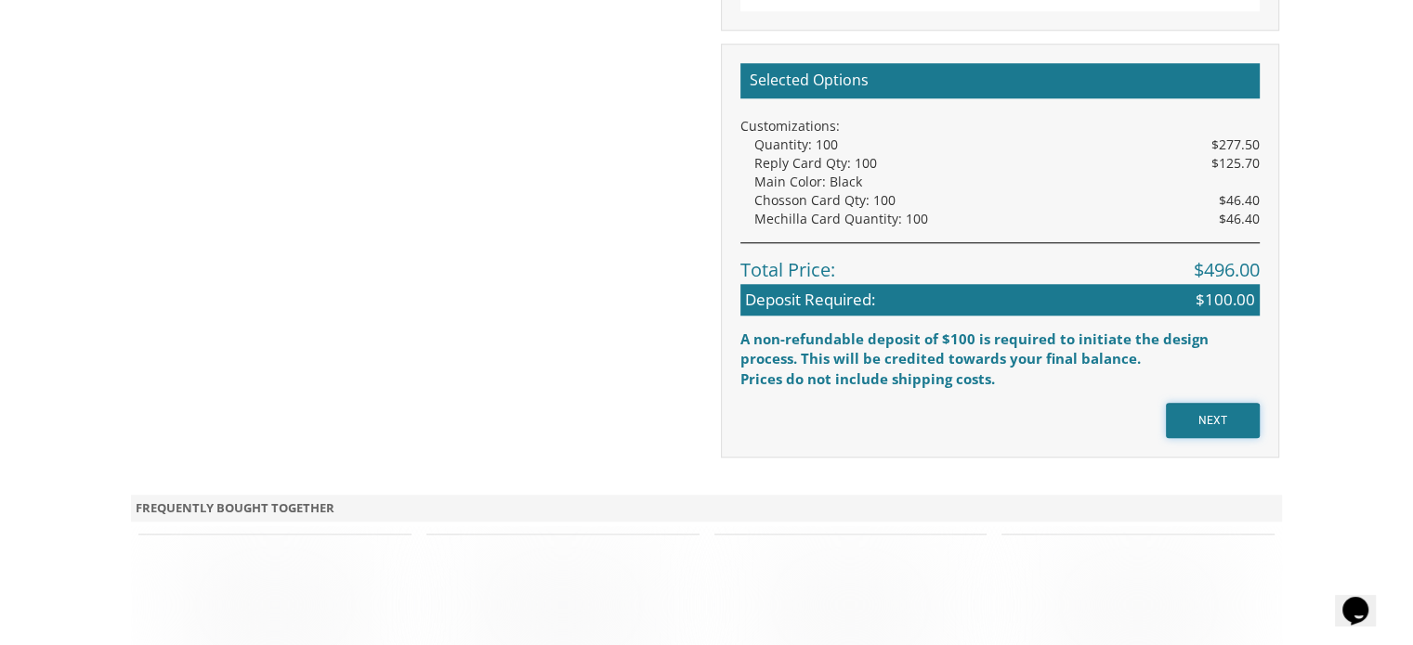
click at [1241, 410] on input "NEXT" at bounding box center [1213, 420] width 94 height 35
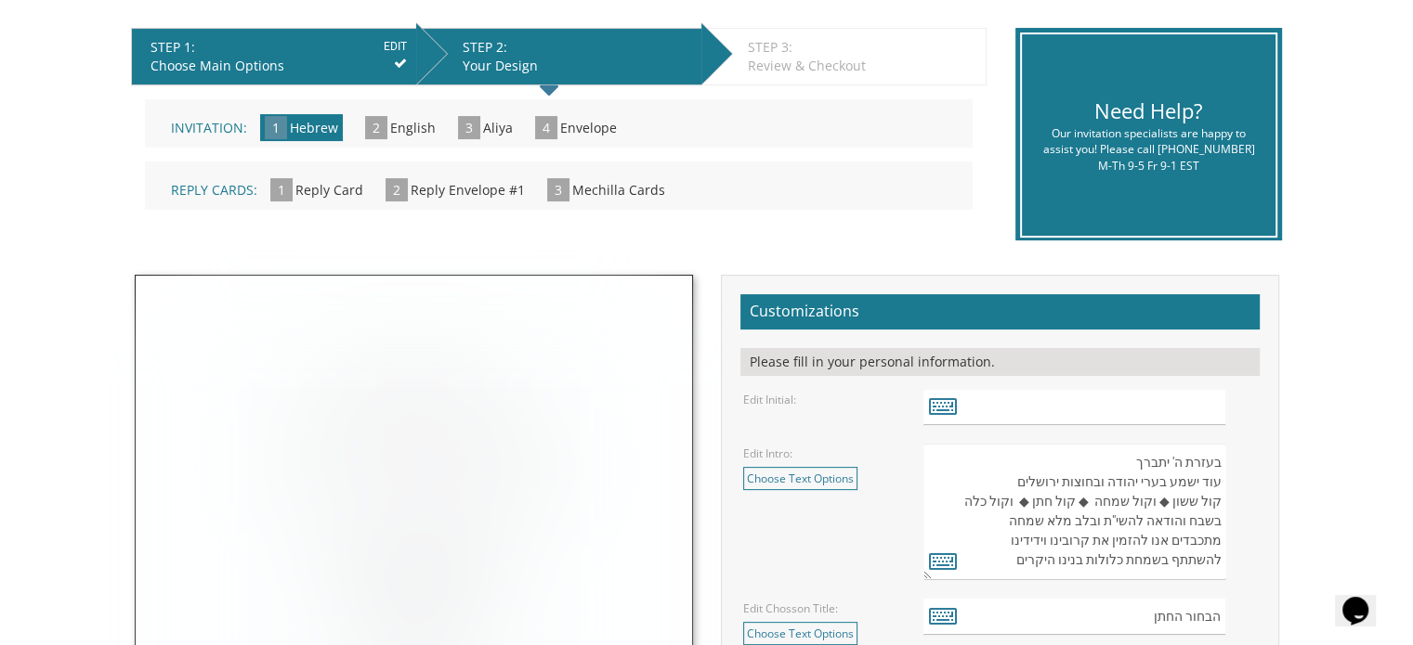
scroll to position [353, 0]
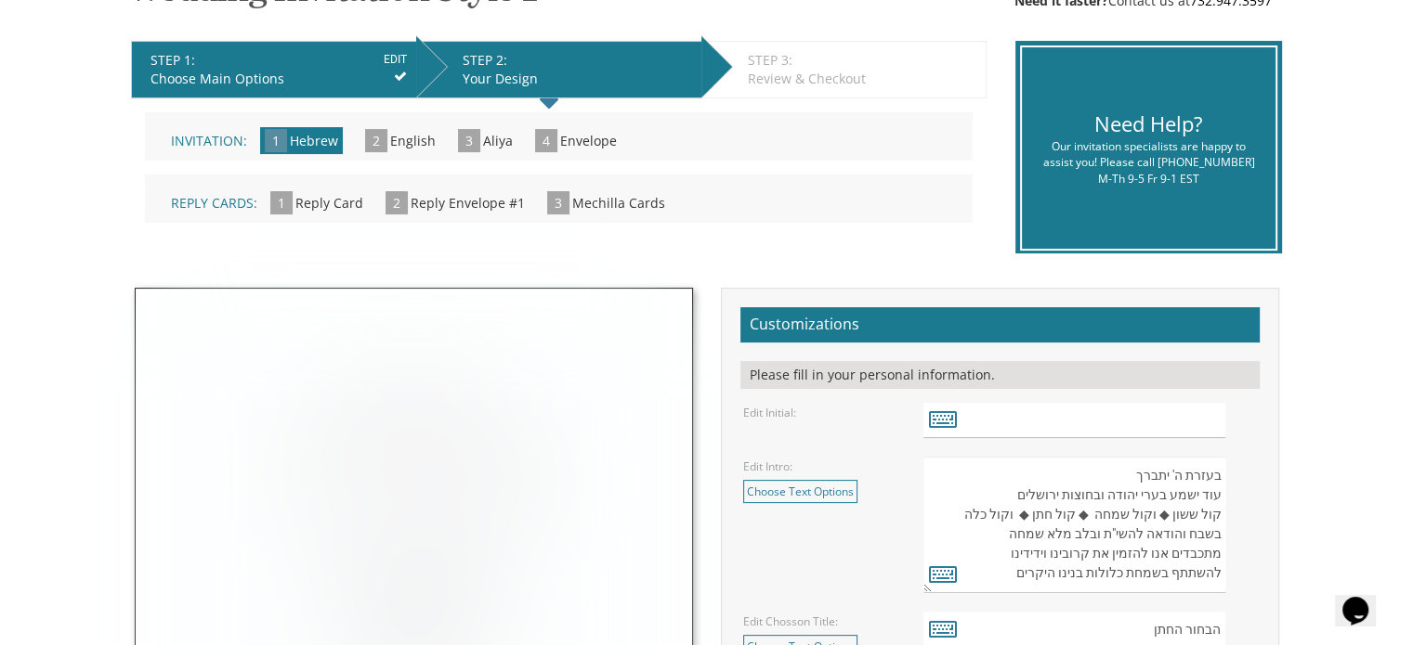
click at [498, 72] on div "Your Design" at bounding box center [576, 79] width 229 height 19
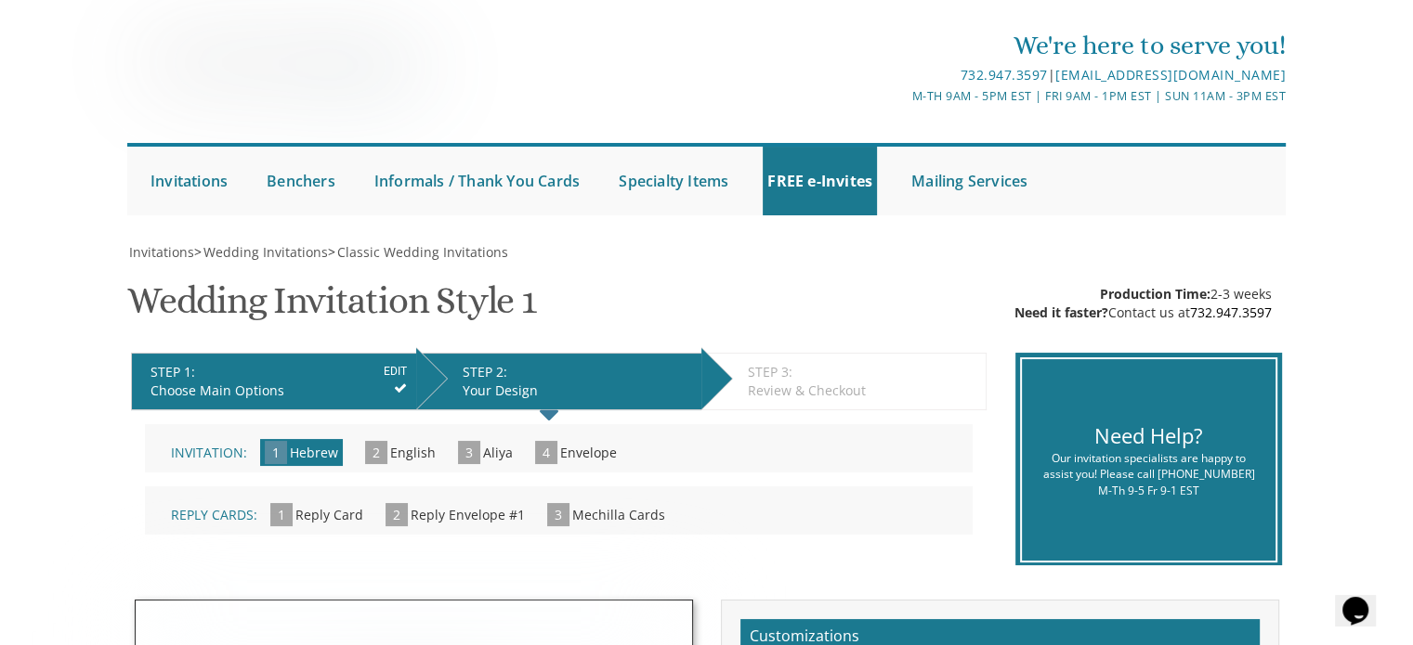
scroll to position [37, 0]
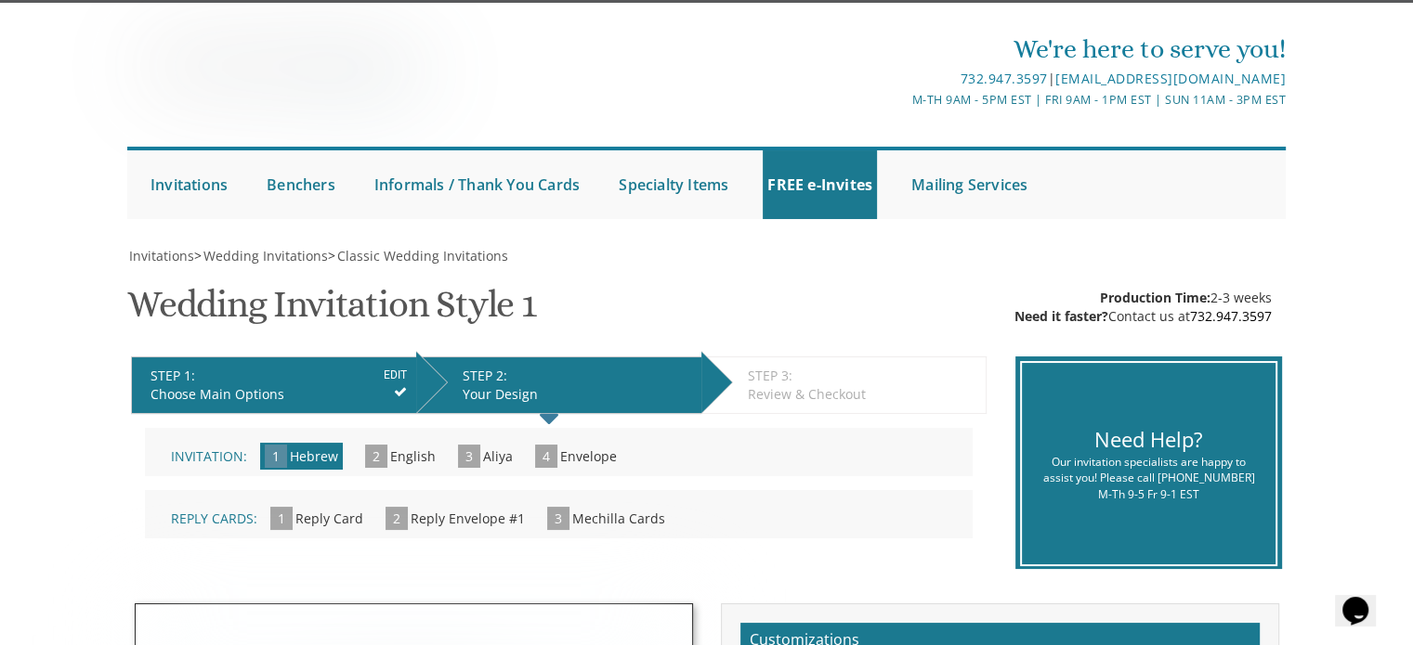
click at [502, 378] on div "STEP 2: EDIT" at bounding box center [576, 376] width 229 height 19
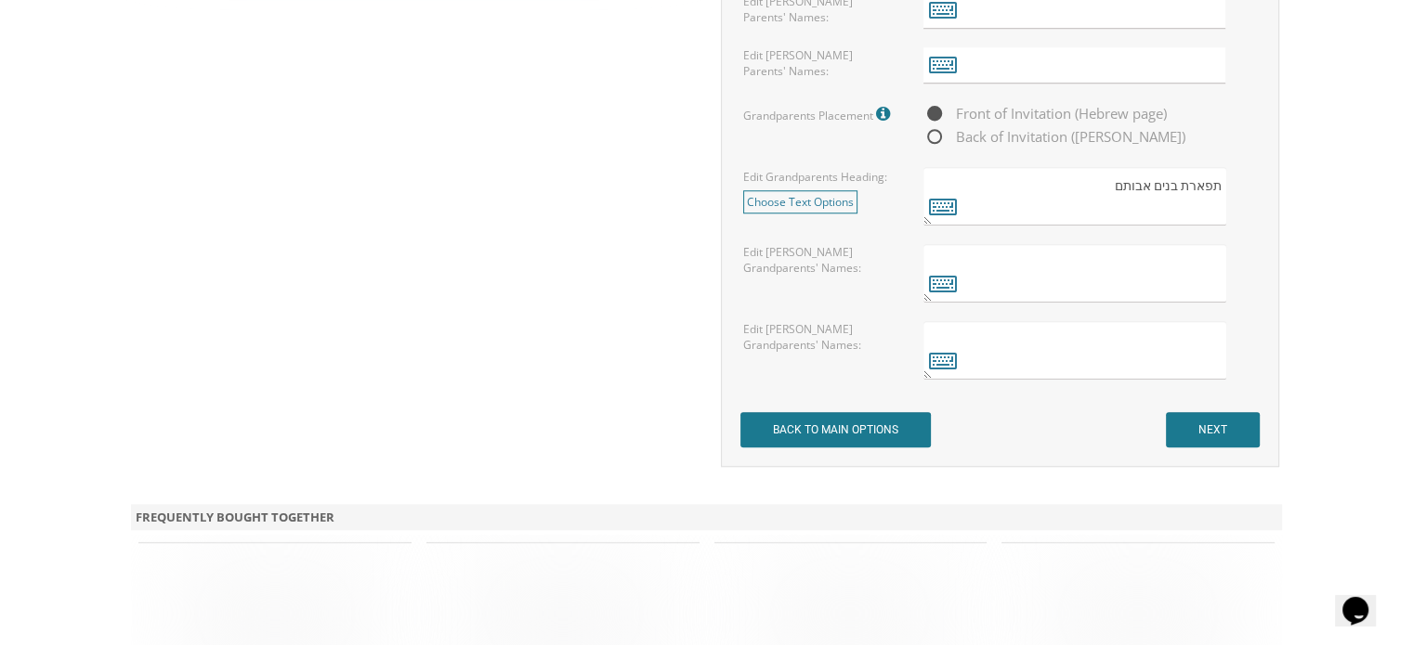
scroll to position [1609, 0]
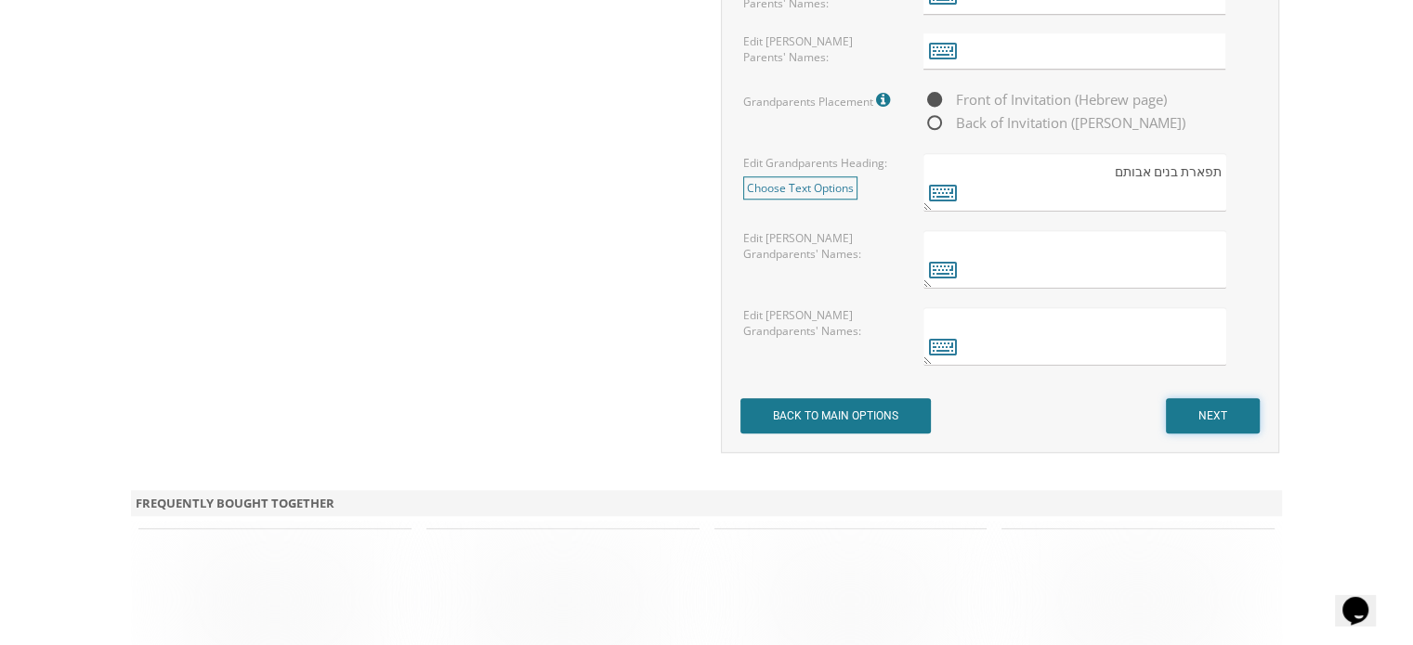
click at [1205, 411] on input "NEXT" at bounding box center [1213, 415] width 94 height 35
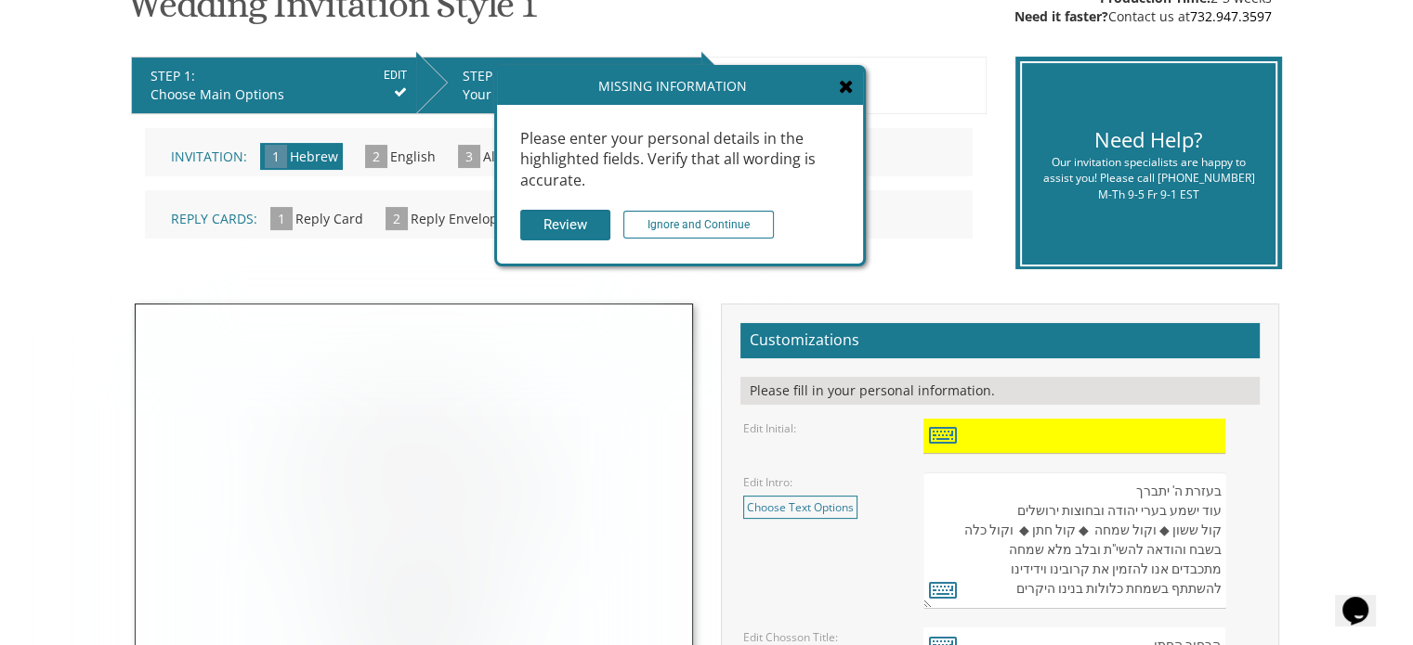
scroll to position [333, 0]
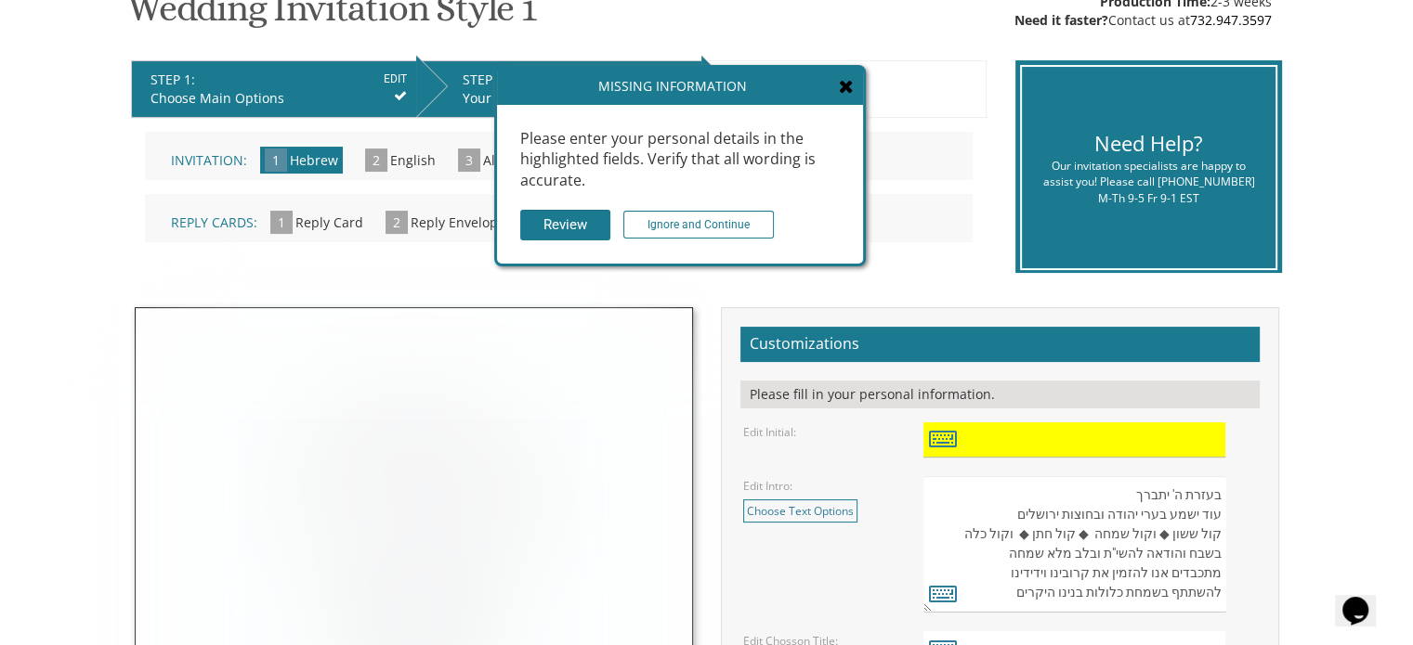
click at [848, 85] on icon at bounding box center [846, 86] width 15 height 19
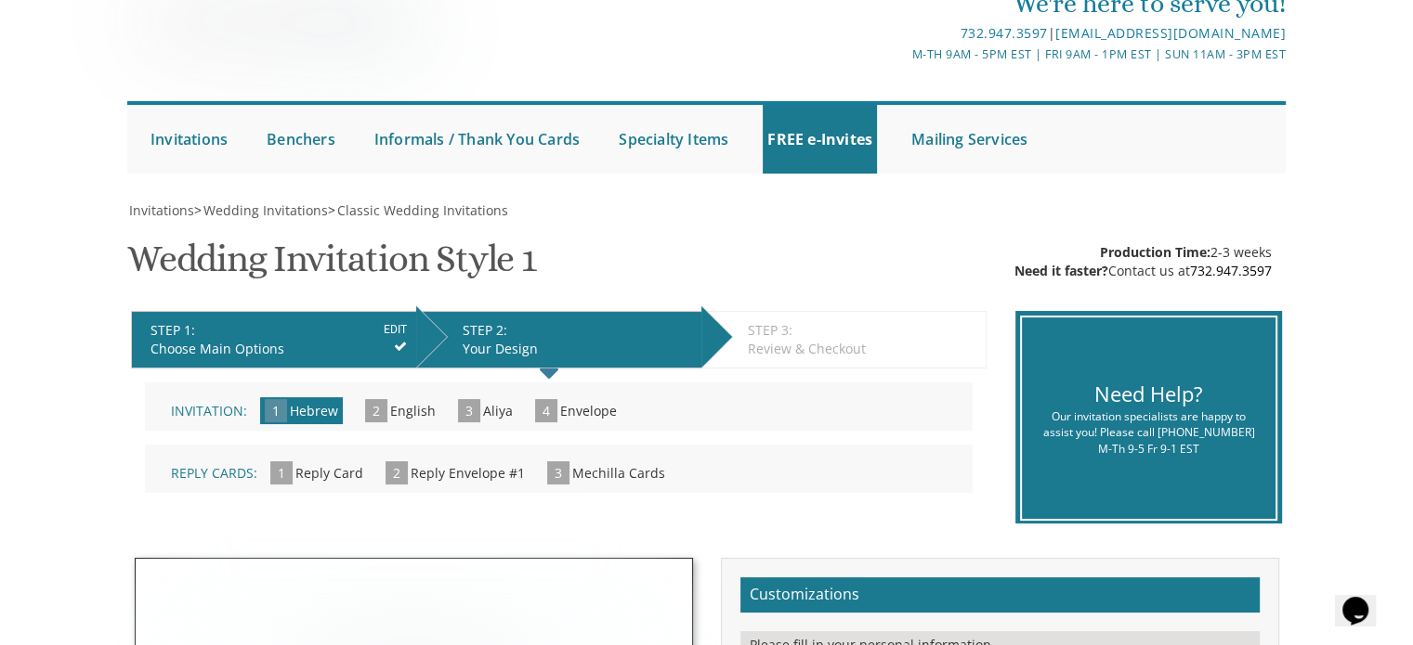
scroll to position [63, 0]
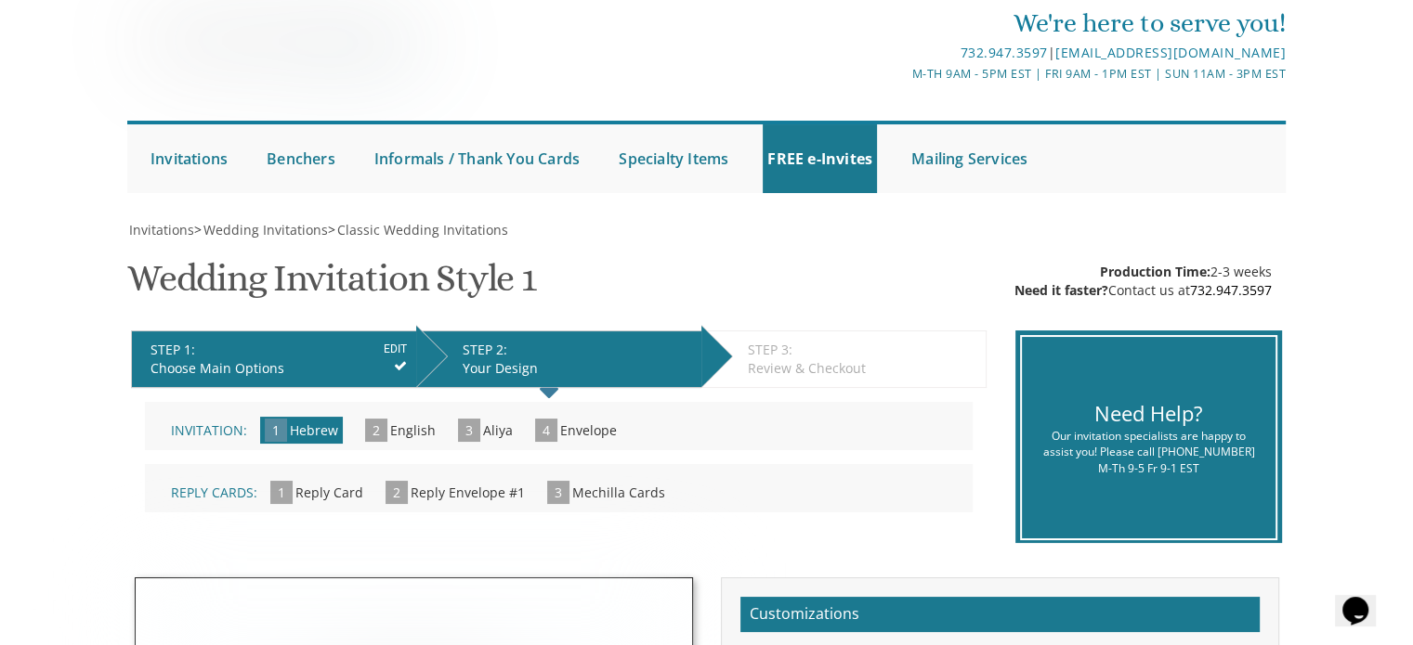
click at [475, 357] on div "STEP 2: EDIT" at bounding box center [576, 350] width 229 height 19
click at [394, 359] on icon at bounding box center [400, 365] width 13 height 13
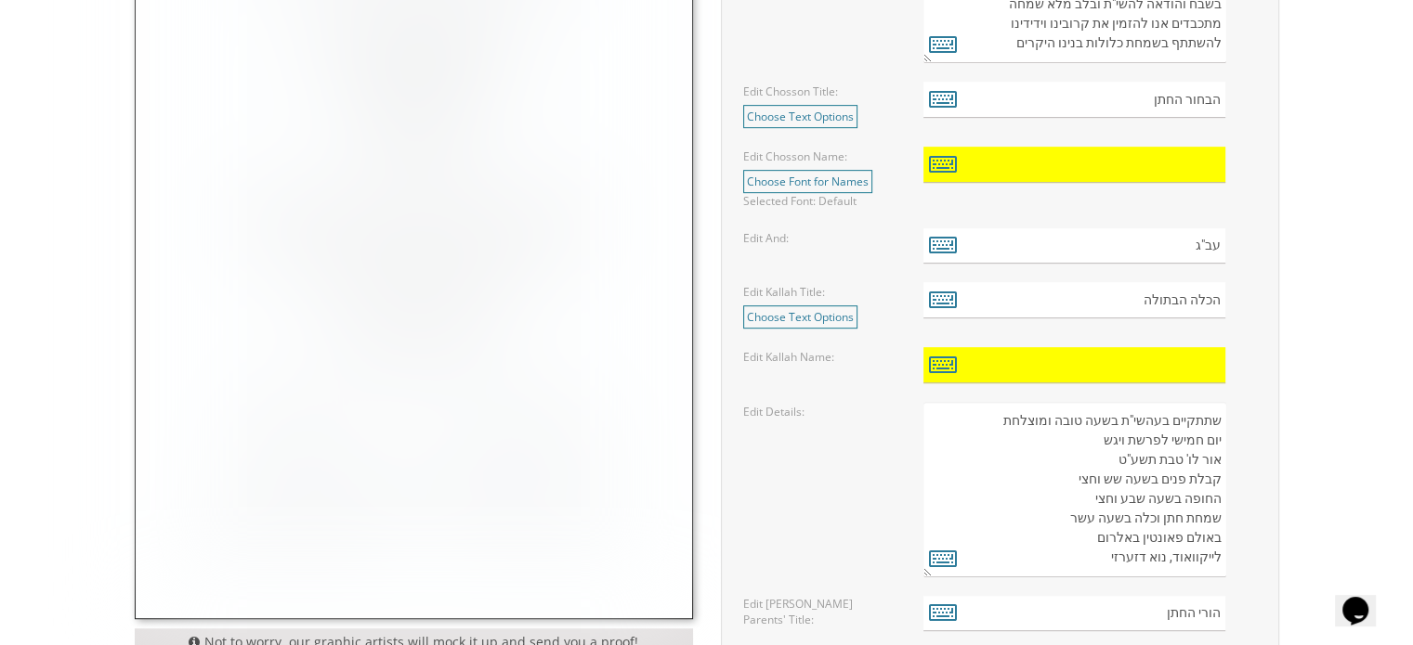
scroll to position [319, 0]
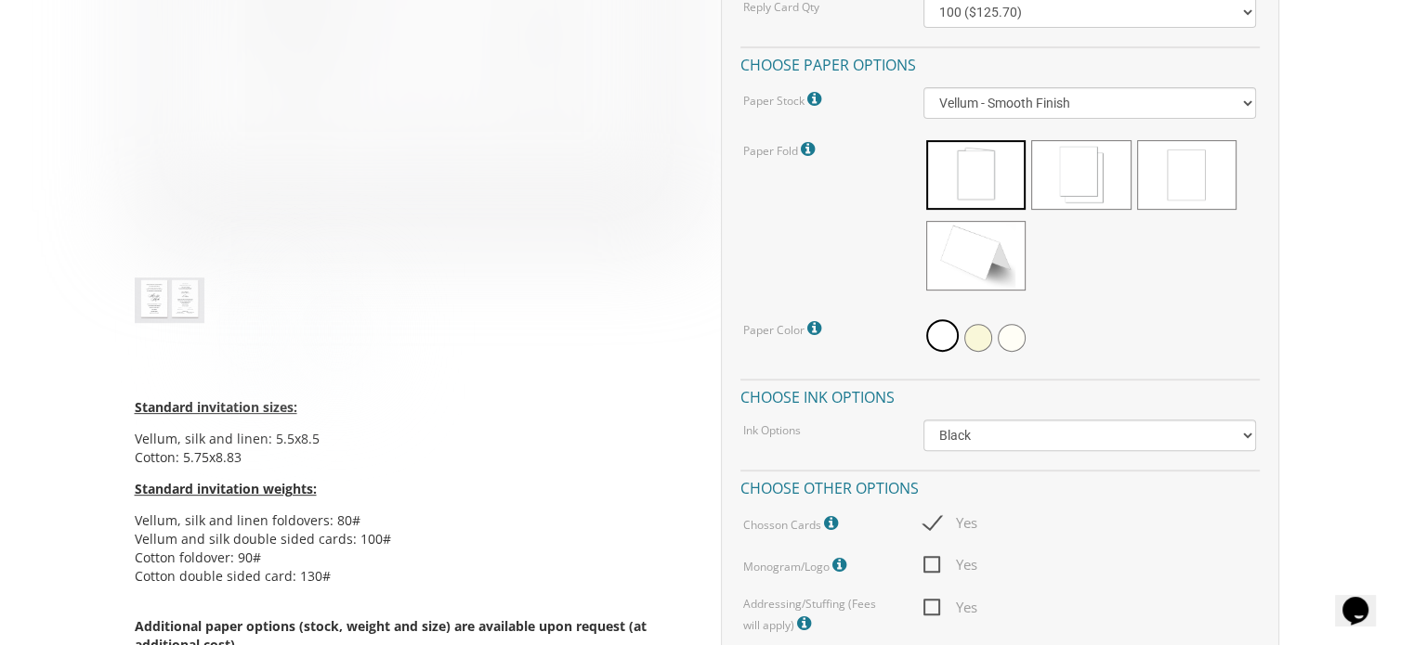
scroll to position [587, 0]
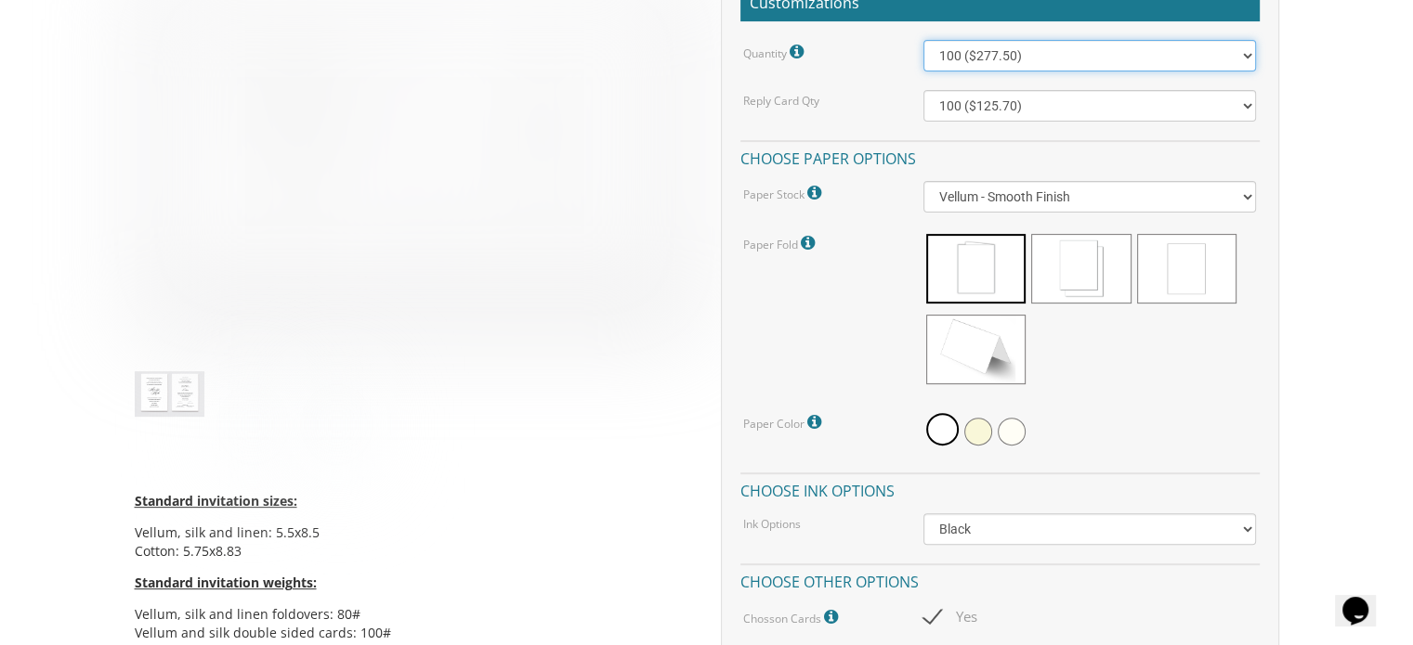
click at [1158, 59] on select "100 ($277.50) 200 ($330.45) 300 ($380.65) 400 ($432.70) 500 ($482.10) 600 ($534…" at bounding box center [1089, 56] width 332 height 32
select select "300"
click at [923, 40] on select "100 ($277.50) 200 ($330.45) 300 ($380.65) 400 ($432.70) 500 ($482.10) 600 ($534…" at bounding box center [1089, 56] width 332 height 32
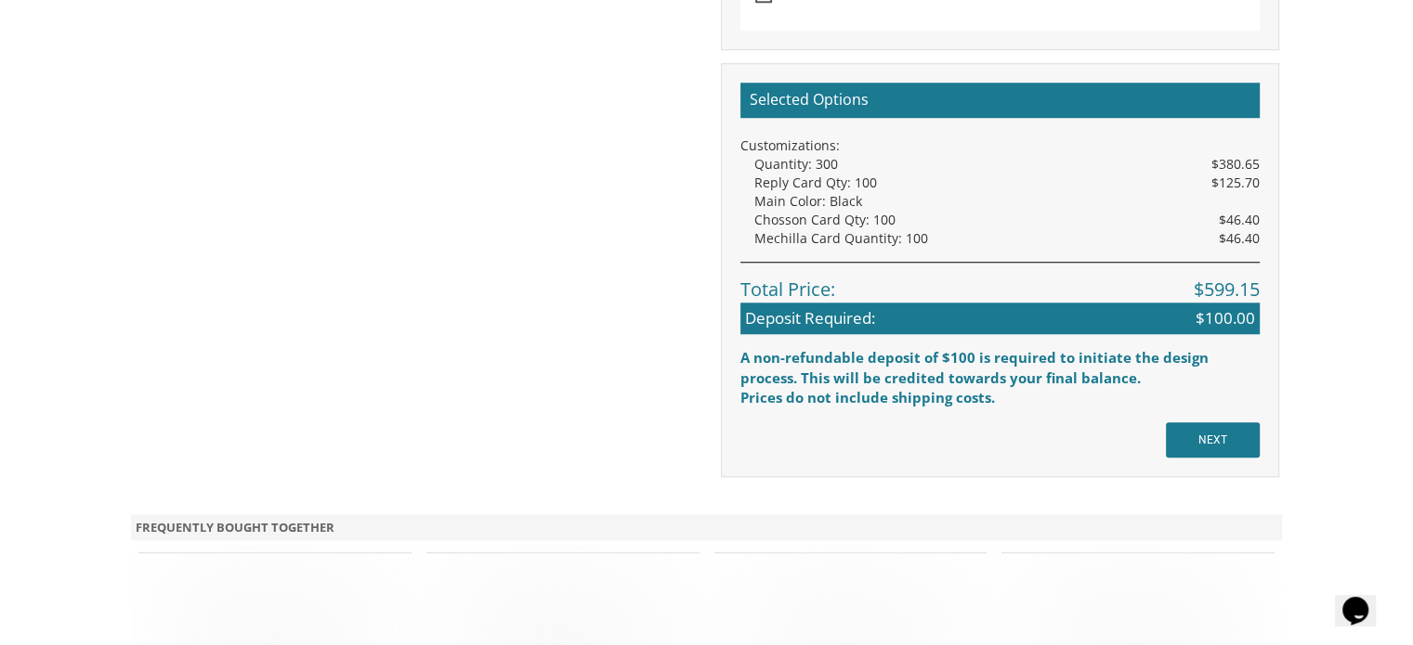
scroll to position [1707, 0]
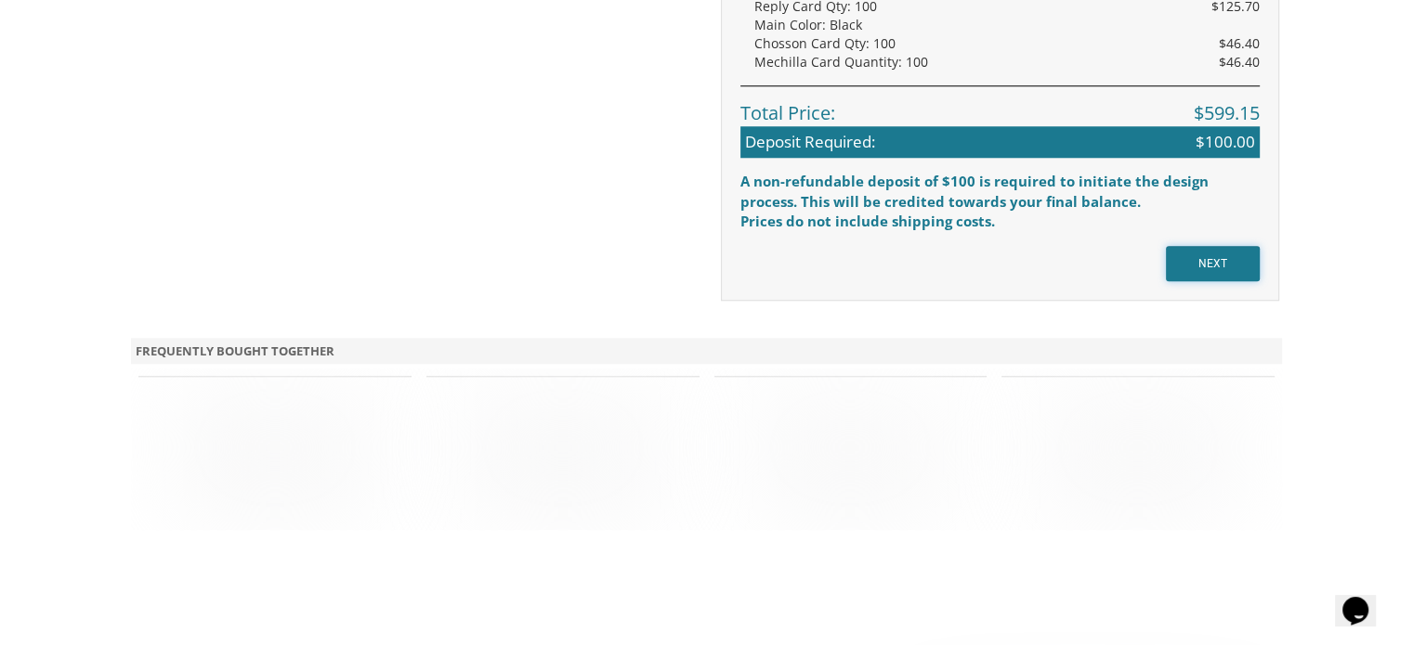
click at [1218, 267] on input "NEXT" at bounding box center [1213, 263] width 94 height 35
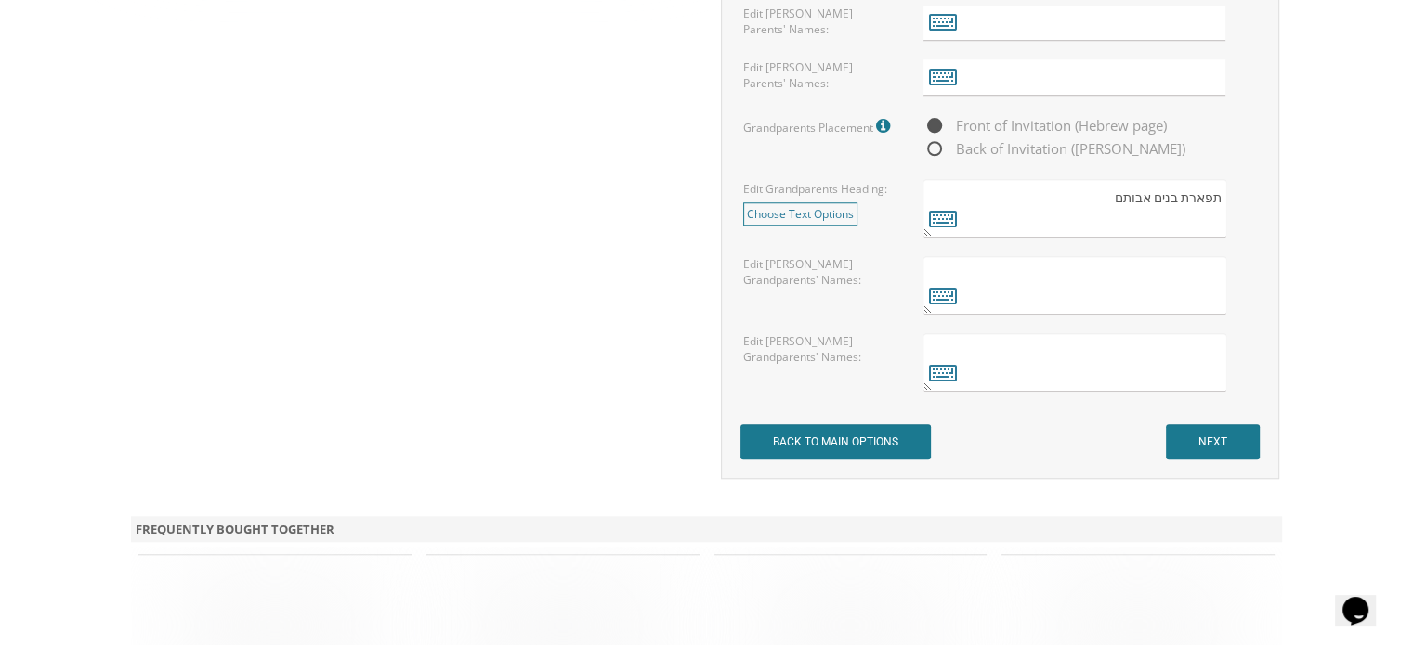
scroll to position [1590, 0]
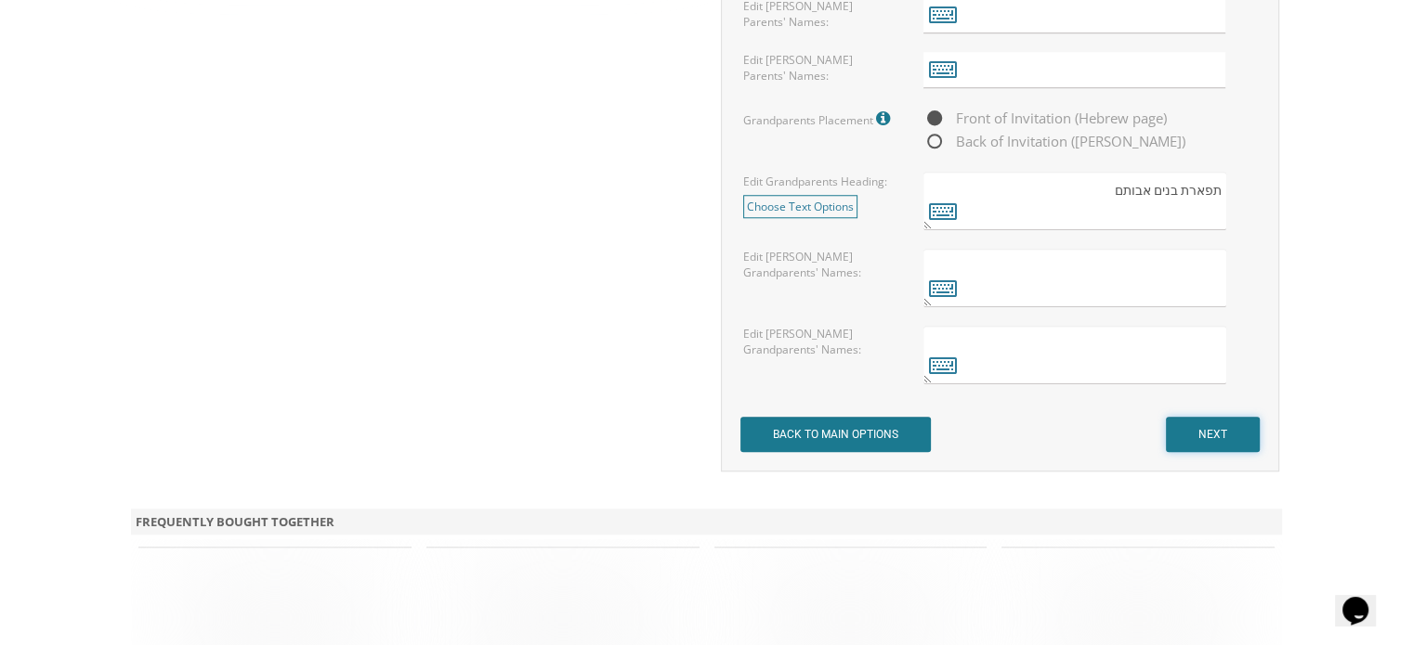
click at [1204, 430] on input "NEXT" at bounding box center [1213, 434] width 94 height 35
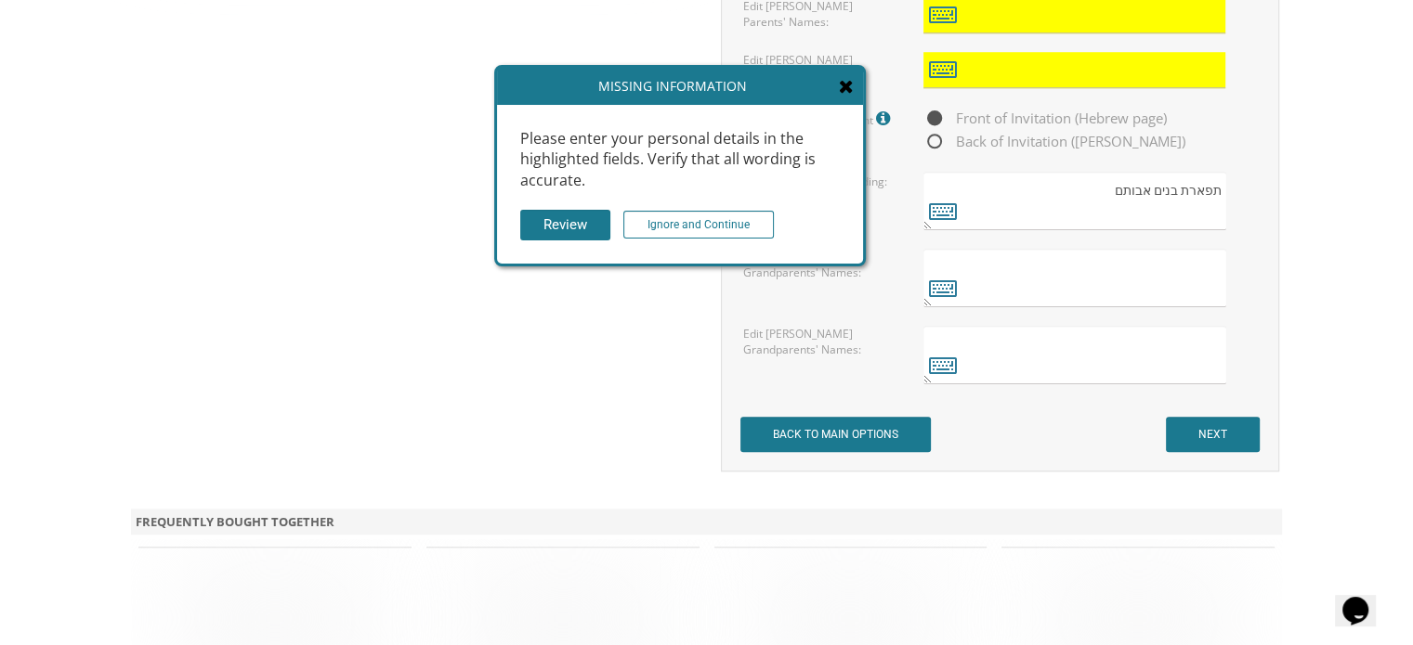
click at [836, 82] on div "Missing Information" at bounding box center [680, 86] width 366 height 37
click at [843, 82] on icon at bounding box center [846, 86] width 15 height 19
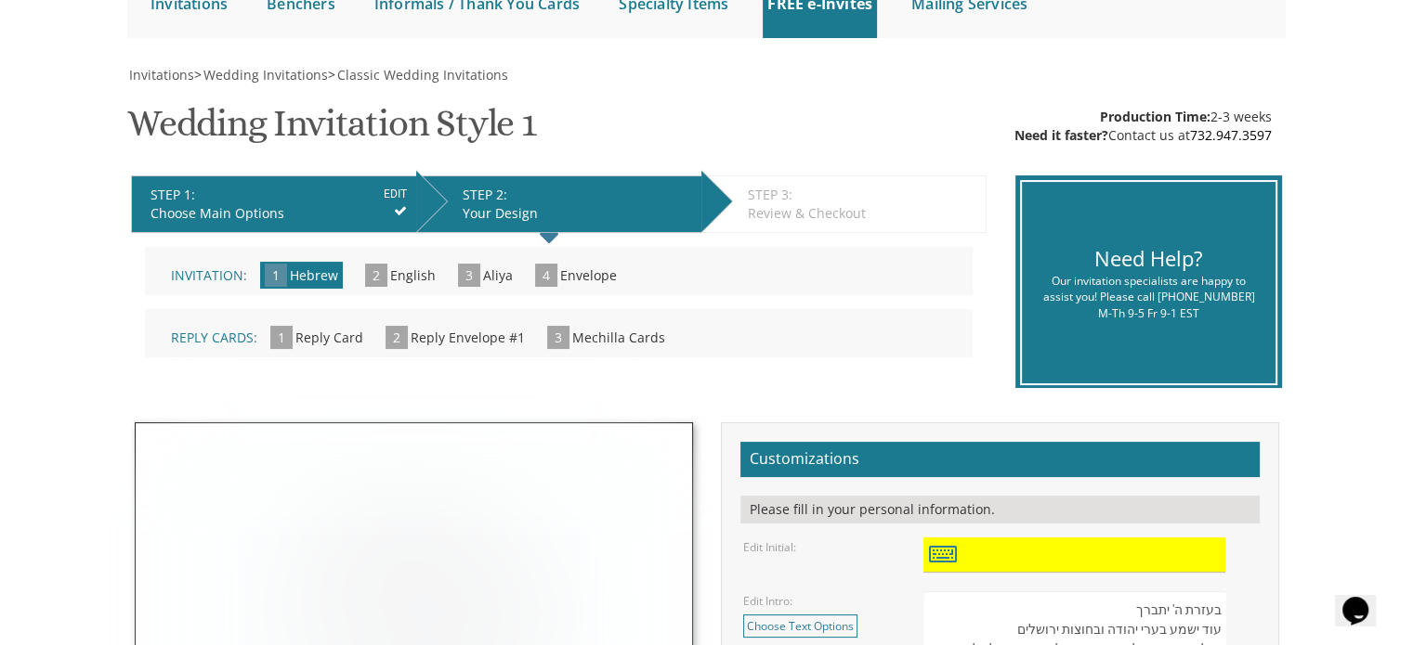
scroll to position [0, 0]
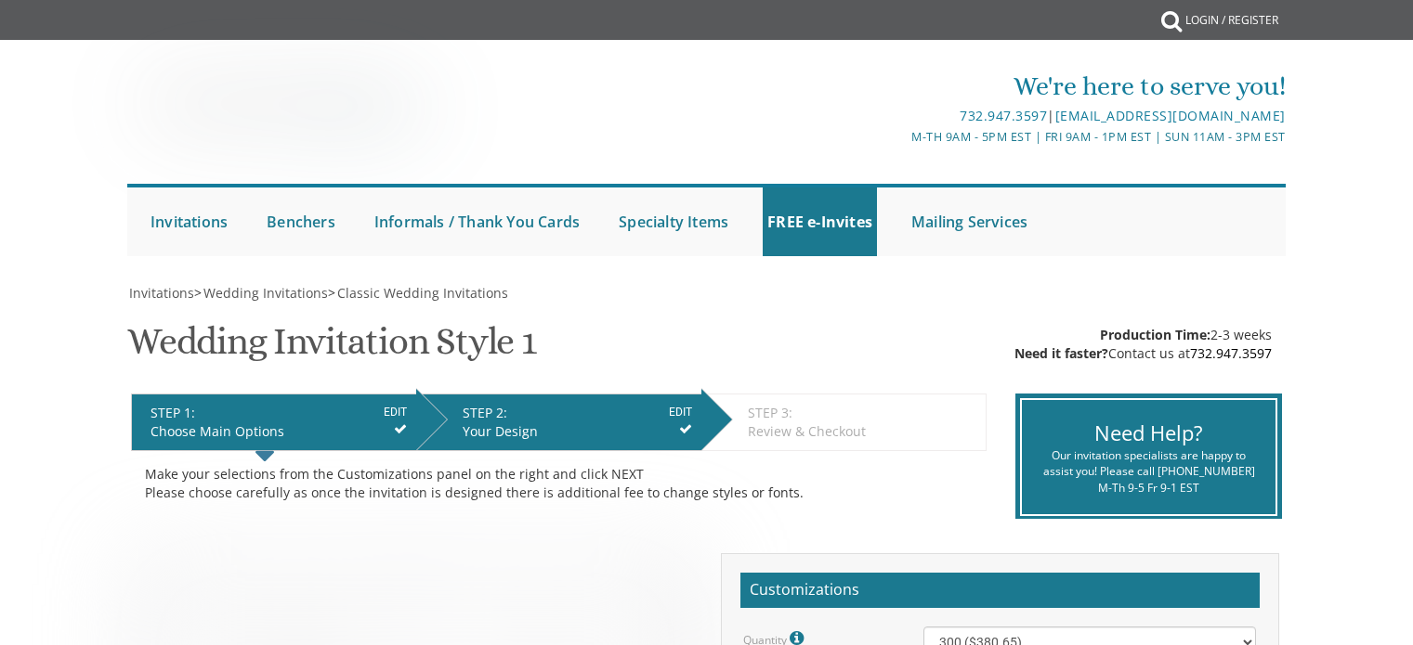
select select "300"
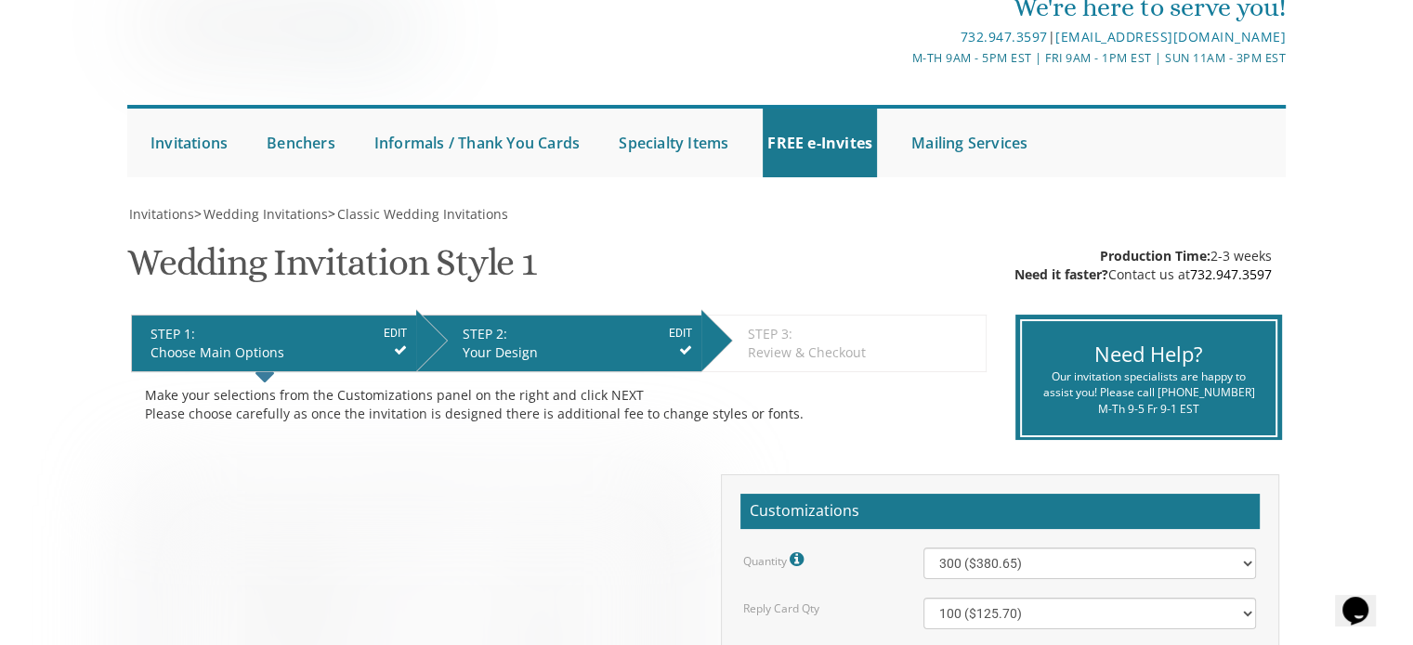
scroll to position [72, 0]
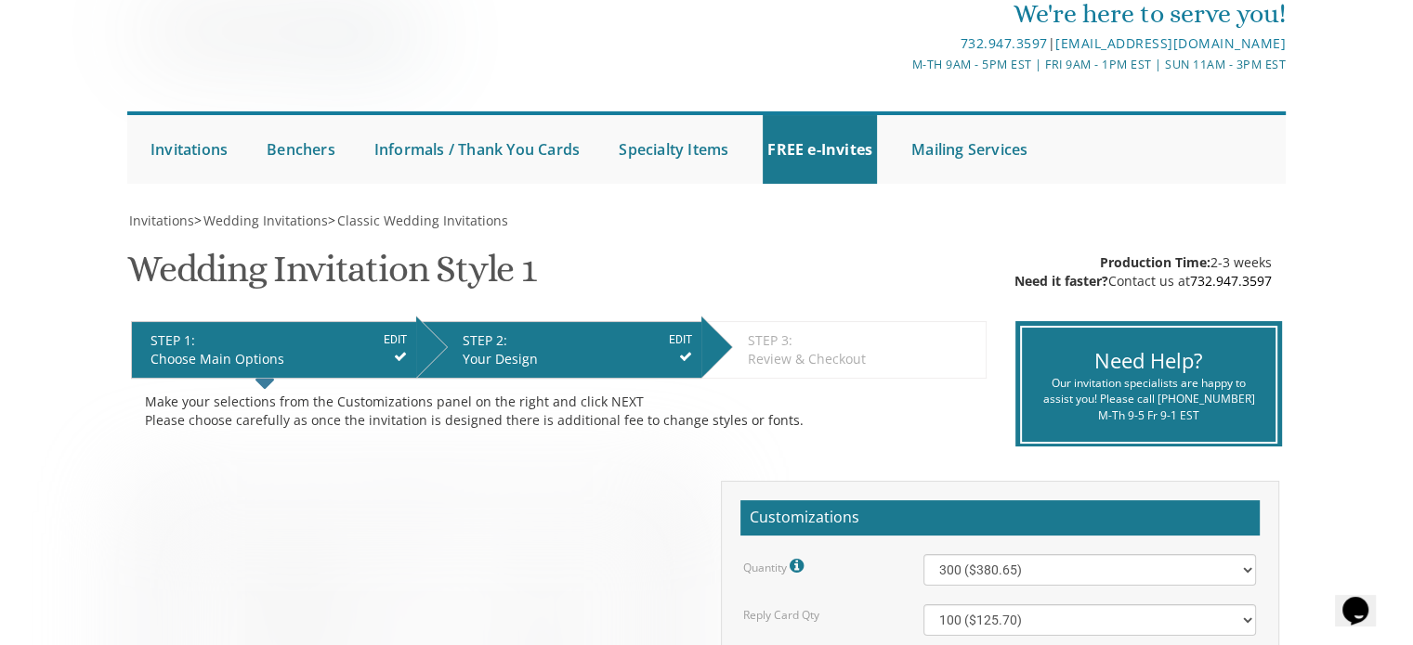
click at [512, 372] on li "STEP 2: EDIT Your Design" at bounding box center [558, 350] width 285 height 58
click at [676, 341] on input "EDIT" at bounding box center [680, 340] width 23 height 17
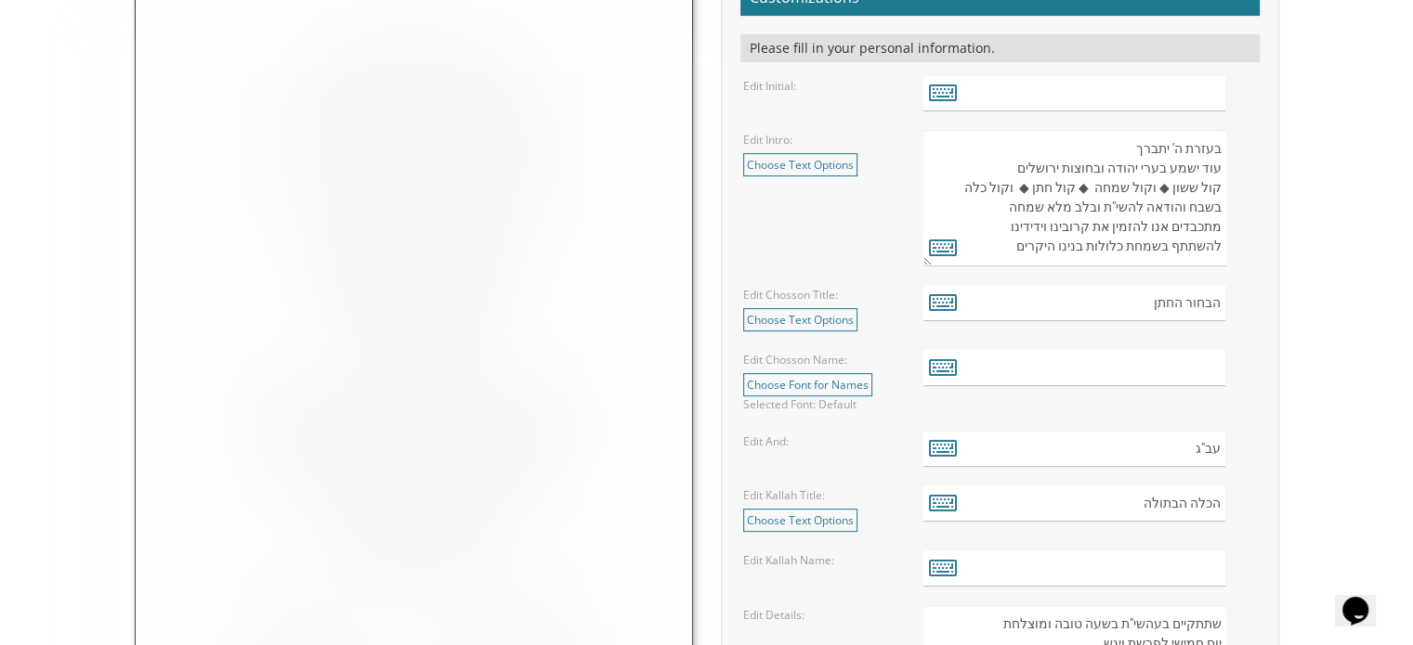
scroll to position [834, 0]
